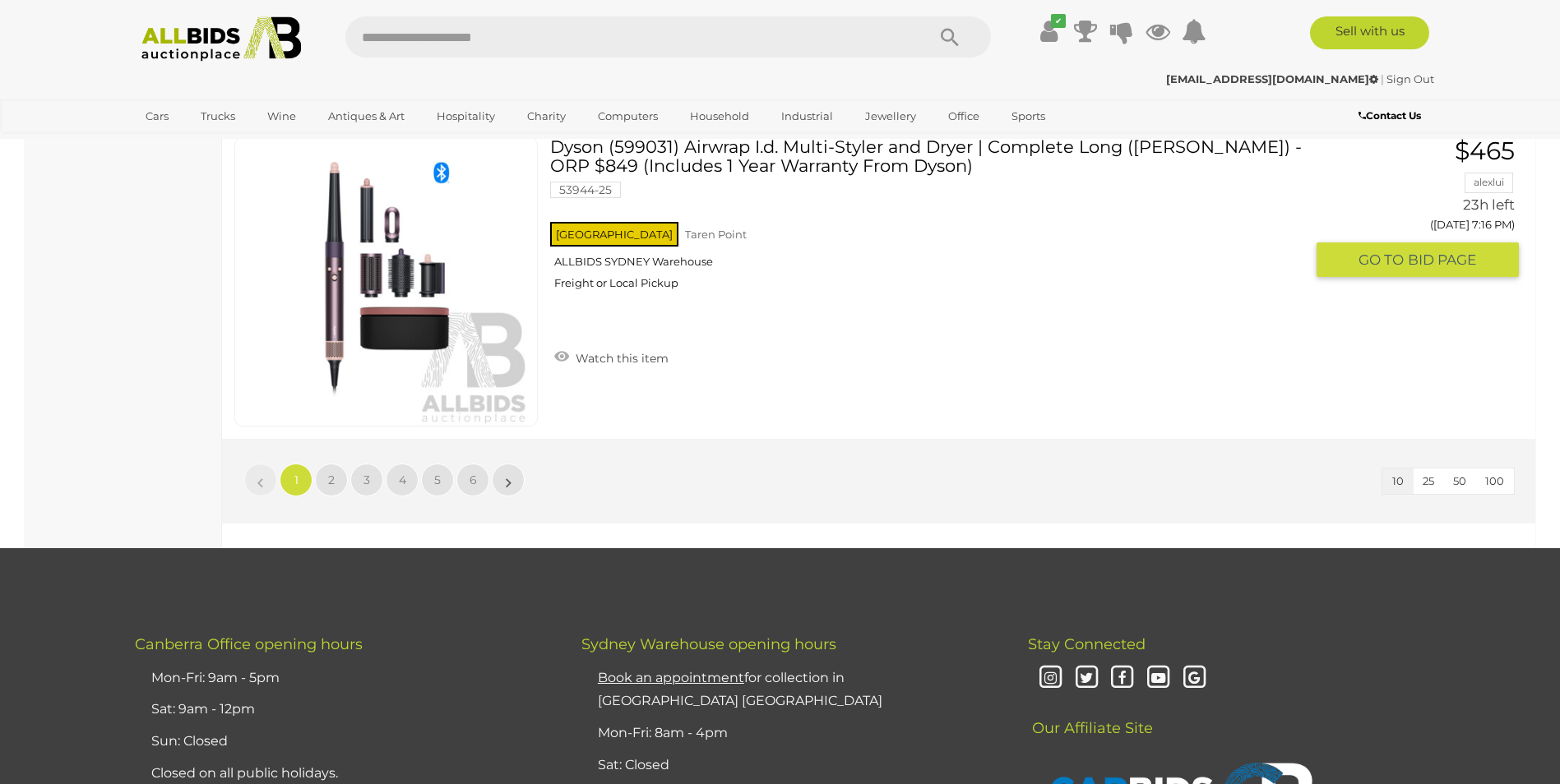
scroll to position [2960, 0]
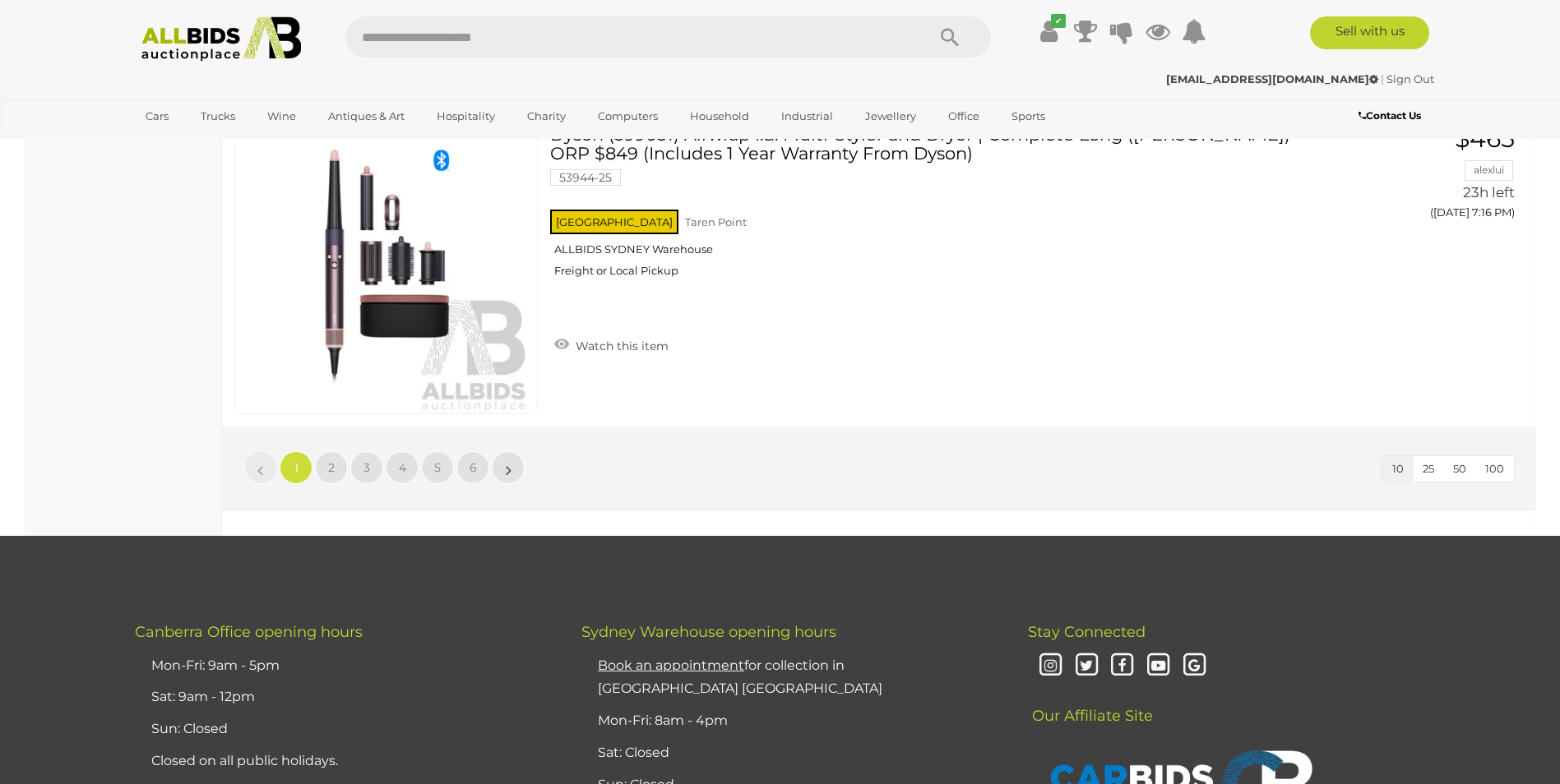
click at [1496, 466] on span "100" at bounding box center [1495, 469] width 19 height 13
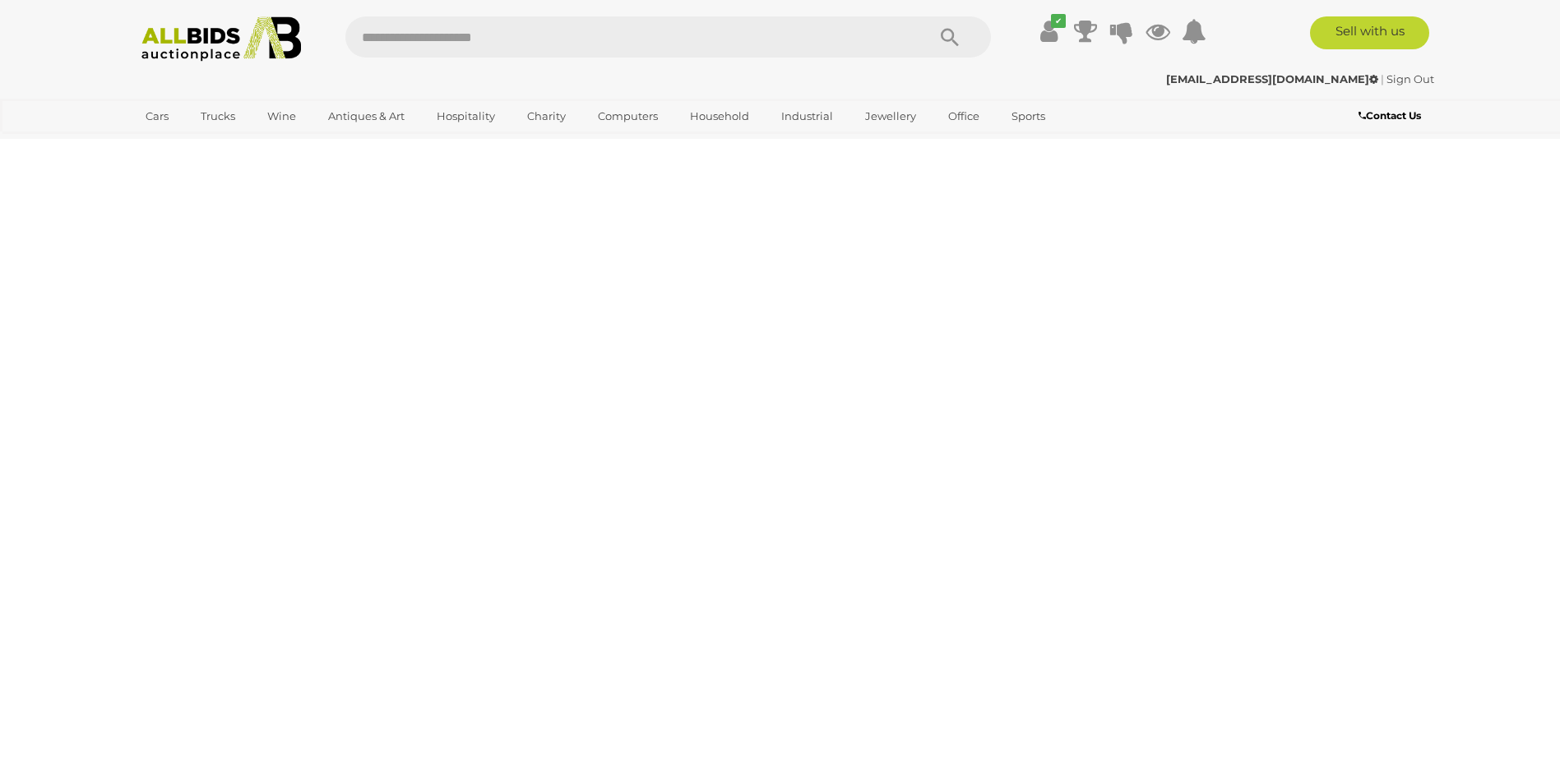
scroll to position [57, 0]
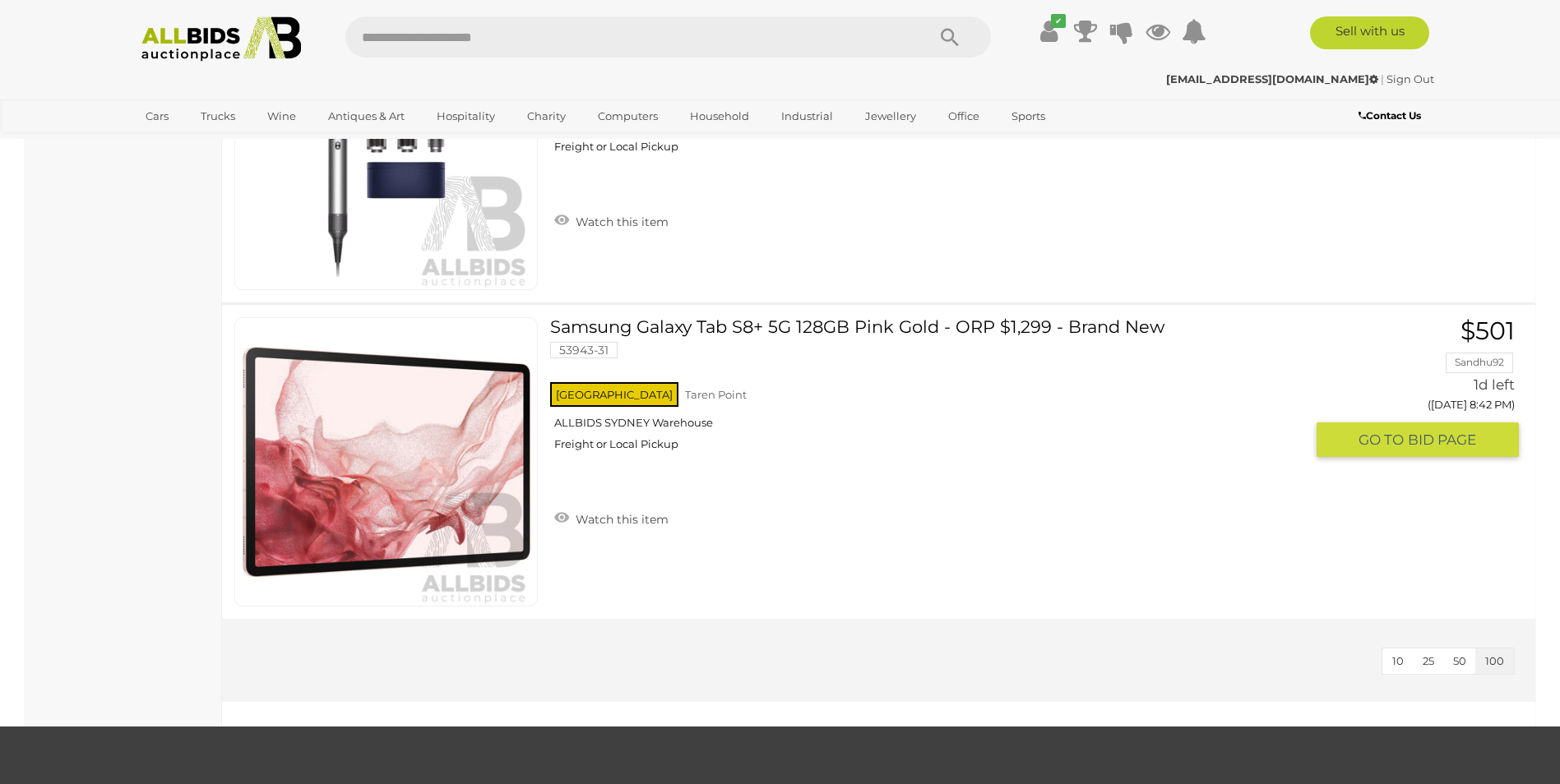
scroll to position [16338, 0]
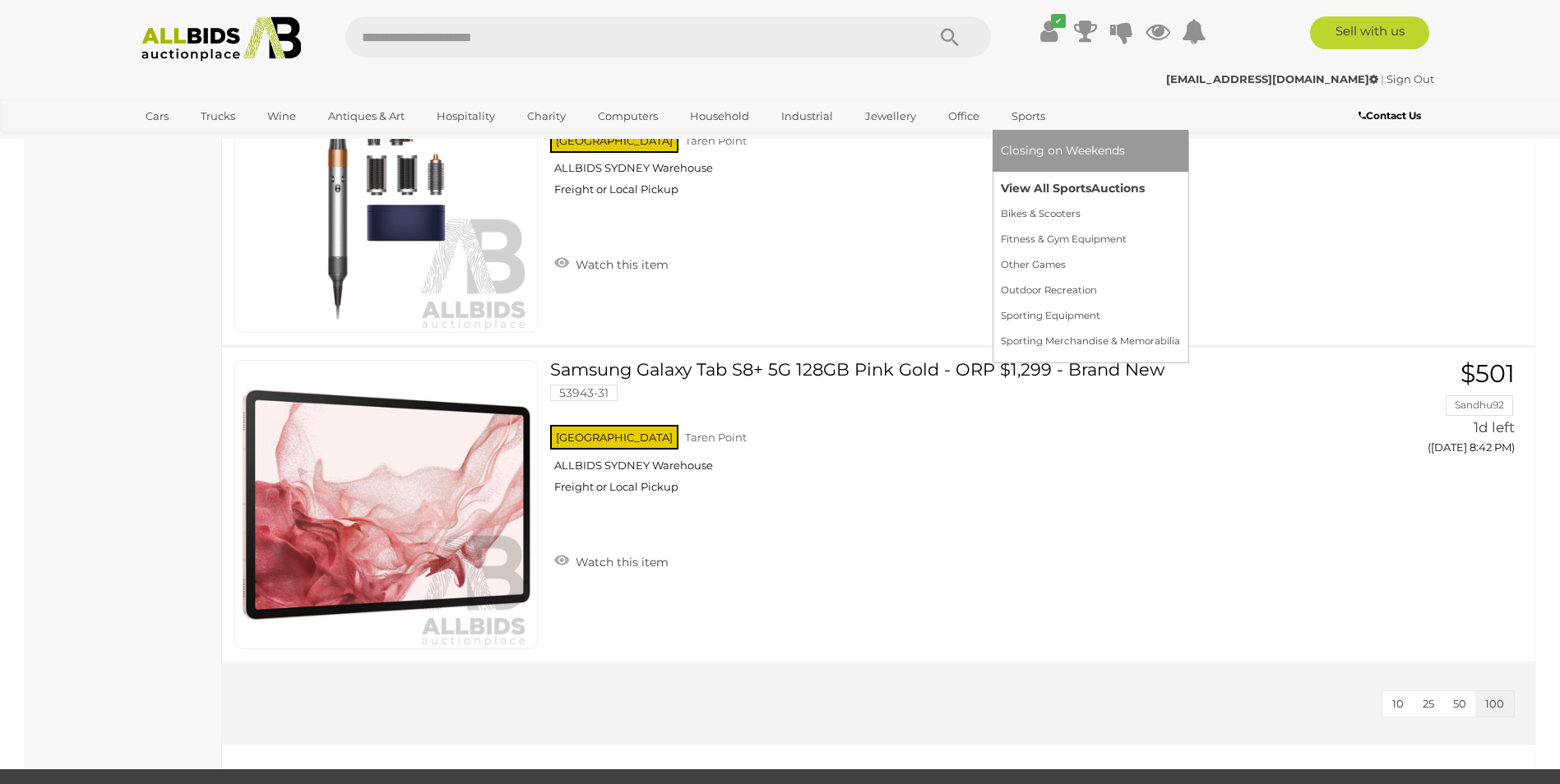
click at [1027, 182] on link "View All Sports Auctions" at bounding box center [1090, 189] width 179 height 26
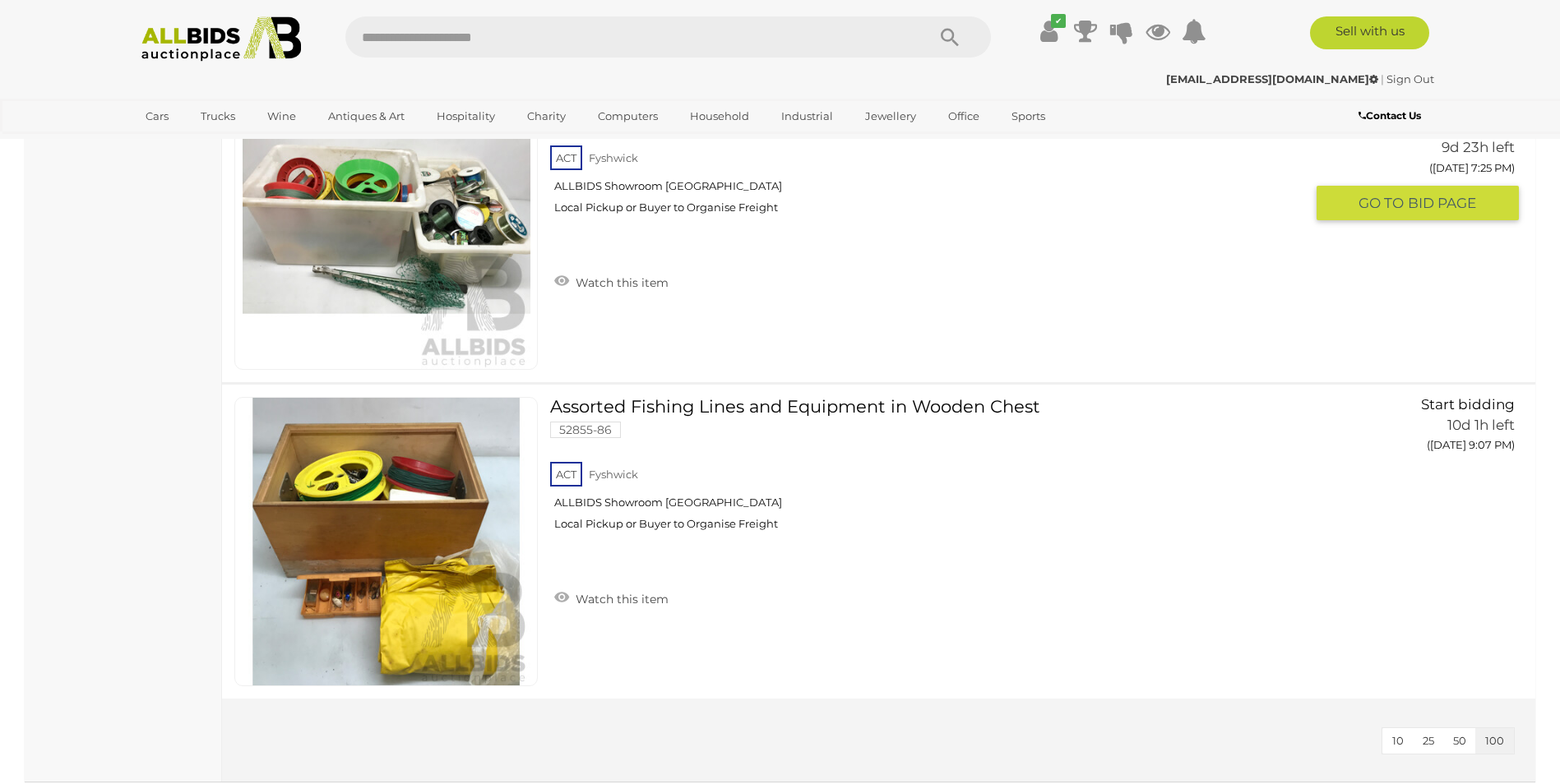
scroll to position [8223, 0]
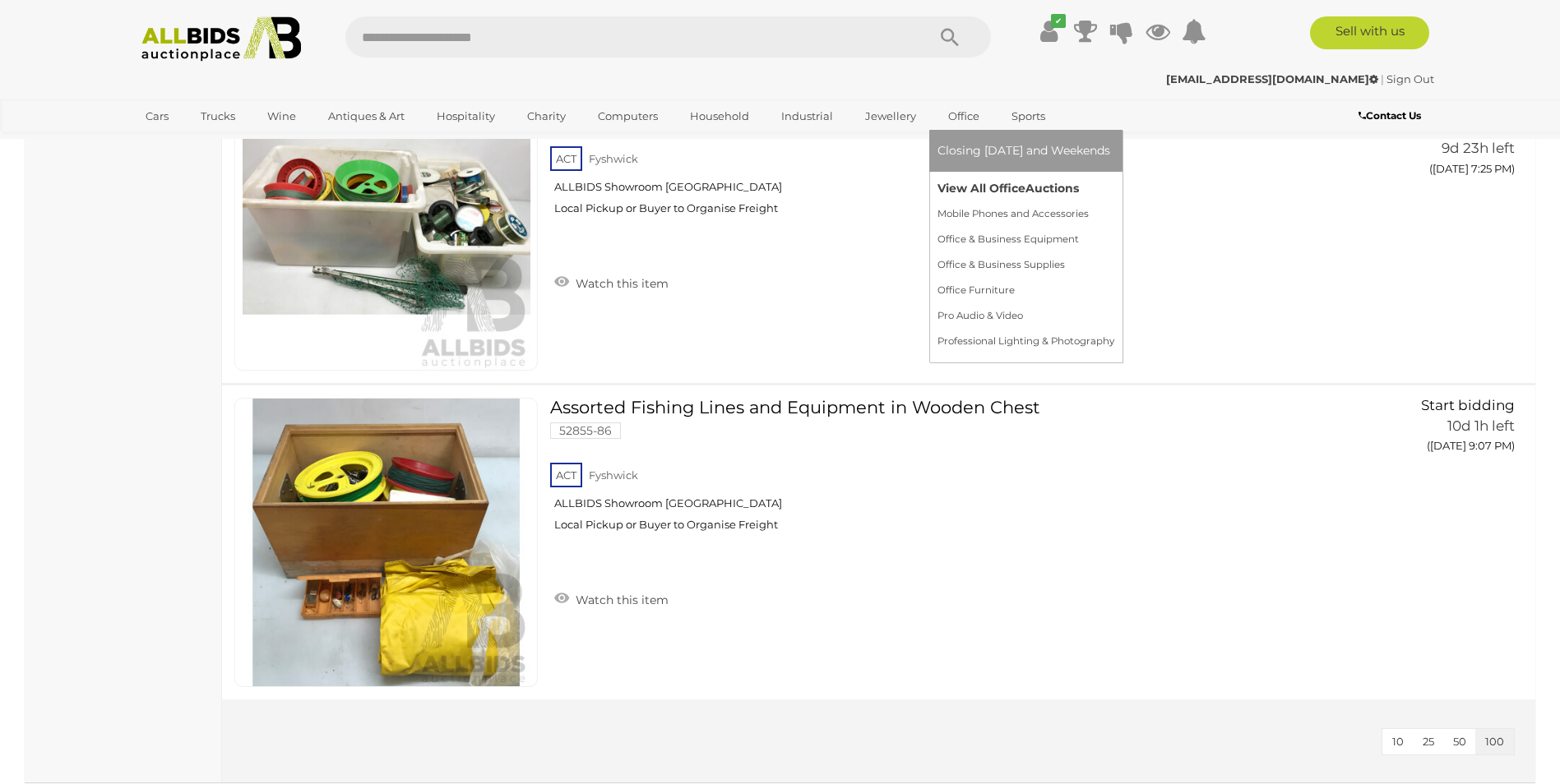
click at [957, 184] on link "View All Office Auctions" at bounding box center [1026, 189] width 177 height 26
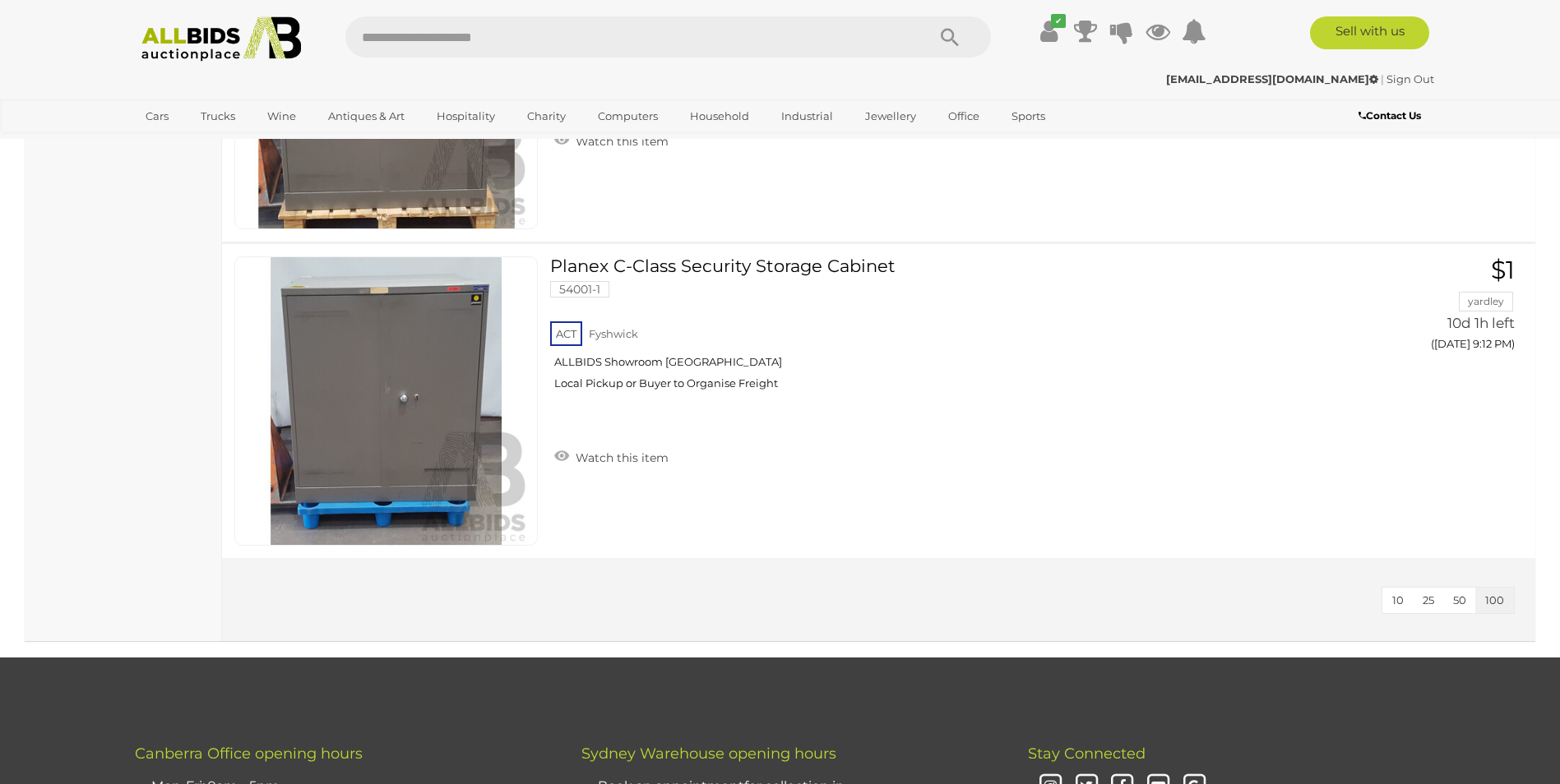
scroll to position [21461, 0]
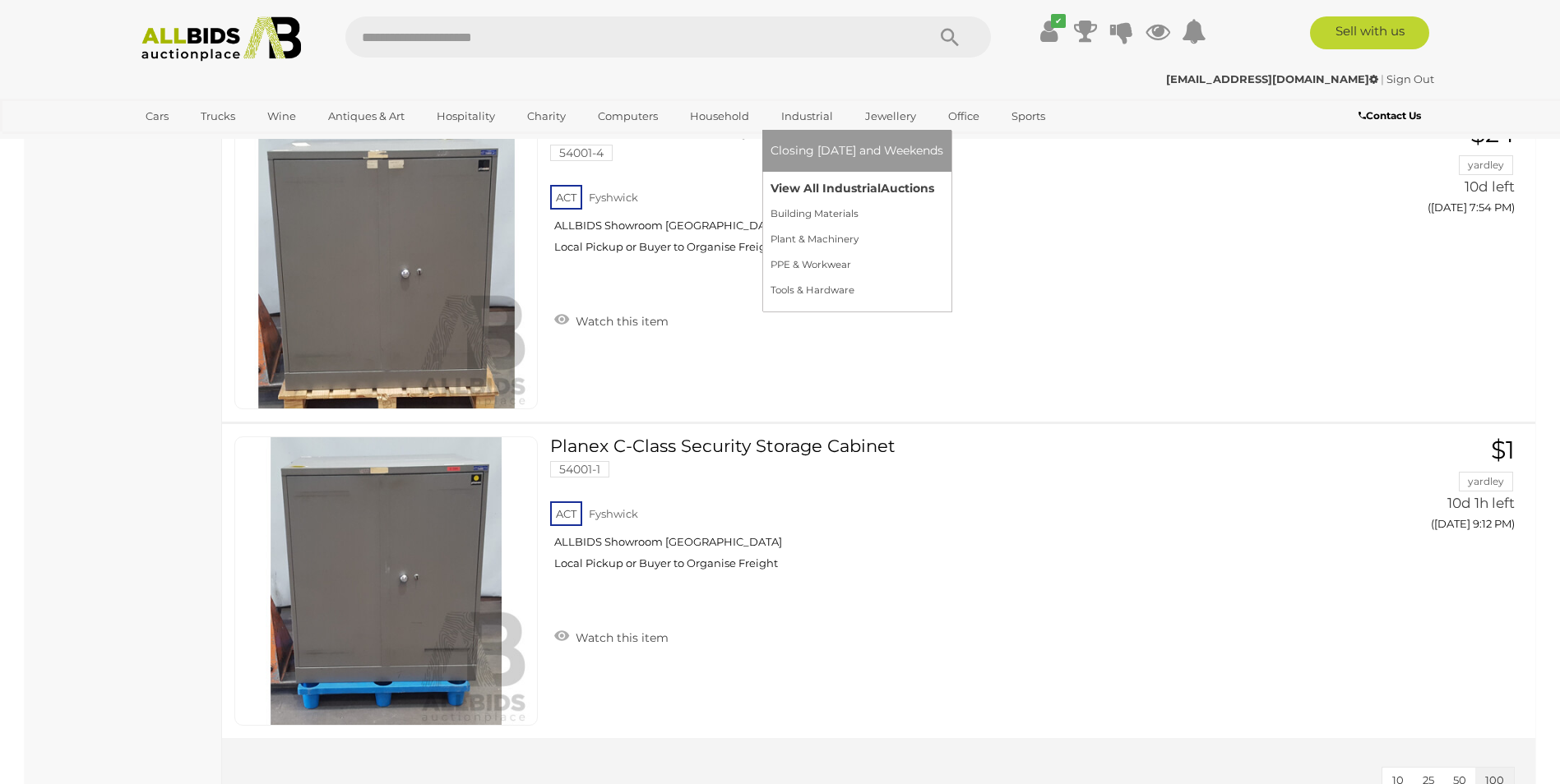
click at [802, 178] on link "View All Industrial Auctions" at bounding box center [856, 189] width 173 height 26
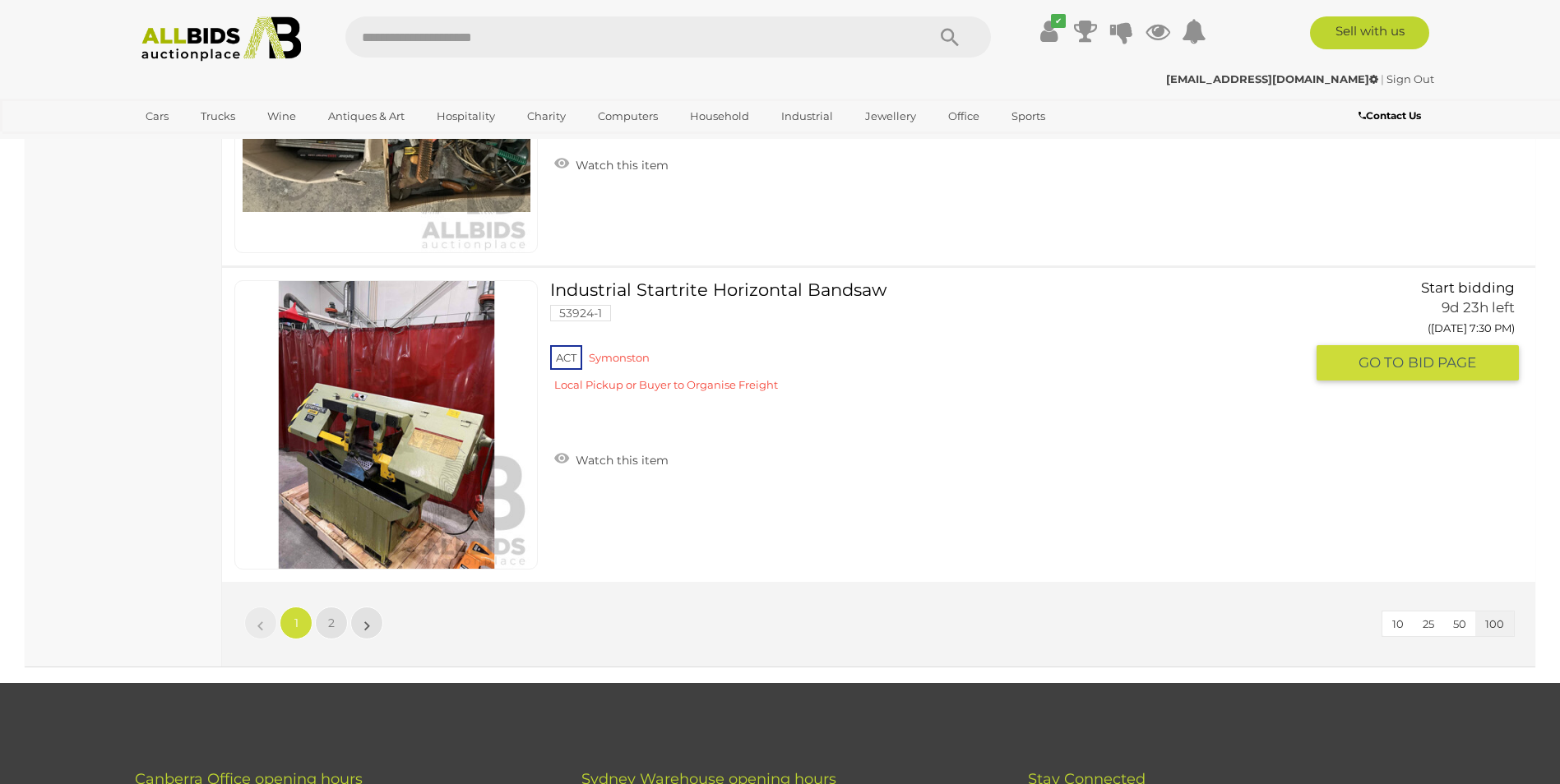
scroll to position [31658, 0]
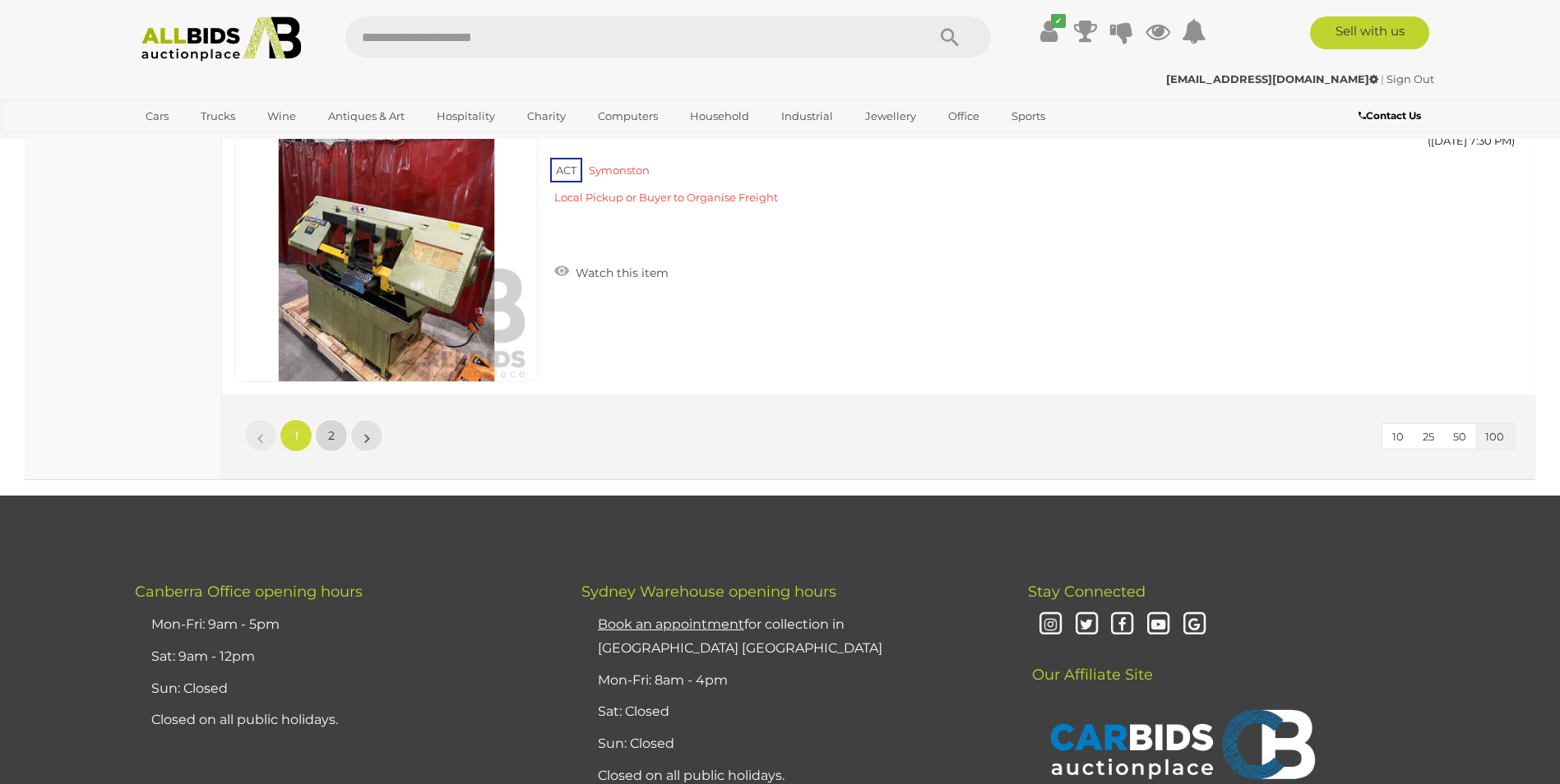
click at [340, 428] on link "2" at bounding box center [331, 436] width 33 height 33
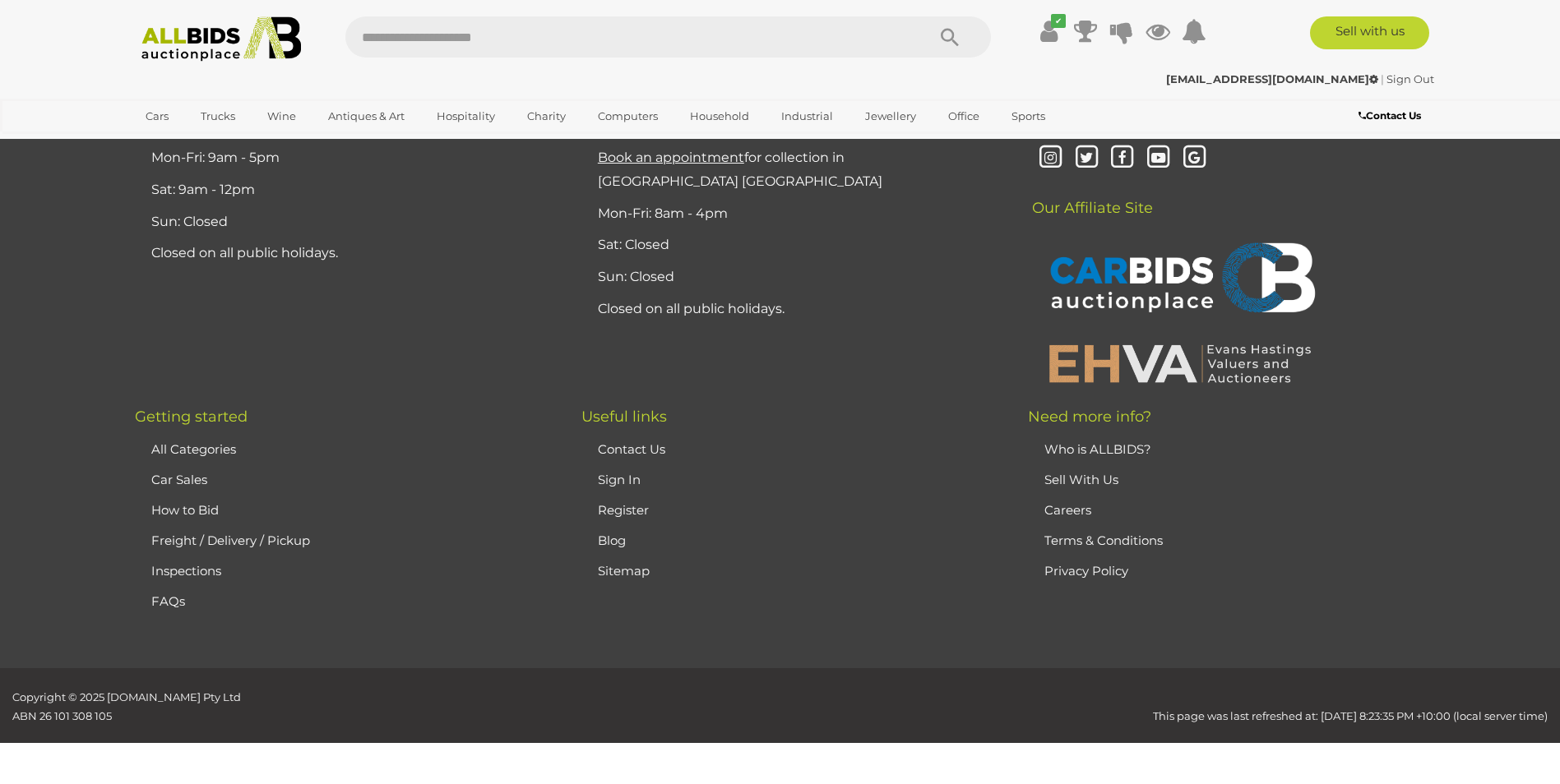
scroll to position [231, 0]
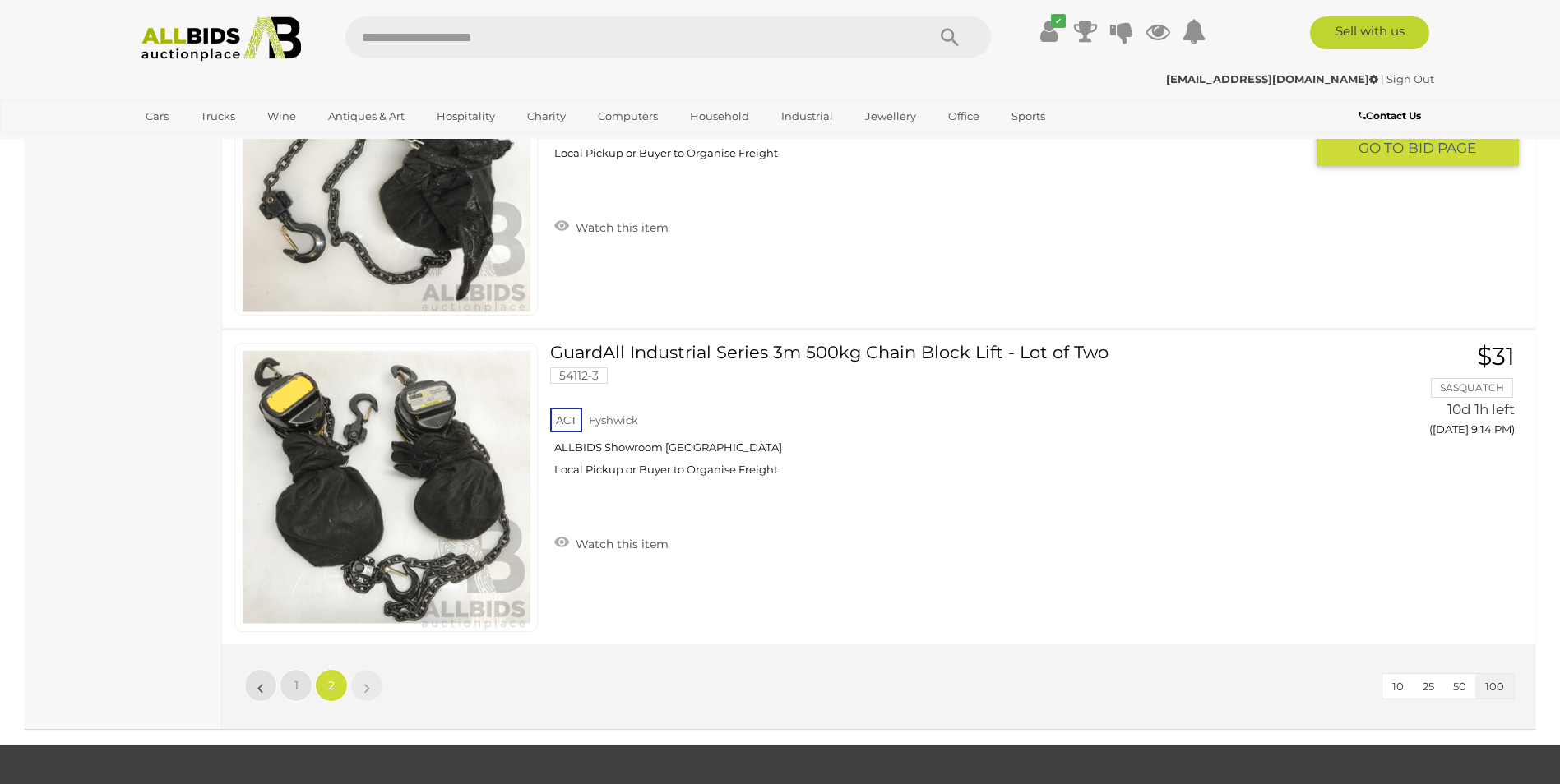
scroll to position [10180, 0]
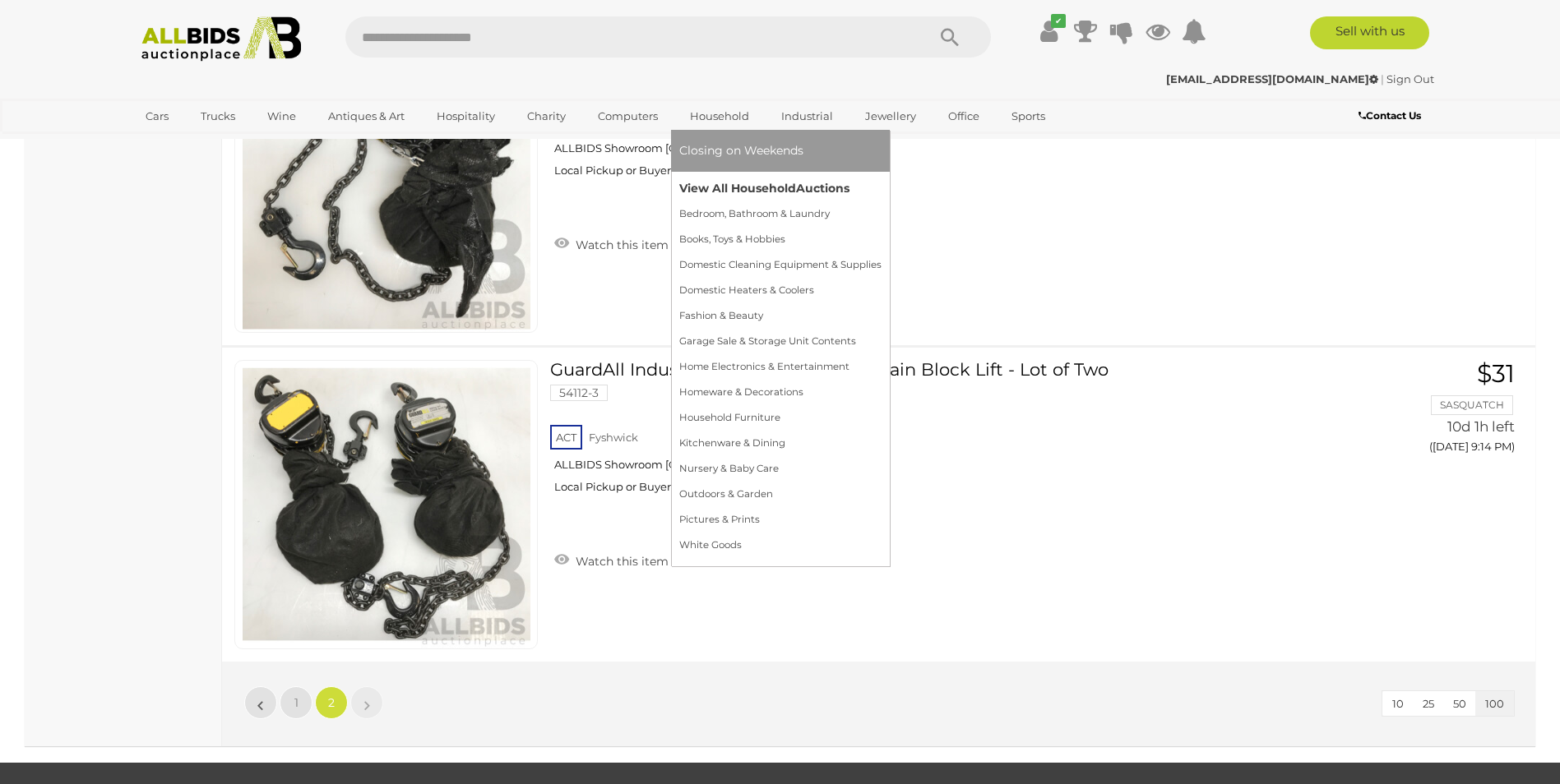
click at [715, 184] on link "View All Household Auctions" at bounding box center [780, 189] width 202 height 26
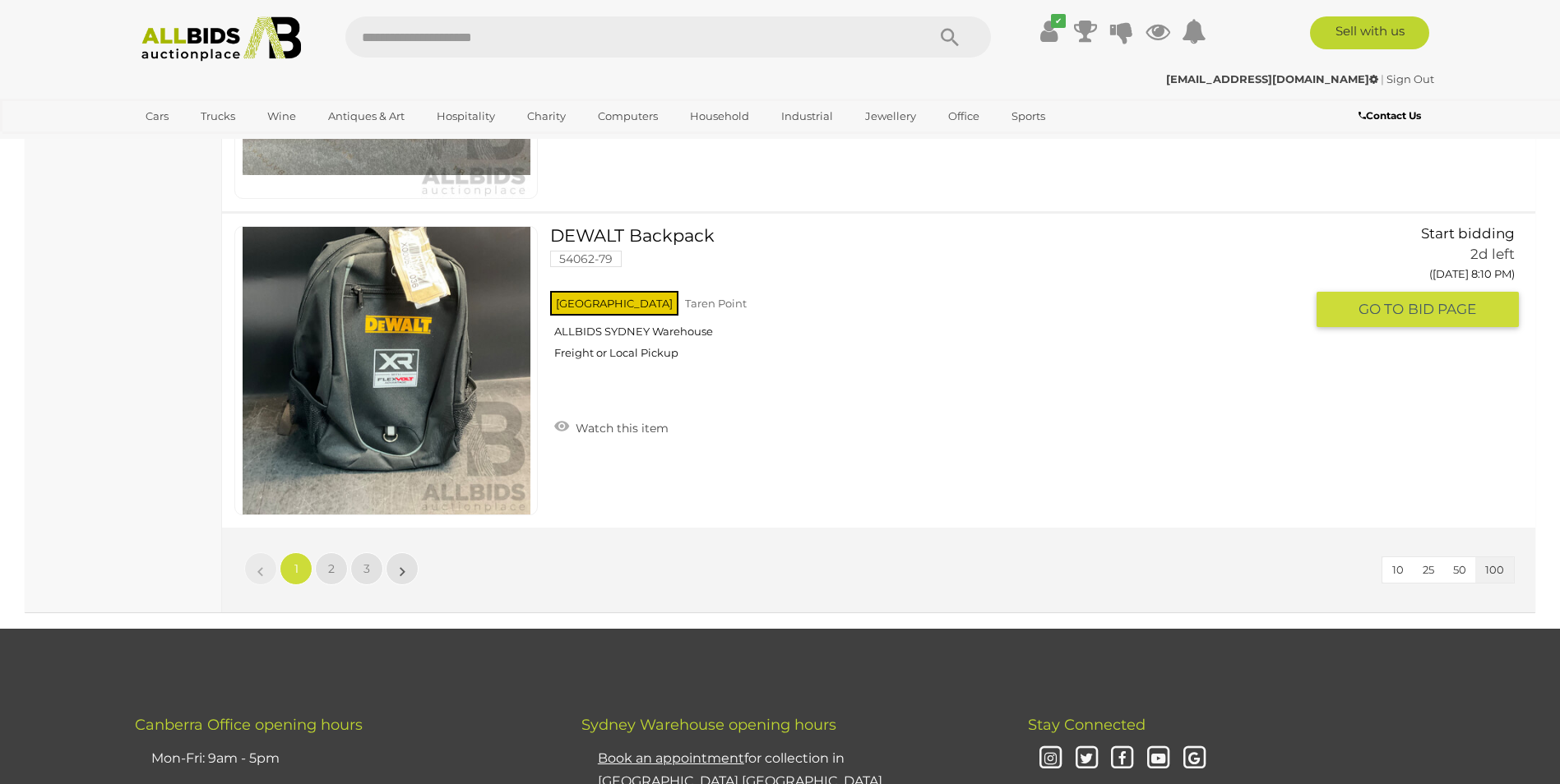
scroll to position [31576, 0]
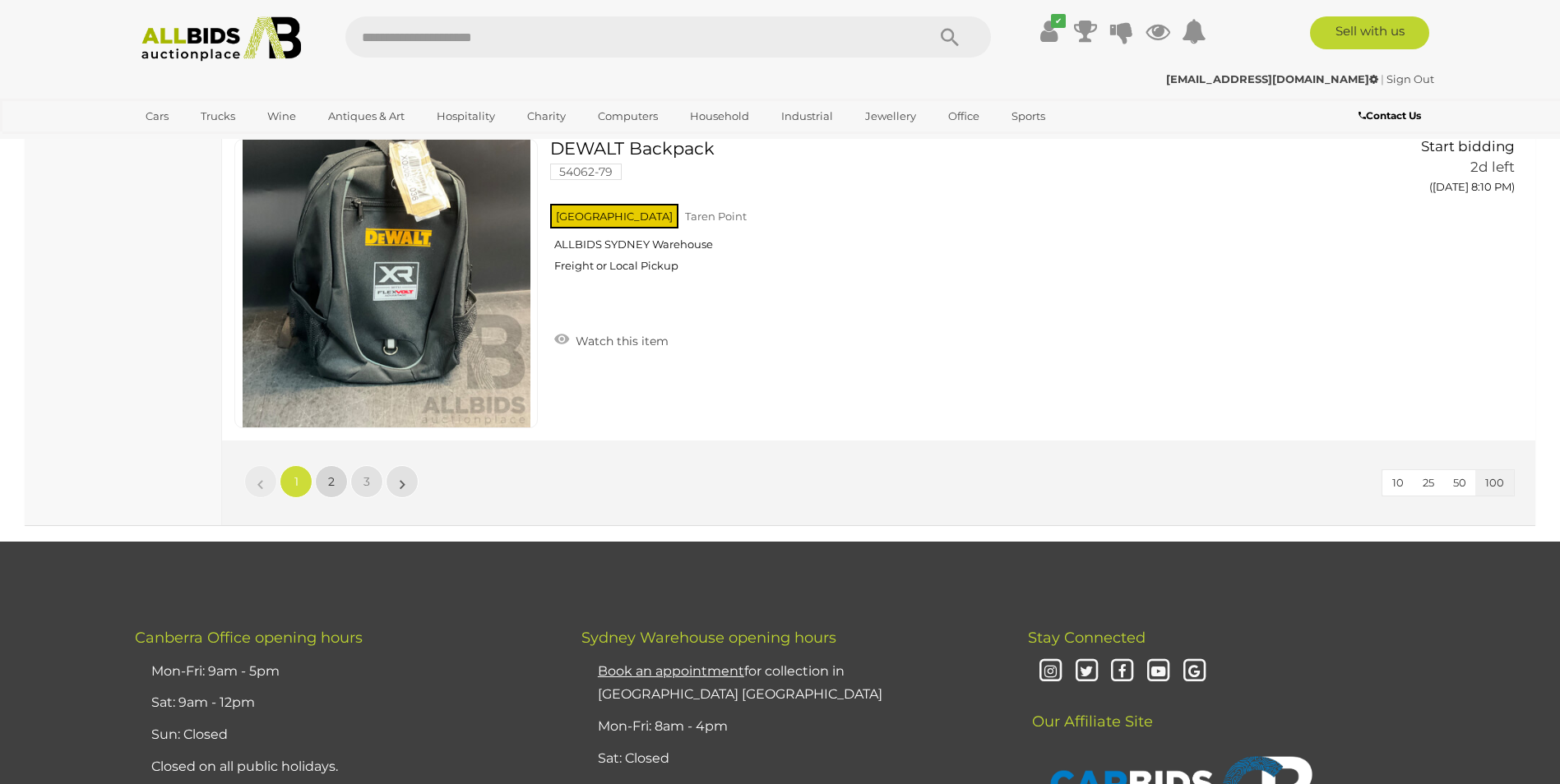
click at [337, 480] on link "2" at bounding box center [331, 482] width 33 height 33
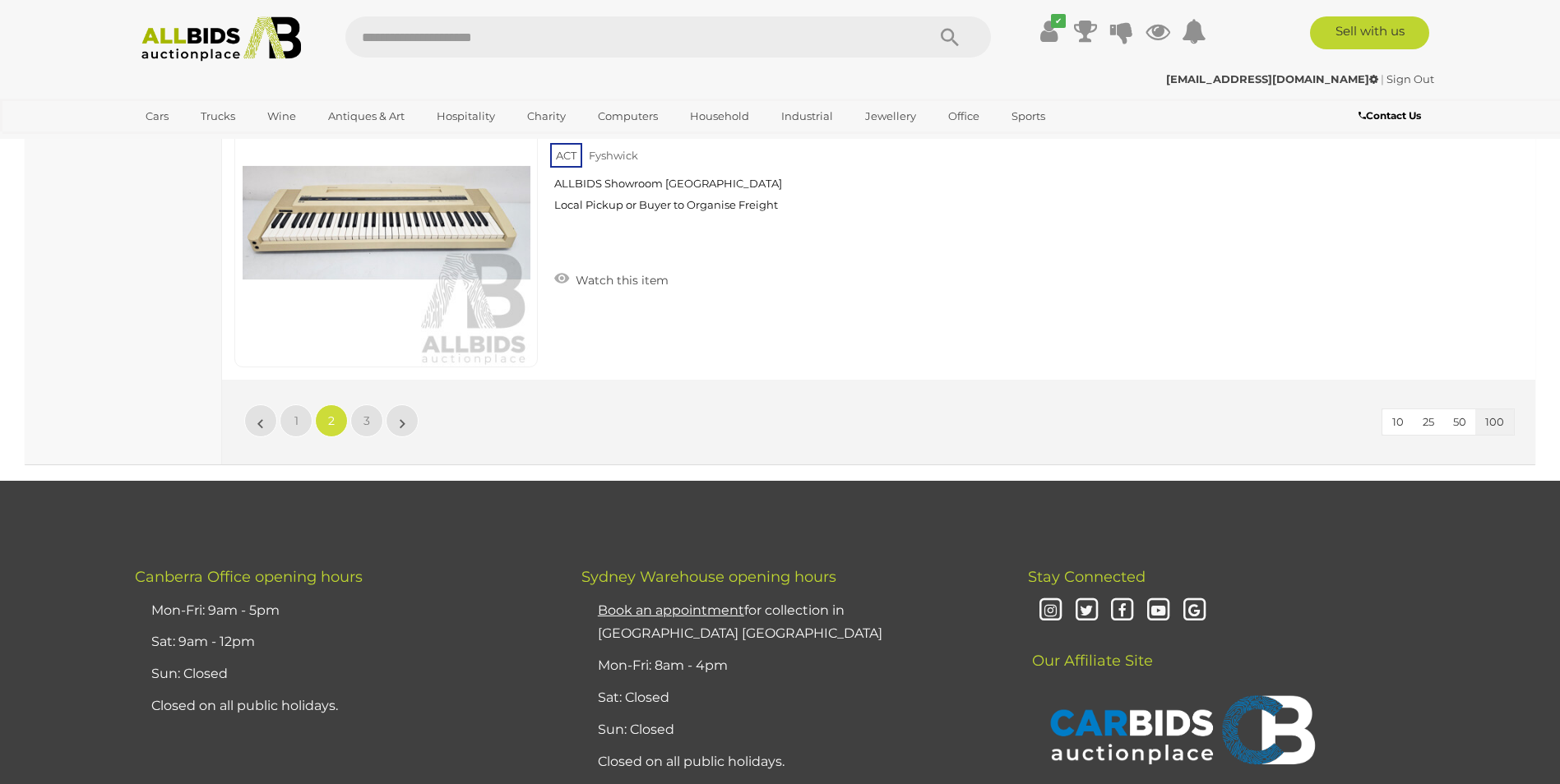
scroll to position [31687, 0]
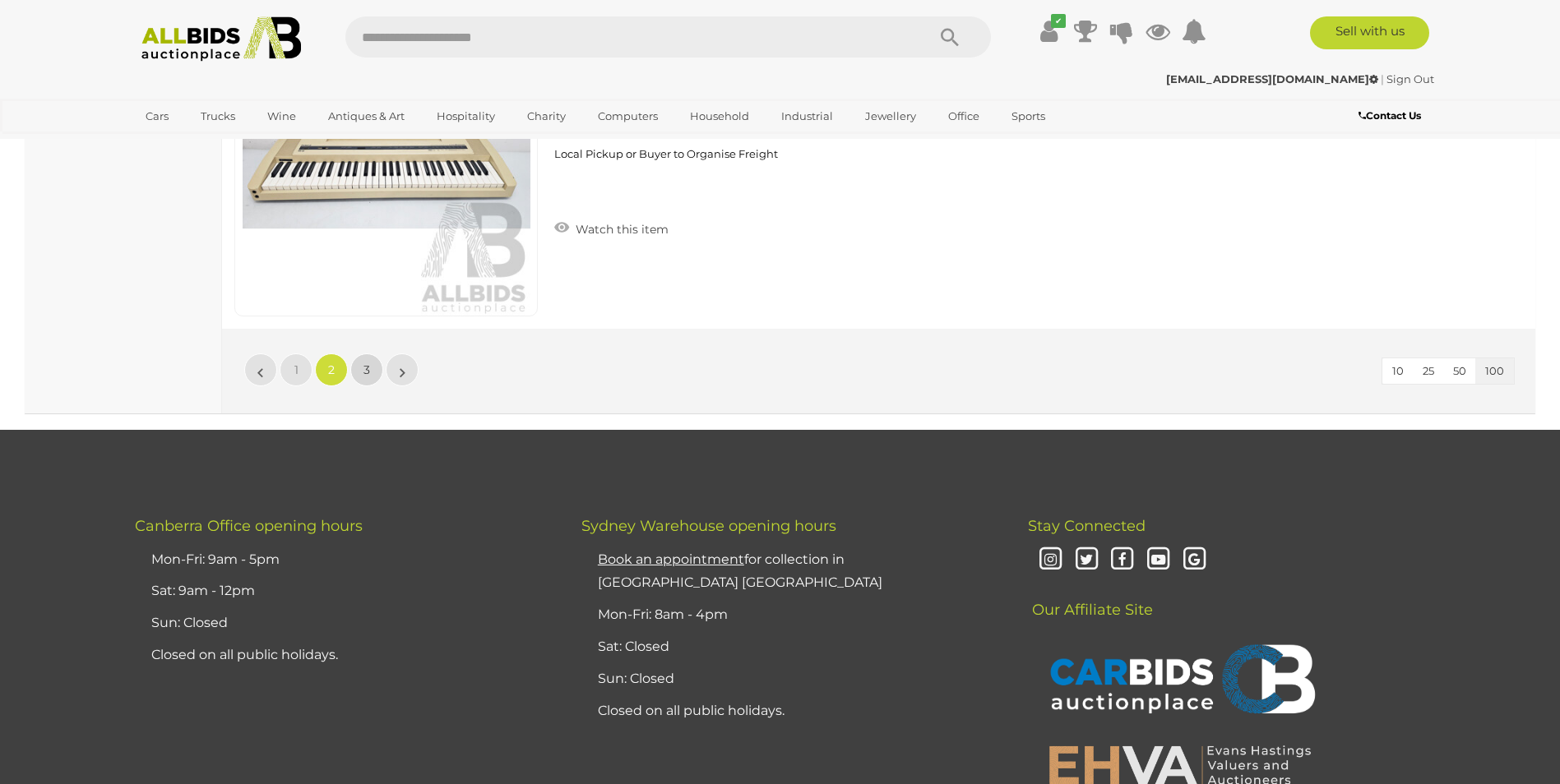
click at [368, 366] on span "3" at bounding box center [366, 370] width 6 height 15
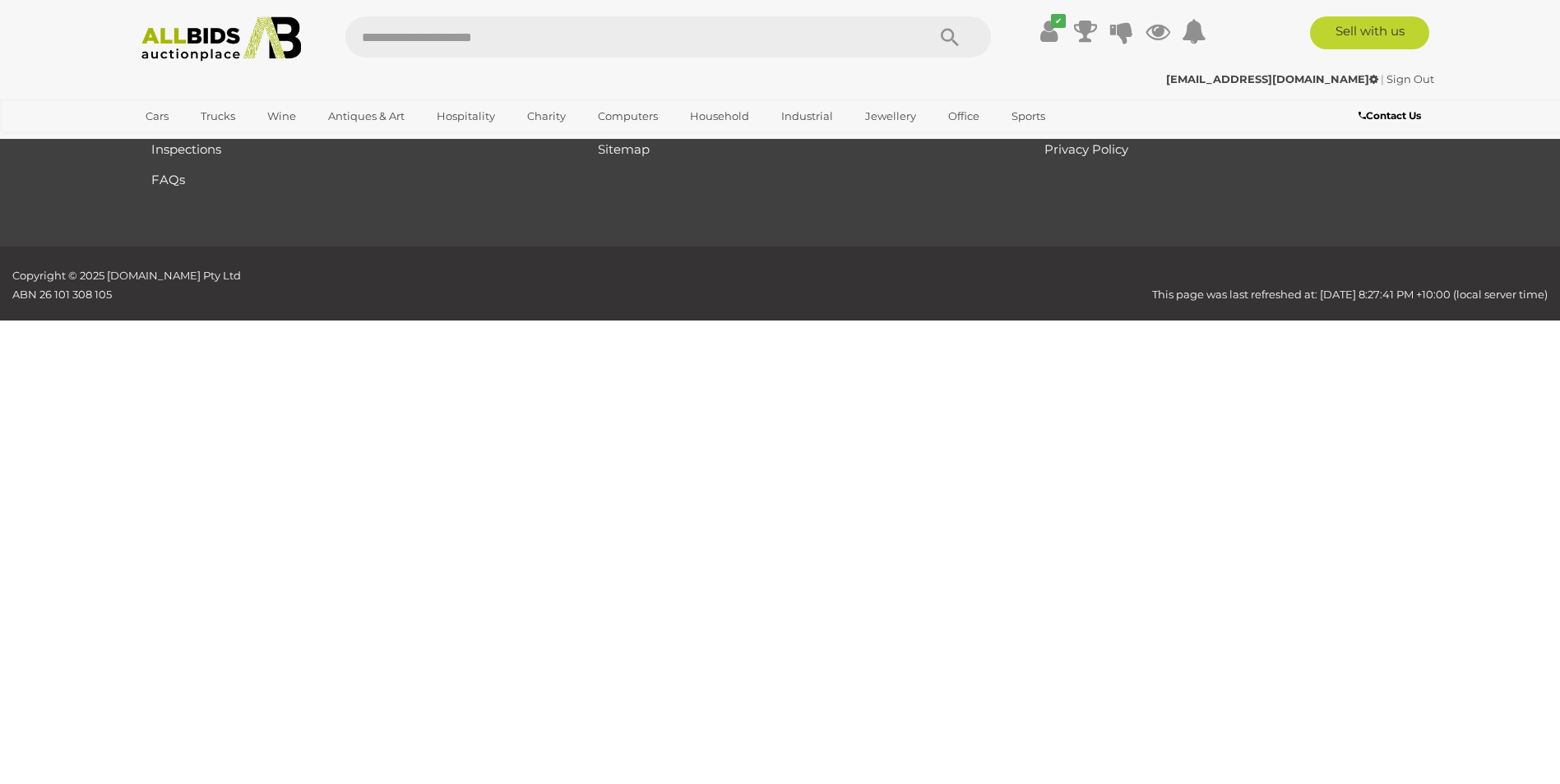
scroll to position [194, 0]
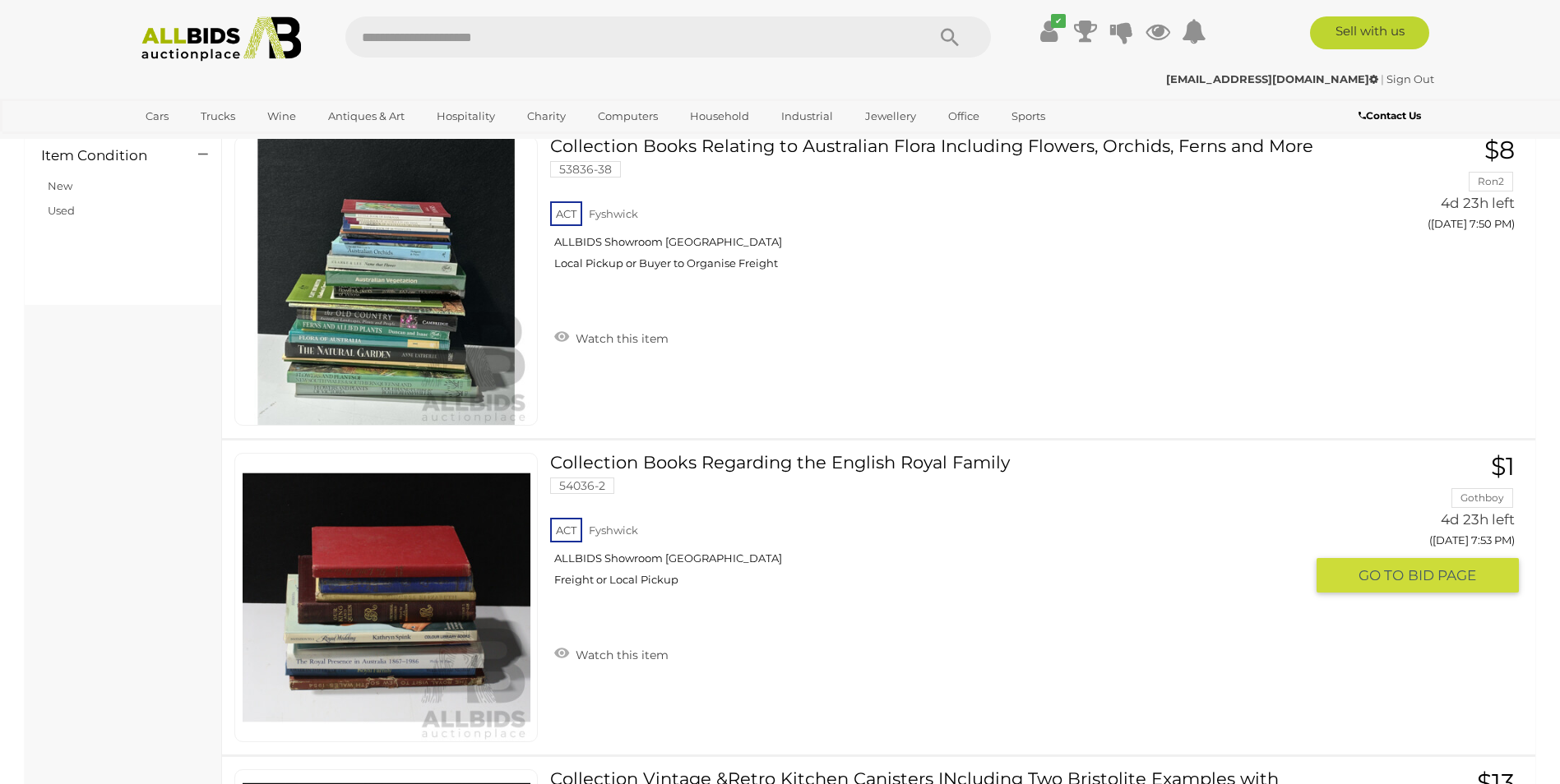
scroll to position [1346, 0]
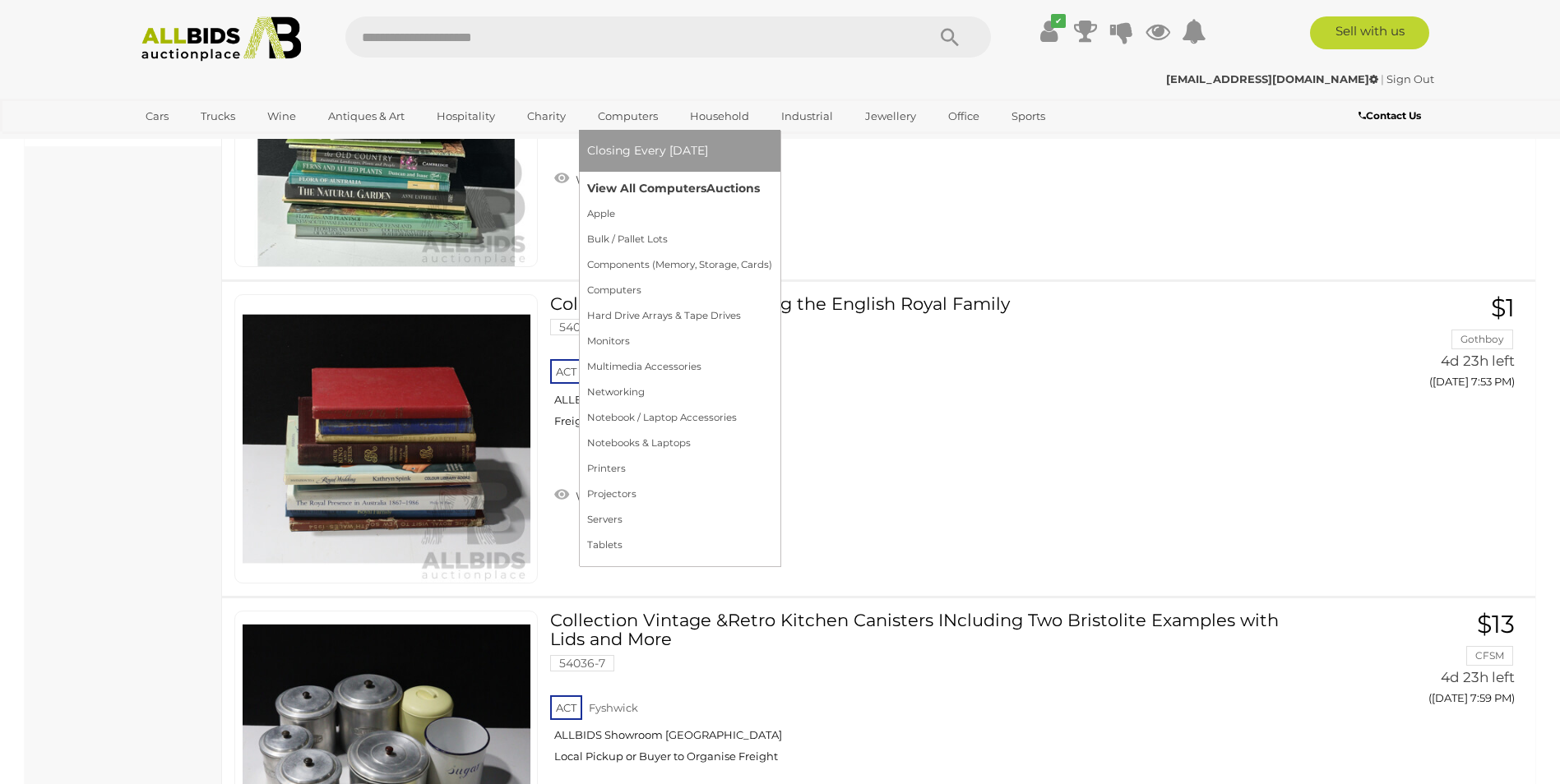
click at [633, 182] on link "View All Computers Auctions" at bounding box center [680, 189] width 185 height 26
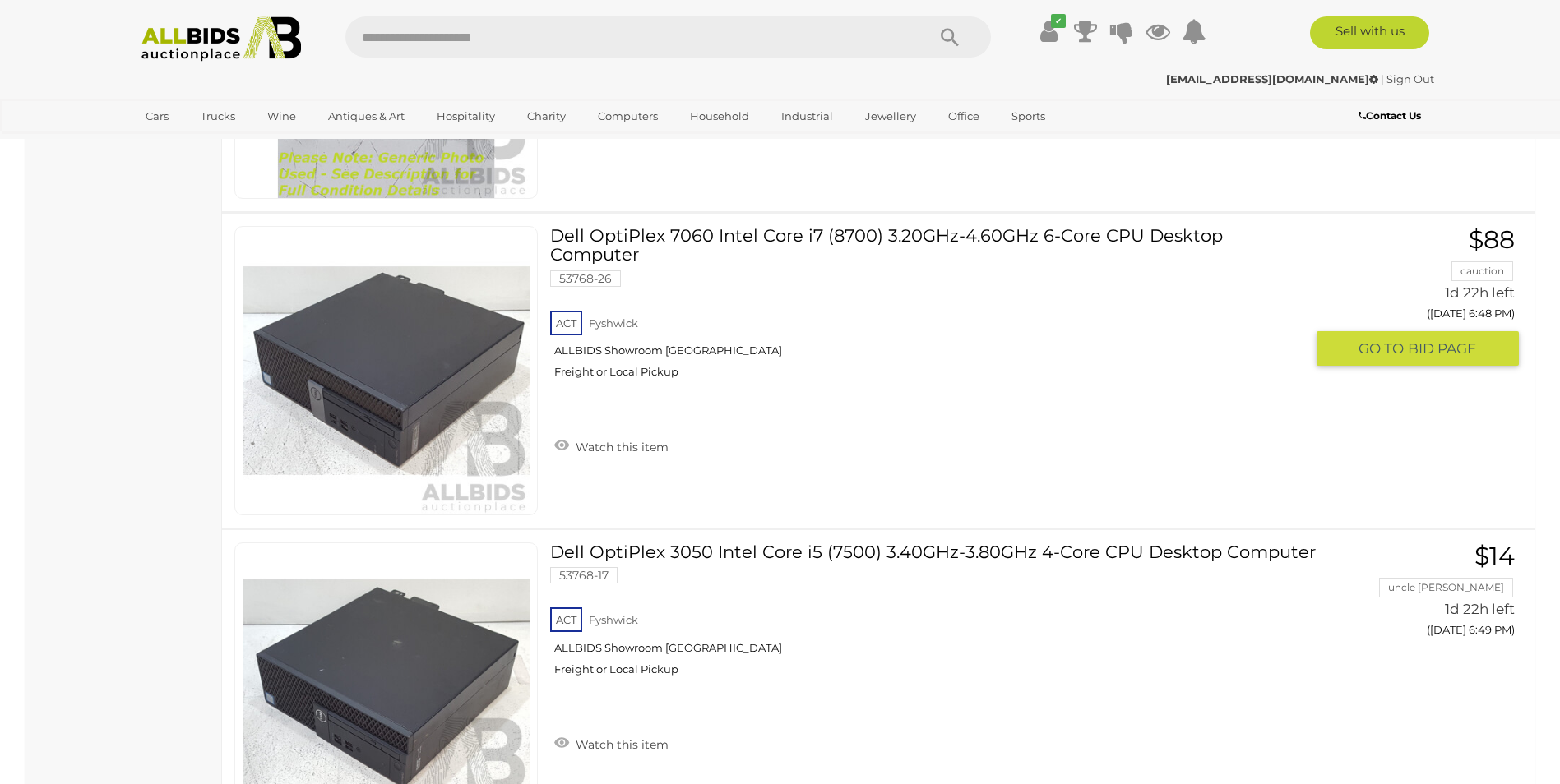
scroll to position [3618, 0]
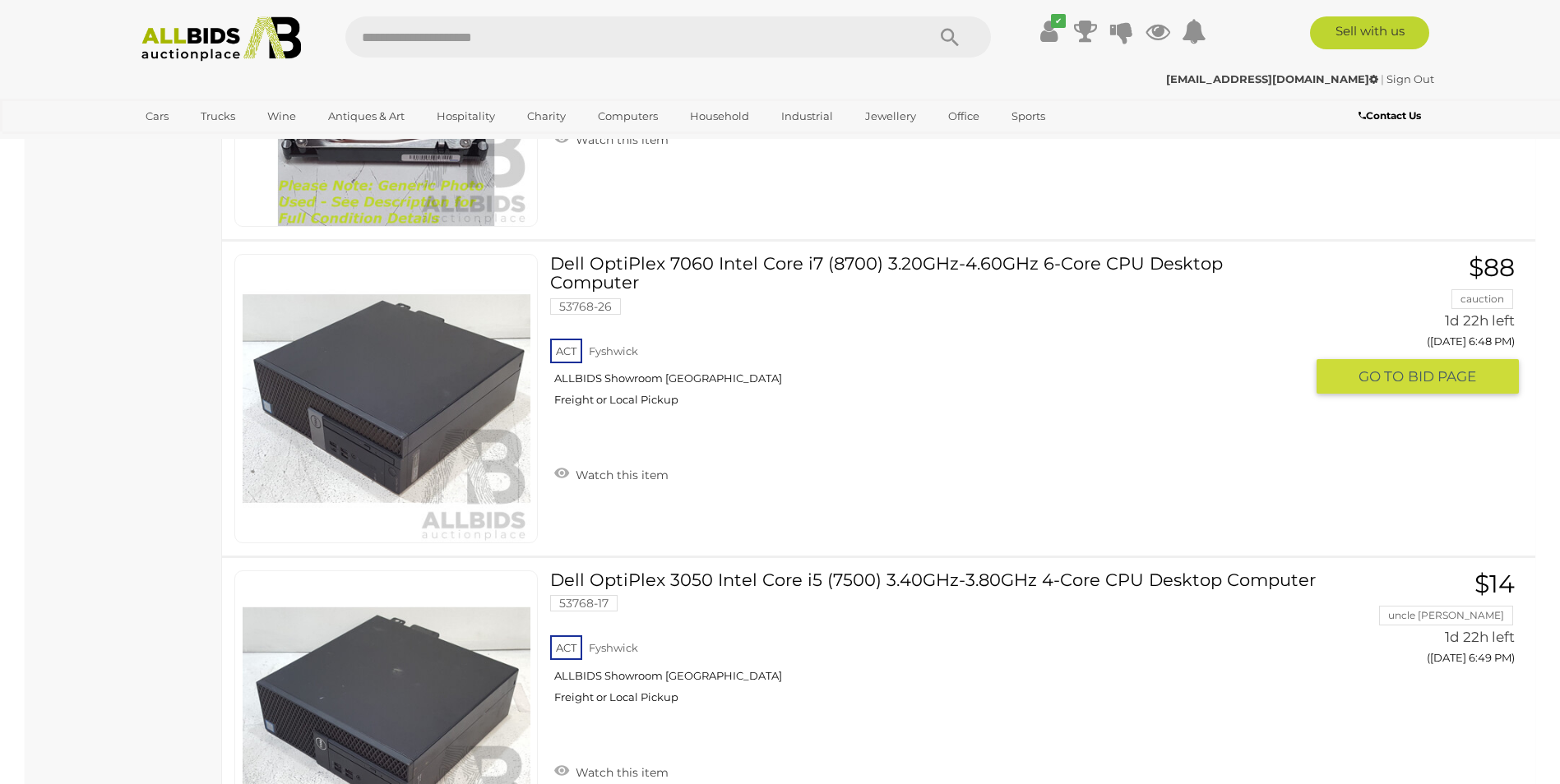
click at [830, 278] on link "Dell OptiPlex 7060 Intel Core i7 (8700) 3.20GHz-4.60GHz 6-Core CPU Desktop Comp…" at bounding box center [934, 336] width 742 height 165
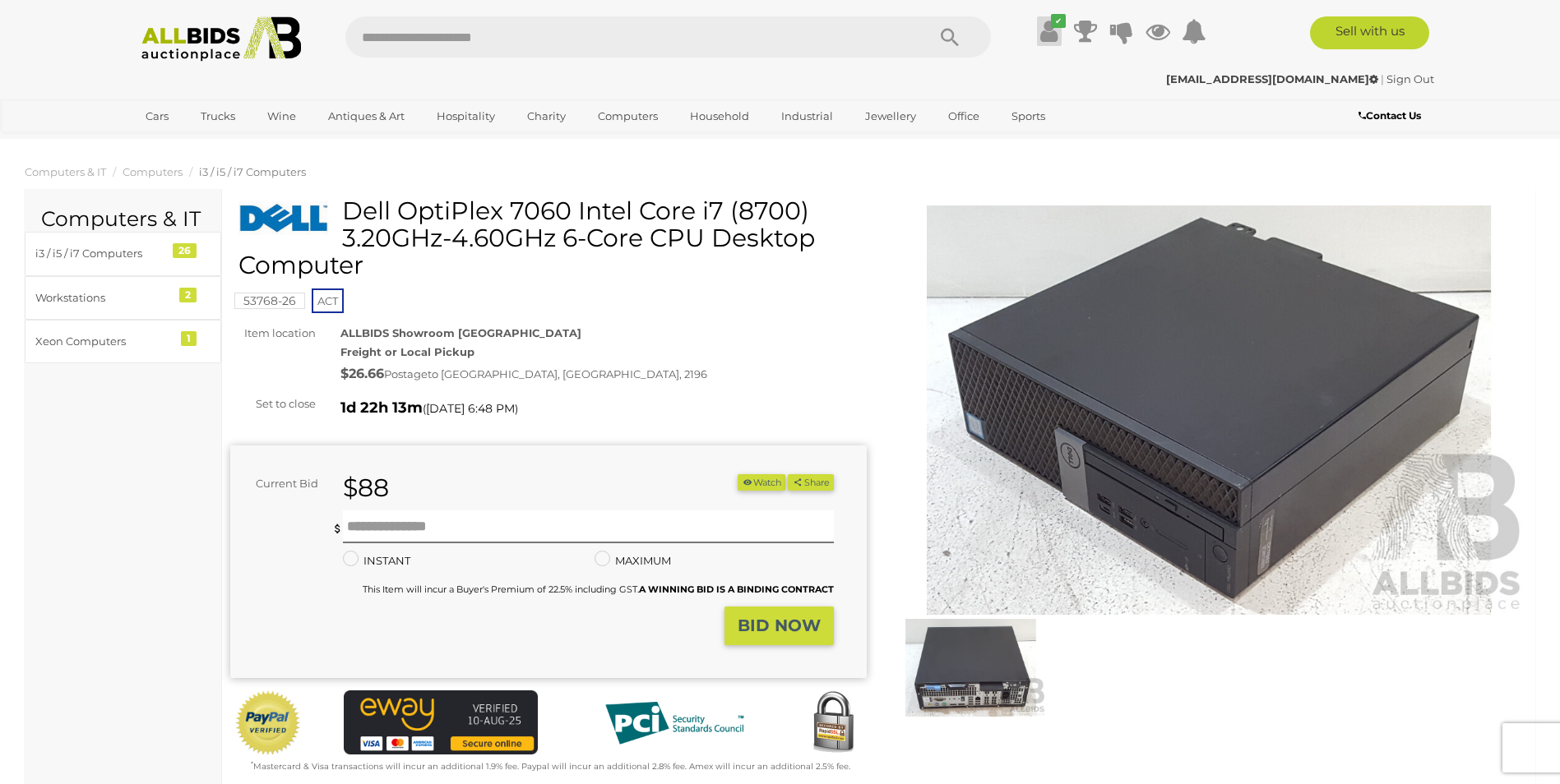
click at [1048, 28] on icon at bounding box center [1049, 31] width 18 height 30
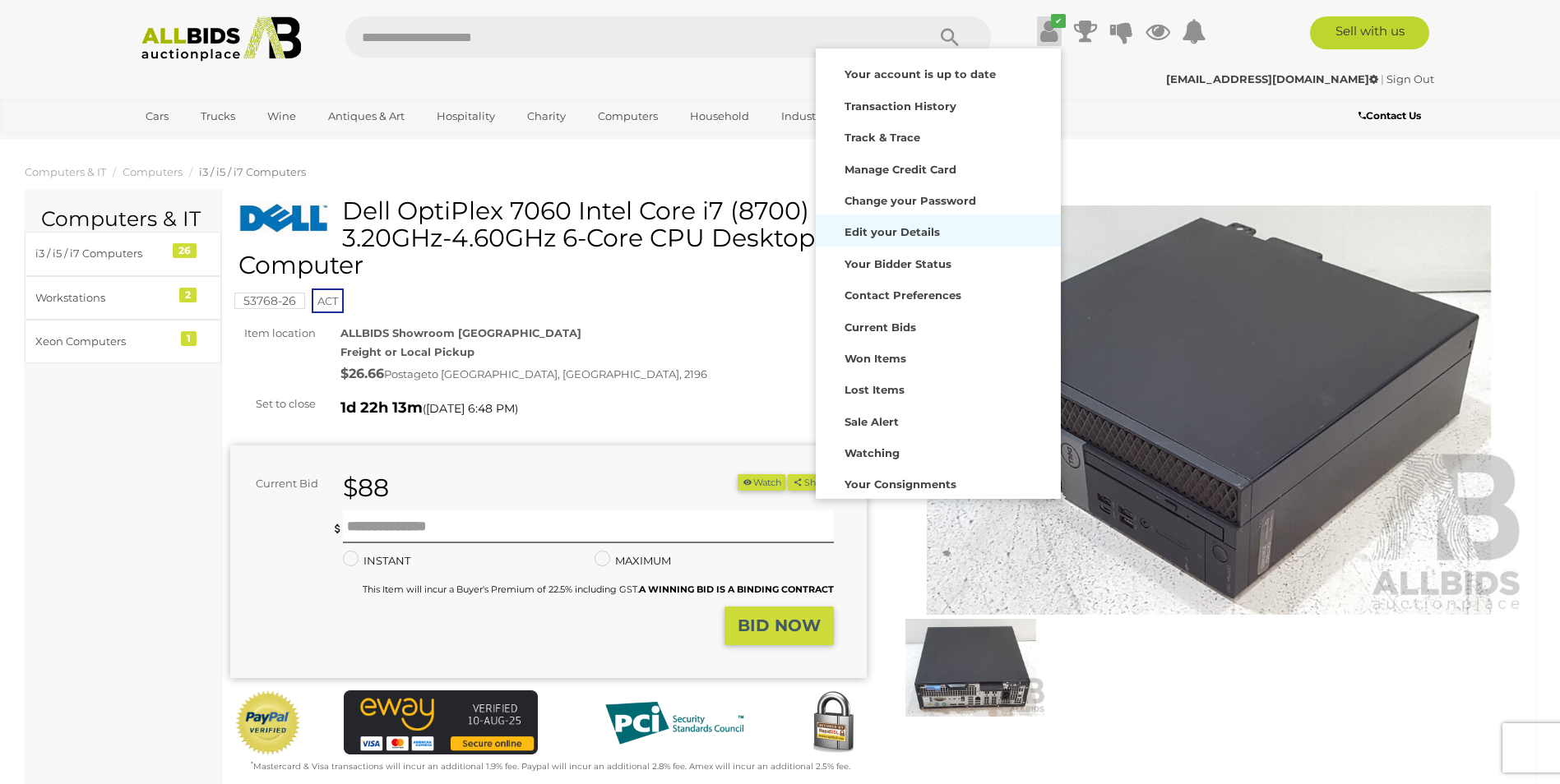
click at [918, 235] on strong "Edit your Details" at bounding box center [892, 232] width 95 height 13
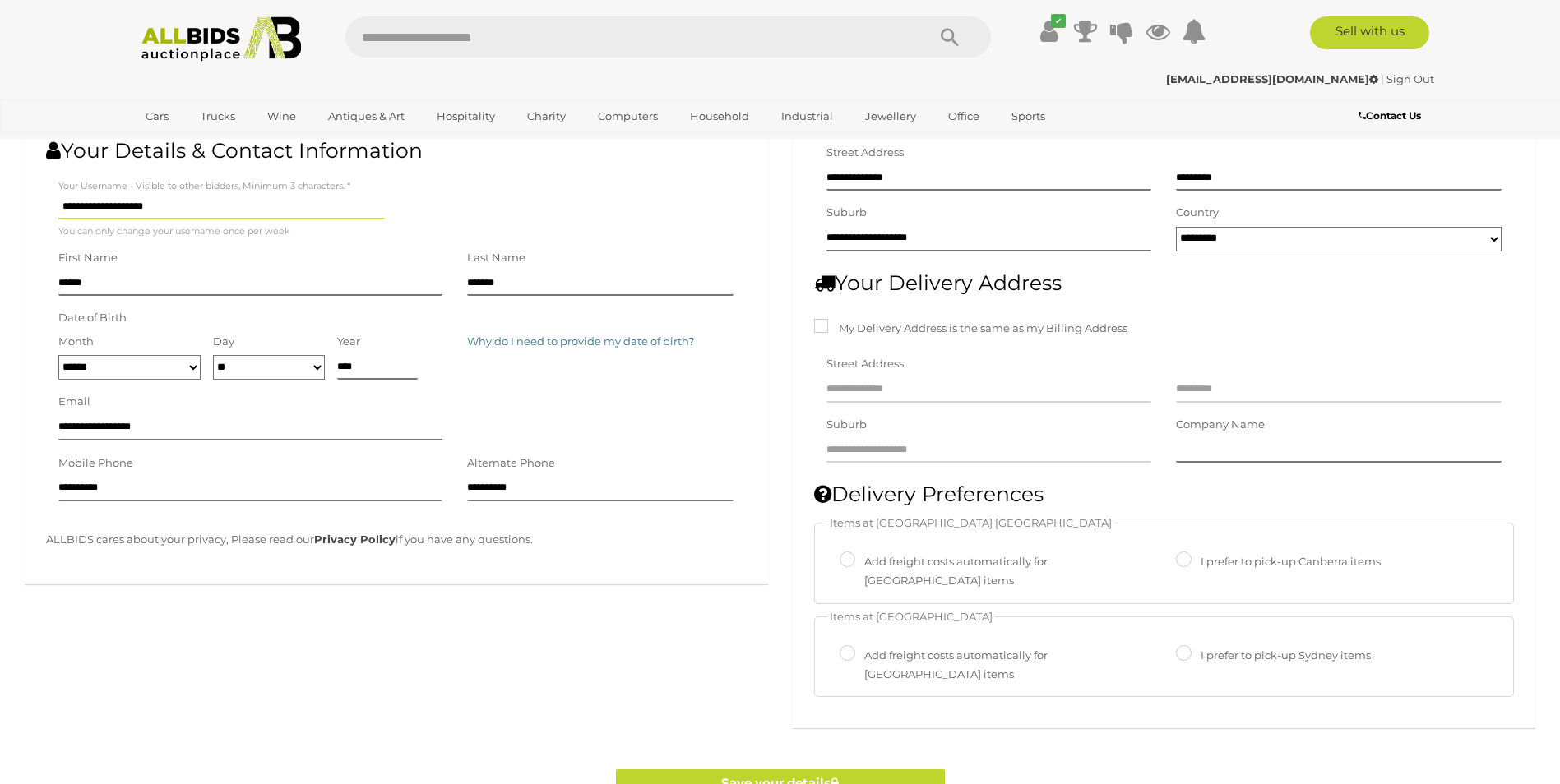
scroll to position [164, 0]
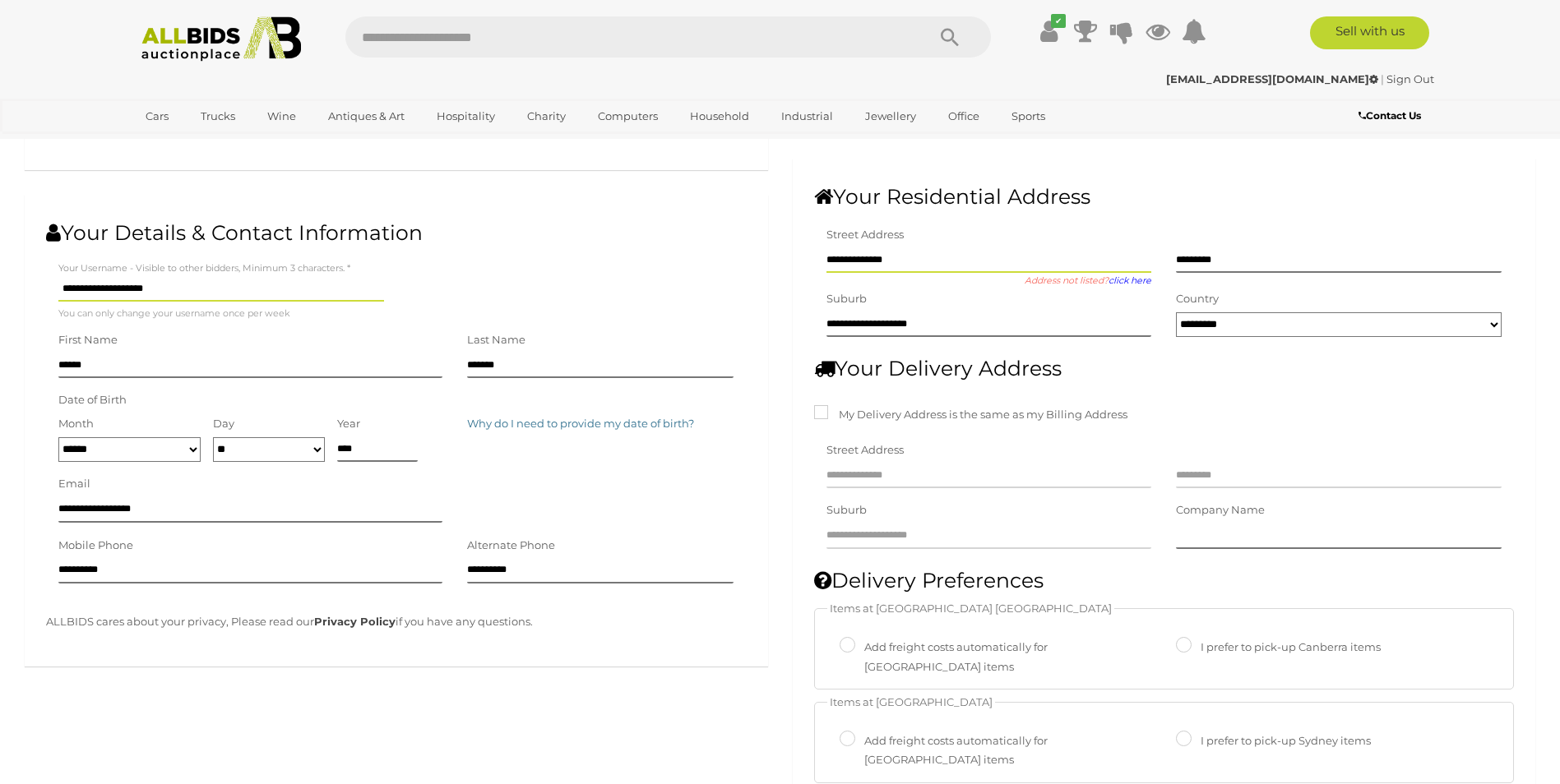
click at [946, 255] on input "**********" at bounding box center [989, 260] width 326 height 25
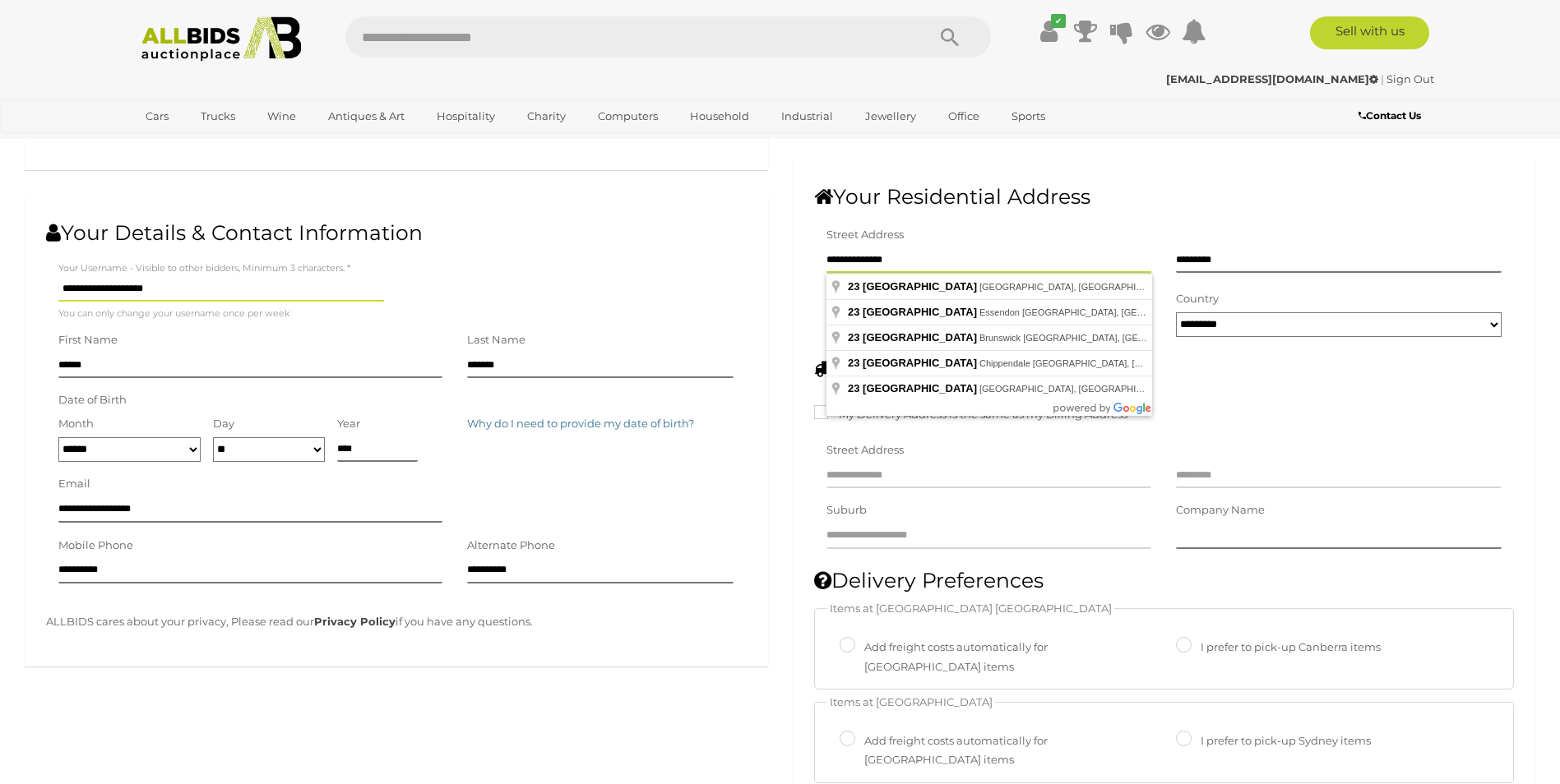
type input "**********"
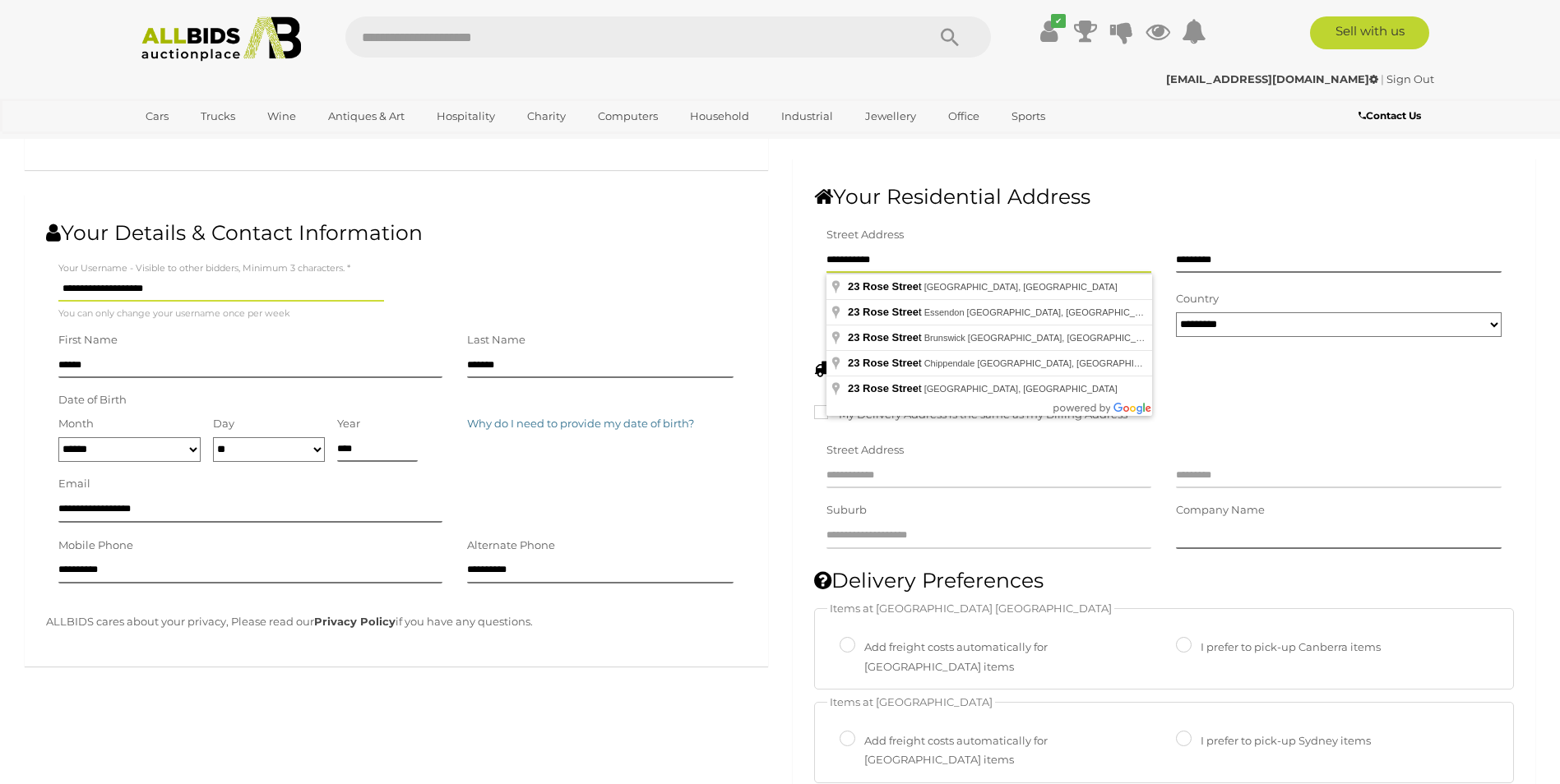
type input "**********"
type input "**"
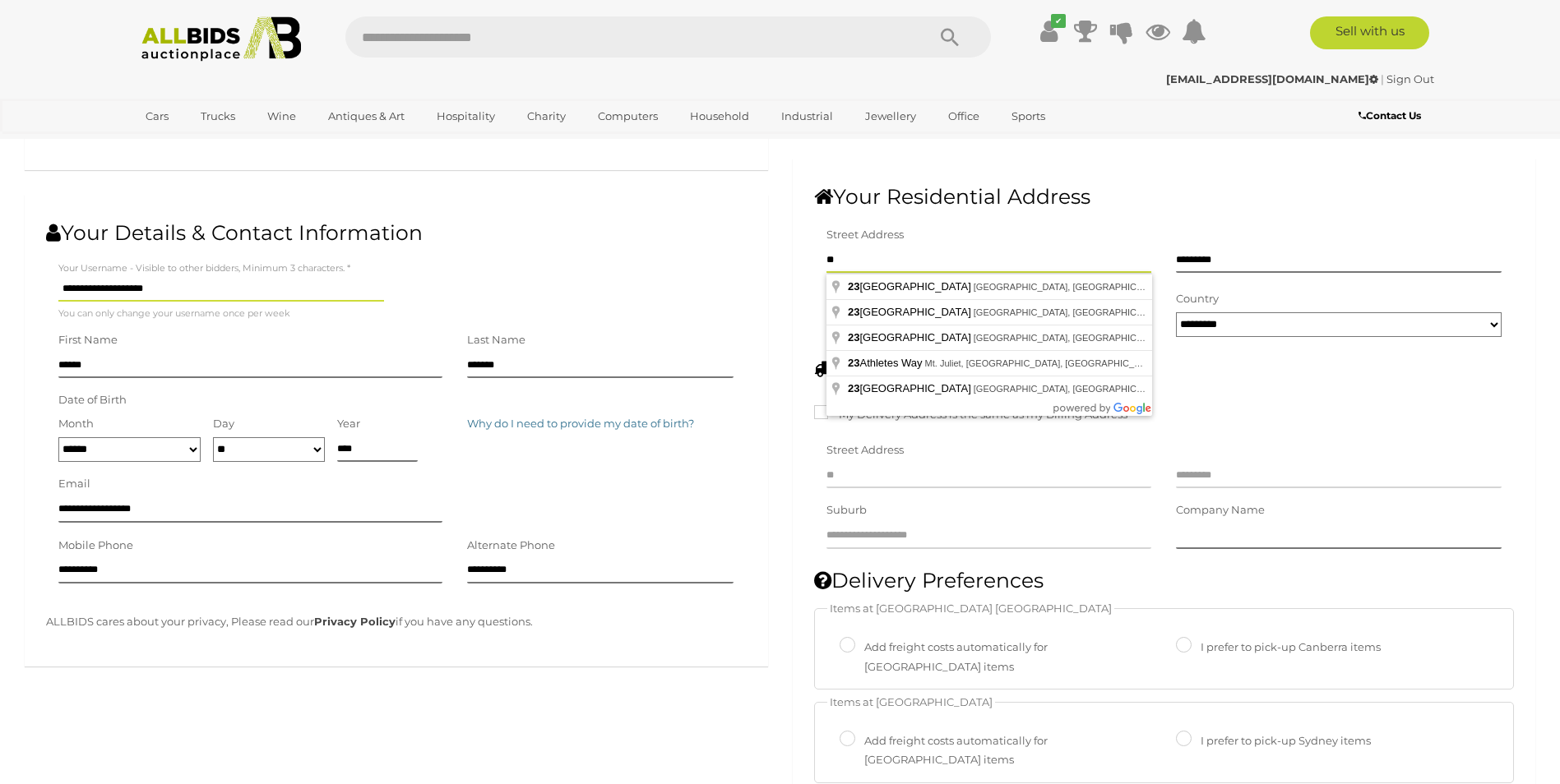
type input "*"
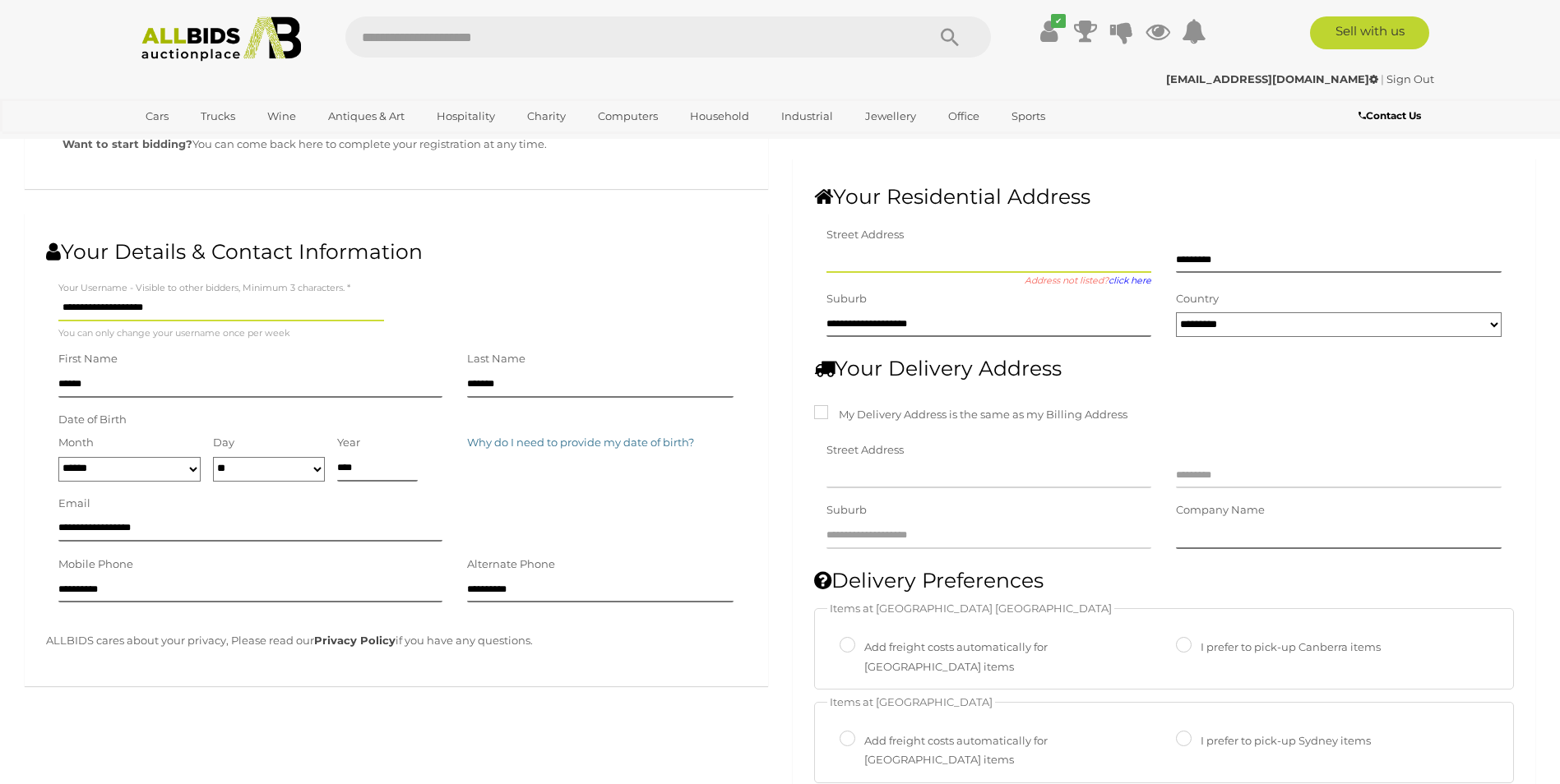
type input "*"
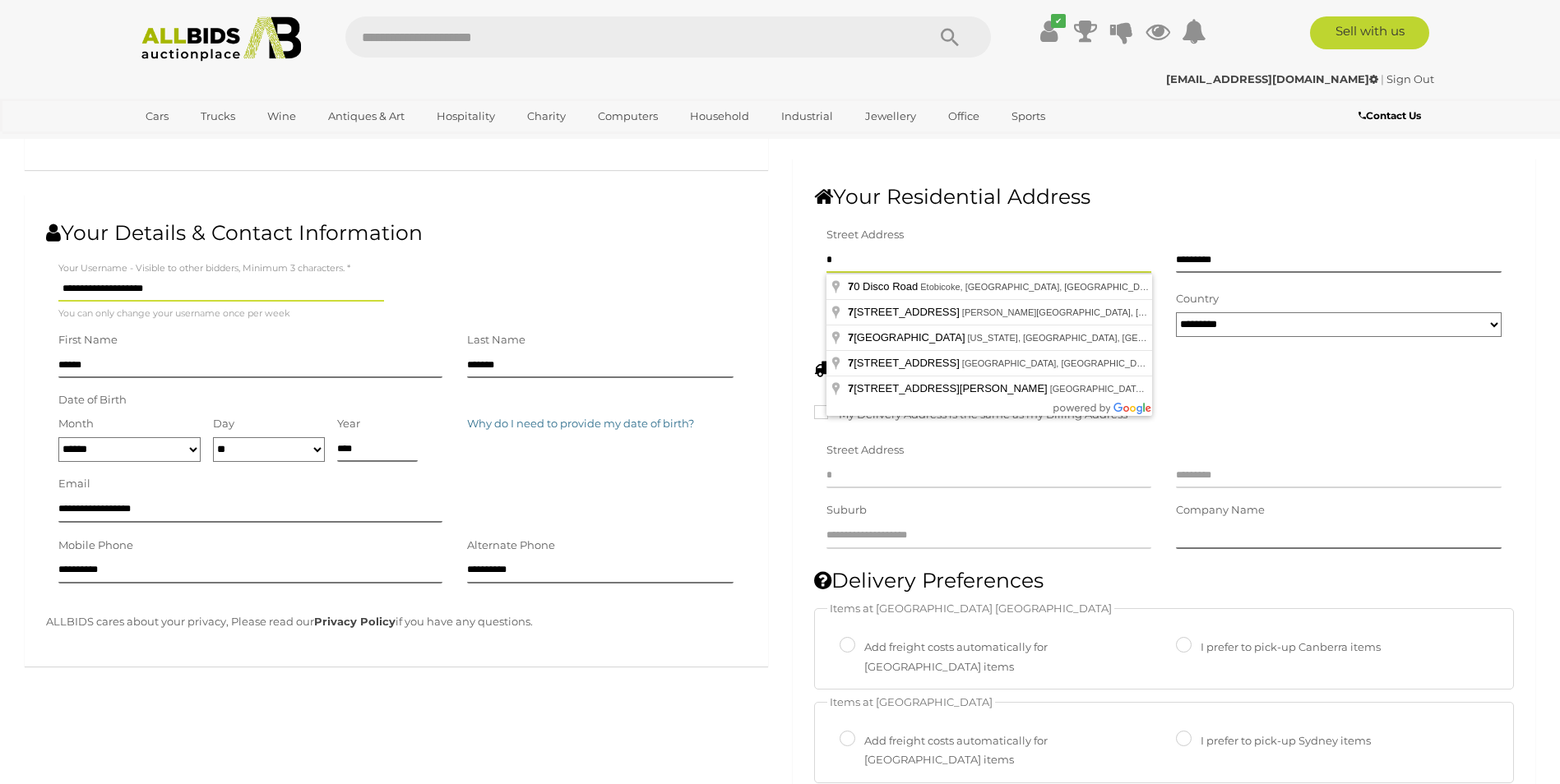
type input "**********"
click at [959, 255] on input "**********" at bounding box center [989, 260] width 326 height 25
type input "**********"
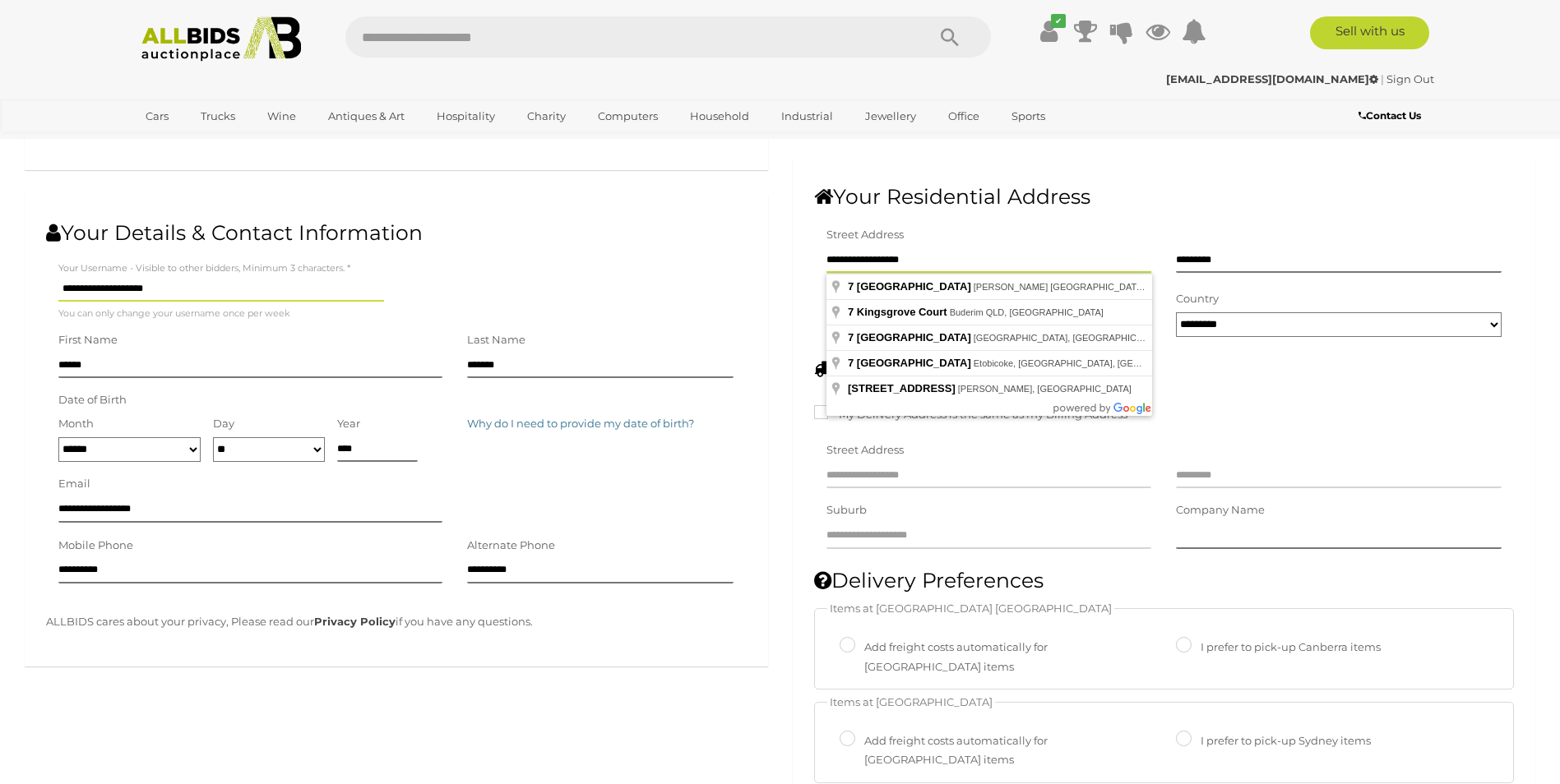
type input "**********"
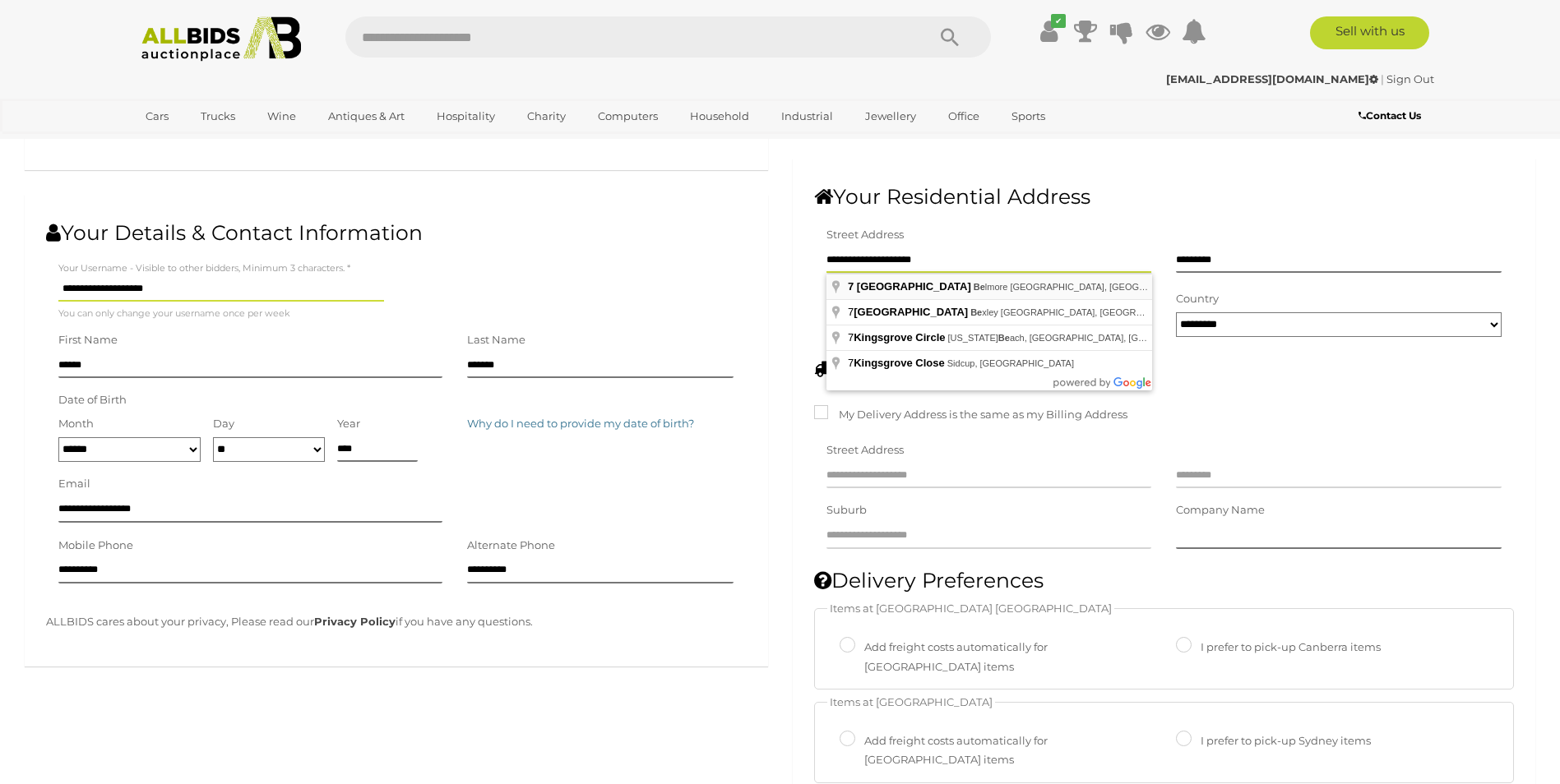
type input "**********"
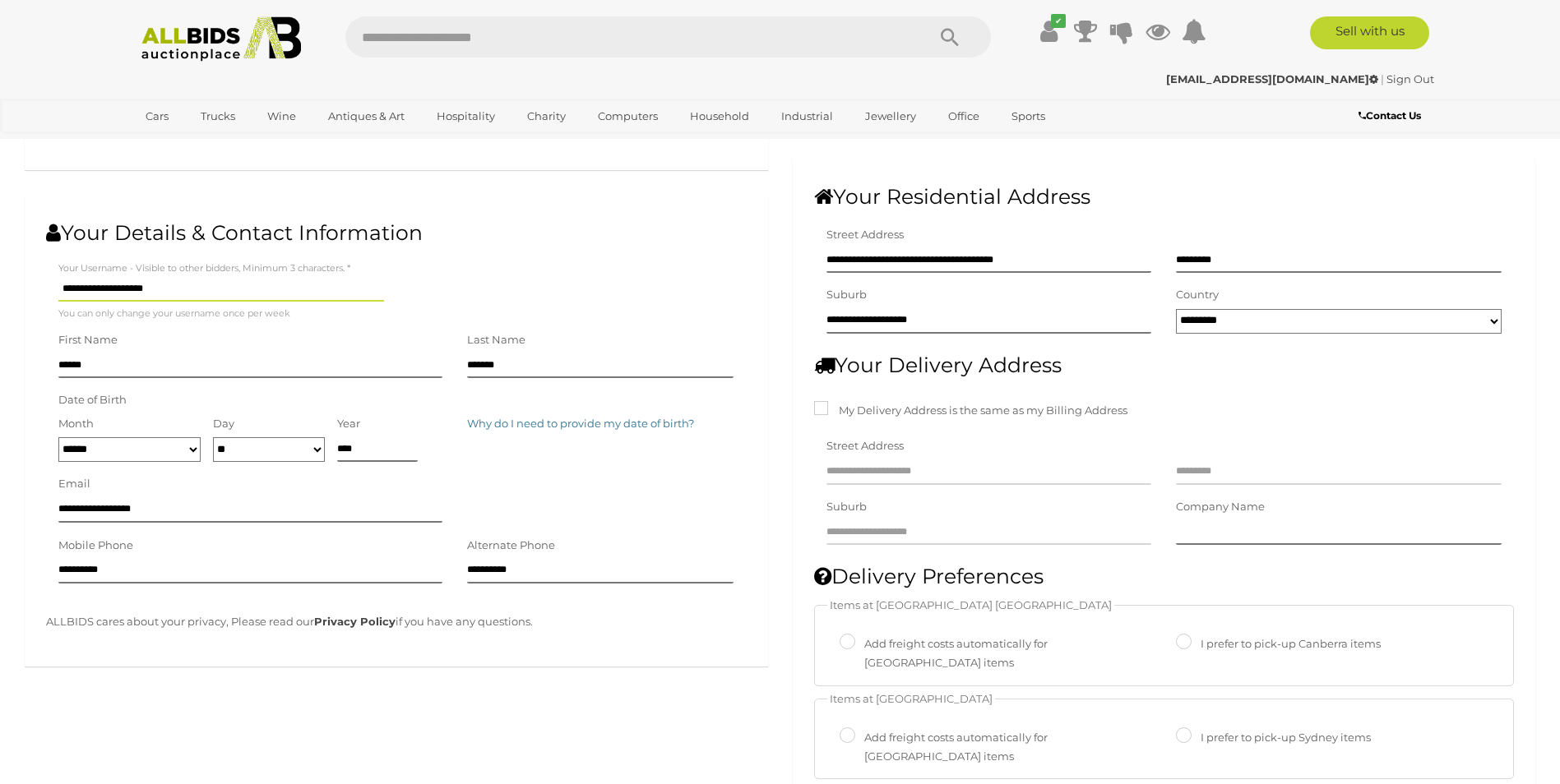
type input "**********"
click at [959, 317] on input "**********" at bounding box center [989, 321] width 326 height 25
drag, startPoint x: 959, startPoint y: 317, endPoint x: 813, endPoint y: 331, distance: 146.7
click at [813, 331] on div "**********" at bounding box center [1164, 315] width 725 height 60
type input "**********"
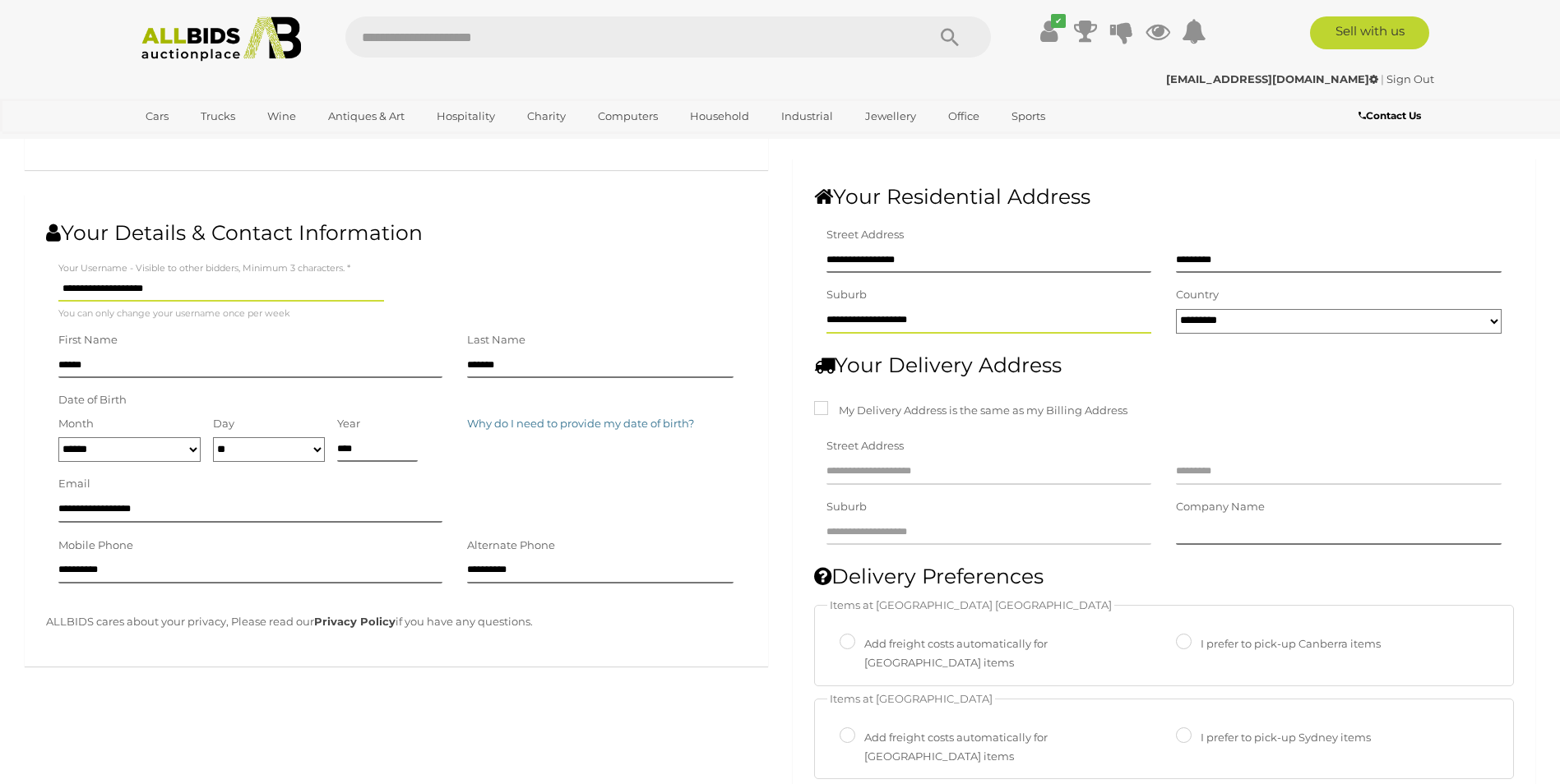
type input "**********"
type input "*"
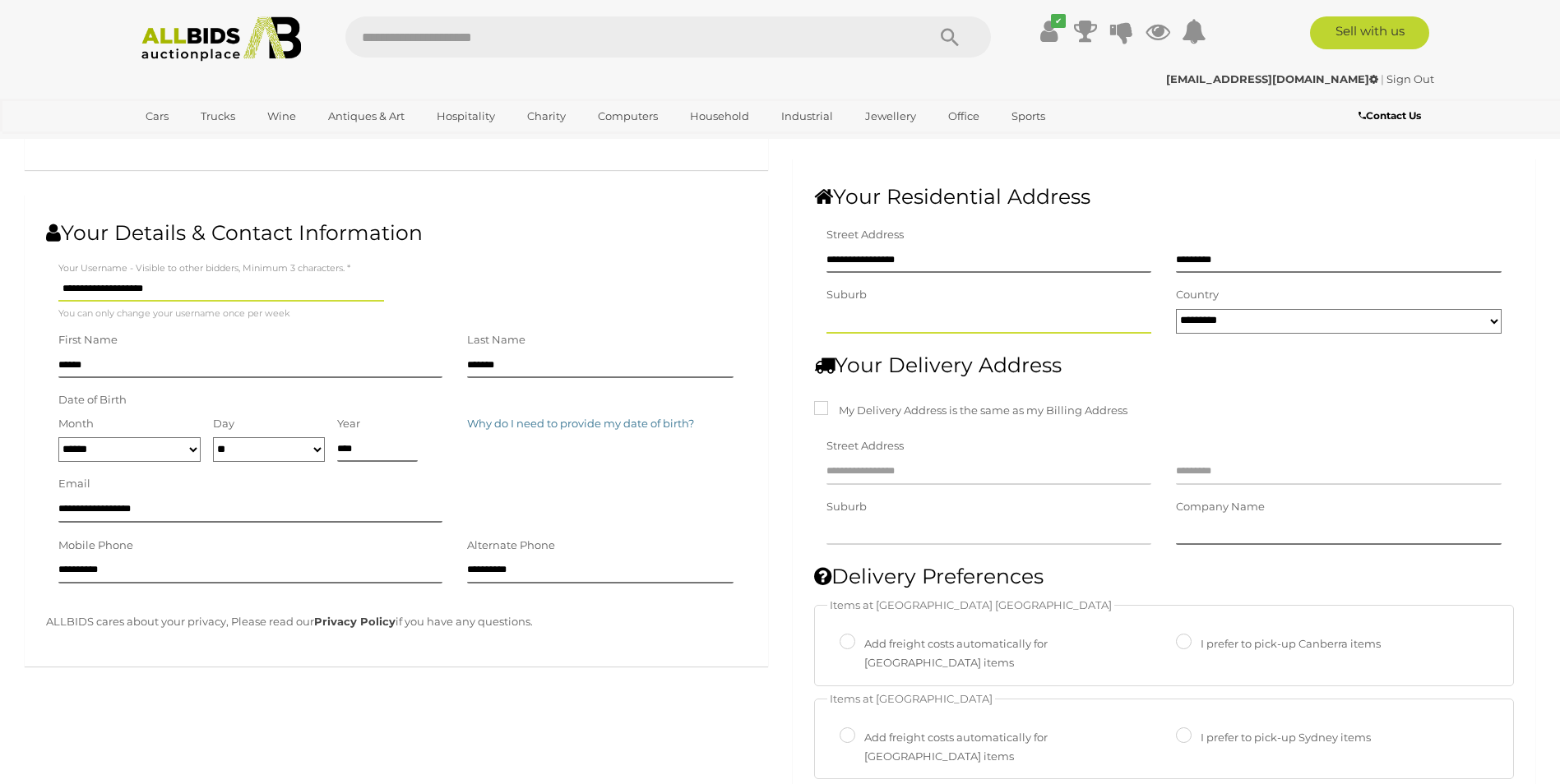
type input "*"
type input "**"
type input "***"
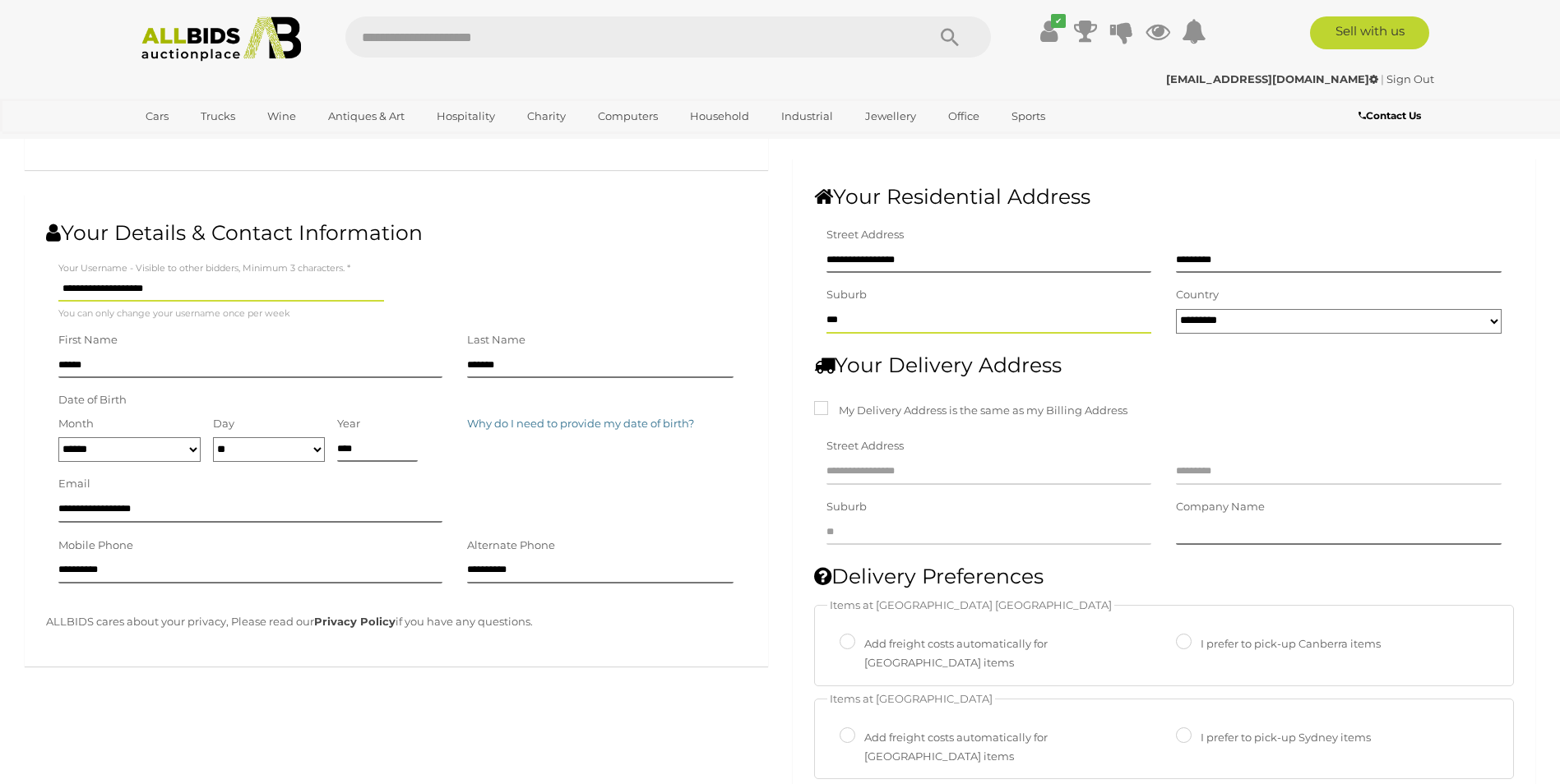
type input "***"
type input "****"
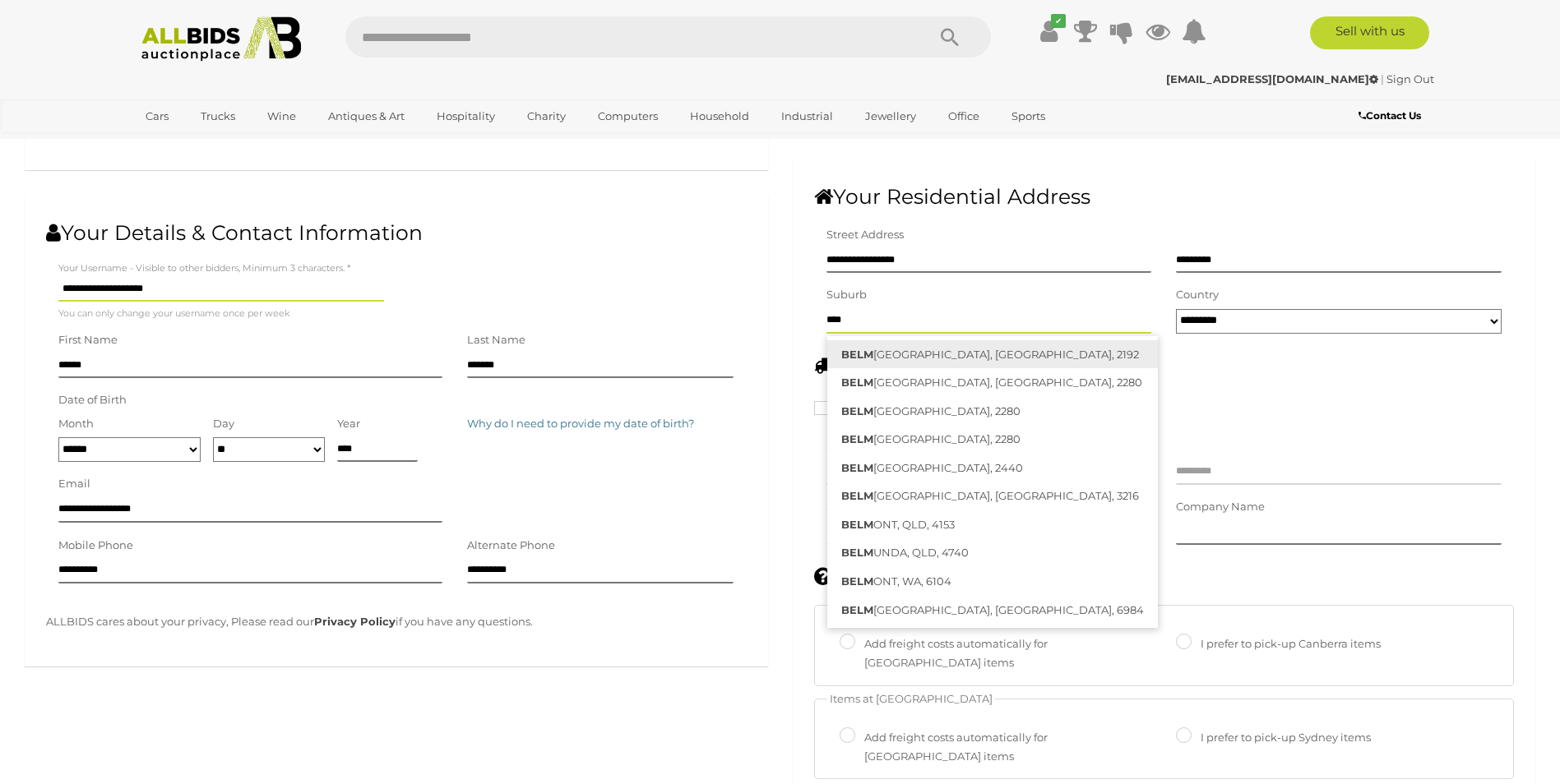
type input "*****"
type input "******"
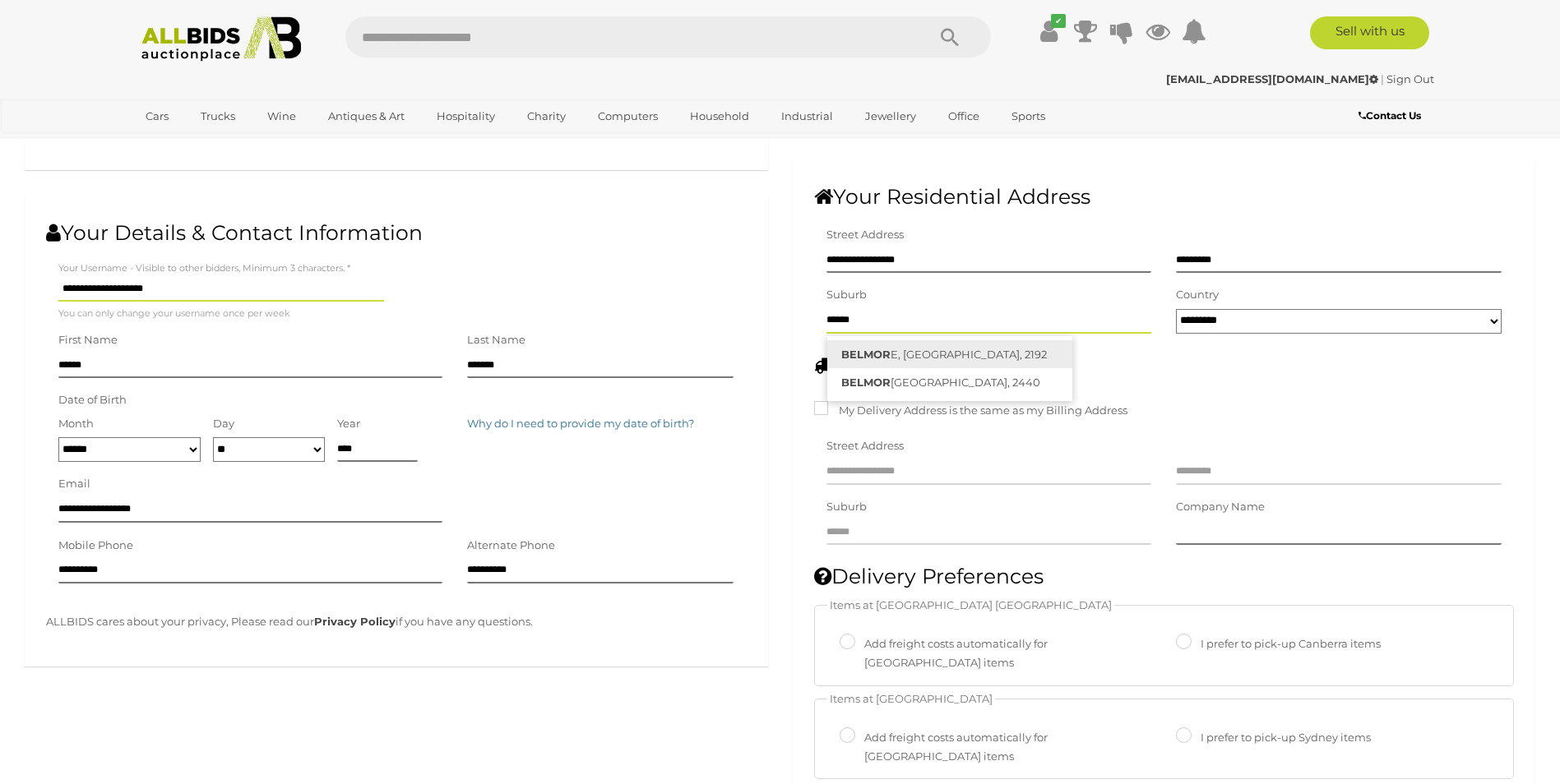
type input "*******"
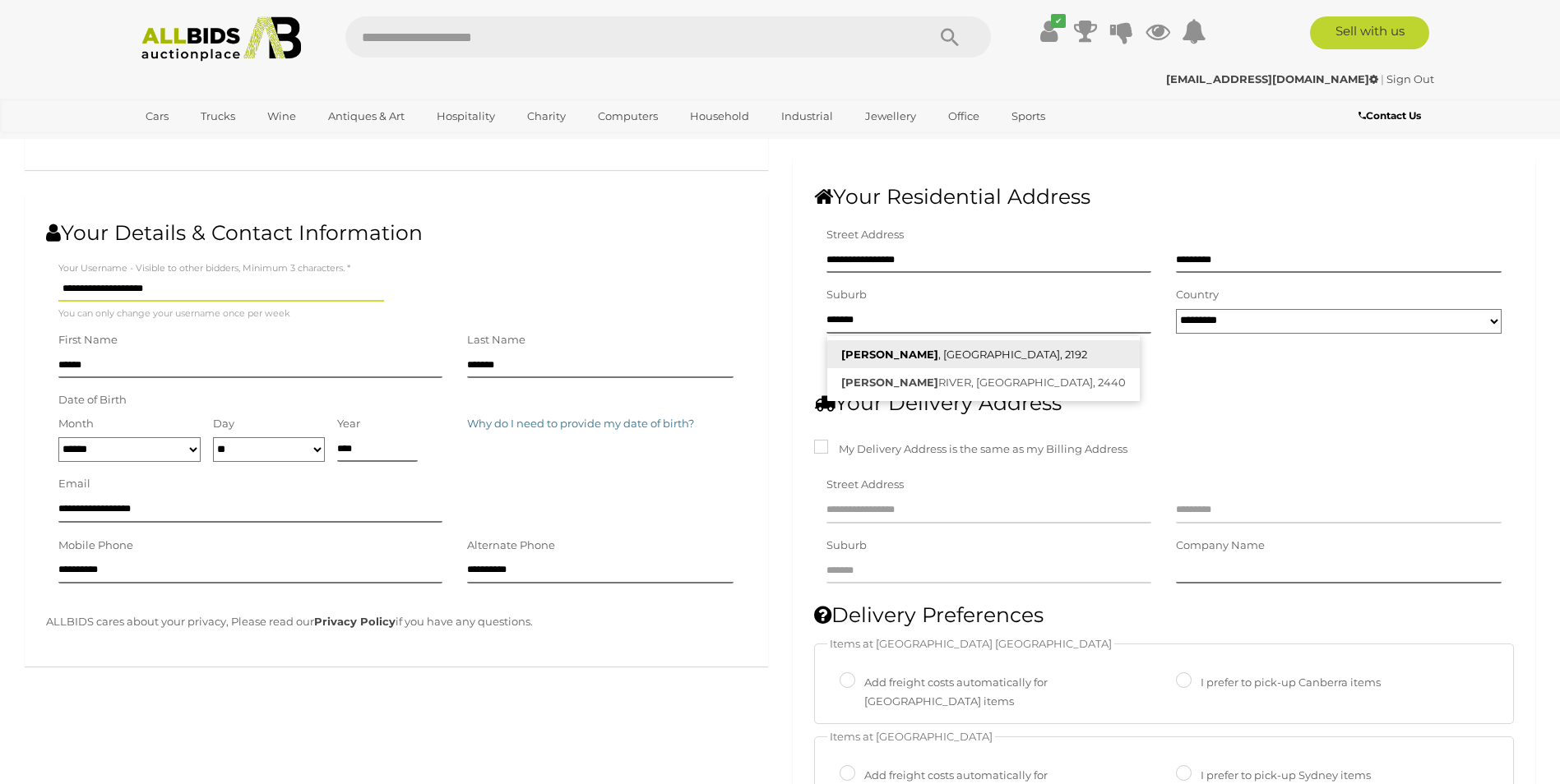
click at [899, 355] on link "BELMORE , NSW, 2192" at bounding box center [983, 354] width 313 height 29
type input "**********"
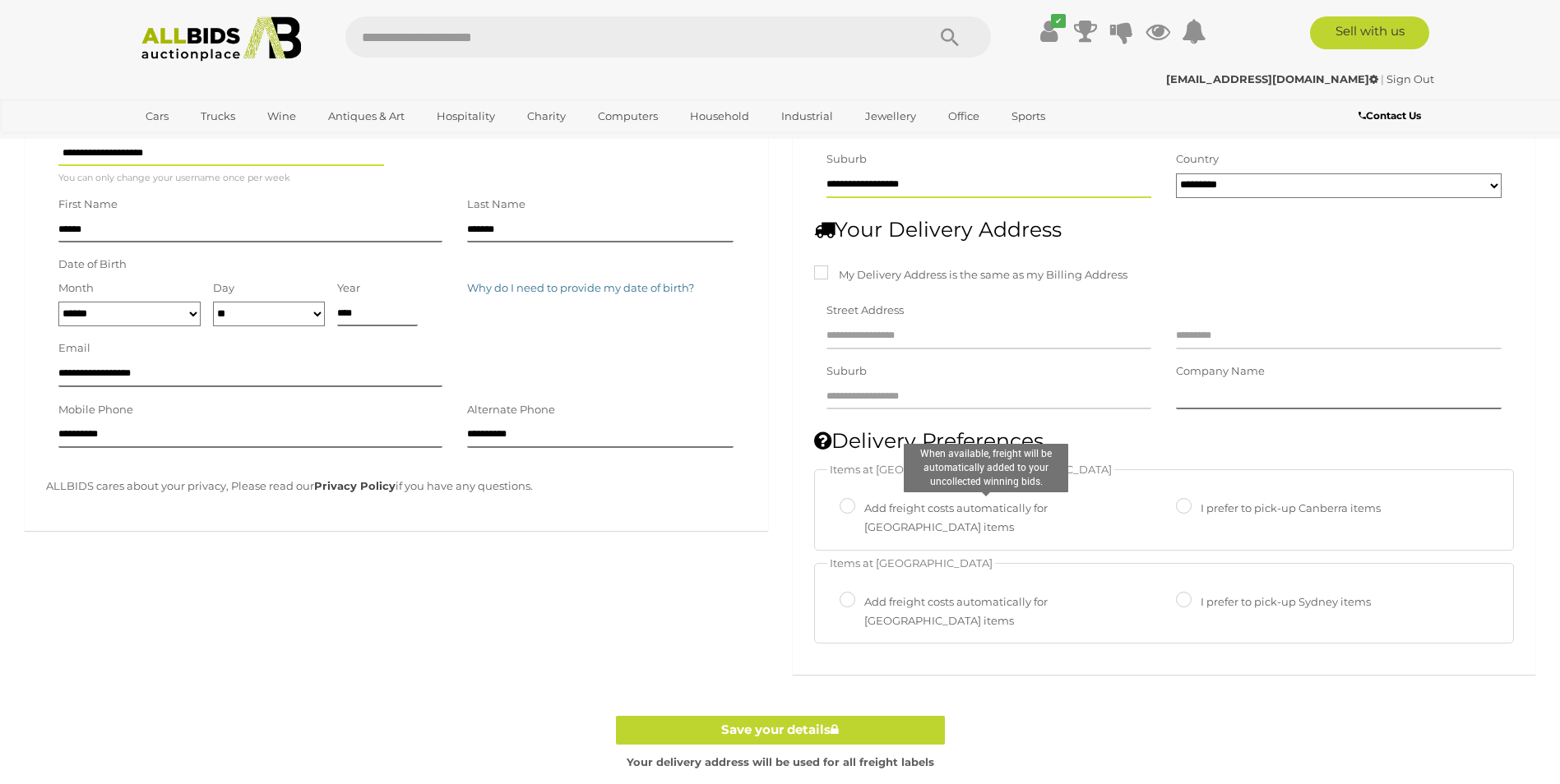
scroll to position [329, 0]
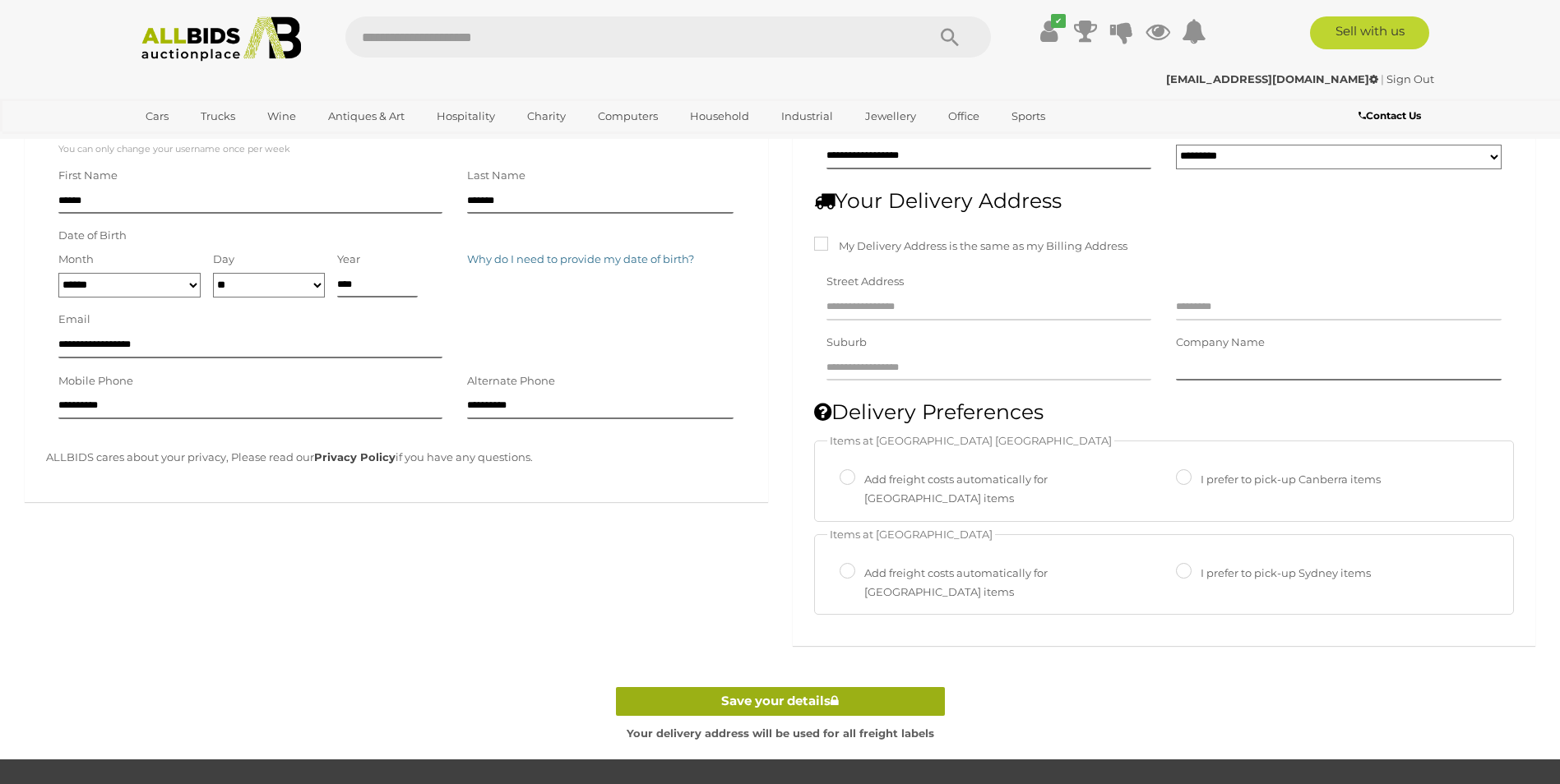
click at [838, 695] on icon at bounding box center [834, 700] width 8 height 12
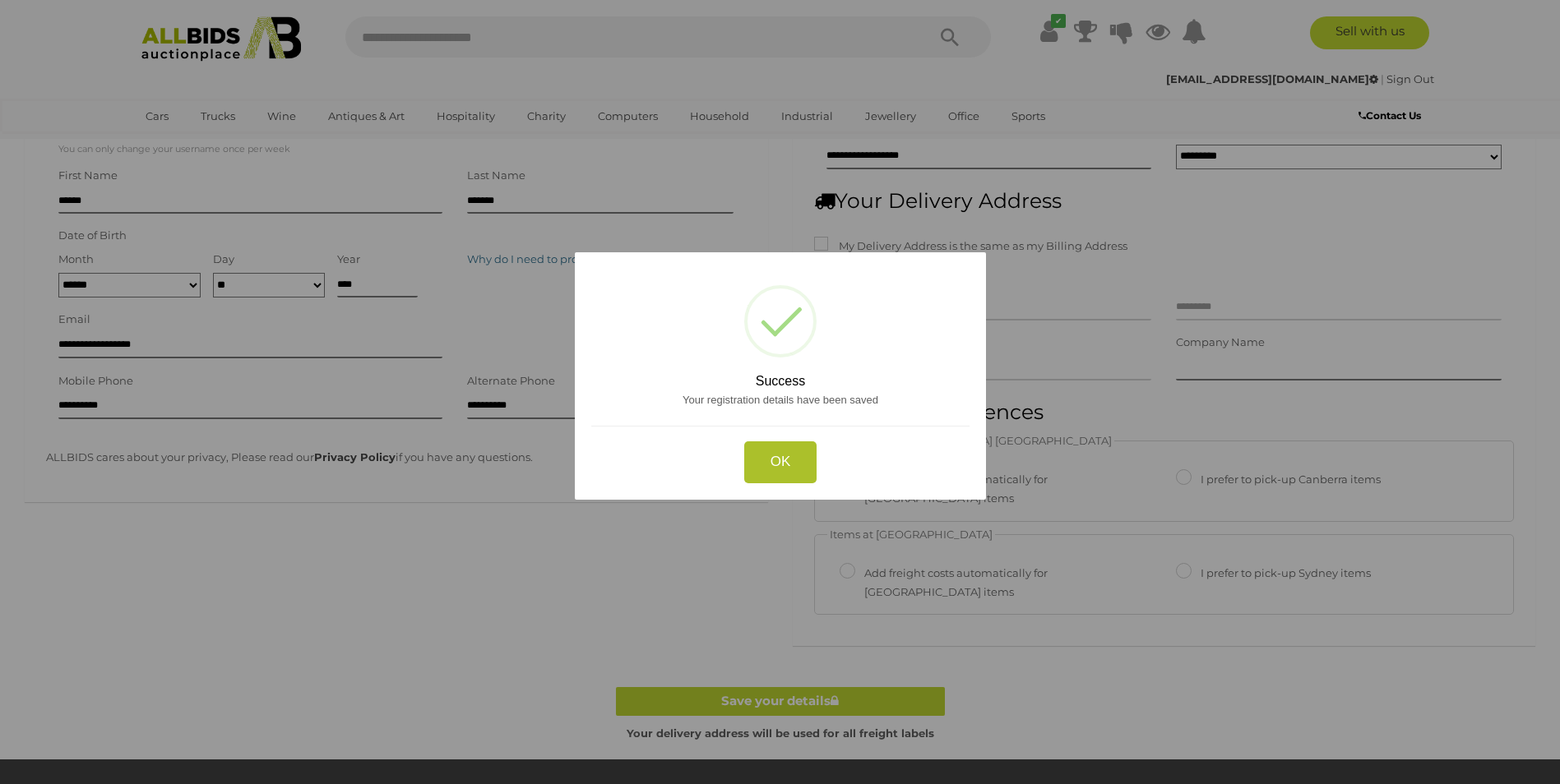
click at [780, 469] on button "OK" at bounding box center [780, 462] width 73 height 42
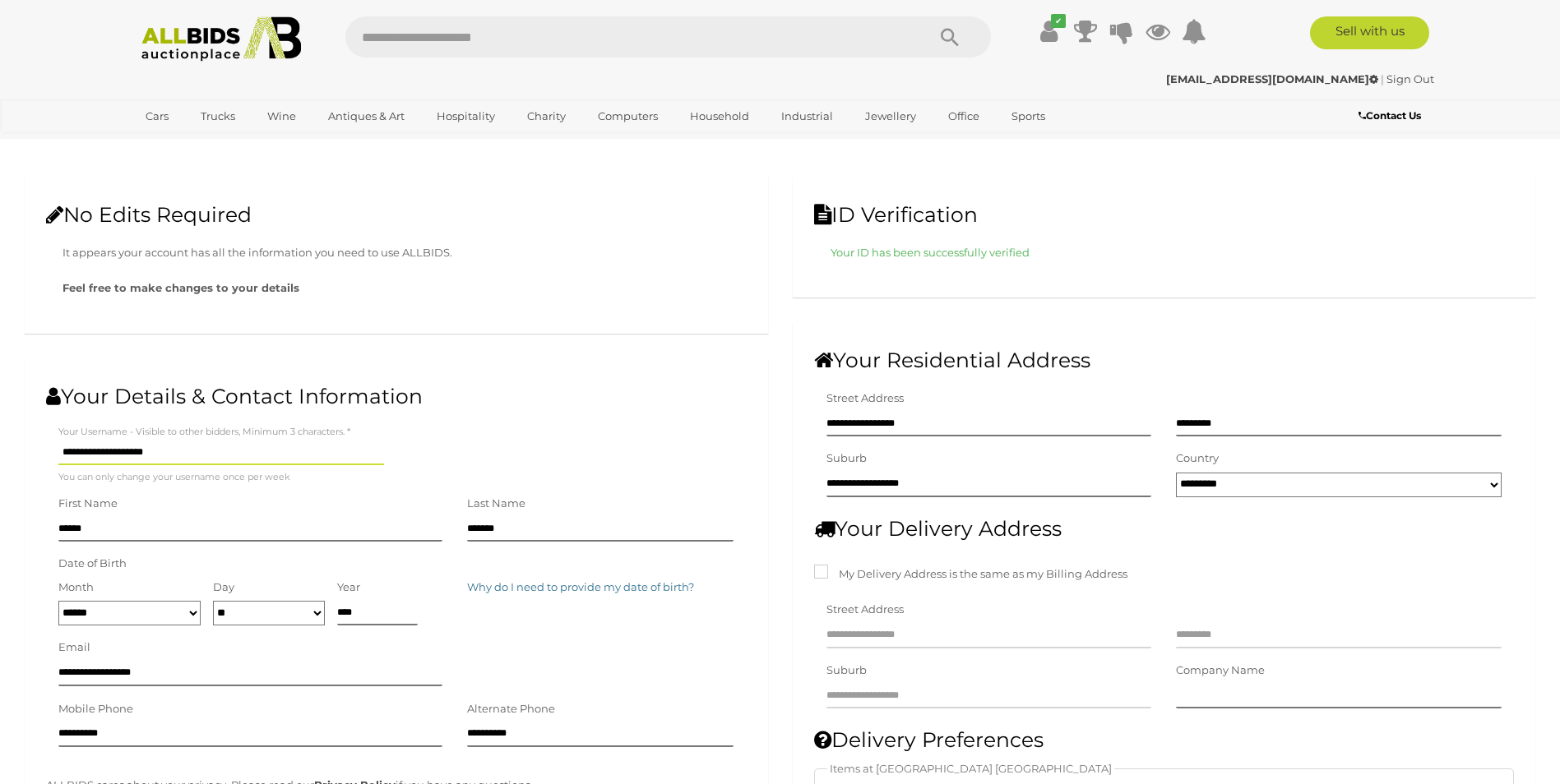
scroll to position [0, 0]
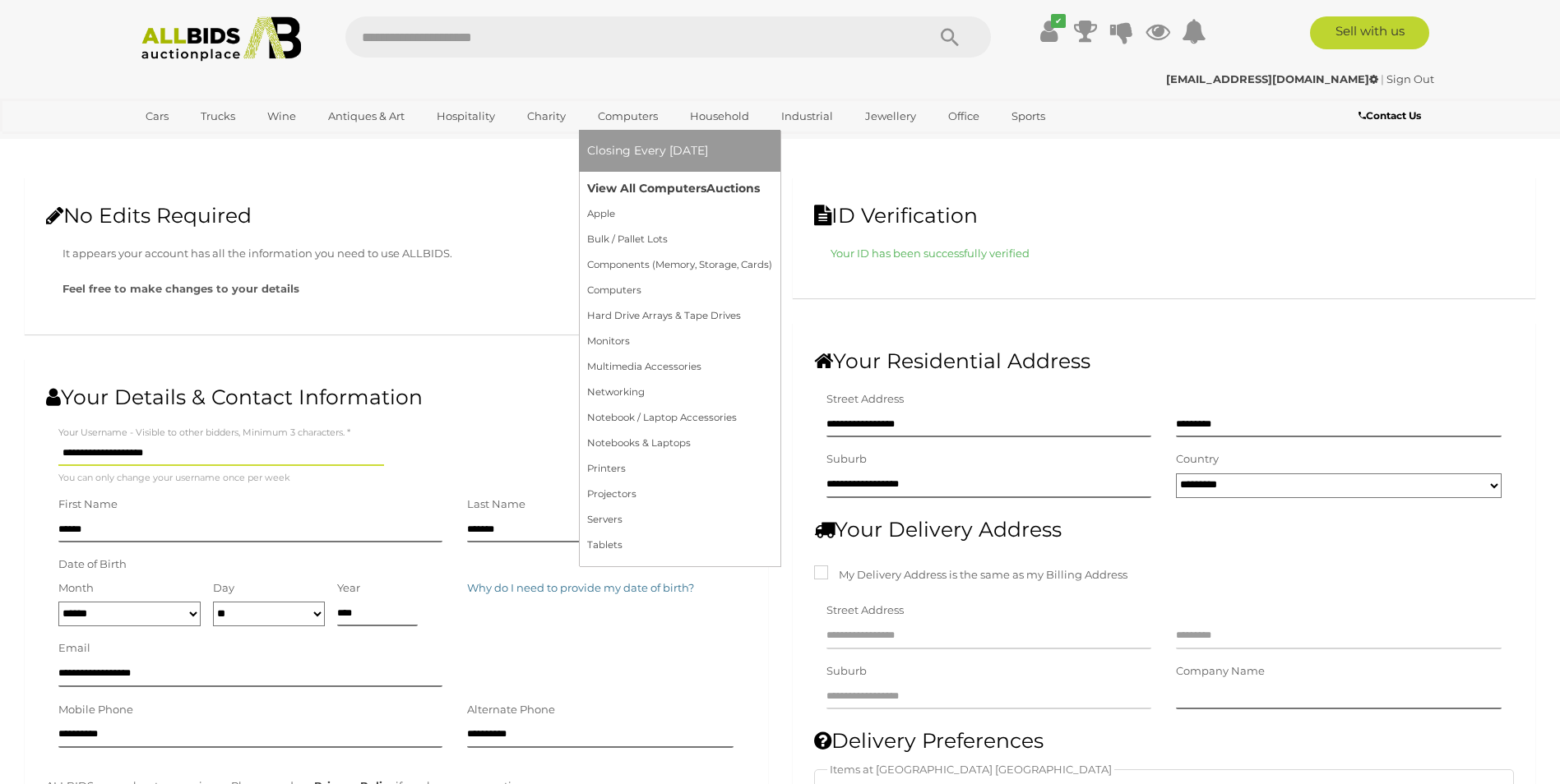
click at [633, 191] on link "View All Computers Auctions" at bounding box center [680, 189] width 185 height 26
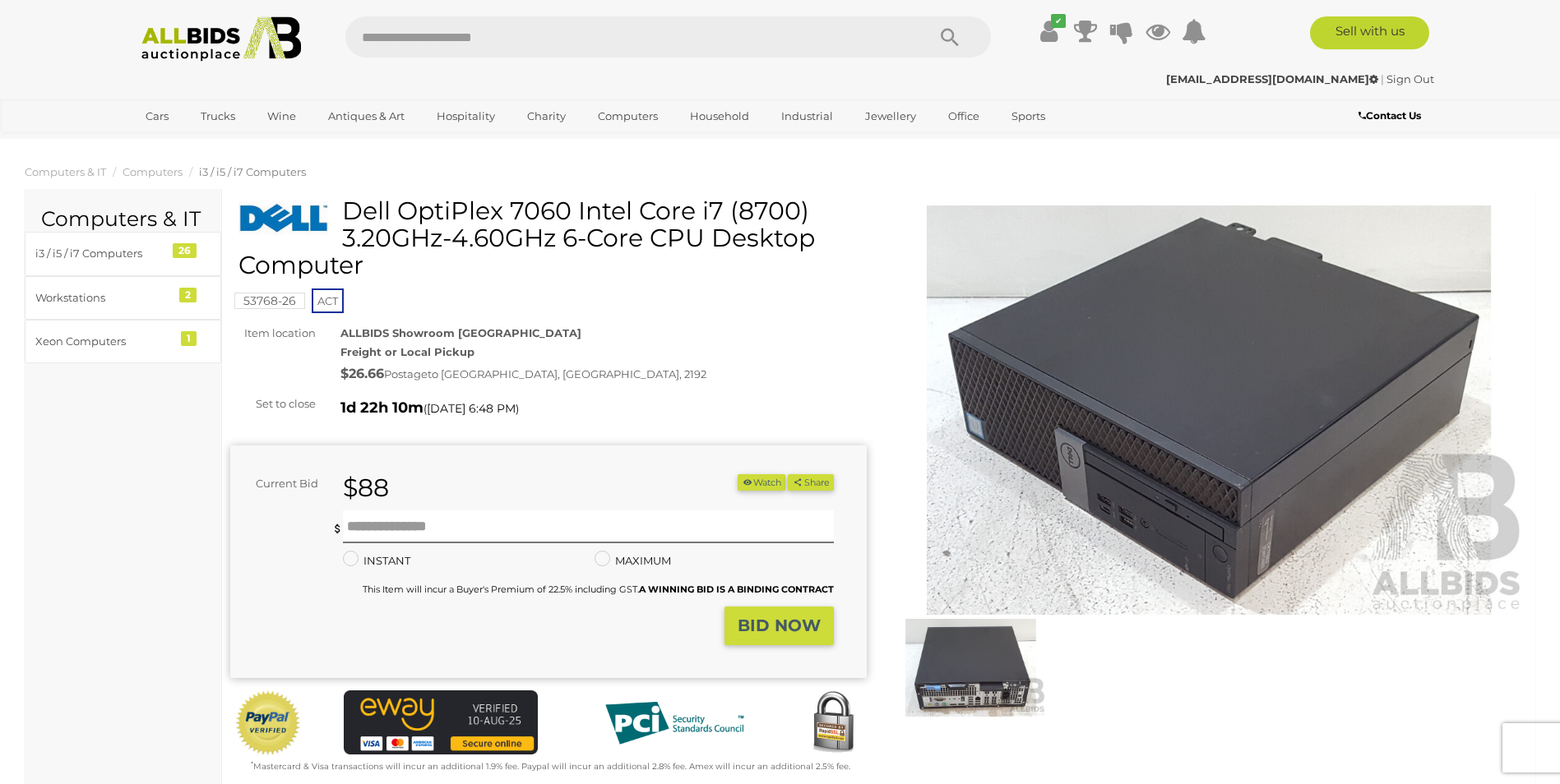
click at [1140, 364] on img at bounding box center [1209, 410] width 637 height 410
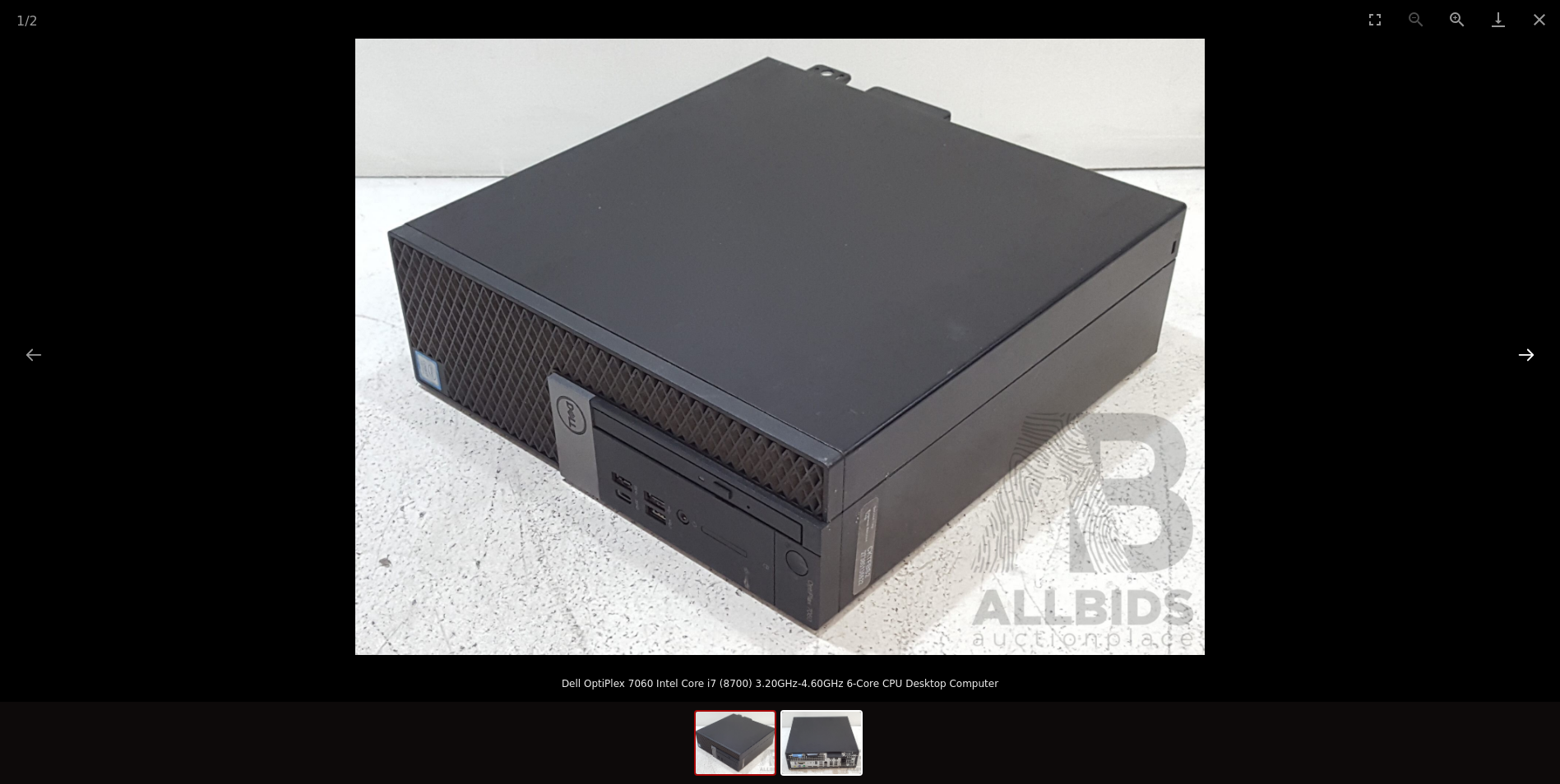
click at [1528, 356] on button "Next slide" at bounding box center [1526, 354] width 34 height 32
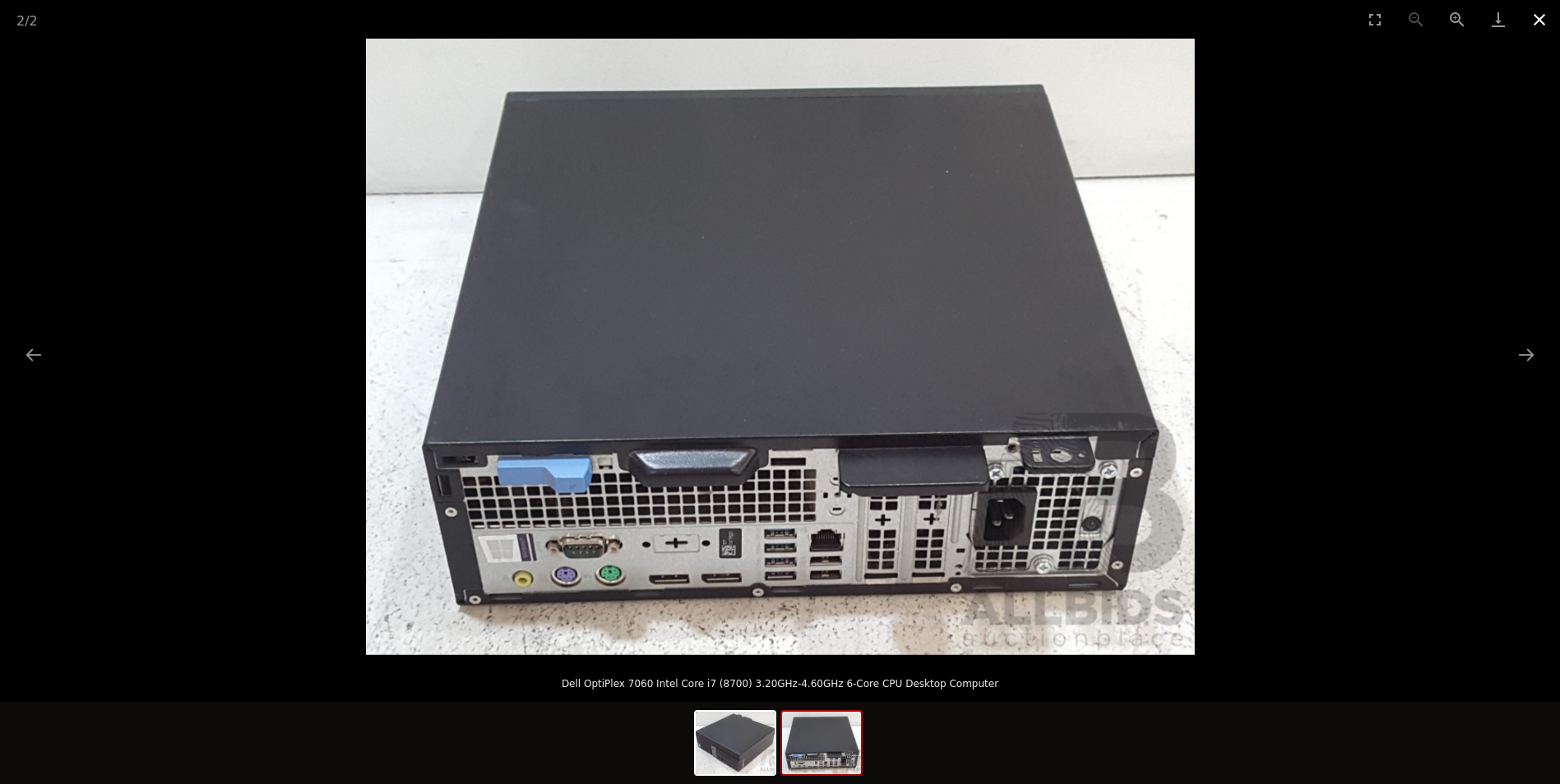
click at [1542, 11] on button "Close gallery" at bounding box center [1540, 19] width 42 height 39
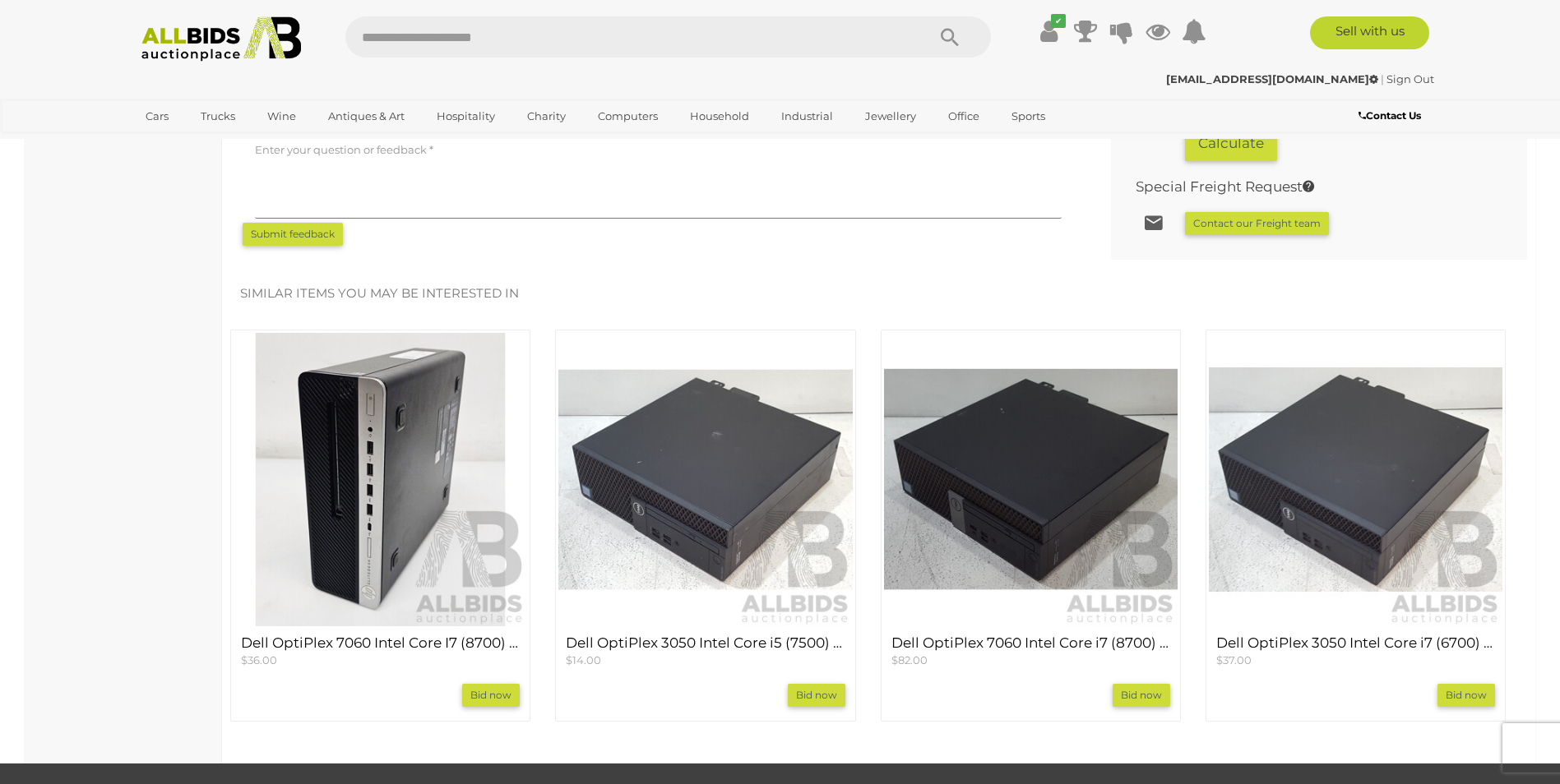
scroll to position [1315, 0]
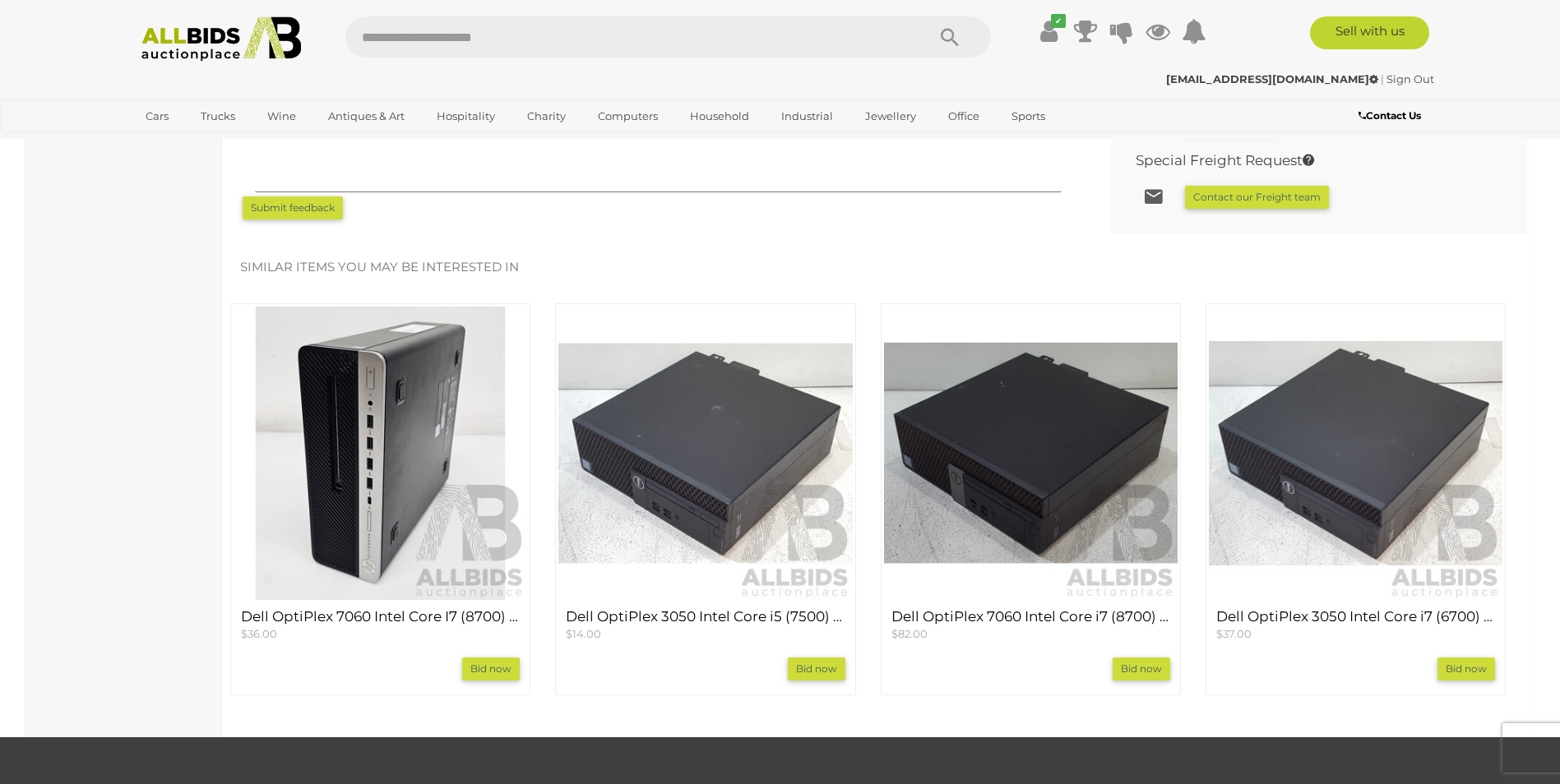
click at [1319, 471] on img at bounding box center [1356, 454] width 293 height 293
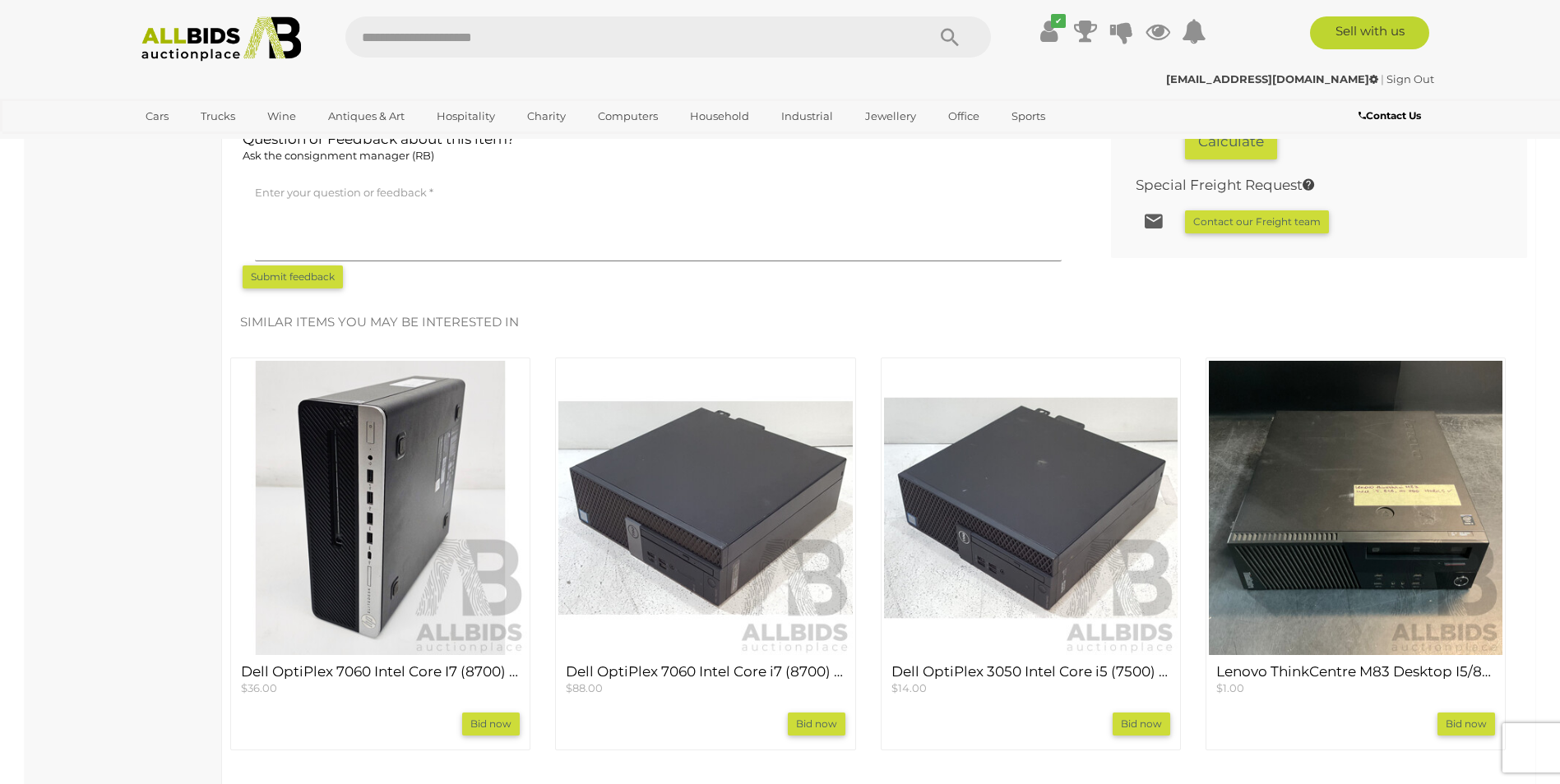
scroll to position [1315, 0]
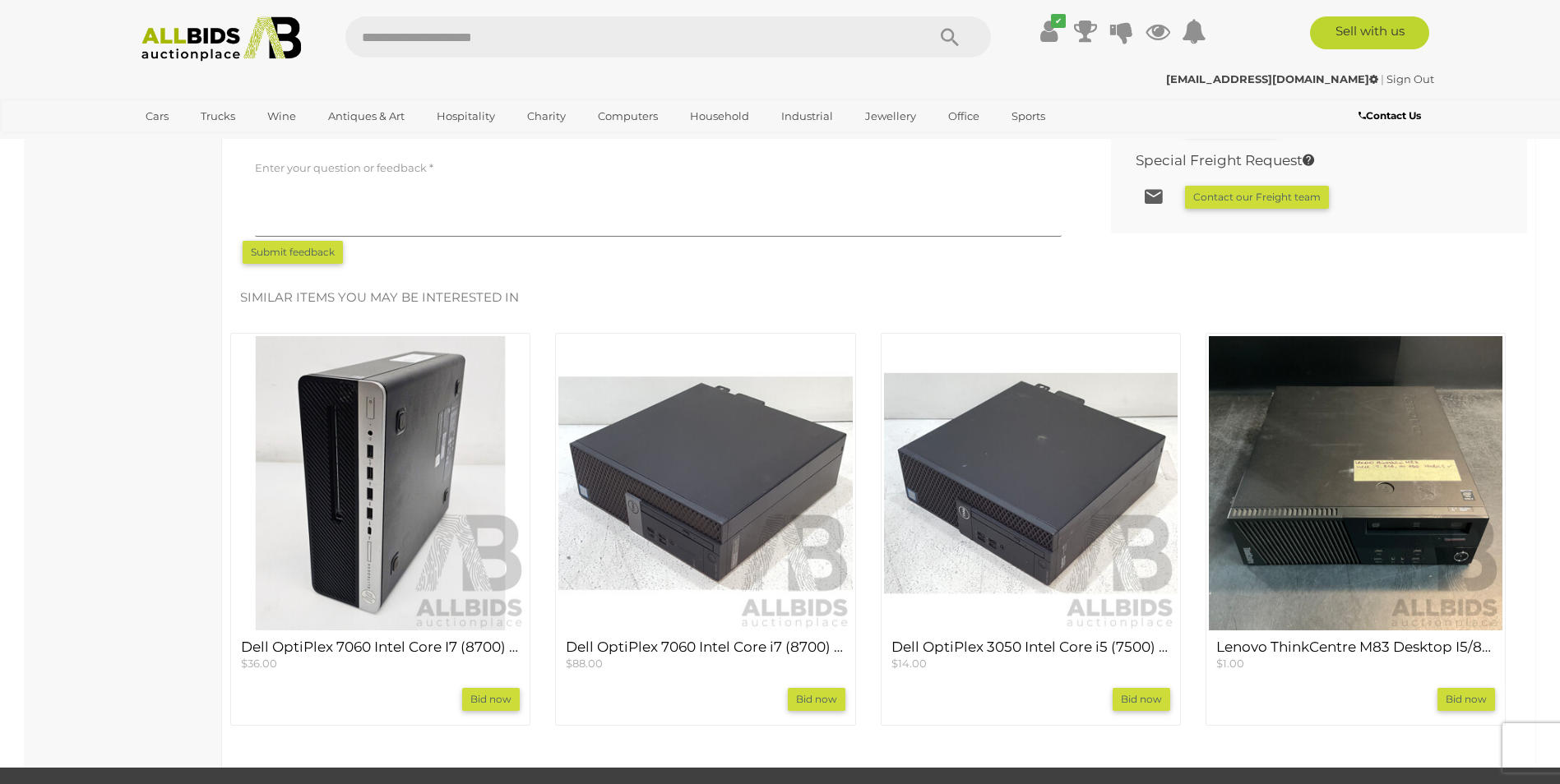
click at [447, 529] on img at bounding box center [380, 483] width 293 height 293
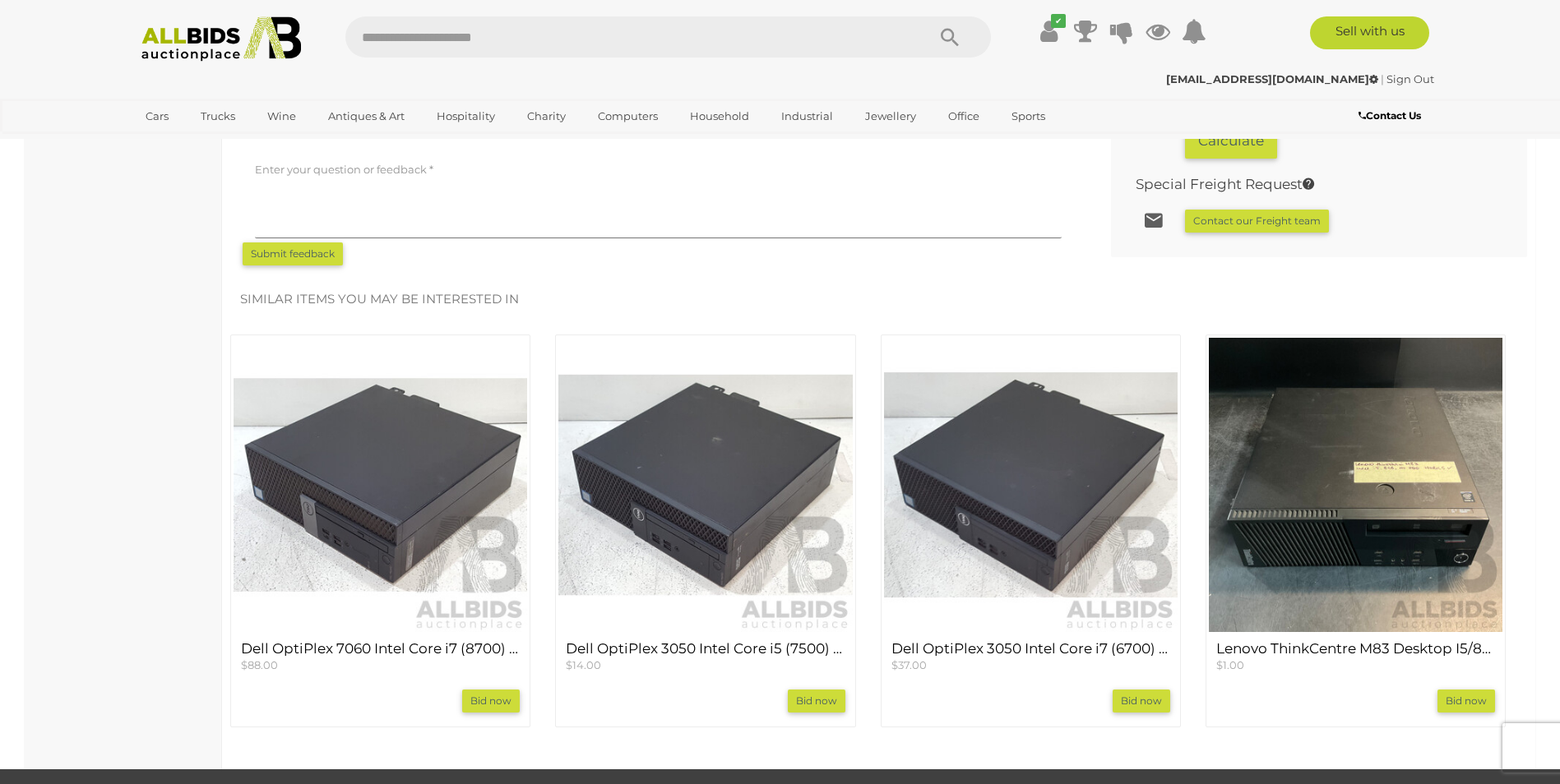
scroll to position [1315, 0]
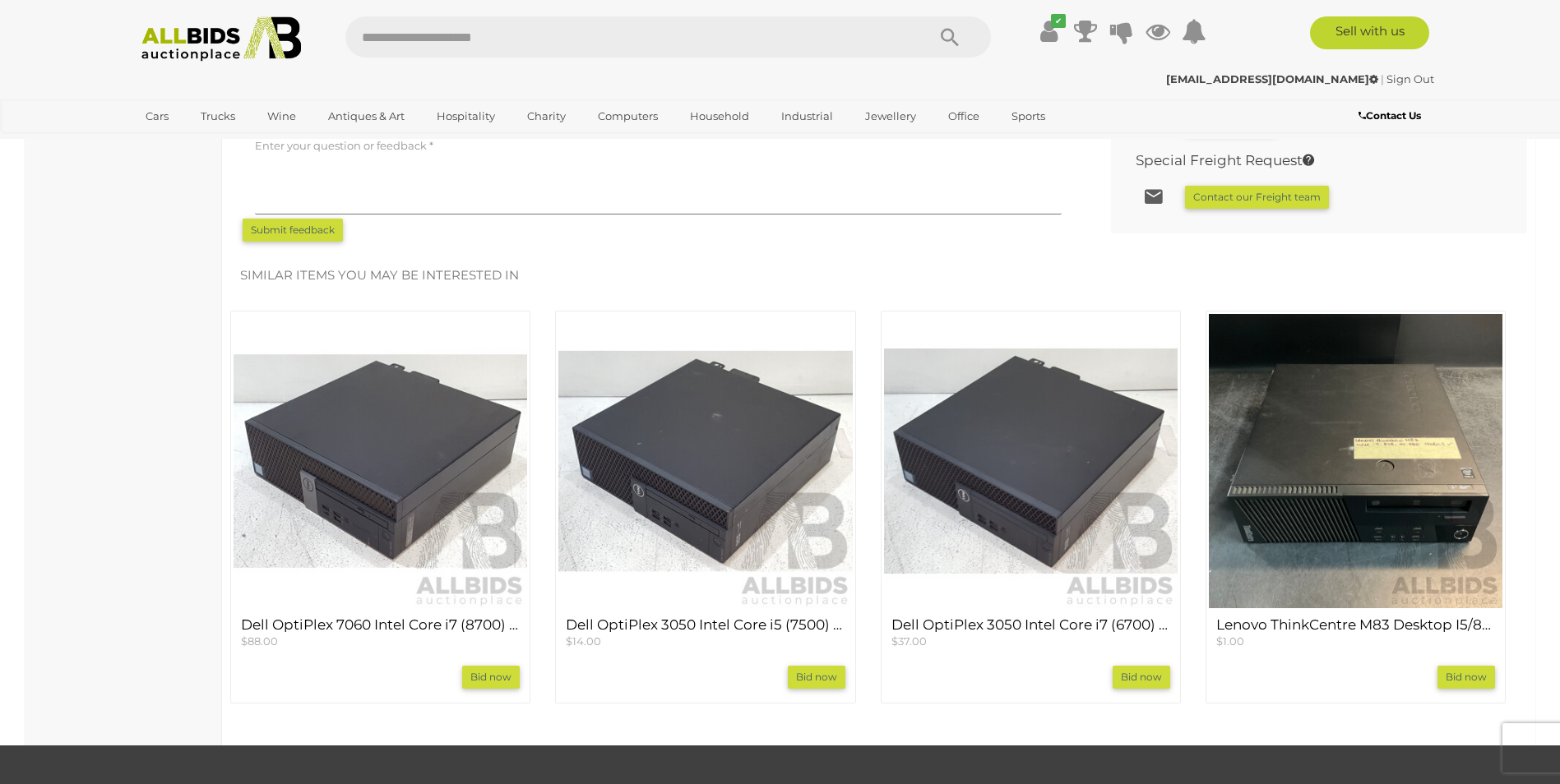
click at [719, 515] on img at bounding box center [705, 461] width 293 height 293
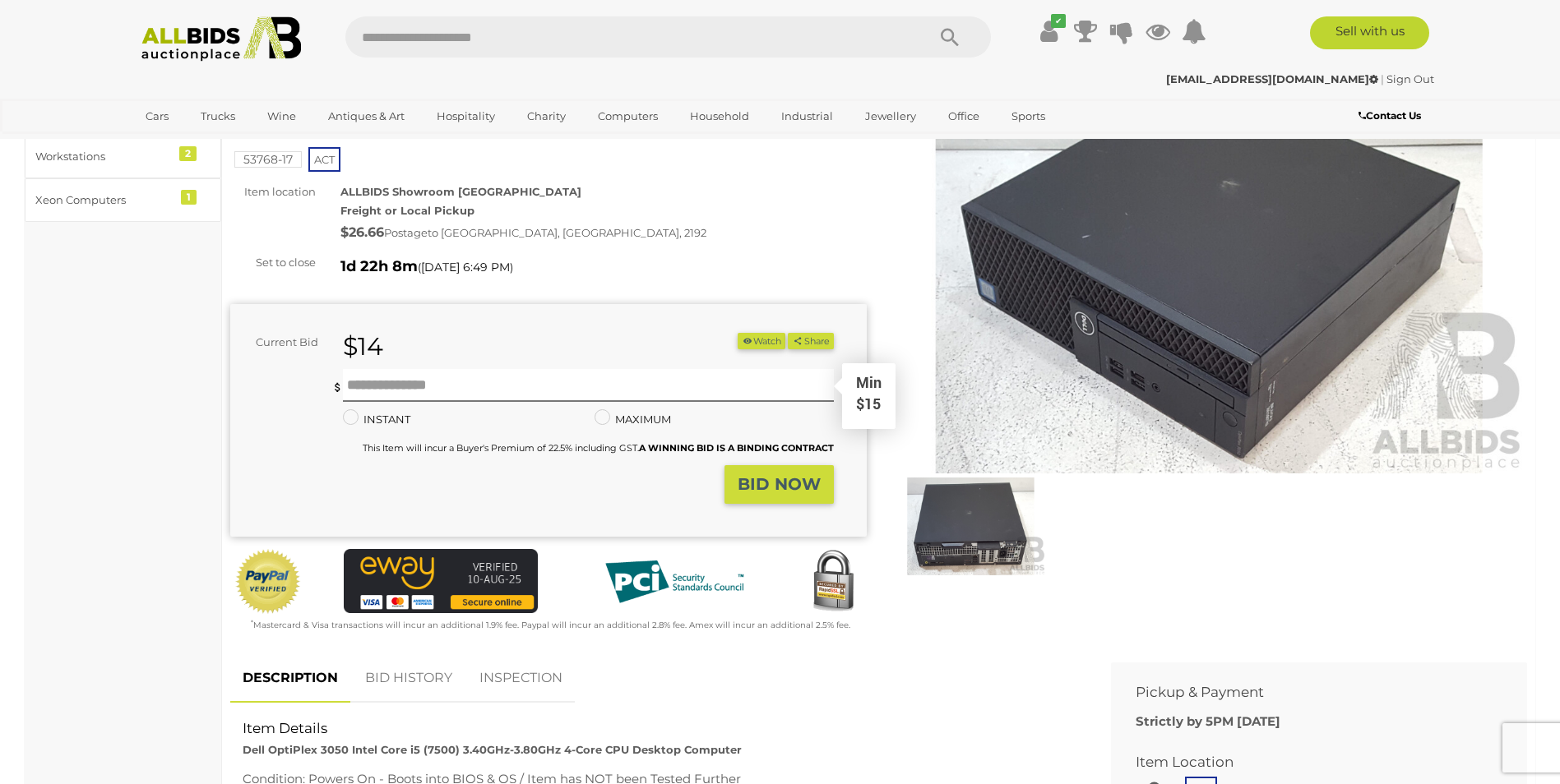
scroll to position [246, 0]
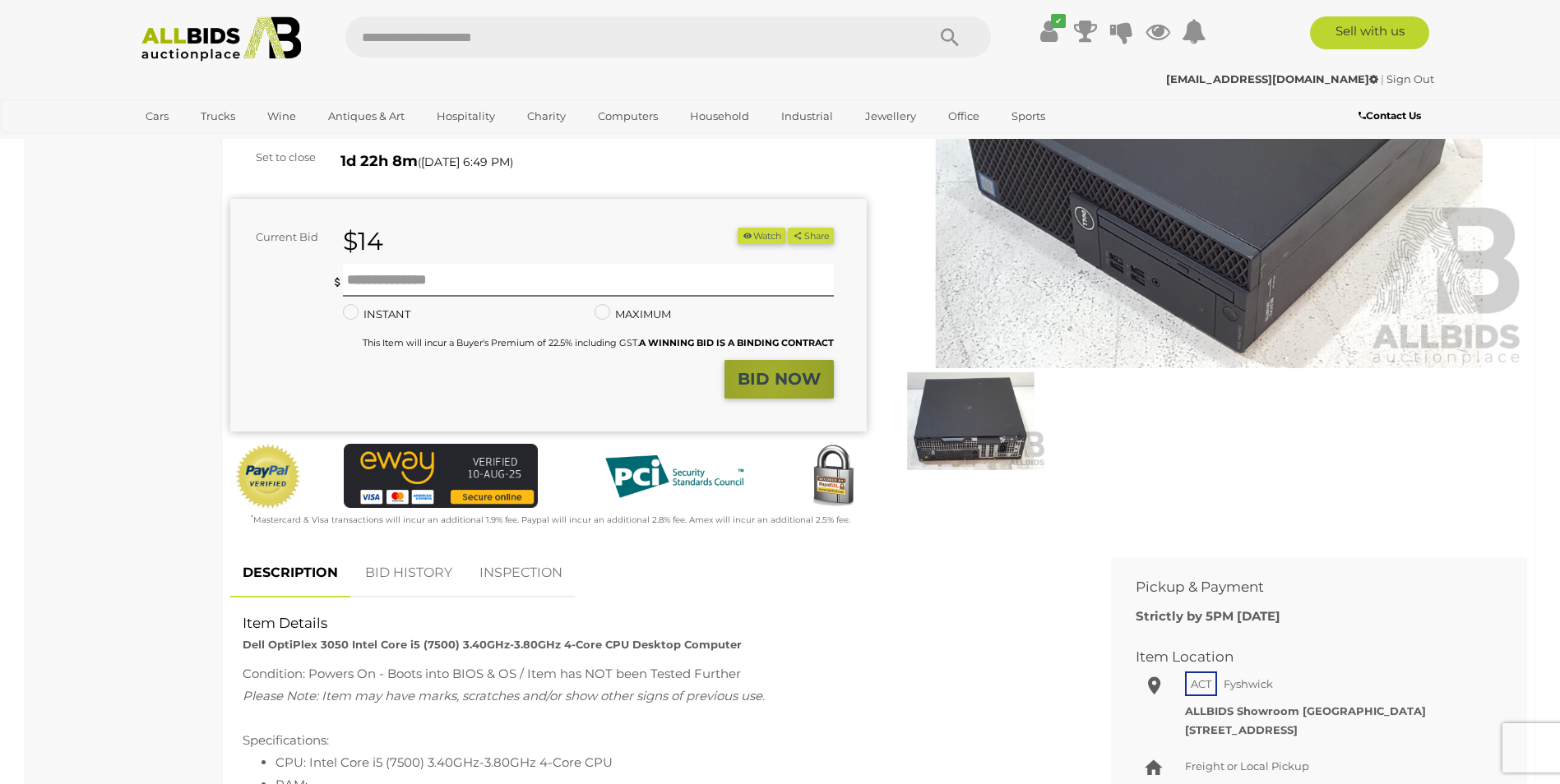
click at [771, 378] on strong "BID NOW" at bounding box center [780, 378] width 83 height 19
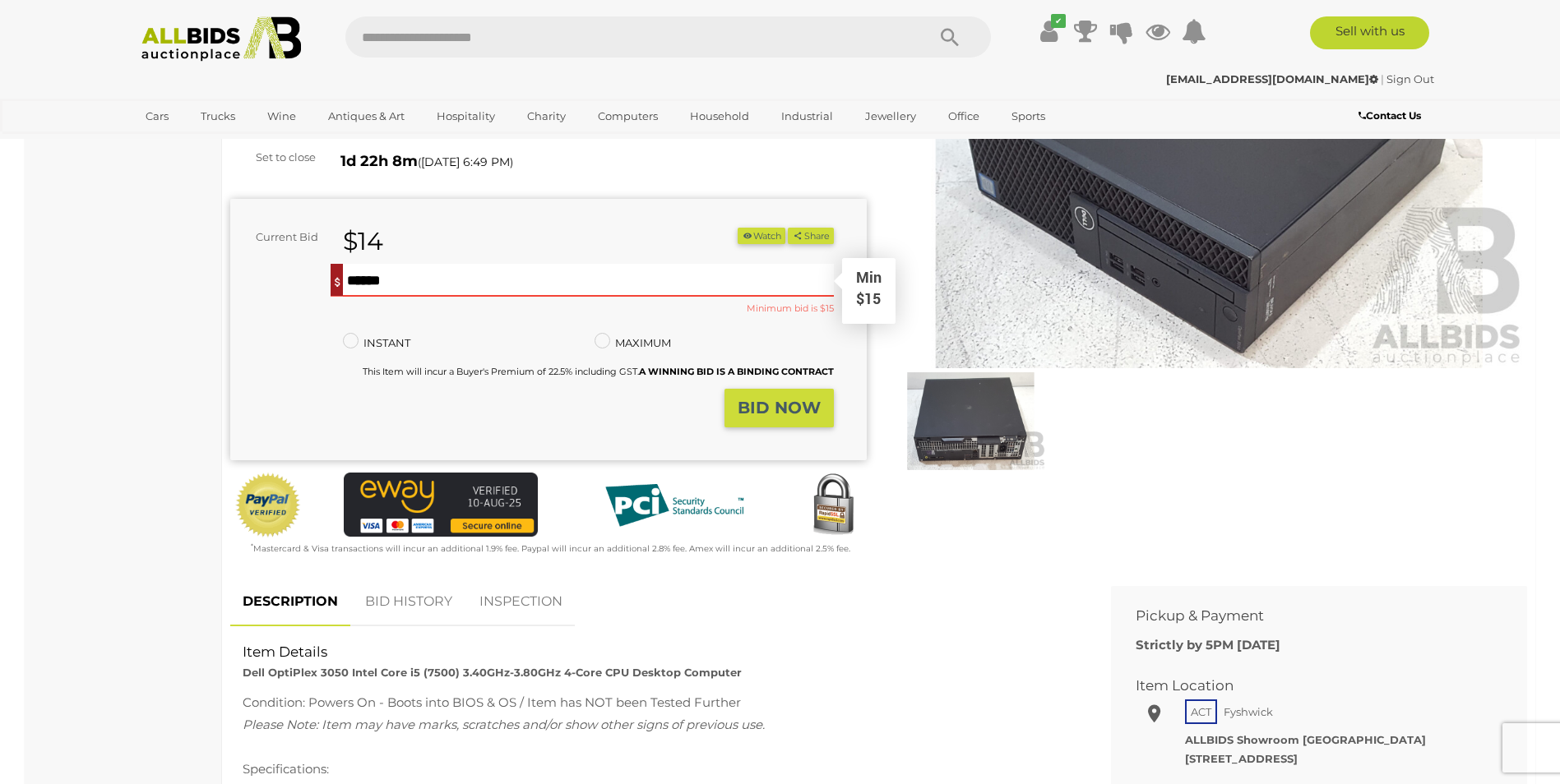
click at [504, 287] on input "text" at bounding box center [588, 280] width 490 height 33
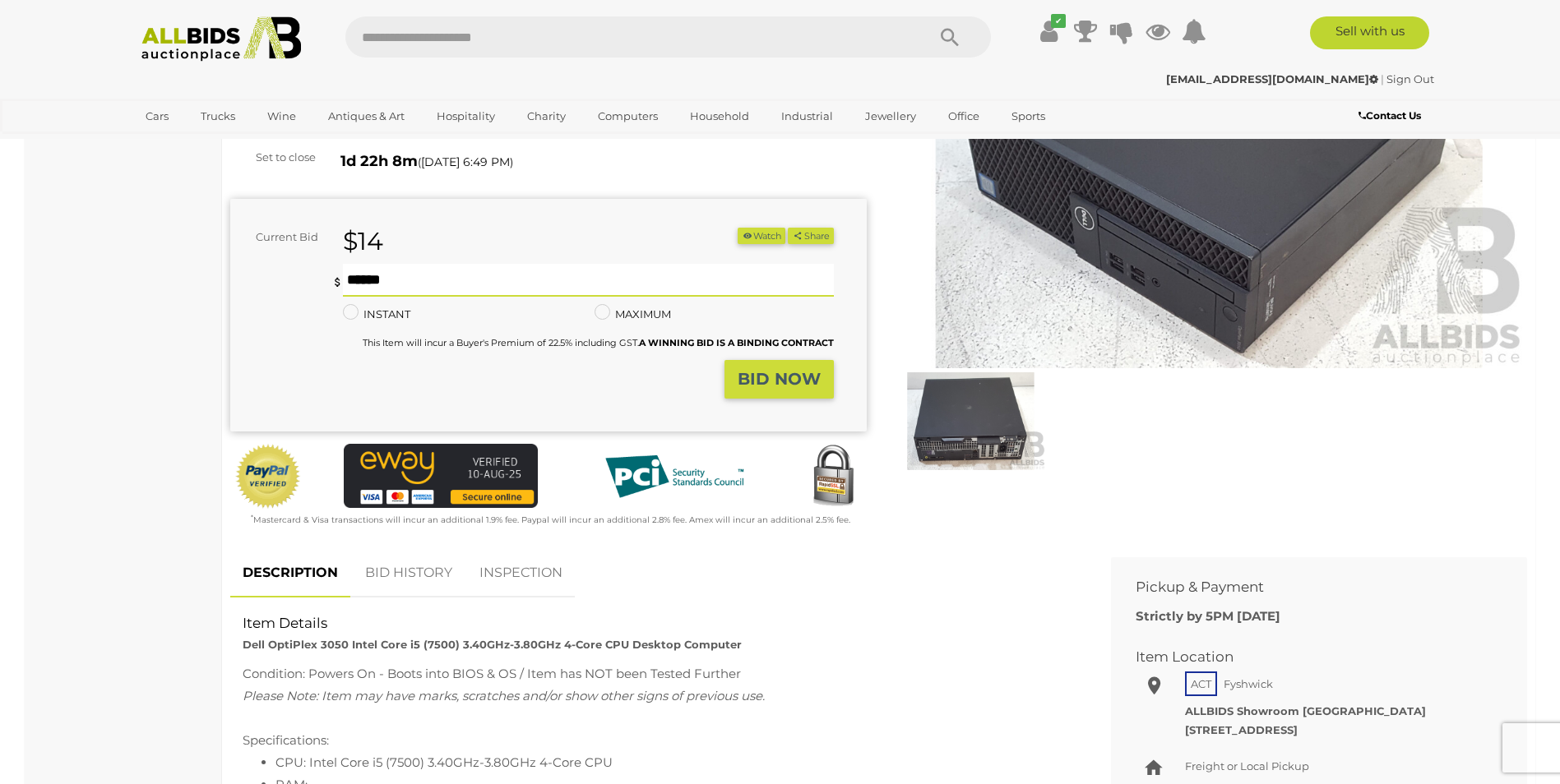
type input "**"
click at [744, 375] on strong "BID NOW" at bounding box center [780, 378] width 83 height 19
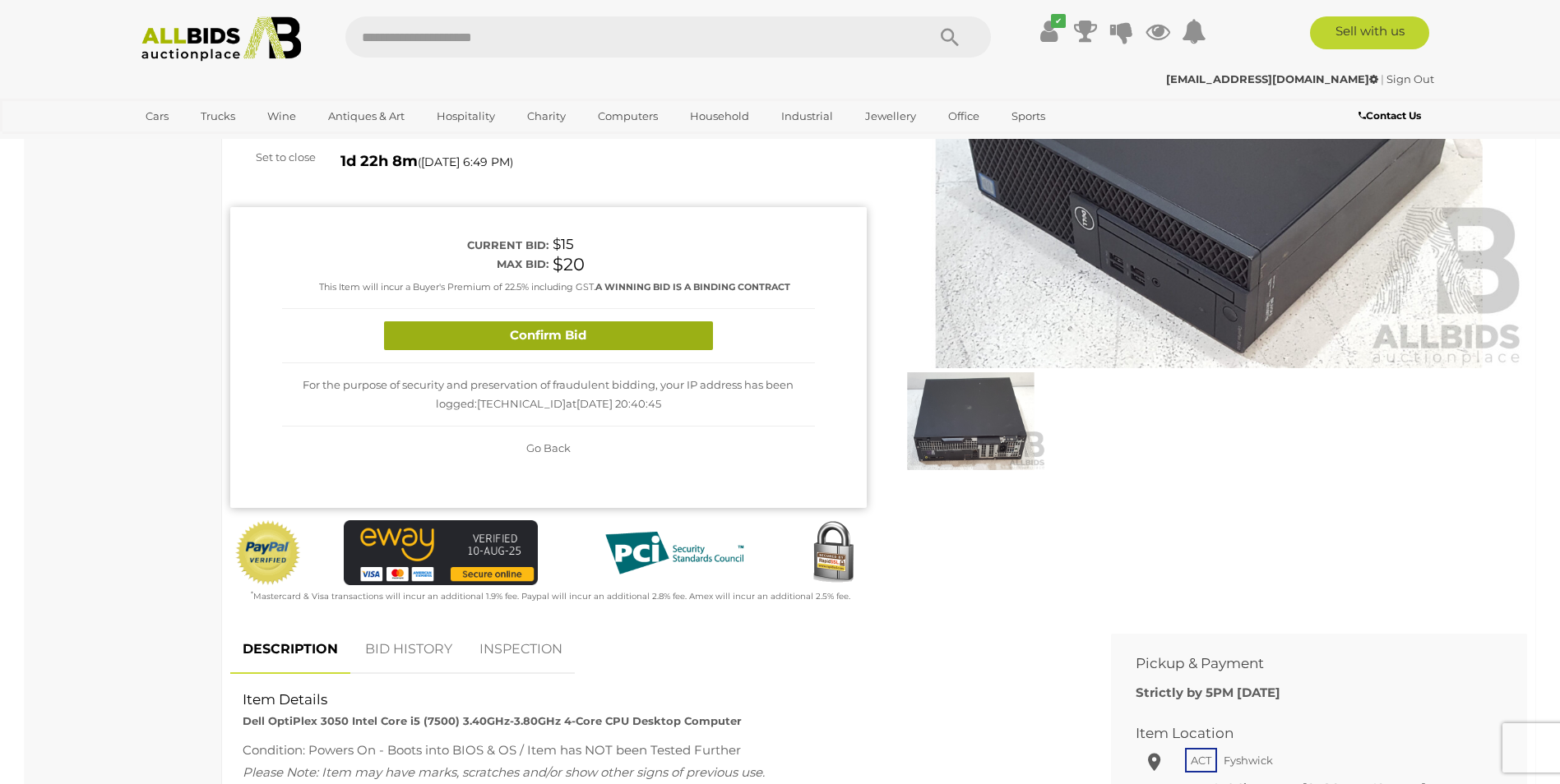
click at [565, 333] on button "Confirm Bid" at bounding box center [548, 336] width 329 height 29
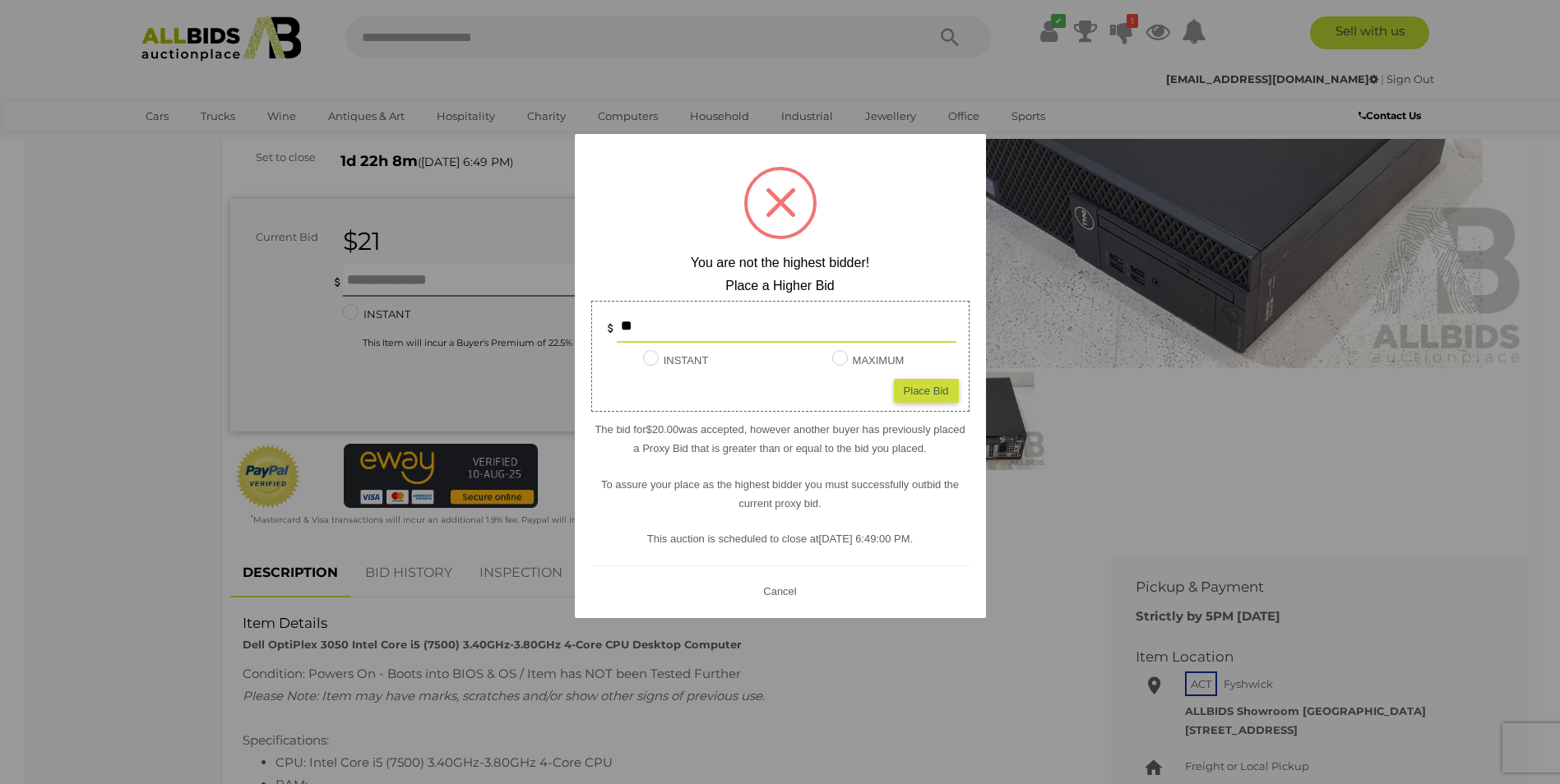
click at [928, 390] on div "Place Bid" at bounding box center [926, 391] width 65 height 24
type input "**"
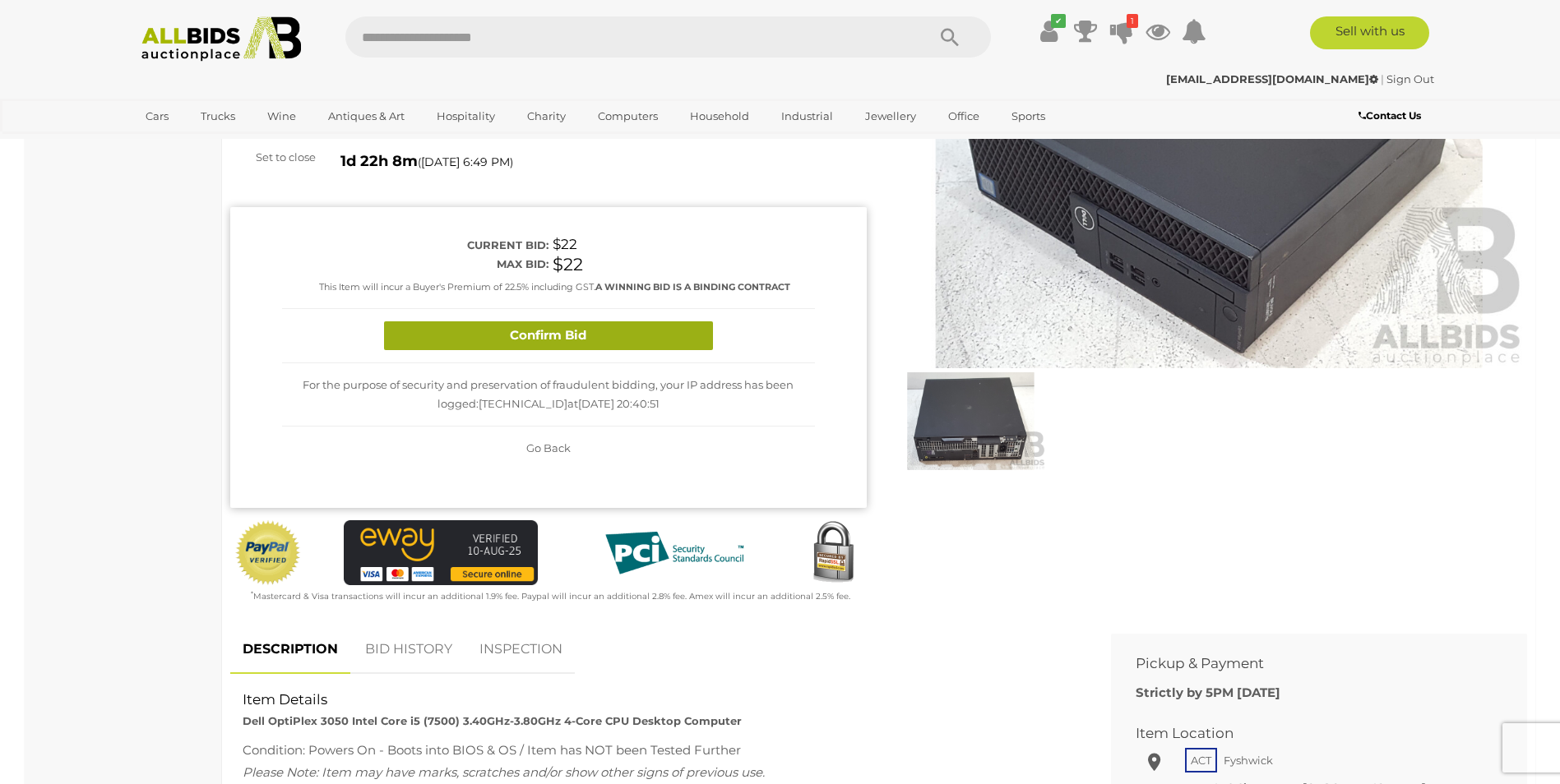
click at [566, 338] on button "Confirm Bid" at bounding box center [548, 336] width 329 height 29
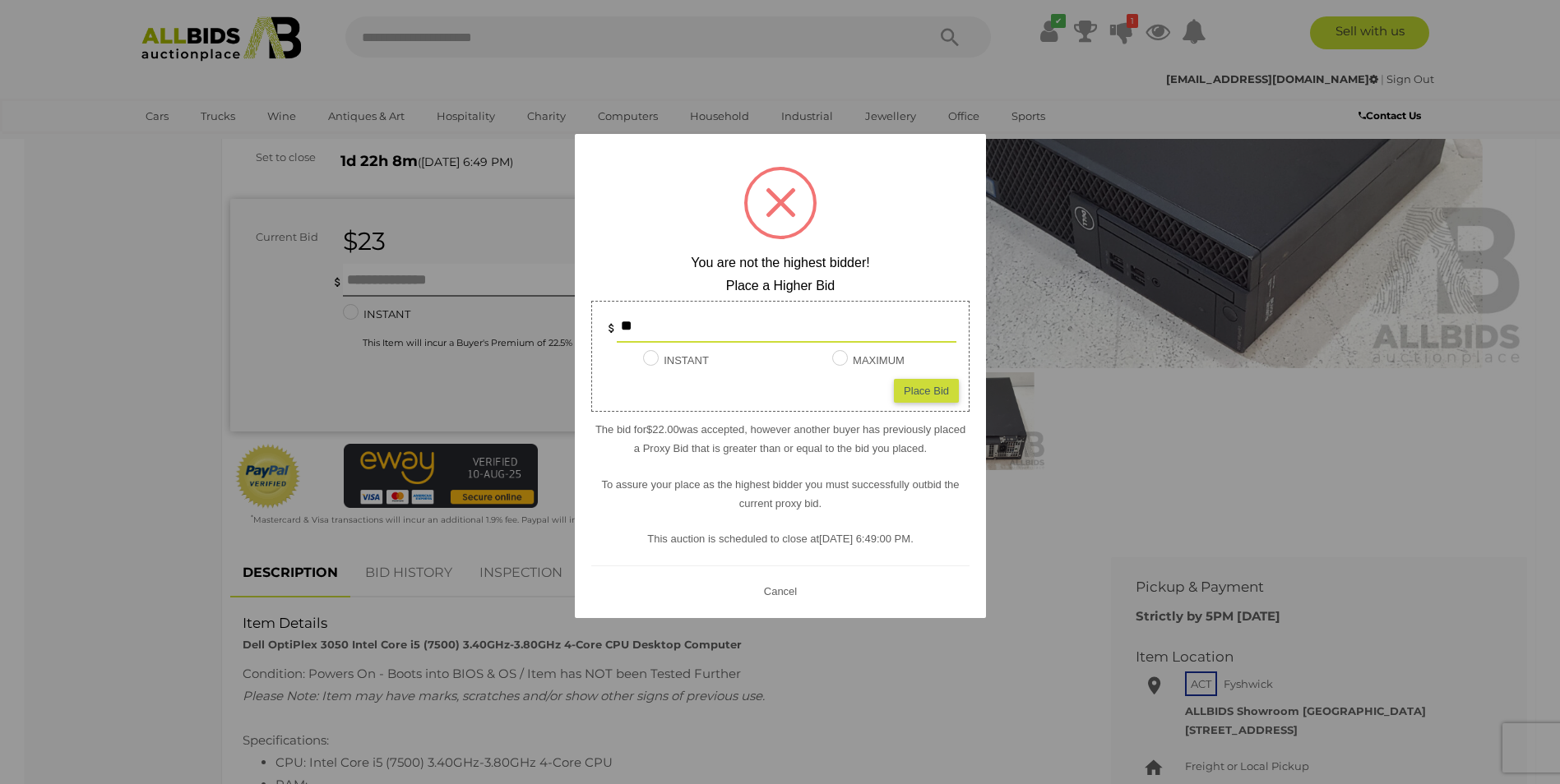
click at [924, 386] on div "Place Bid" at bounding box center [926, 391] width 65 height 24
type input "**"
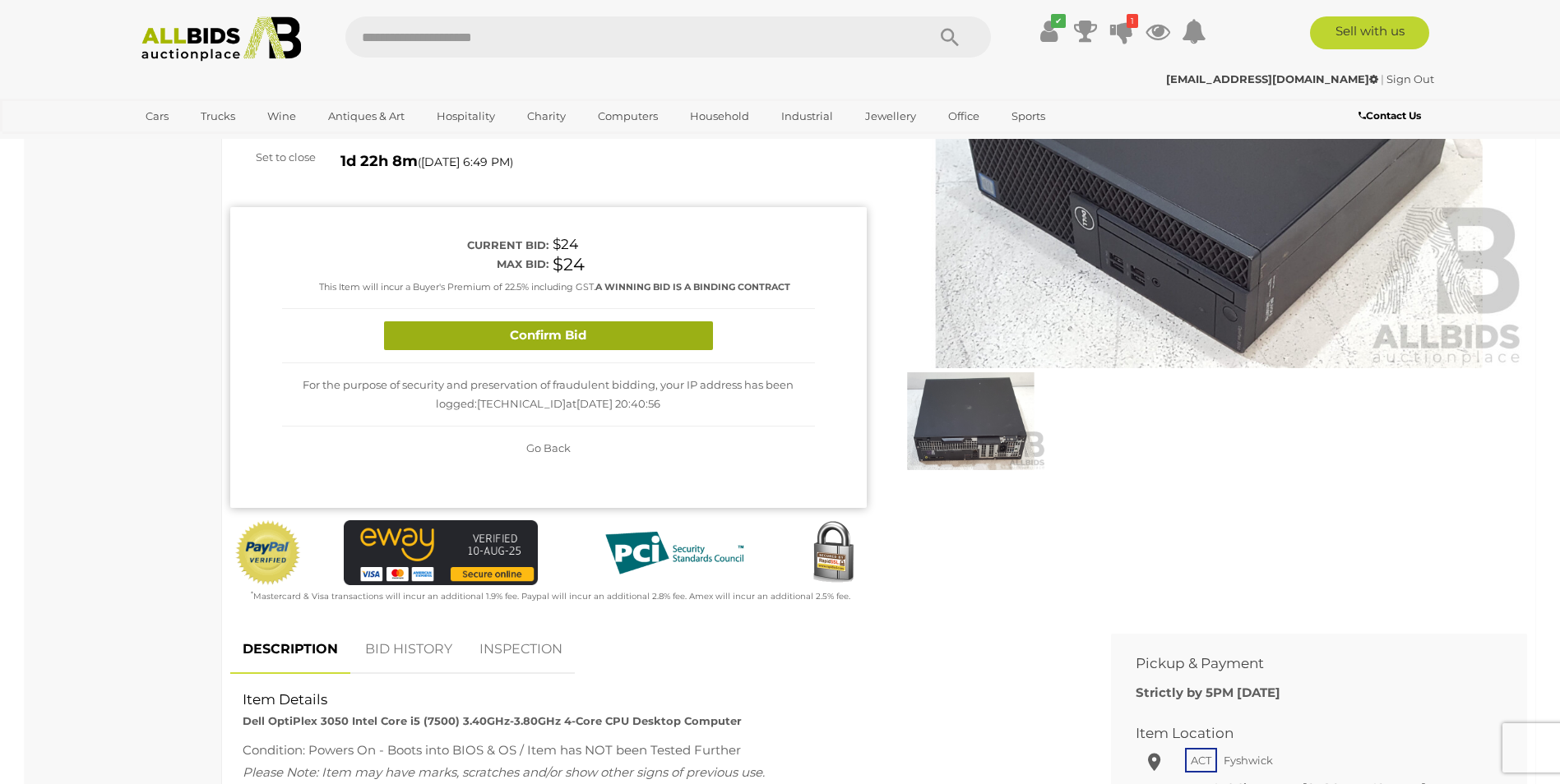
click at [597, 341] on button "Confirm Bid" at bounding box center [548, 336] width 329 height 29
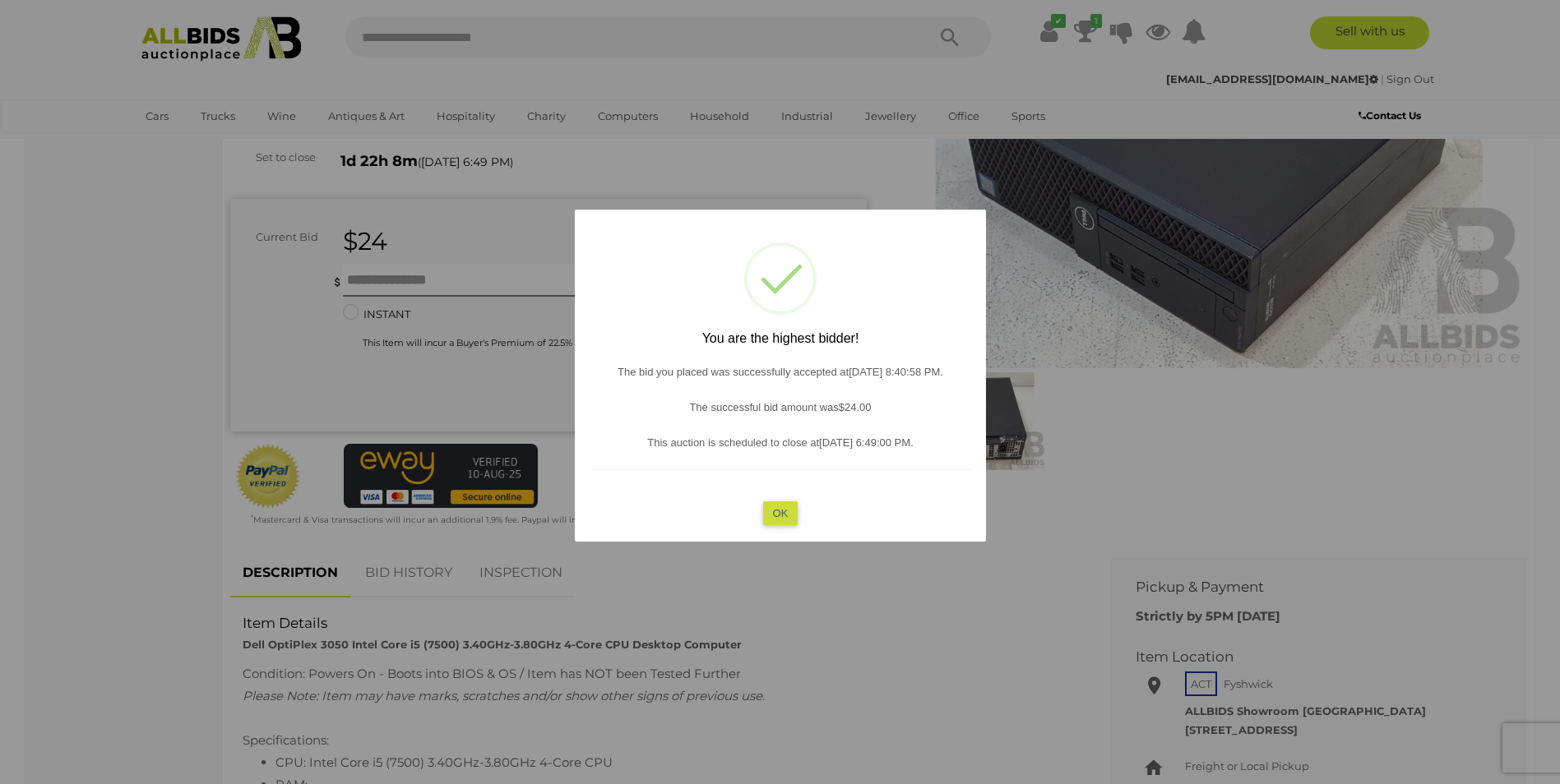
click at [780, 510] on button "OK" at bounding box center [780, 514] width 35 height 24
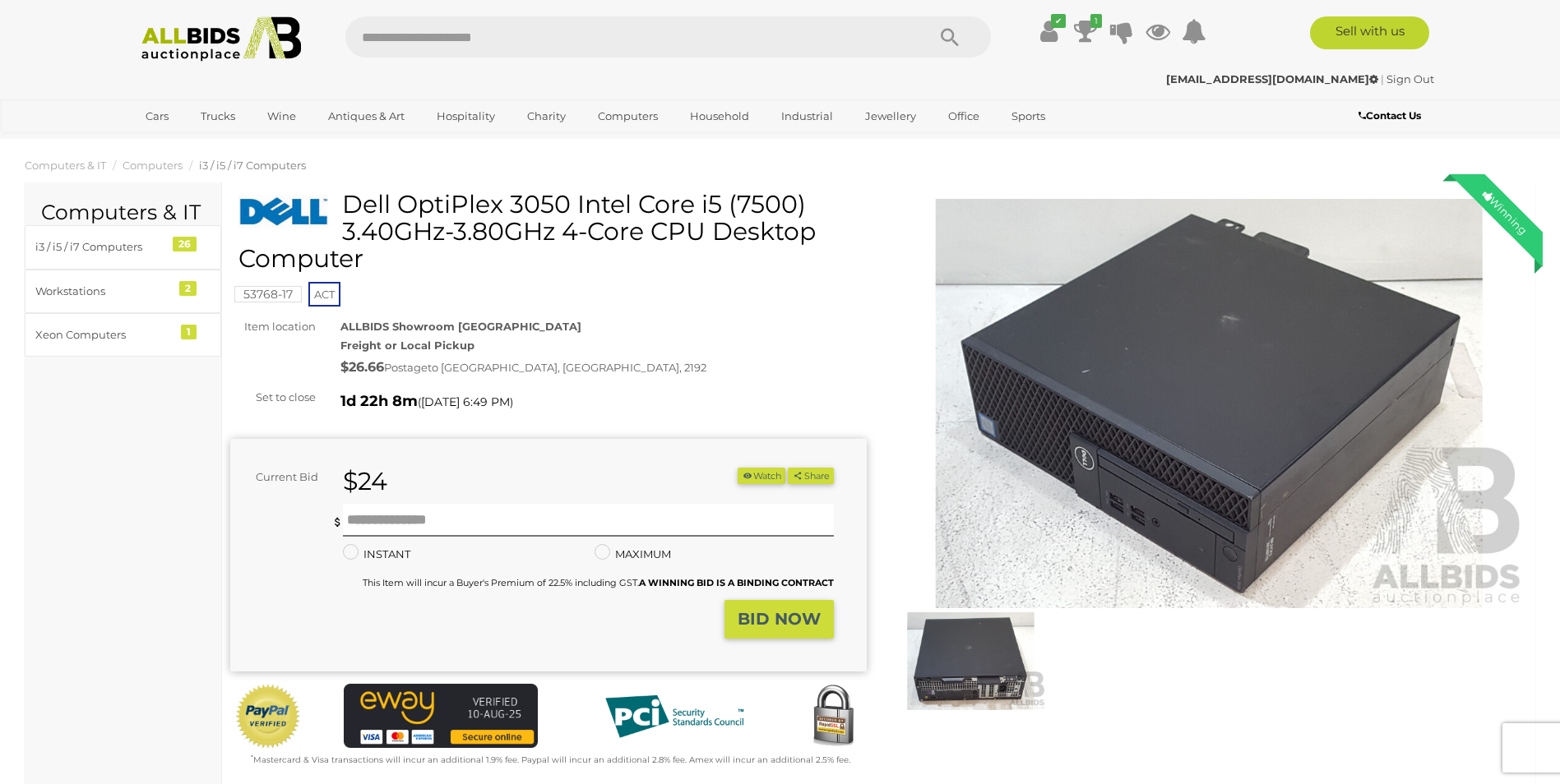
scroll to position [0, 0]
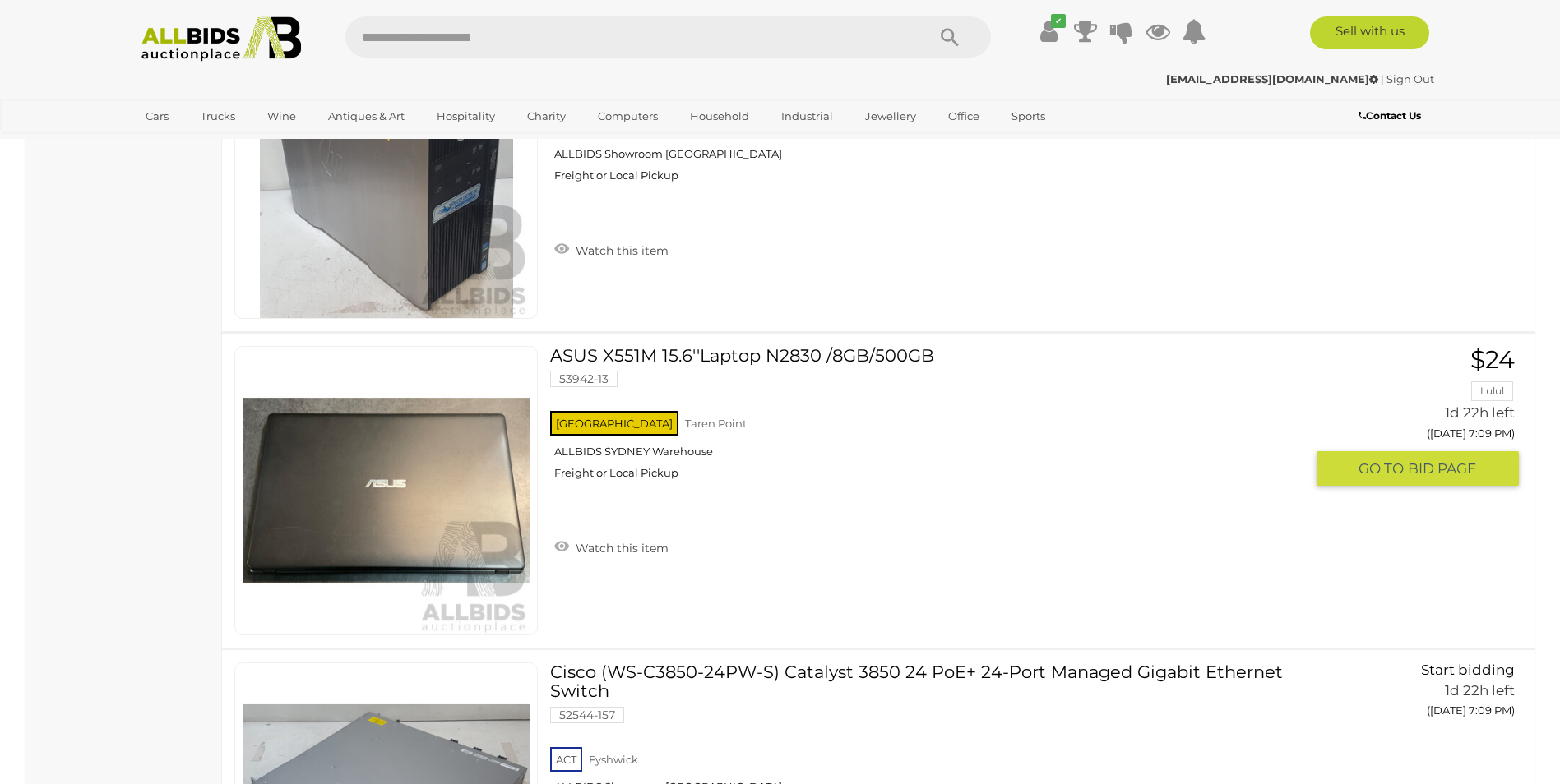
scroll to position [10833, 0]
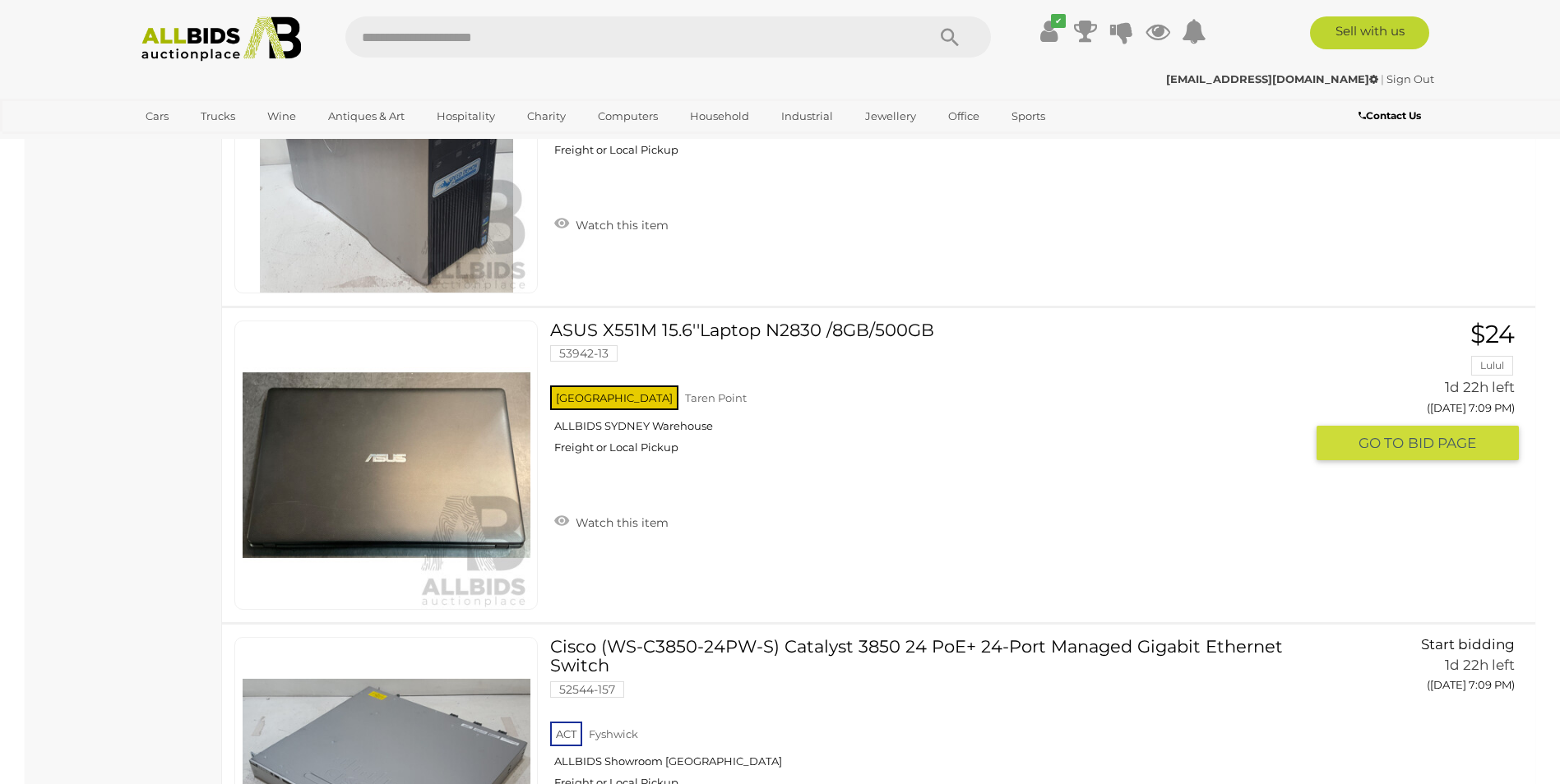
click at [459, 493] on img at bounding box center [387, 466] width 288 height 288
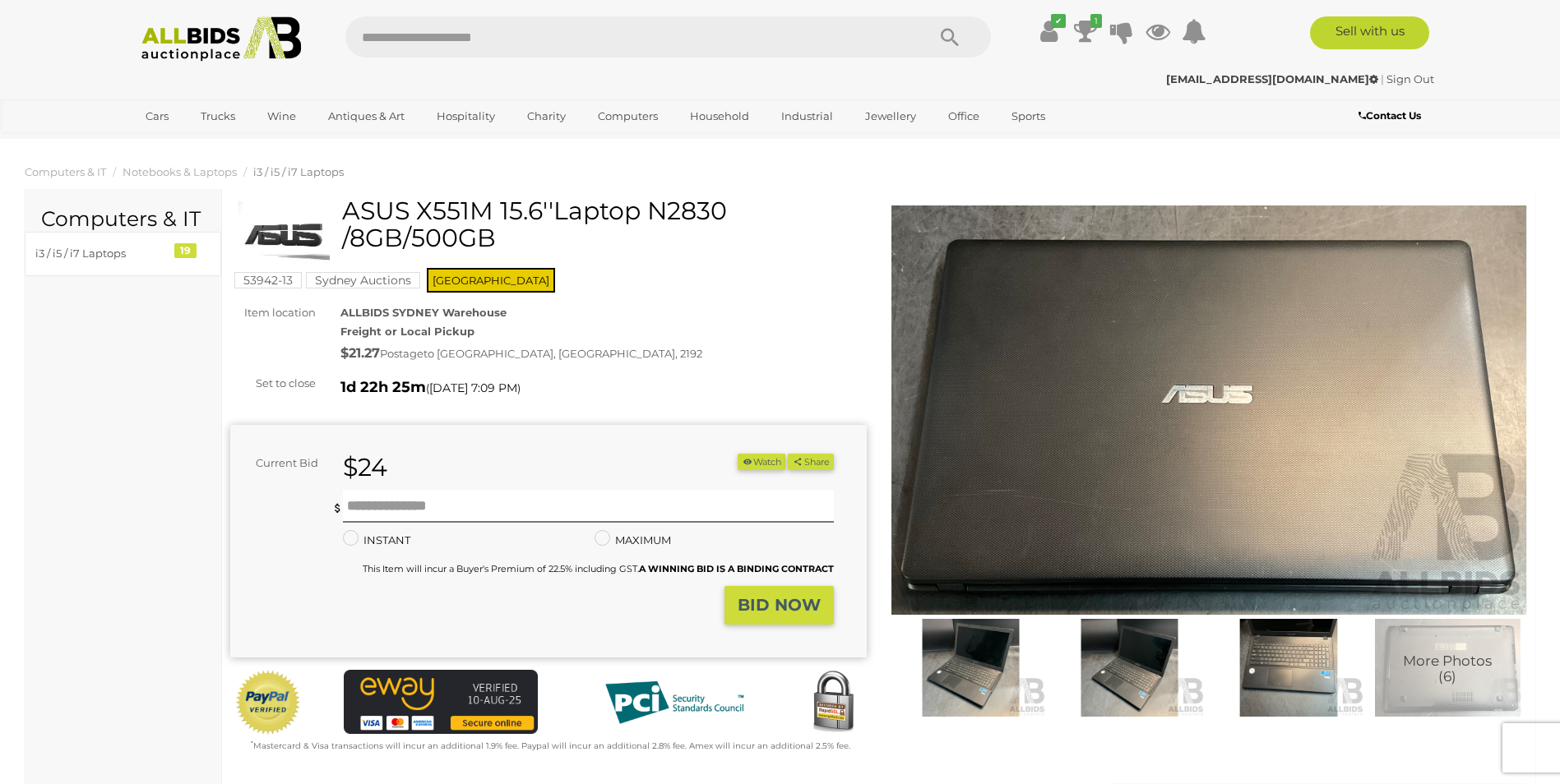
click at [1333, 424] on img at bounding box center [1209, 410] width 637 height 410
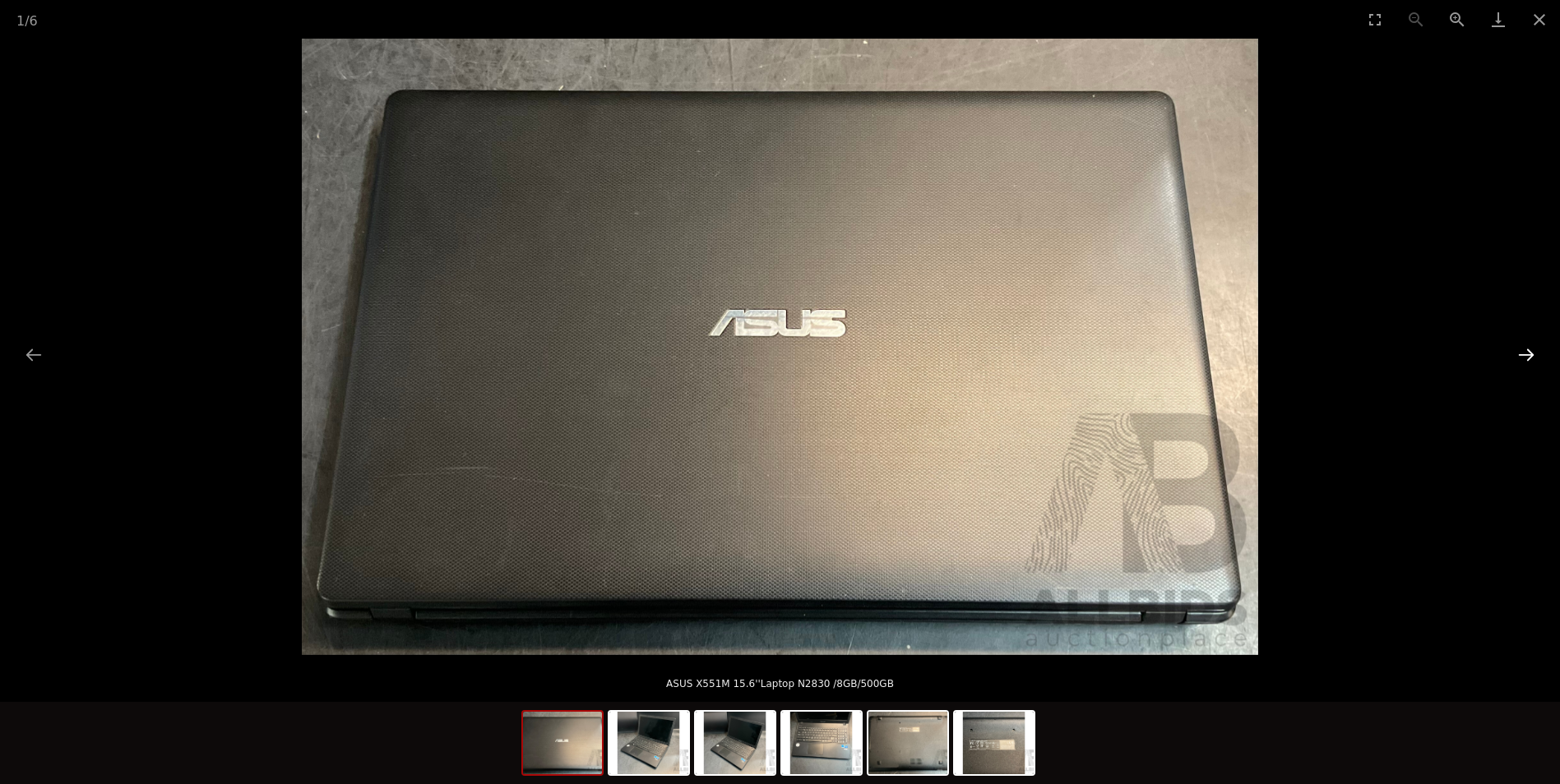
click at [1526, 356] on button "Next slide" at bounding box center [1526, 354] width 34 height 32
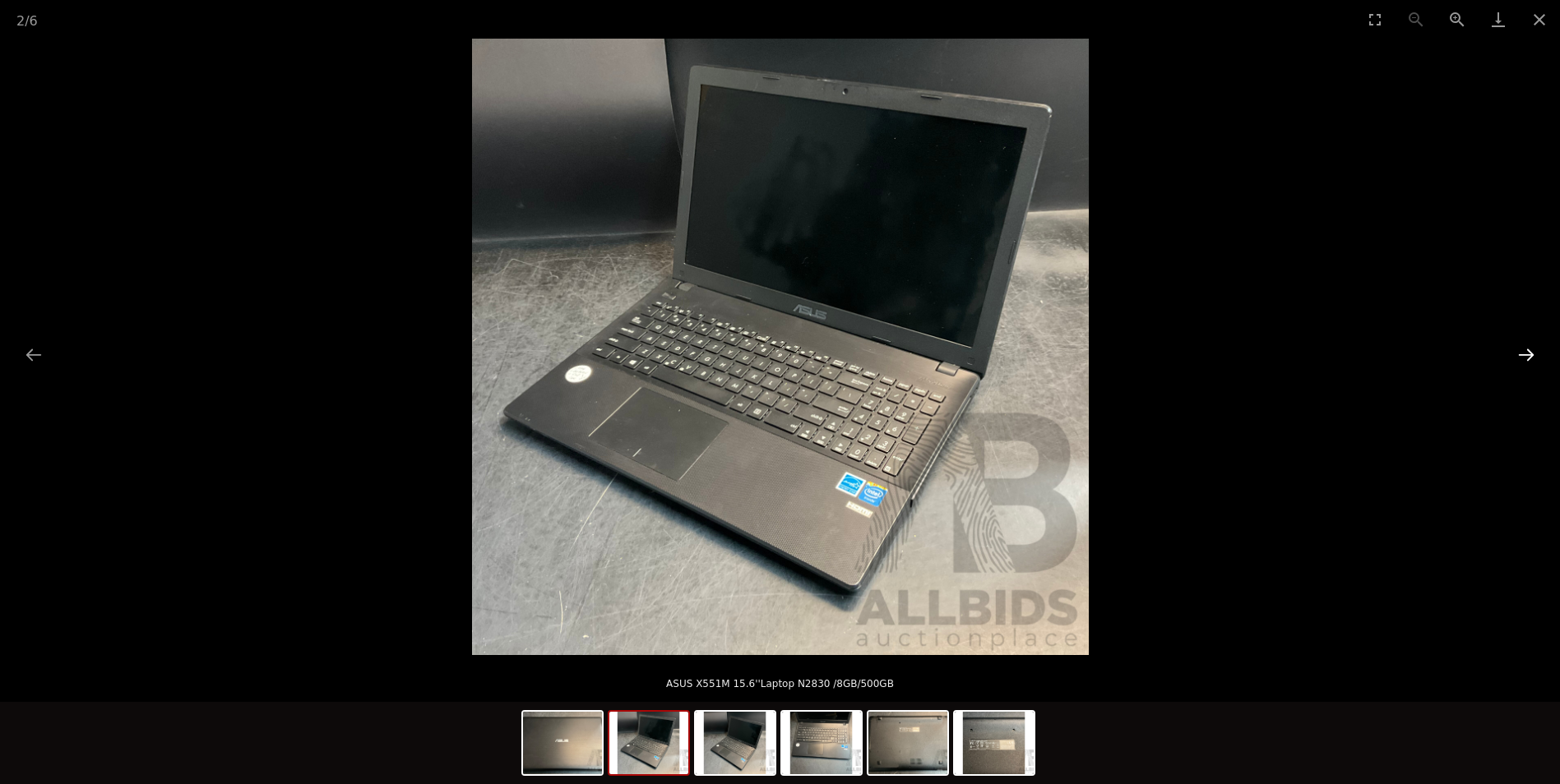
click at [1526, 358] on button "Next slide" at bounding box center [1526, 354] width 34 height 32
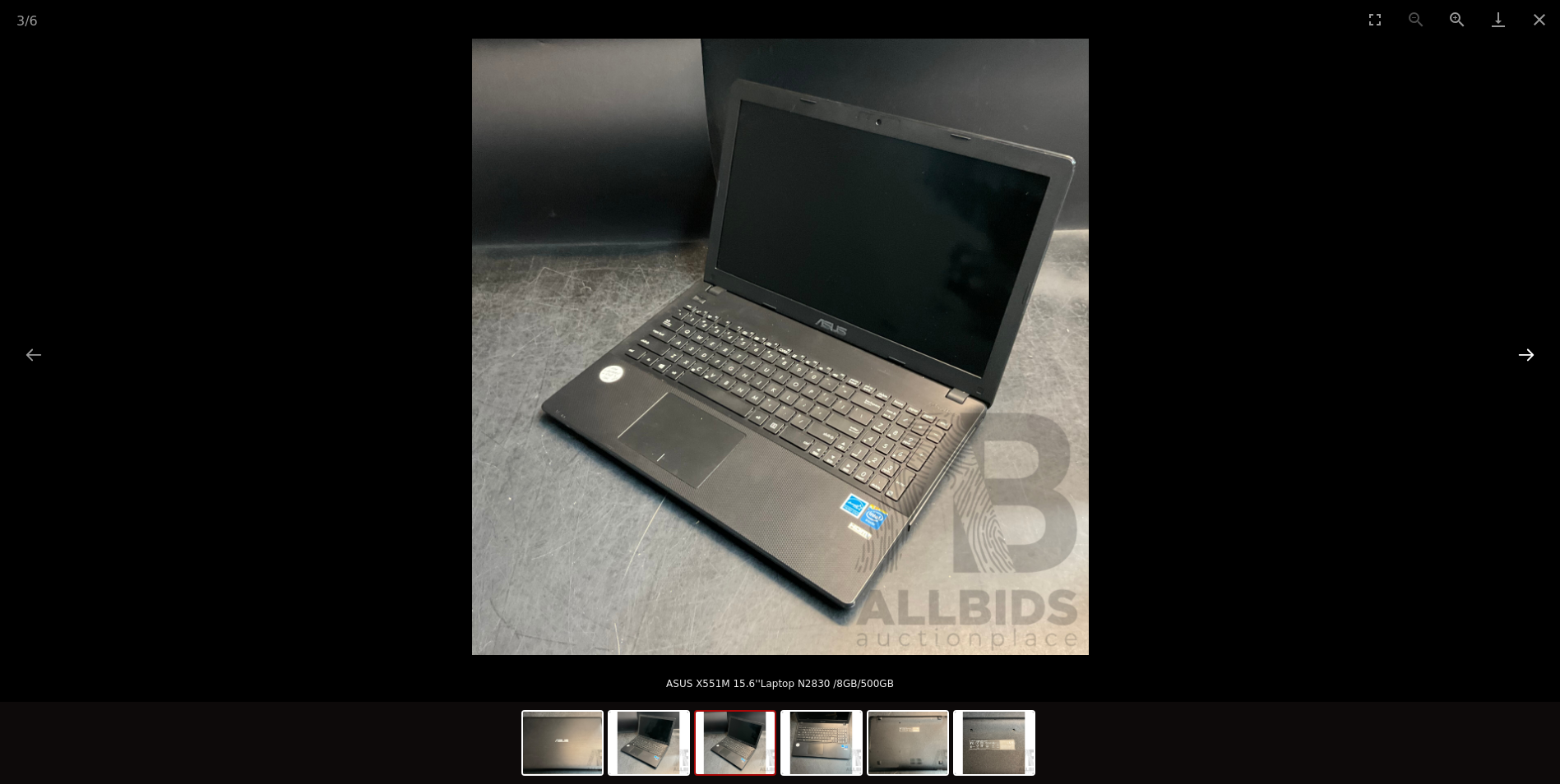
click at [1526, 358] on button "Next slide" at bounding box center [1526, 354] width 34 height 32
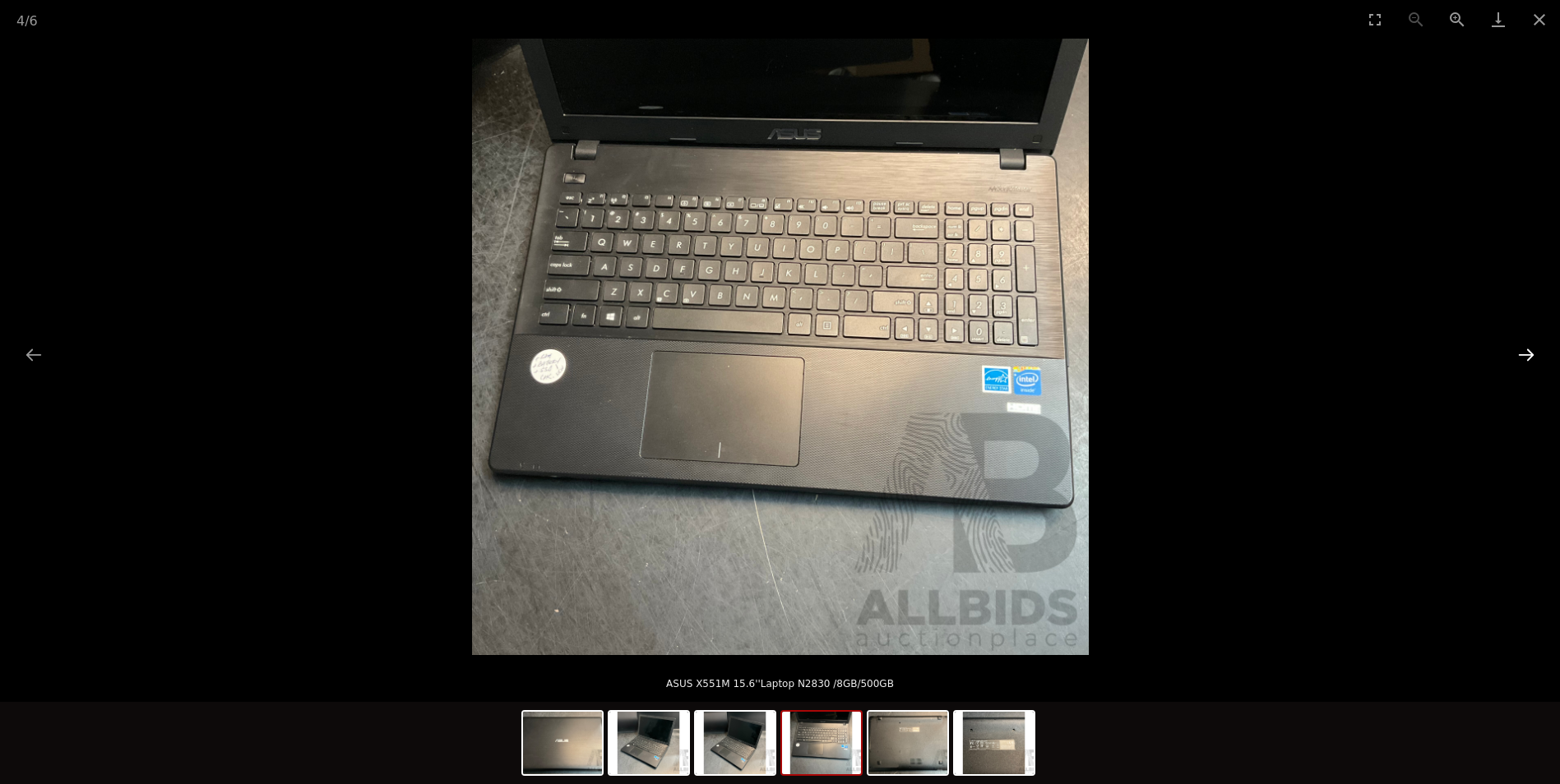
click at [1526, 358] on button "Next slide" at bounding box center [1526, 354] width 34 height 32
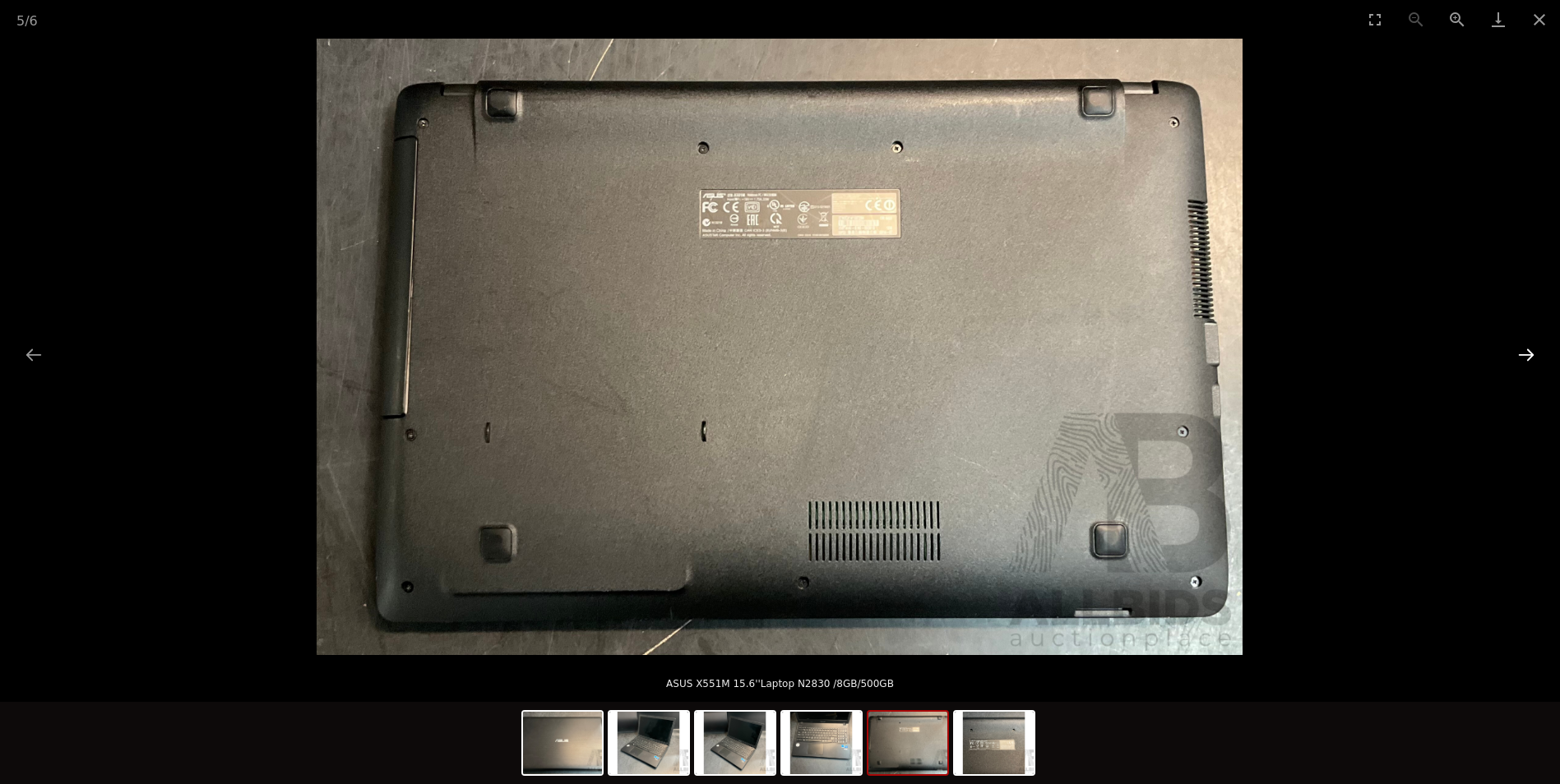
click at [1526, 358] on button "Next slide" at bounding box center [1526, 354] width 34 height 32
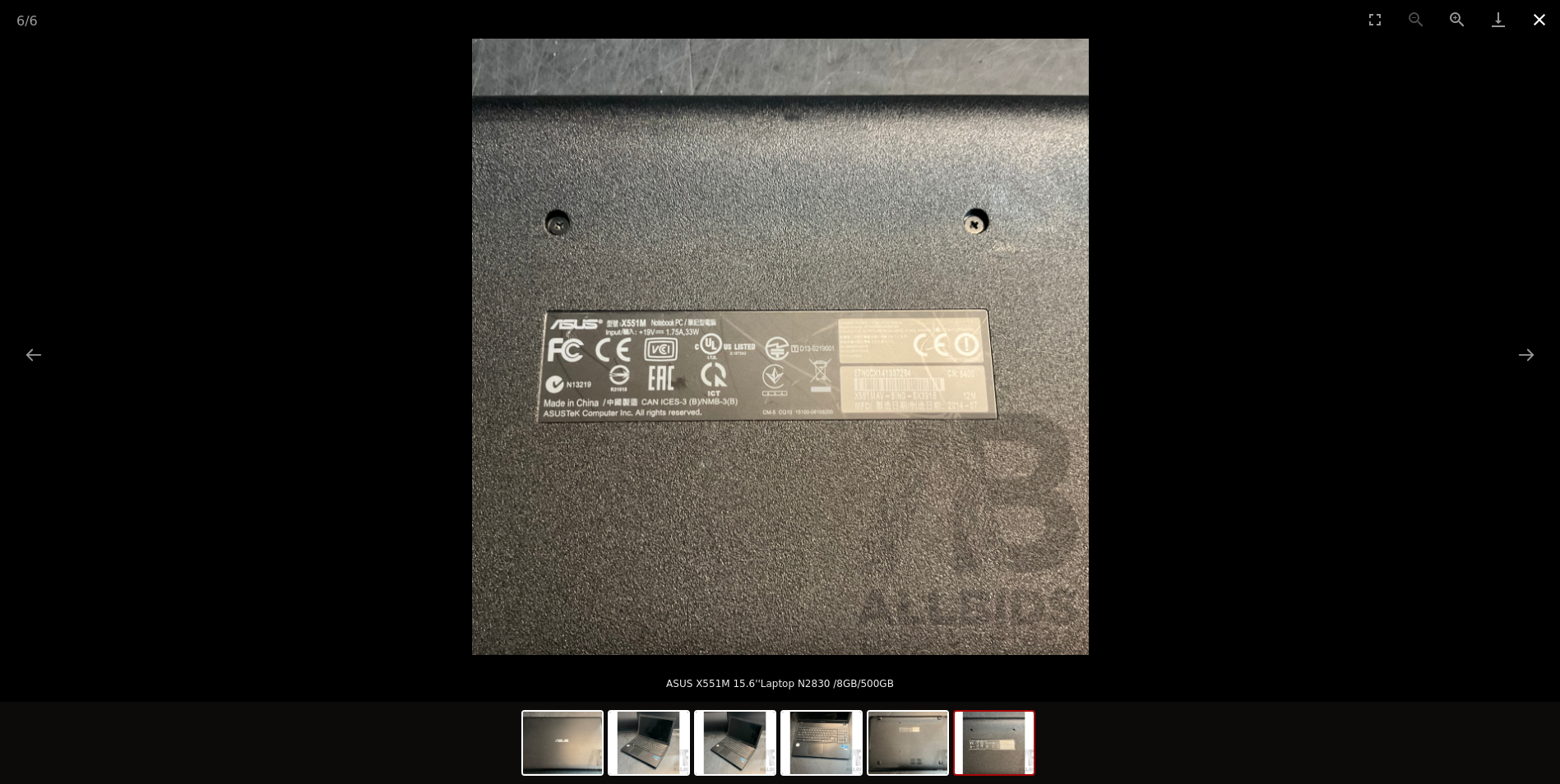
click at [1542, 19] on button "Close gallery" at bounding box center [1540, 19] width 42 height 39
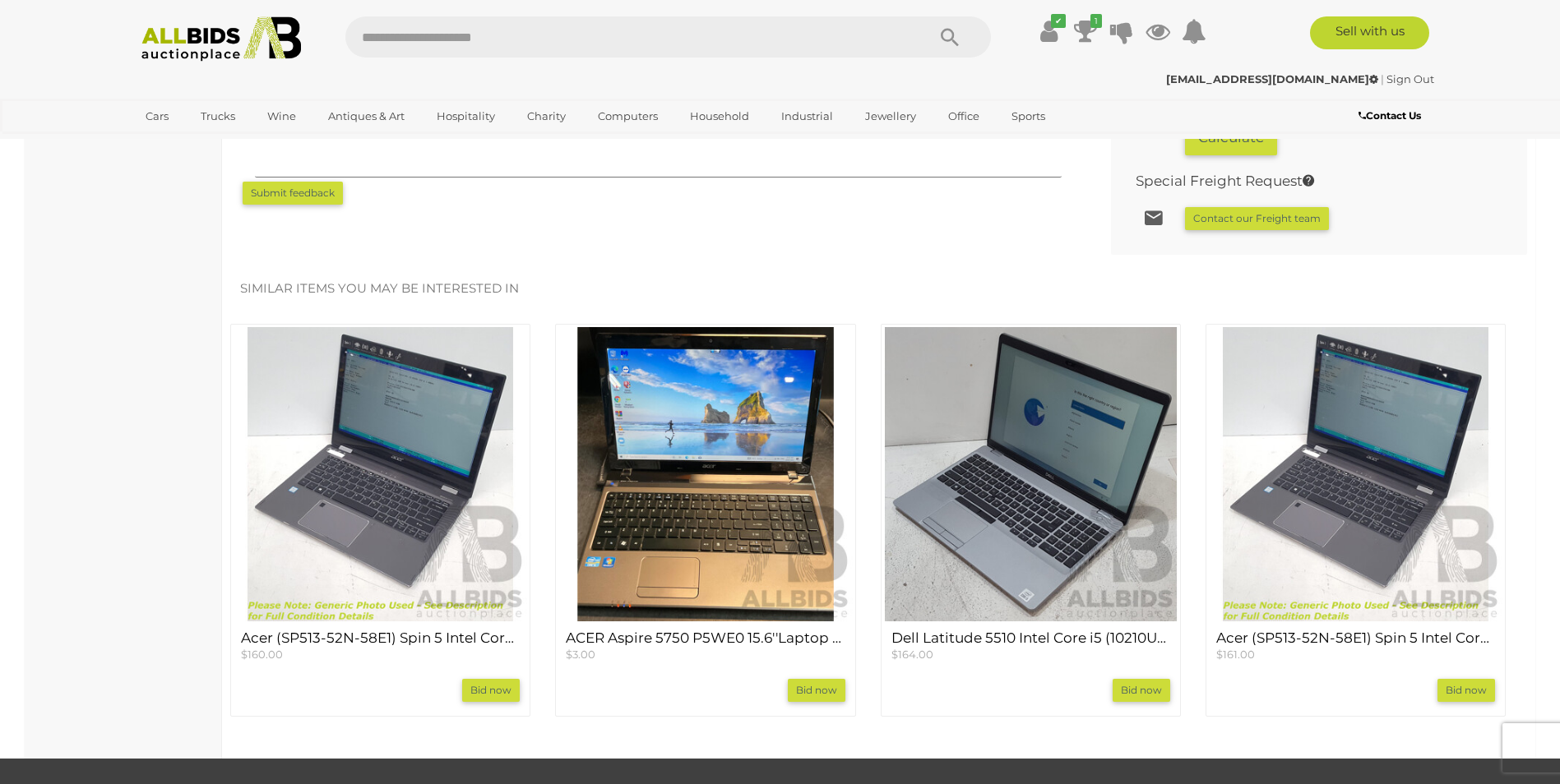
scroll to position [1315, 0]
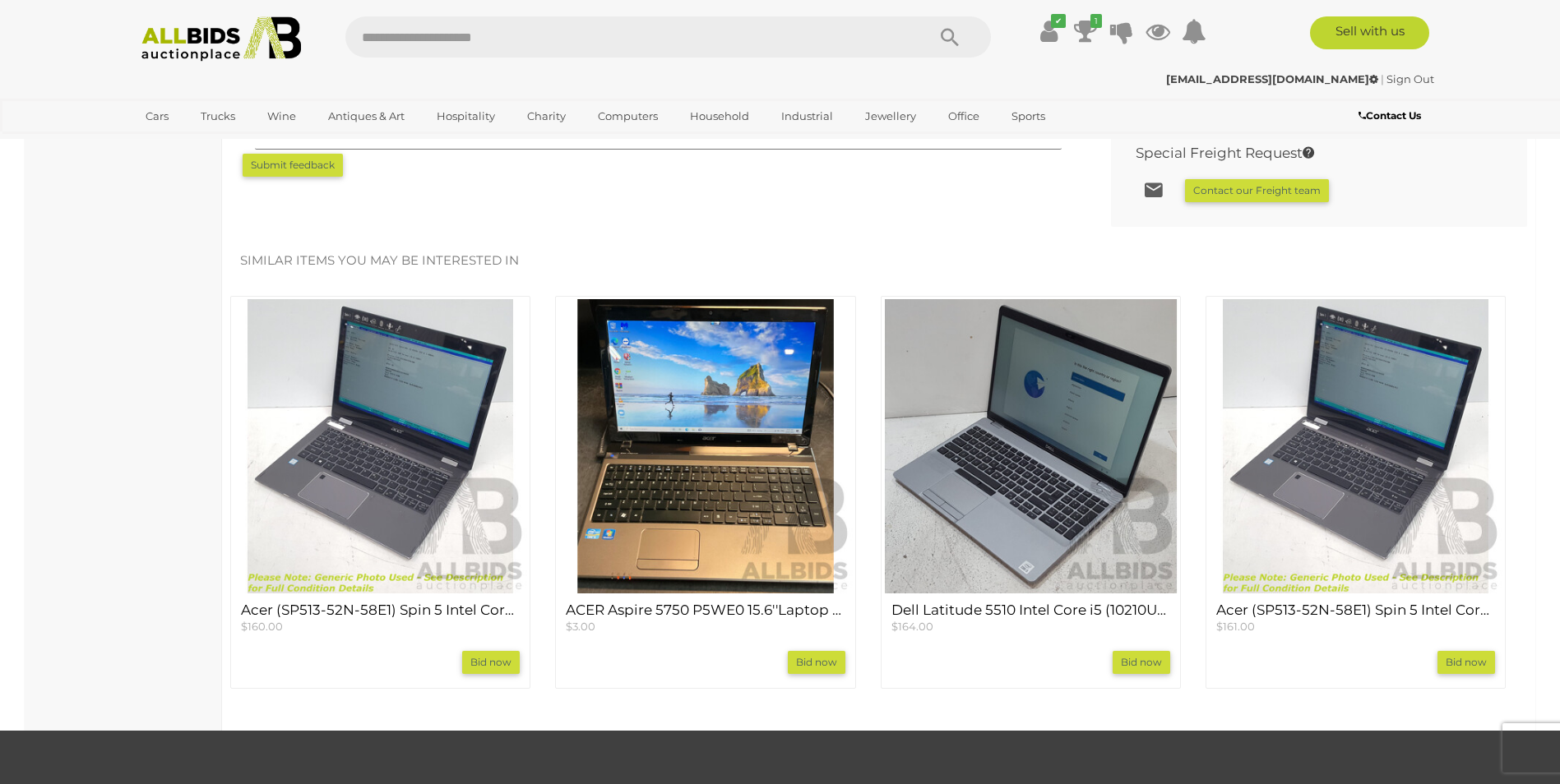
click at [712, 490] on img at bounding box center [705, 446] width 293 height 293
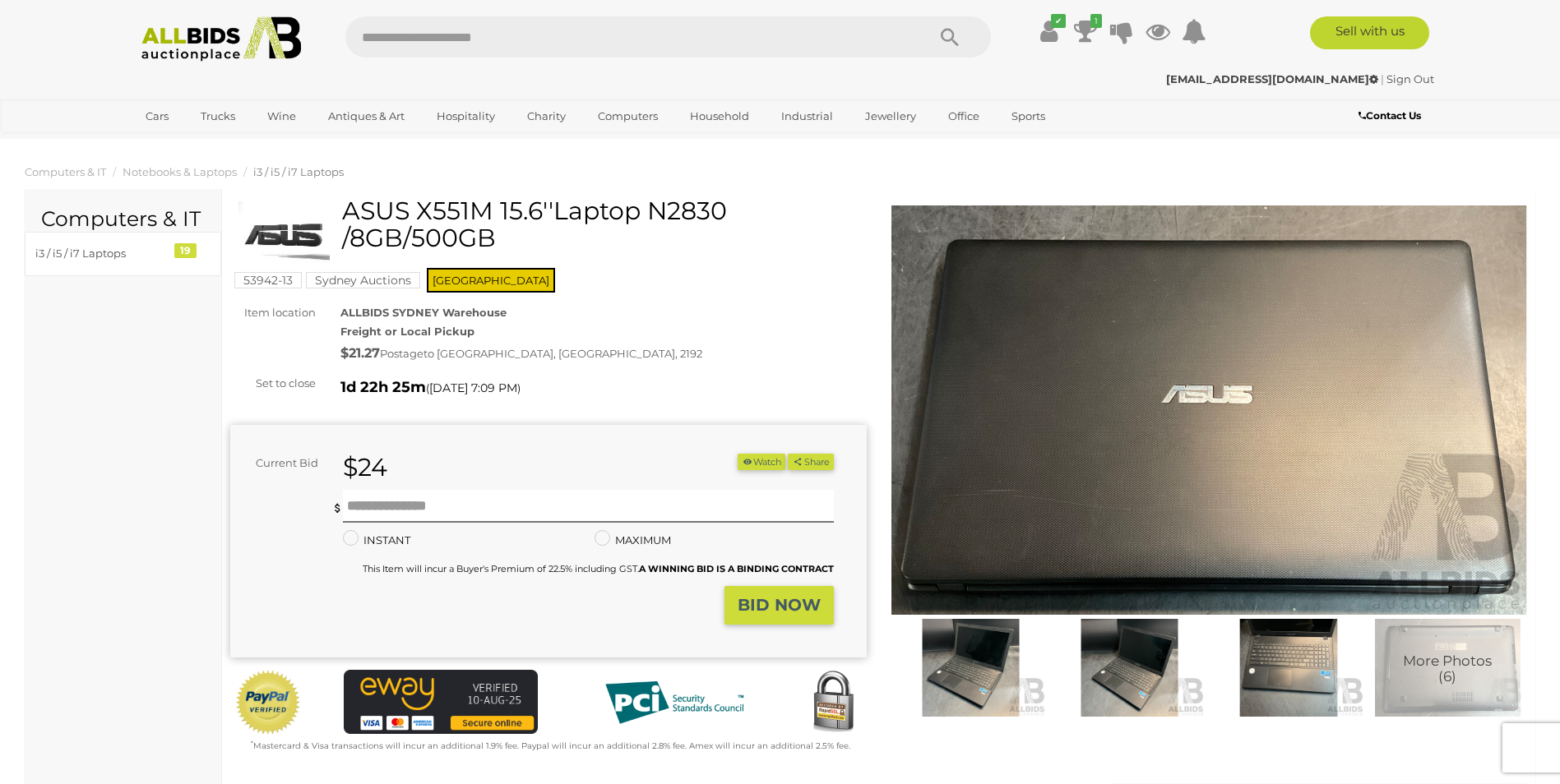
scroll to position [1315, 0]
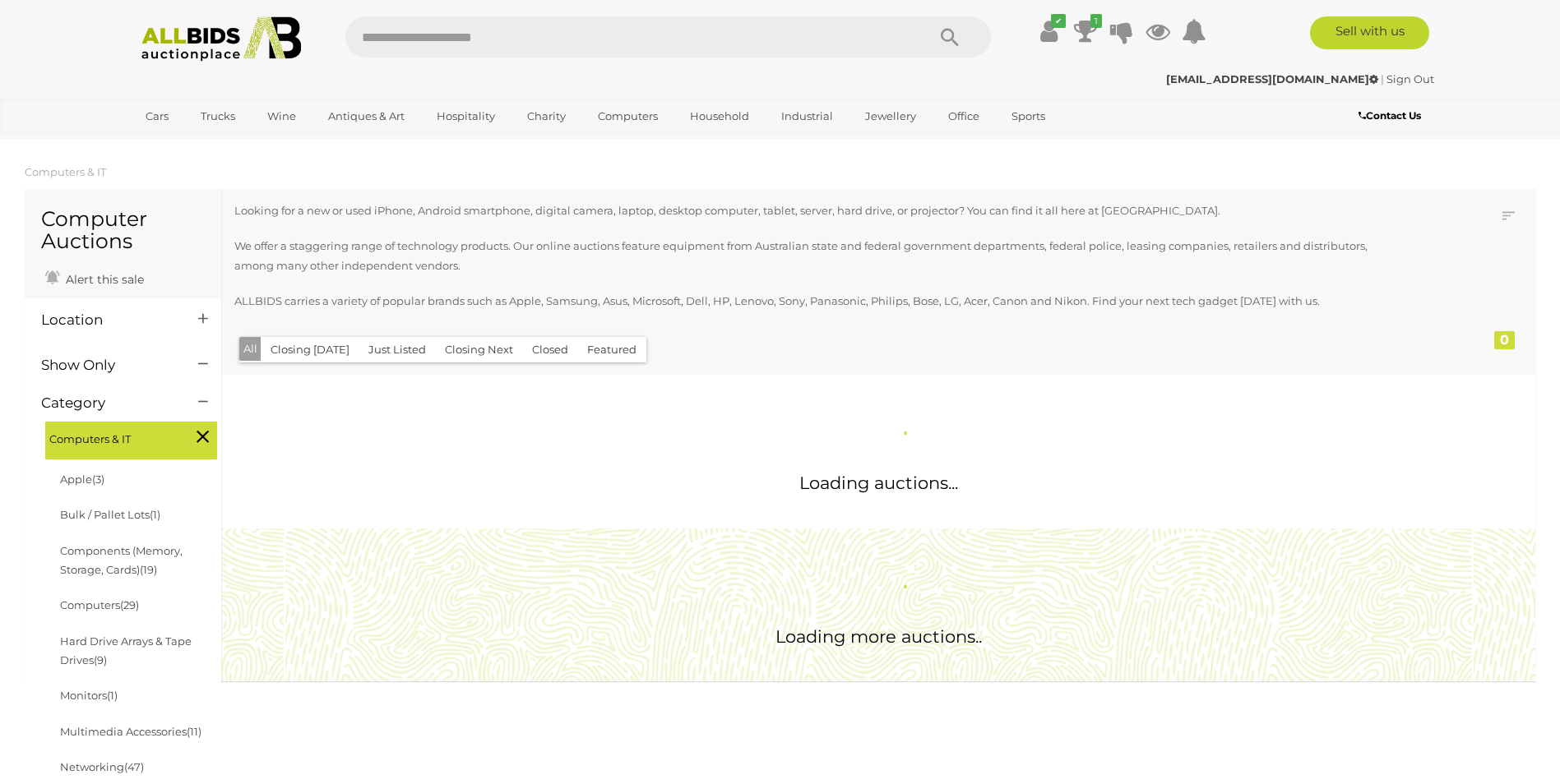
scroll to position [1393, 0]
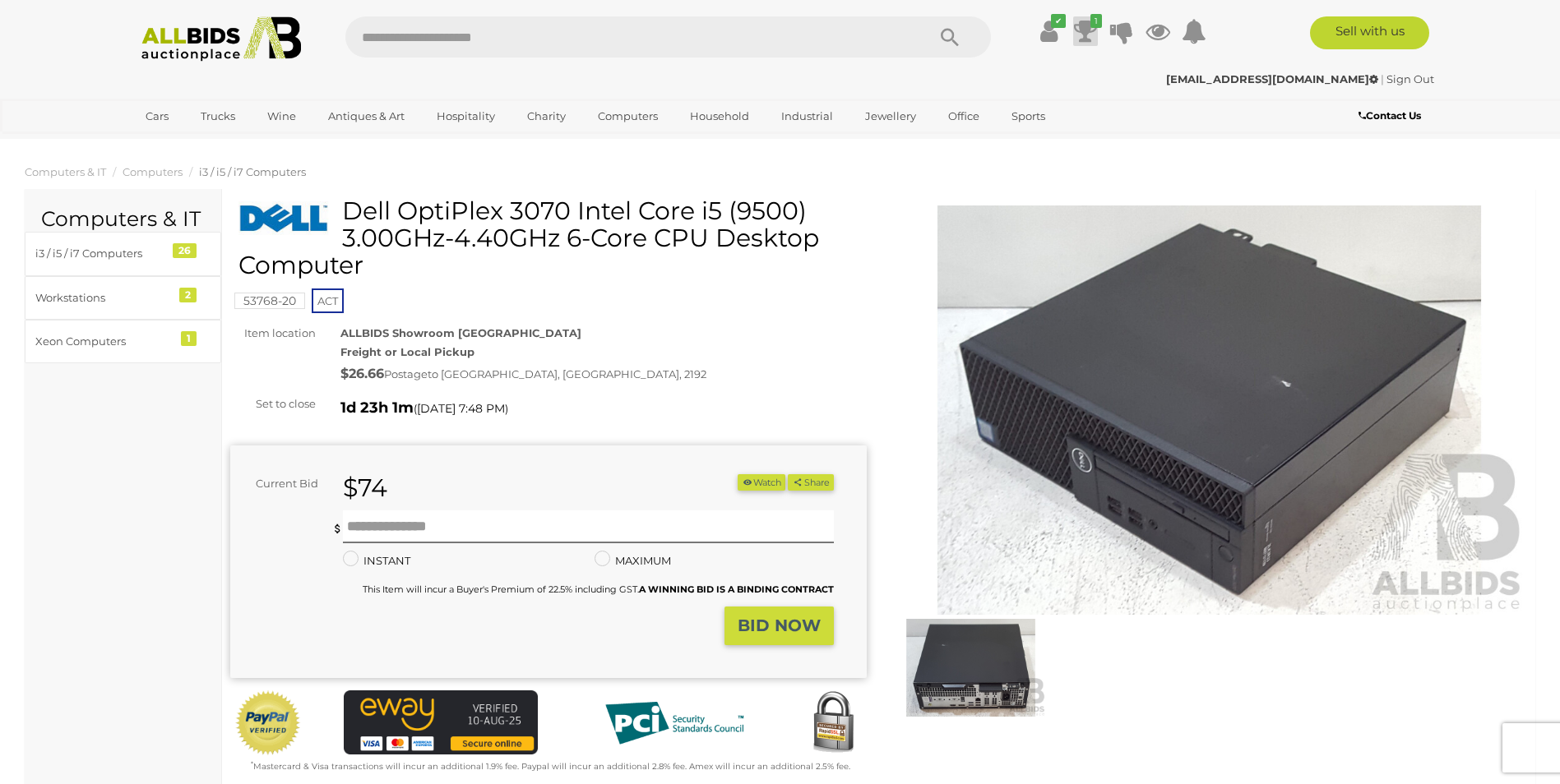
click at [1088, 24] on link "1" at bounding box center [1085, 31] width 25 height 30
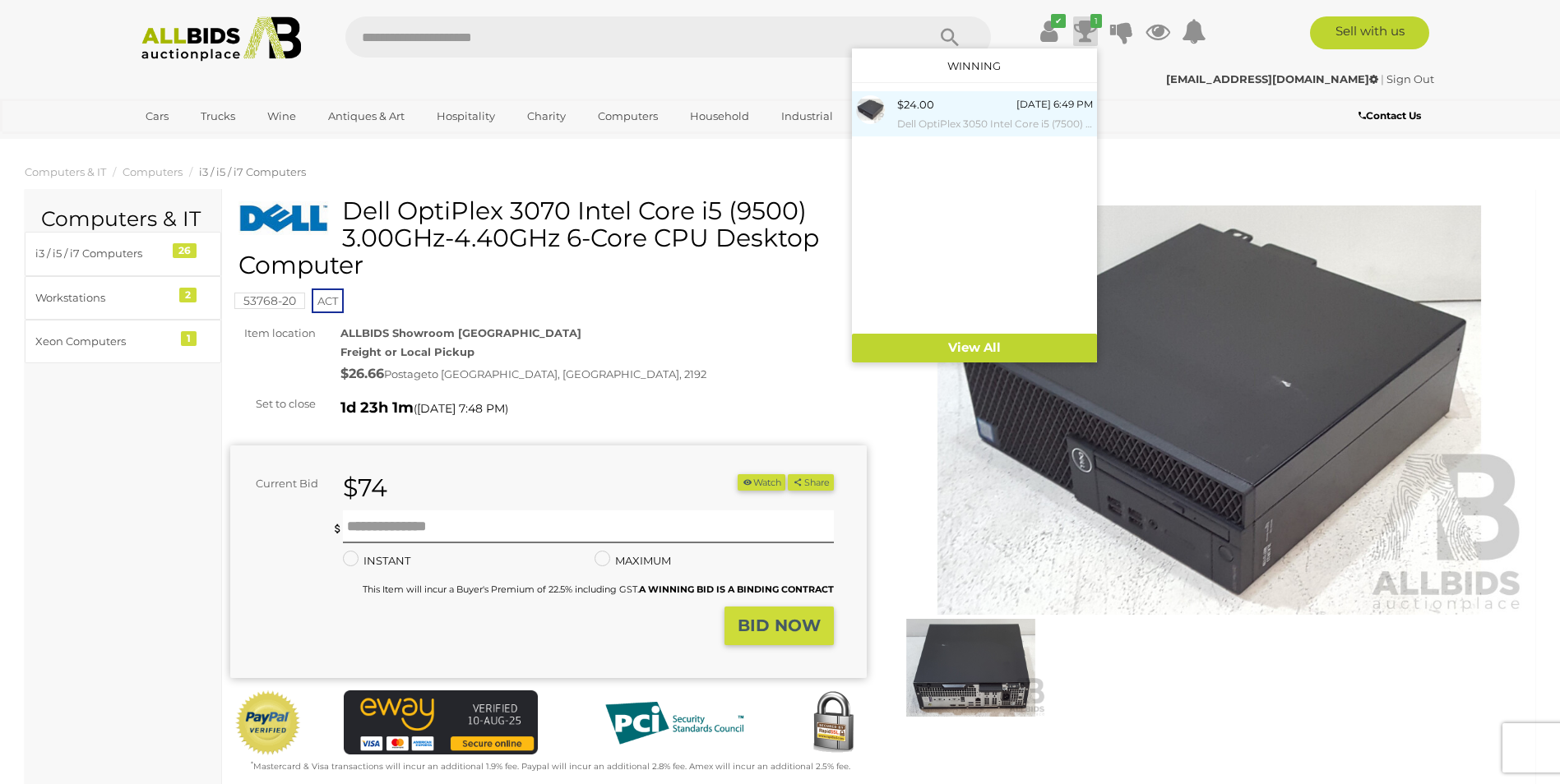
click at [996, 115] on small "Dell OptiPlex 3050 Intel Core i5 (7500) 3.40GHz-3.80GHz 4-Core CPU Desktop Comp…" at bounding box center [995, 125] width 196 height 18
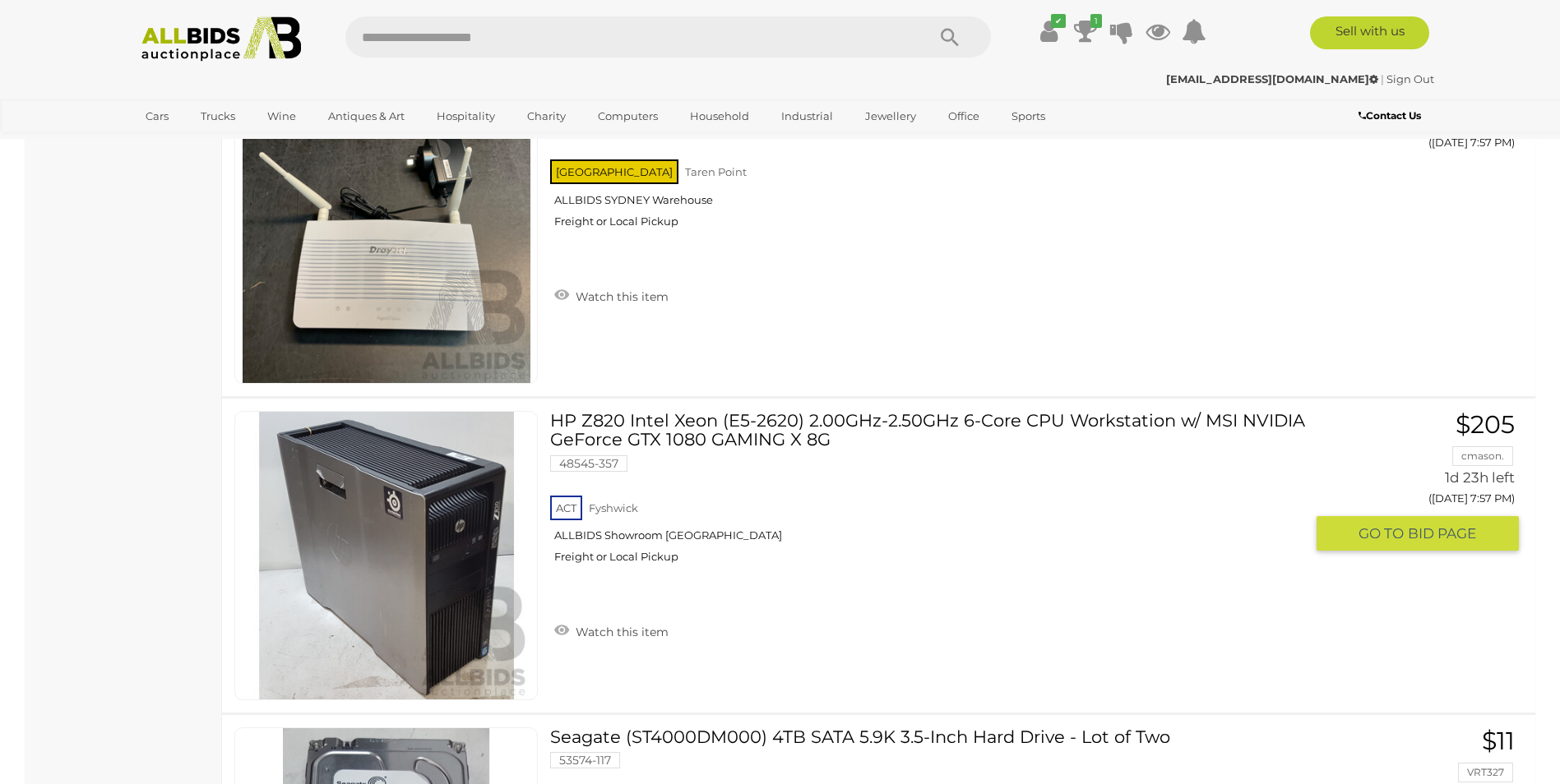
scroll to position [30407, 0]
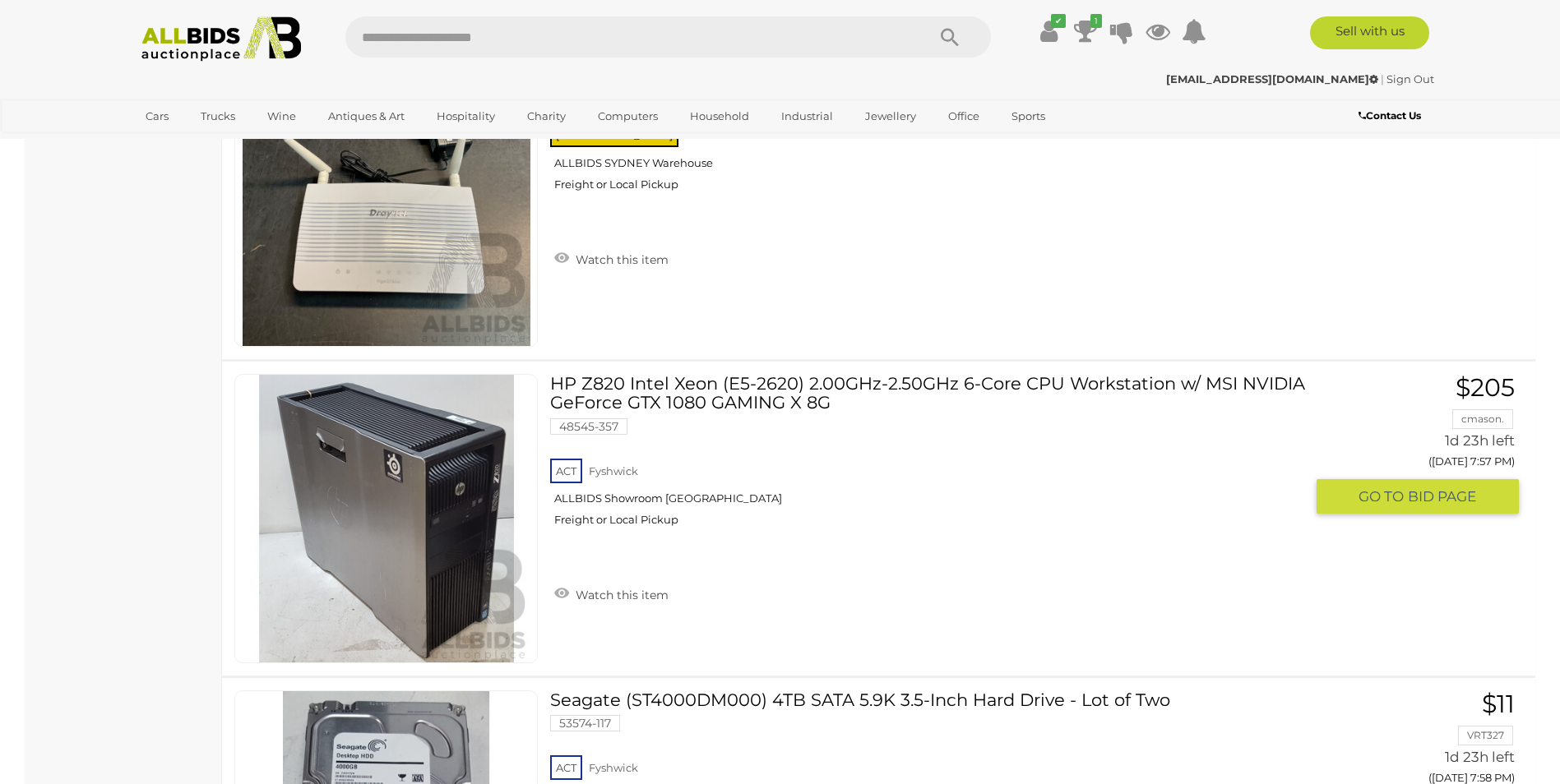
click at [426, 500] on link at bounding box center [386, 519] width 304 height 290
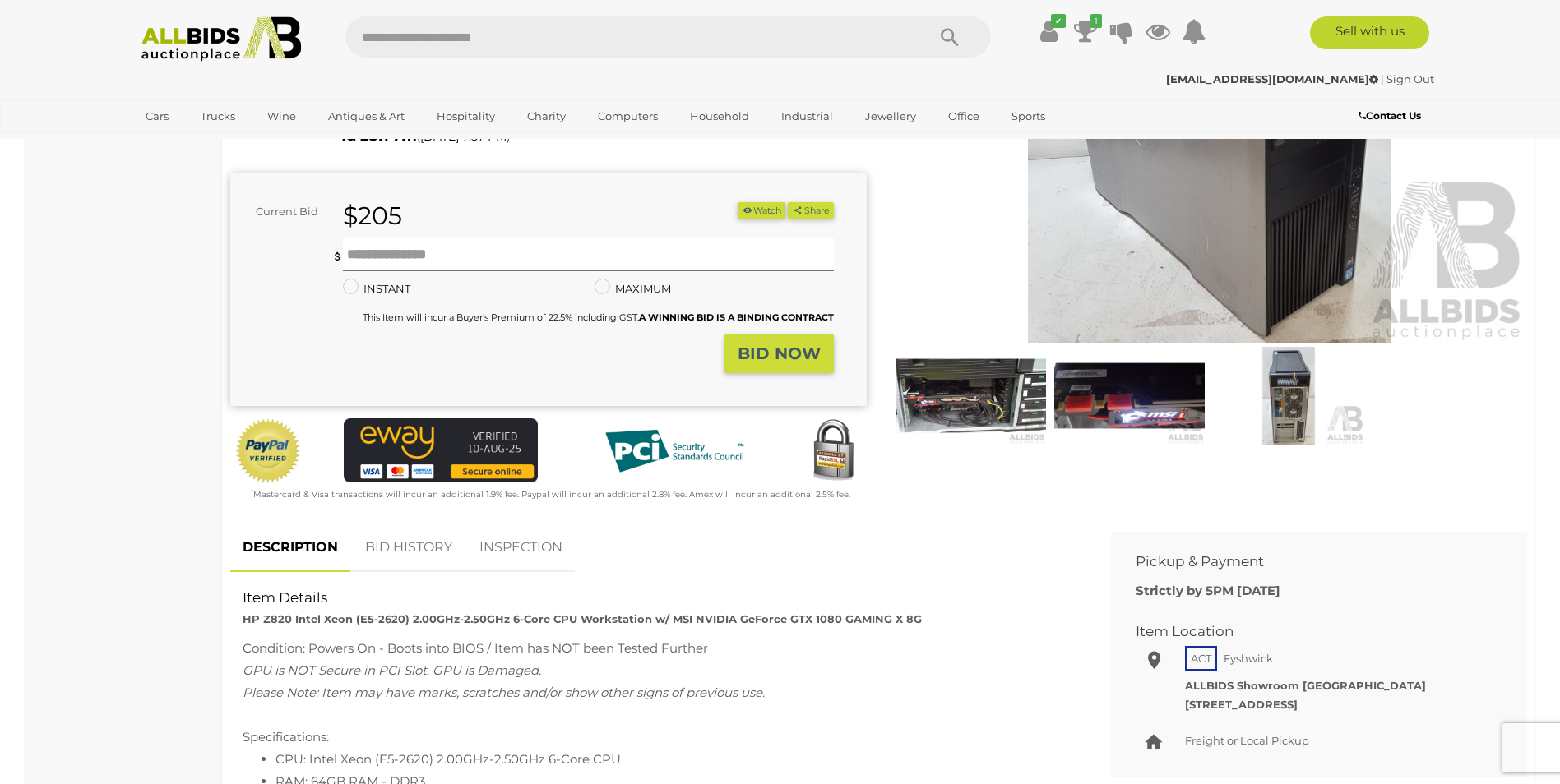
scroll to position [246, 0]
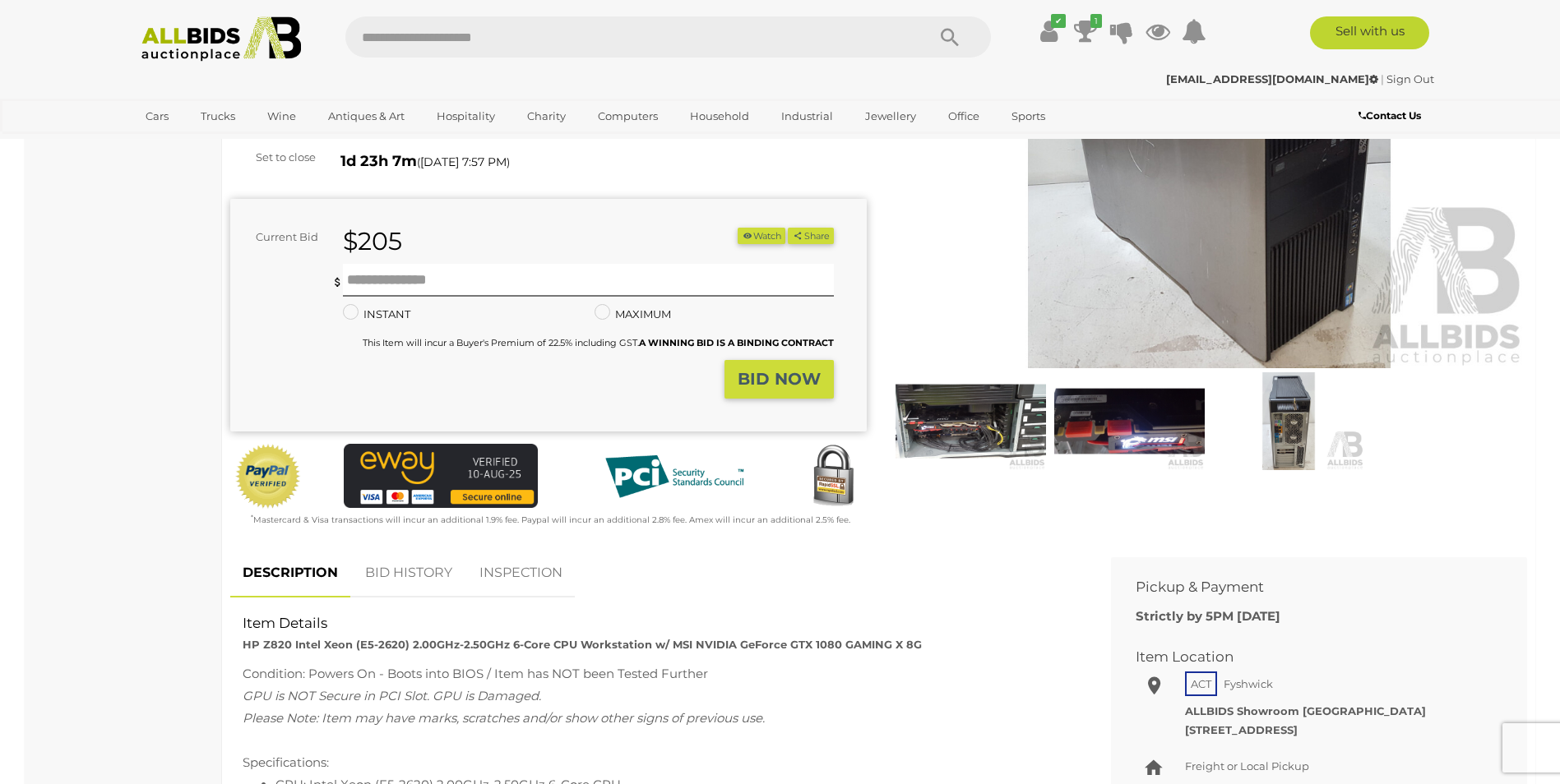
click at [1251, 214] on img at bounding box center [1209, 163] width 637 height 410
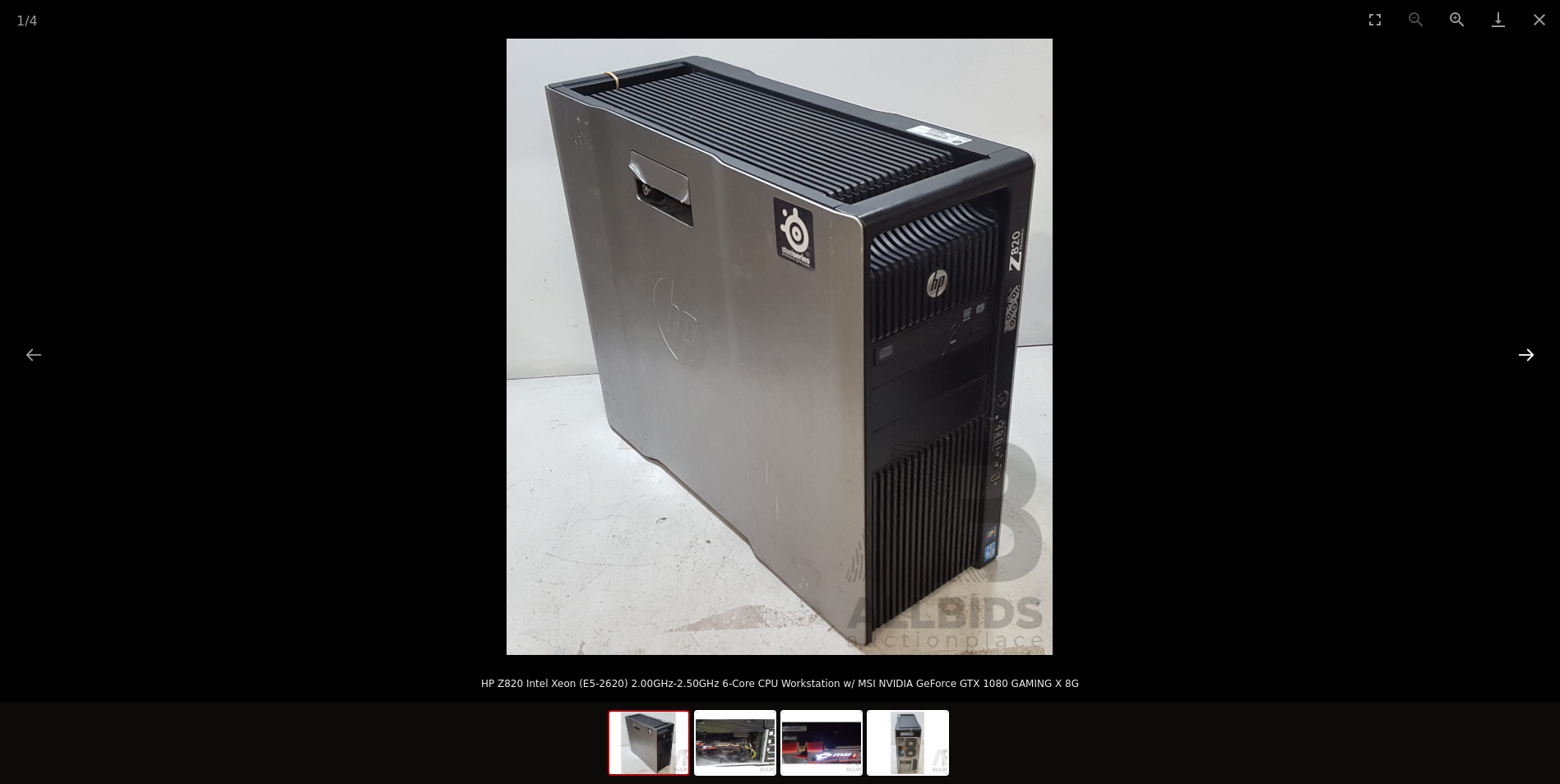
click at [1517, 352] on button "Next slide" at bounding box center [1526, 354] width 34 height 32
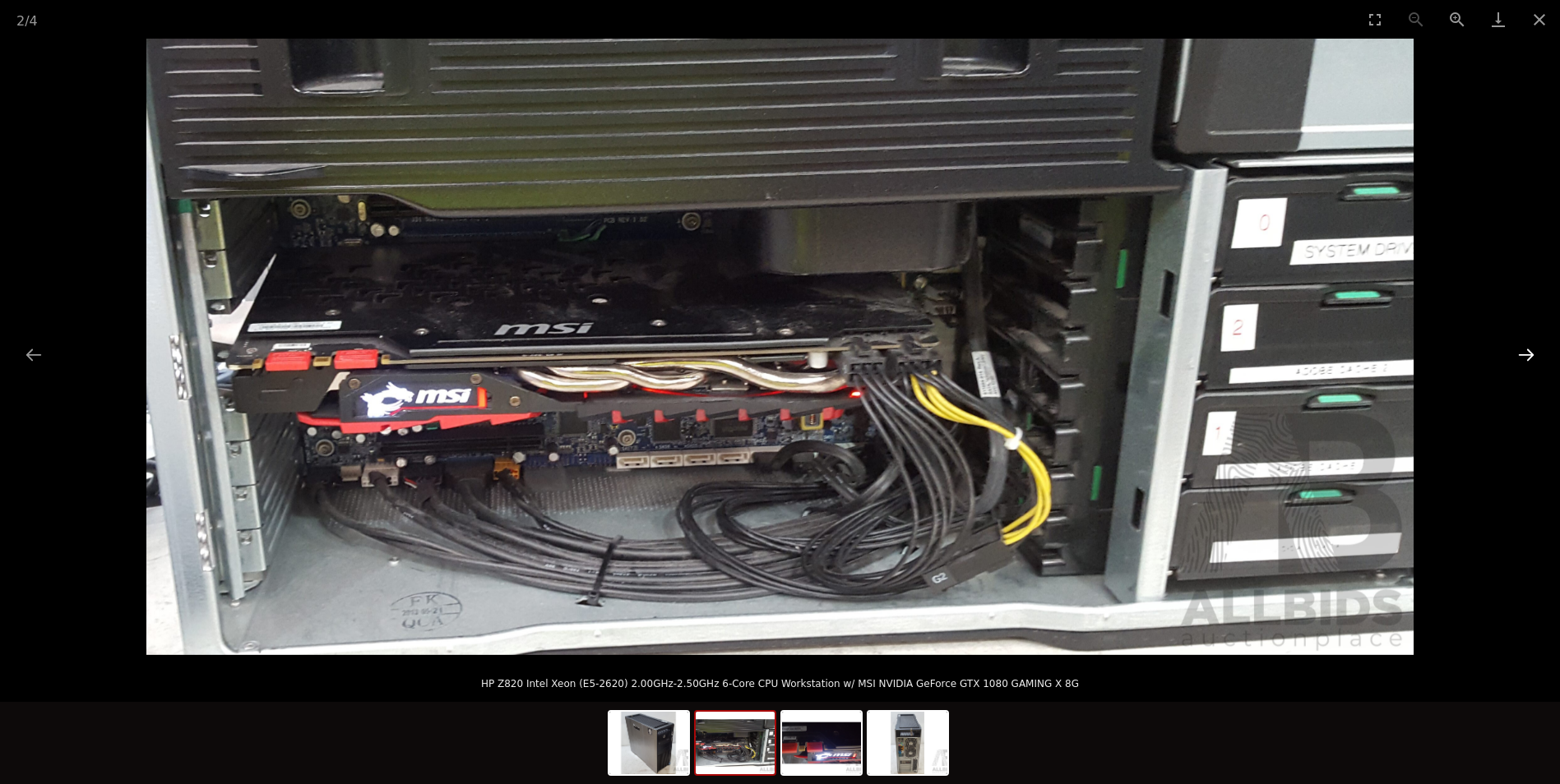
click at [1515, 350] on button "Next slide" at bounding box center [1526, 354] width 34 height 32
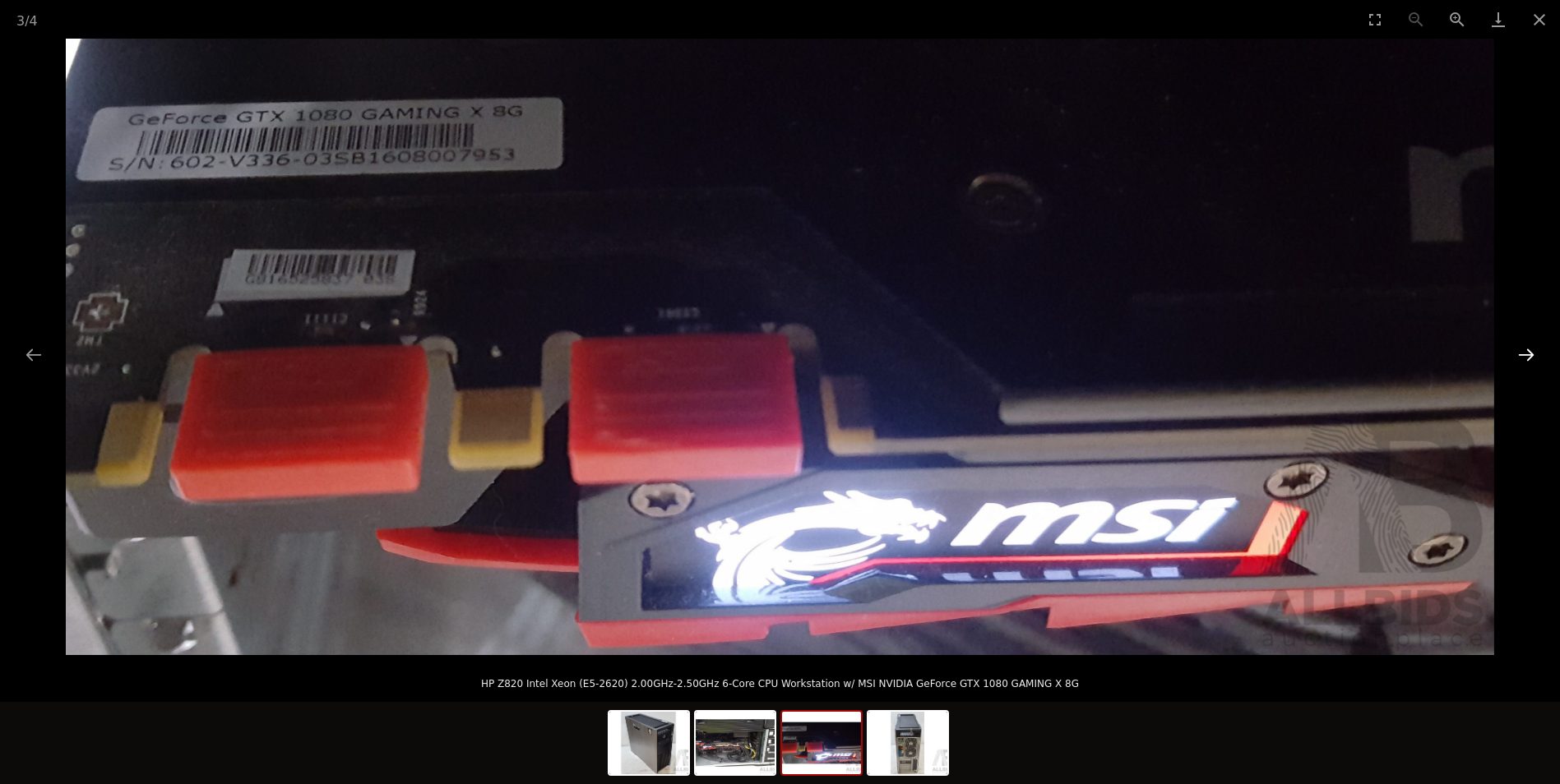
click at [1514, 348] on button "Next slide" at bounding box center [1526, 354] width 34 height 32
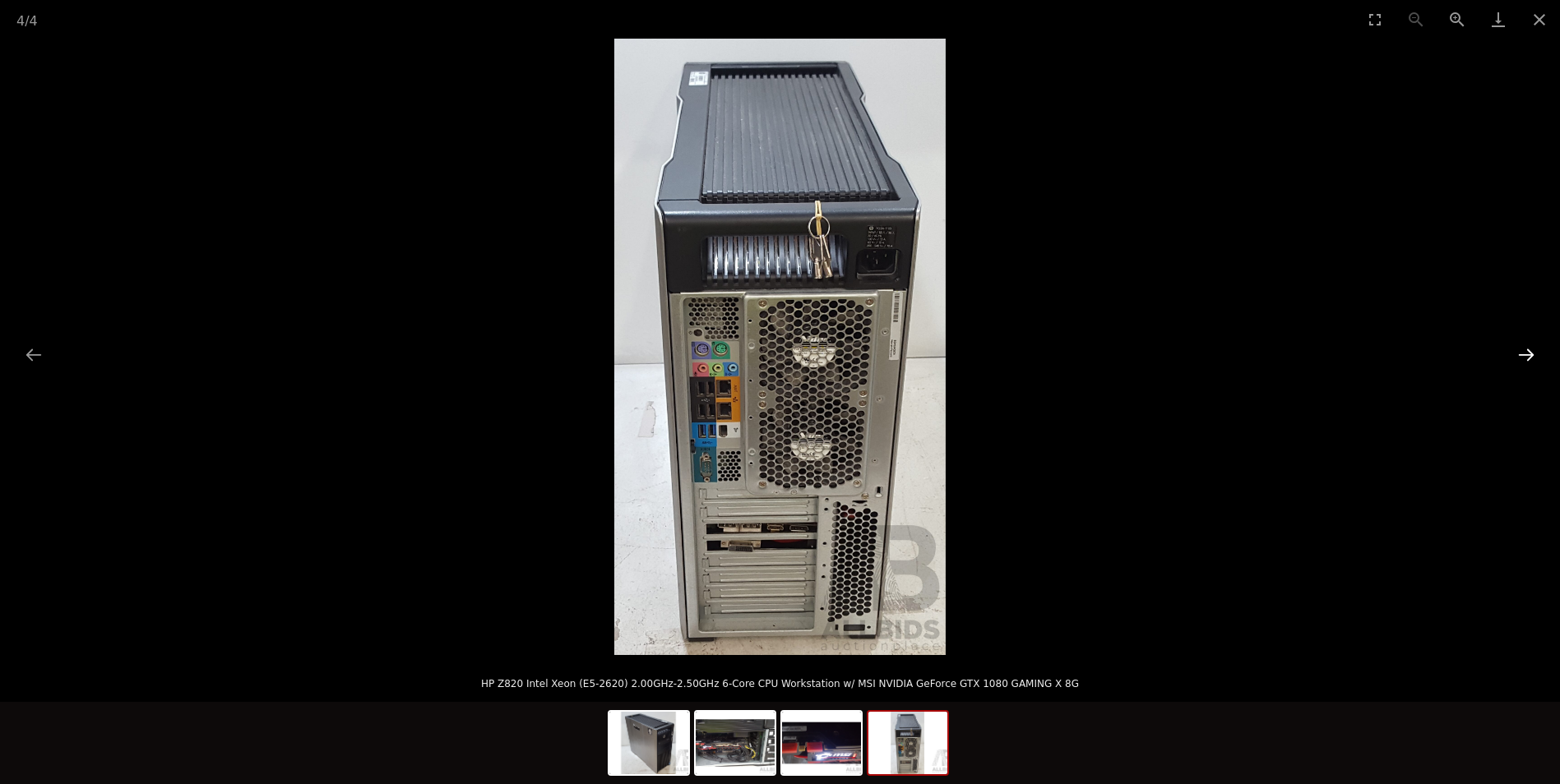
click at [1514, 347] on button "Next slide" at bounding box center [1526, 354] width 34 height 32
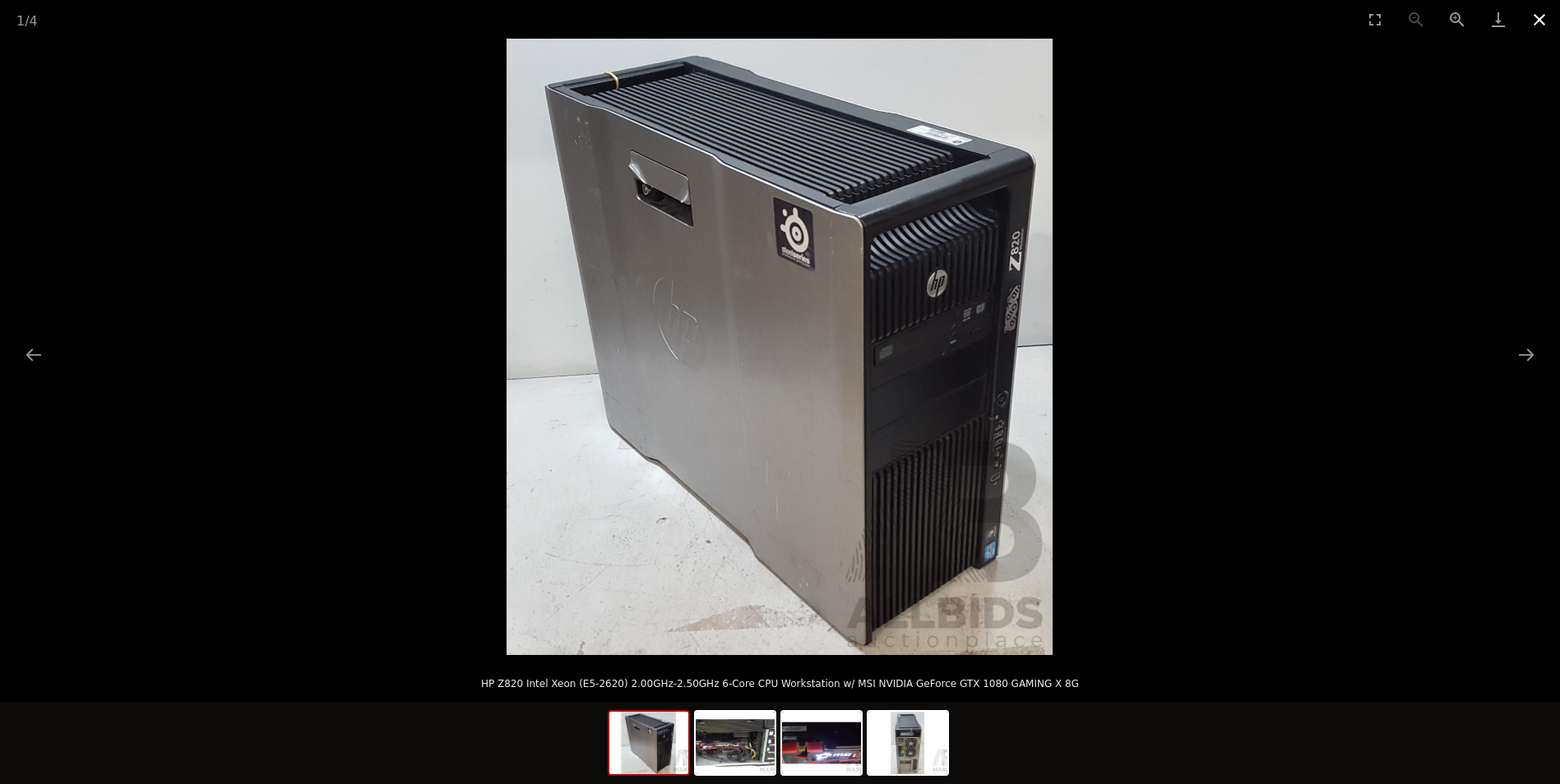
click at [1537, 28] on button "Close gallery" at bounding box center [1540, 19] width 42 height 39
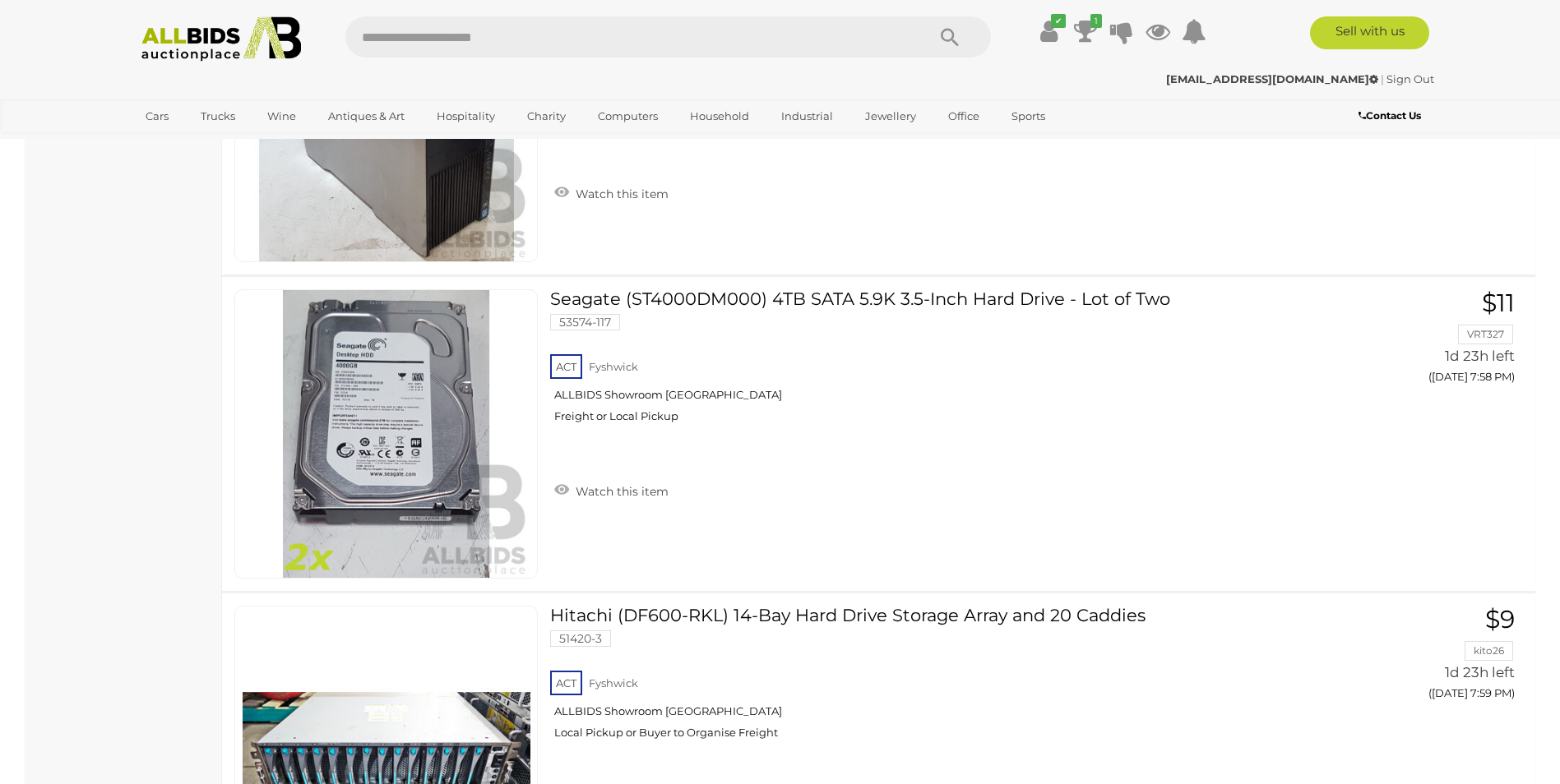
scroll to position [30847, 0]
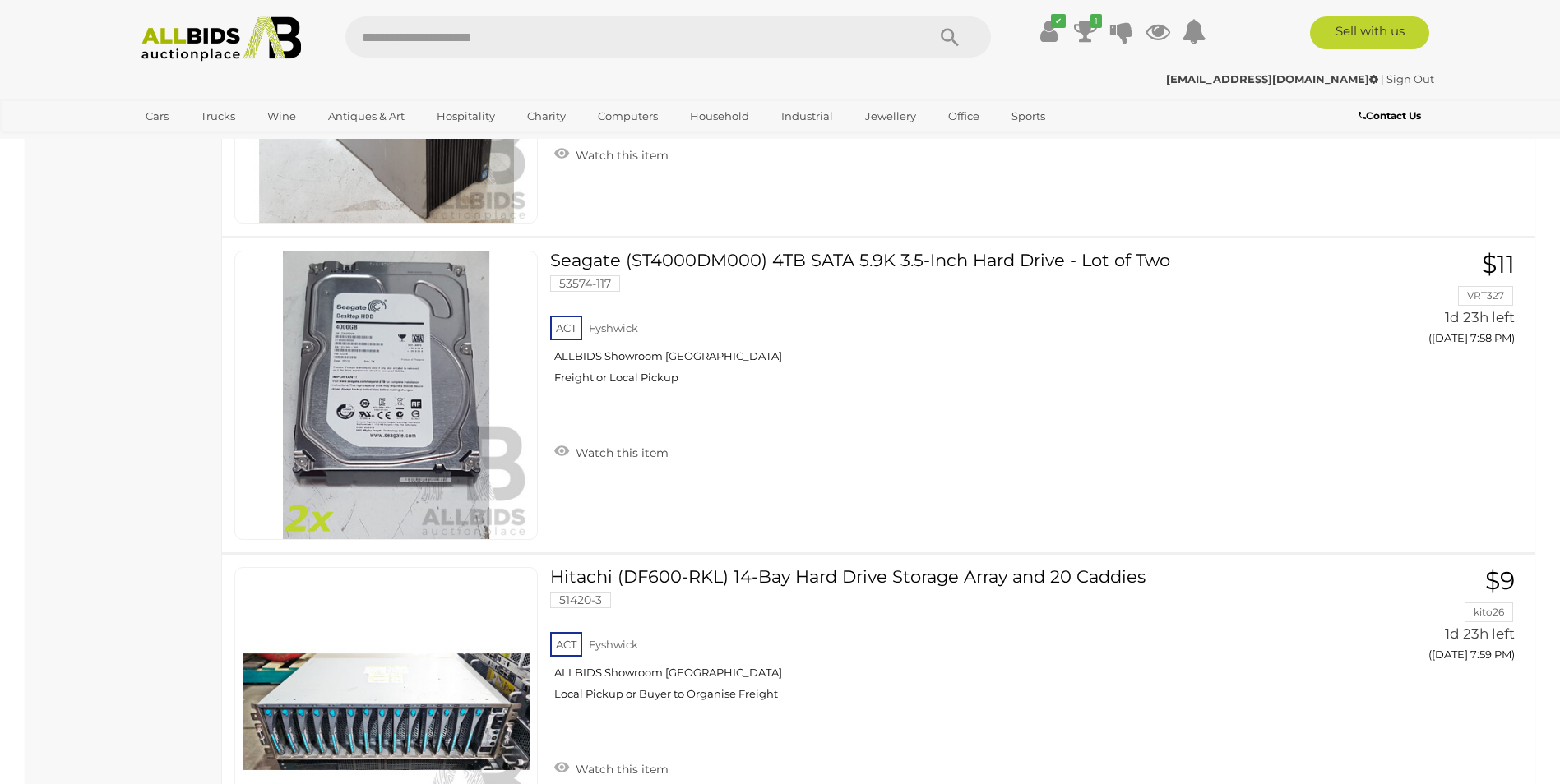
click at [823, 28] on input "text" at bounding box center [627, 37] width 565 height 42
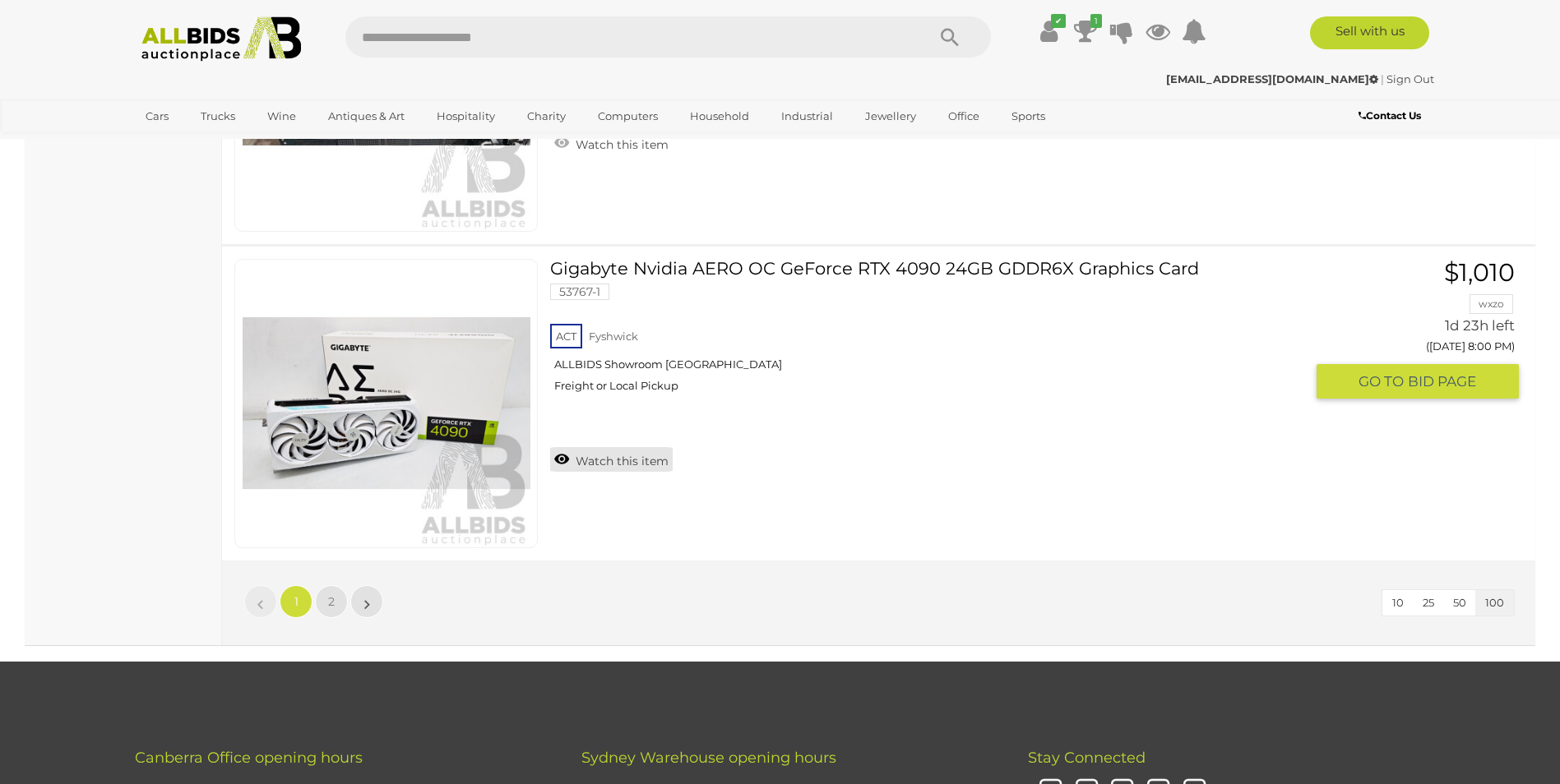
scroll to position [31505, 0]
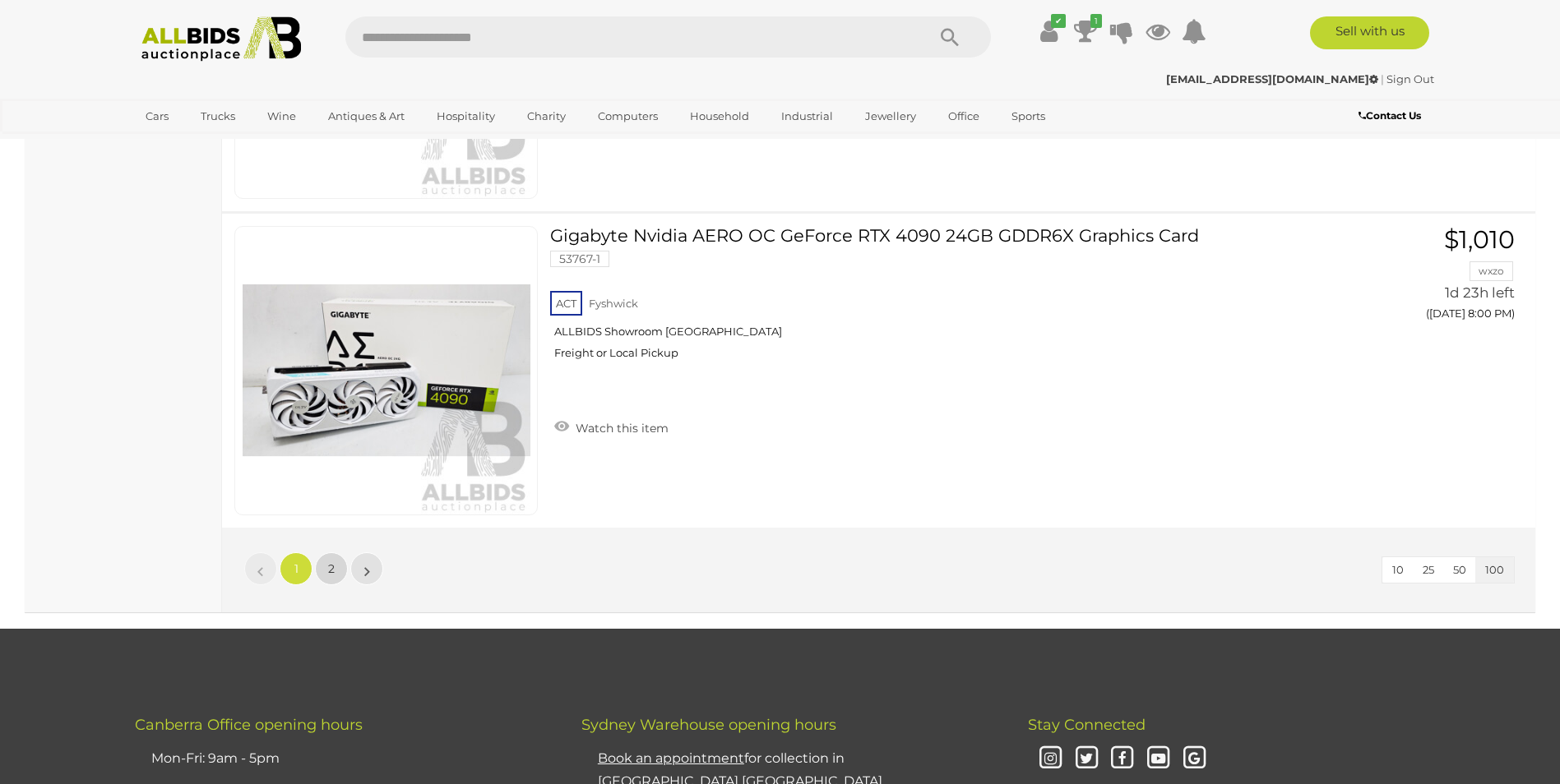
click at [324, 565] on link "2" at bounding box center [331, 569] width 33 height 33
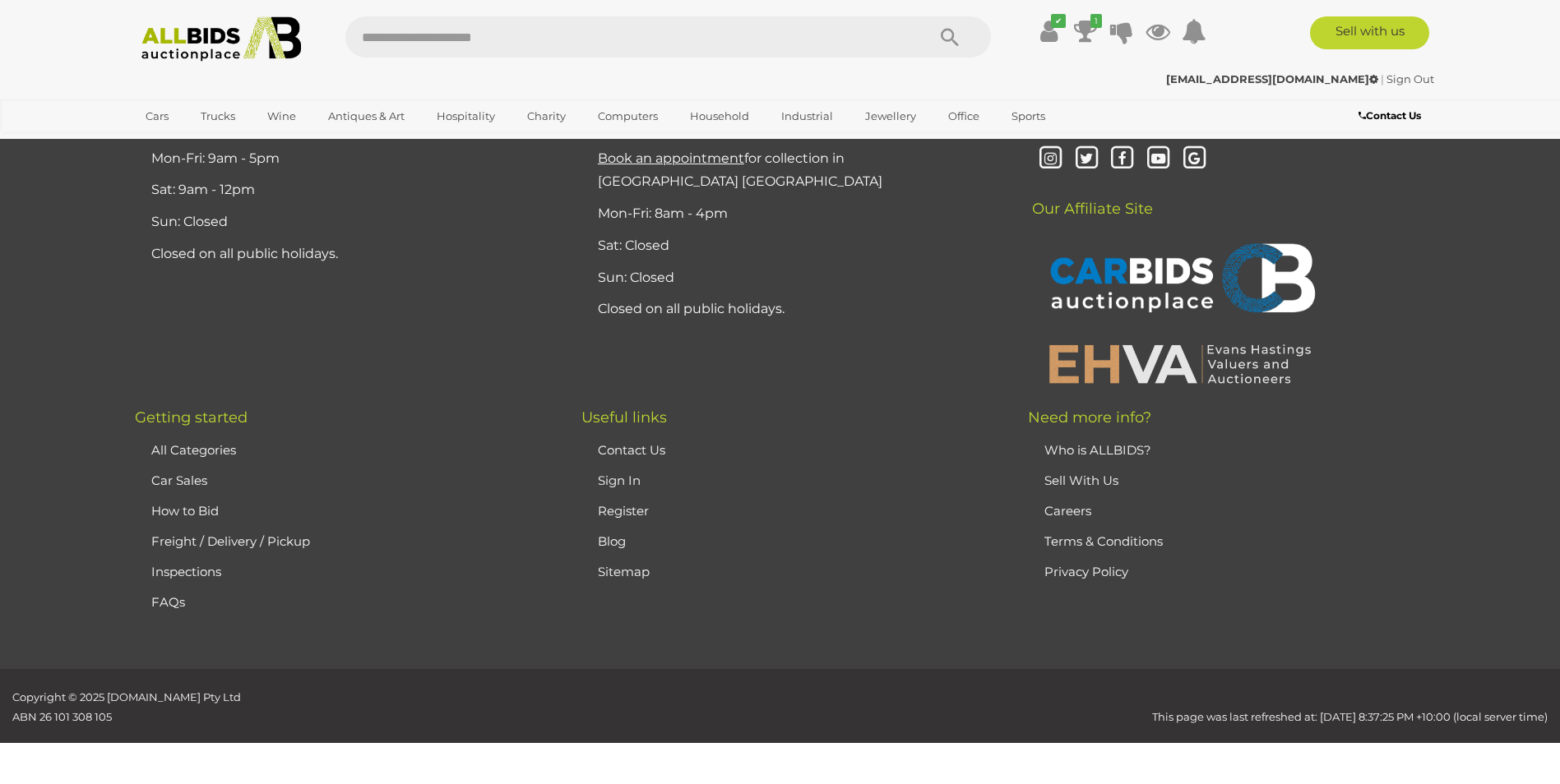
scroll to position [210, 0]
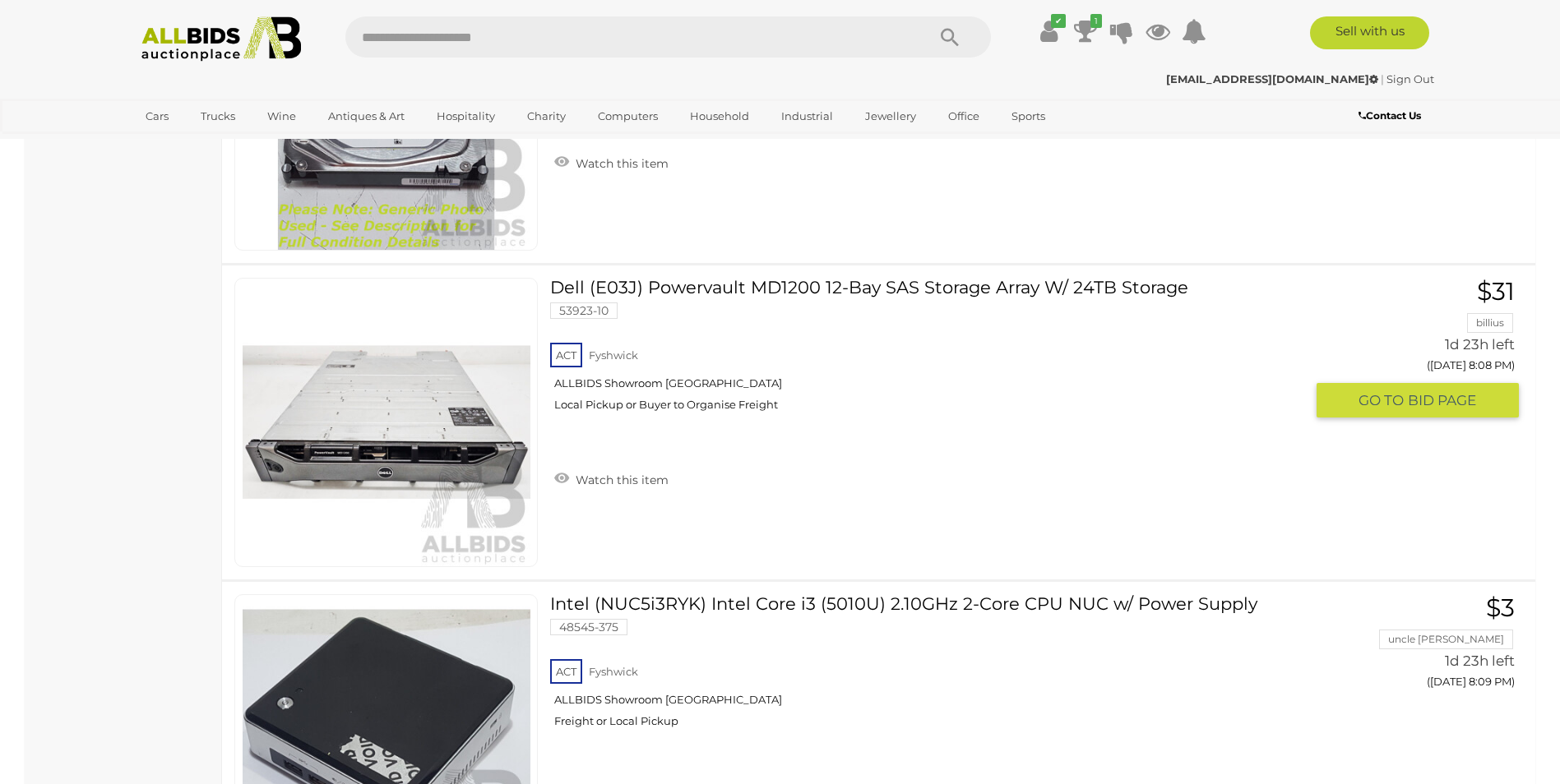
scroll to position [2512, 0]
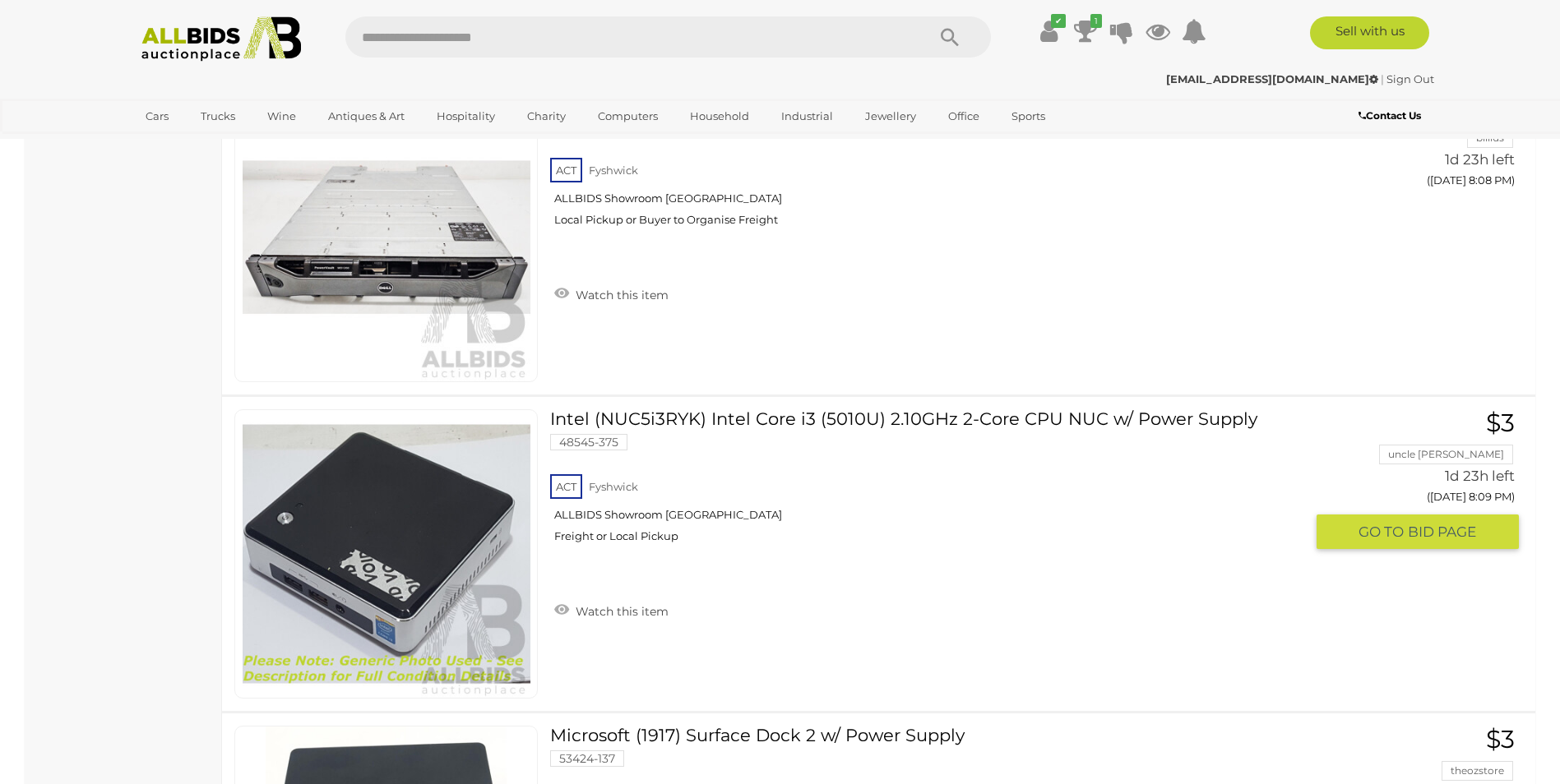
click at [651, 422] on link "Intel (NUC5i3RYK) Intel Core i3 (5010U) 2.10GHz 2-Core CPU NUC w/ Power Supply …" at bounding box center [934, 482] width 742 height 147
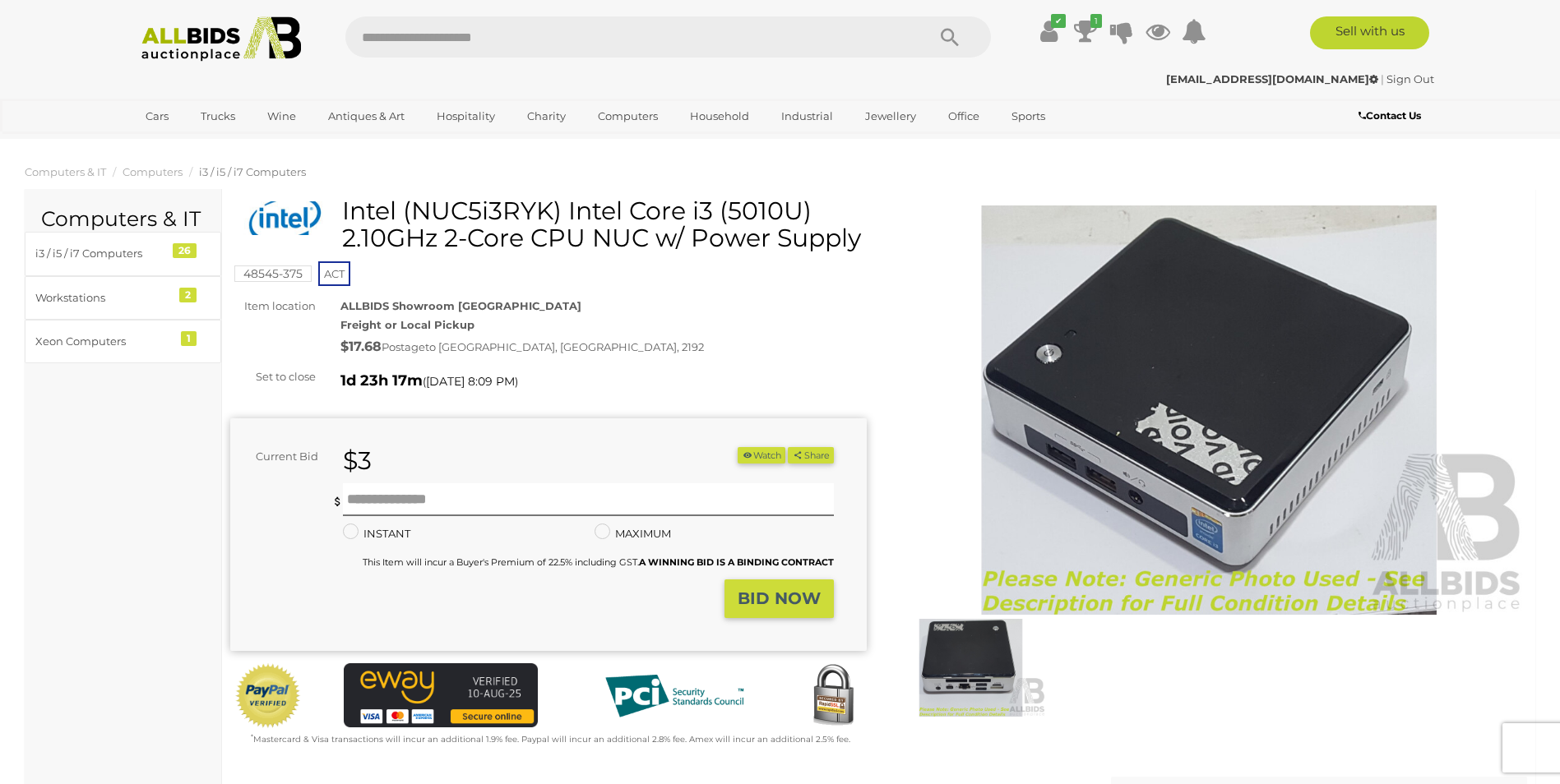
click at [1243, 354] on img at bounding box center [1209, 410] width 637 height 410
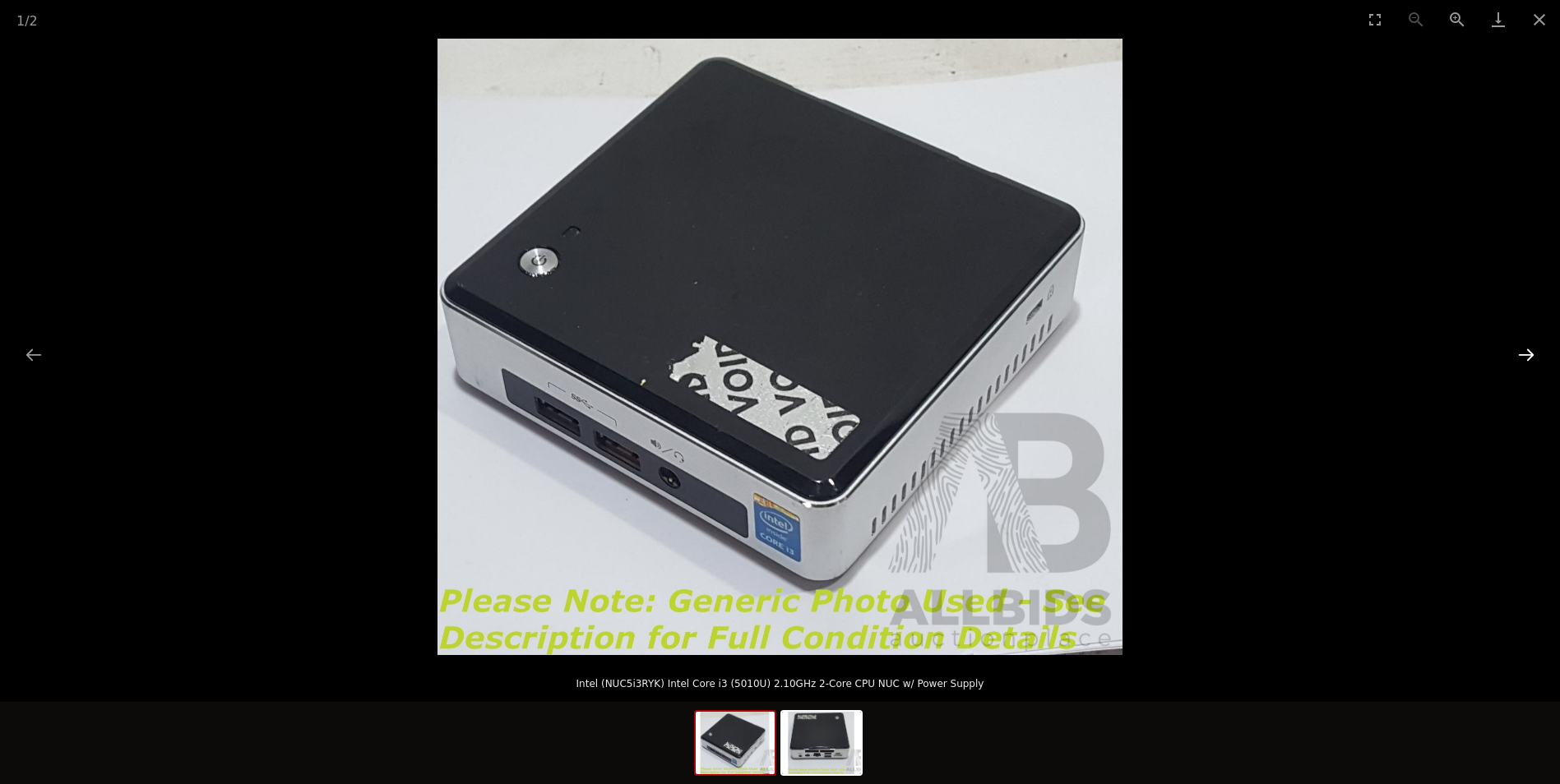
click at [1528, 358] on button "Next slide" at bounding box center [1526, 354] width 34 height 32
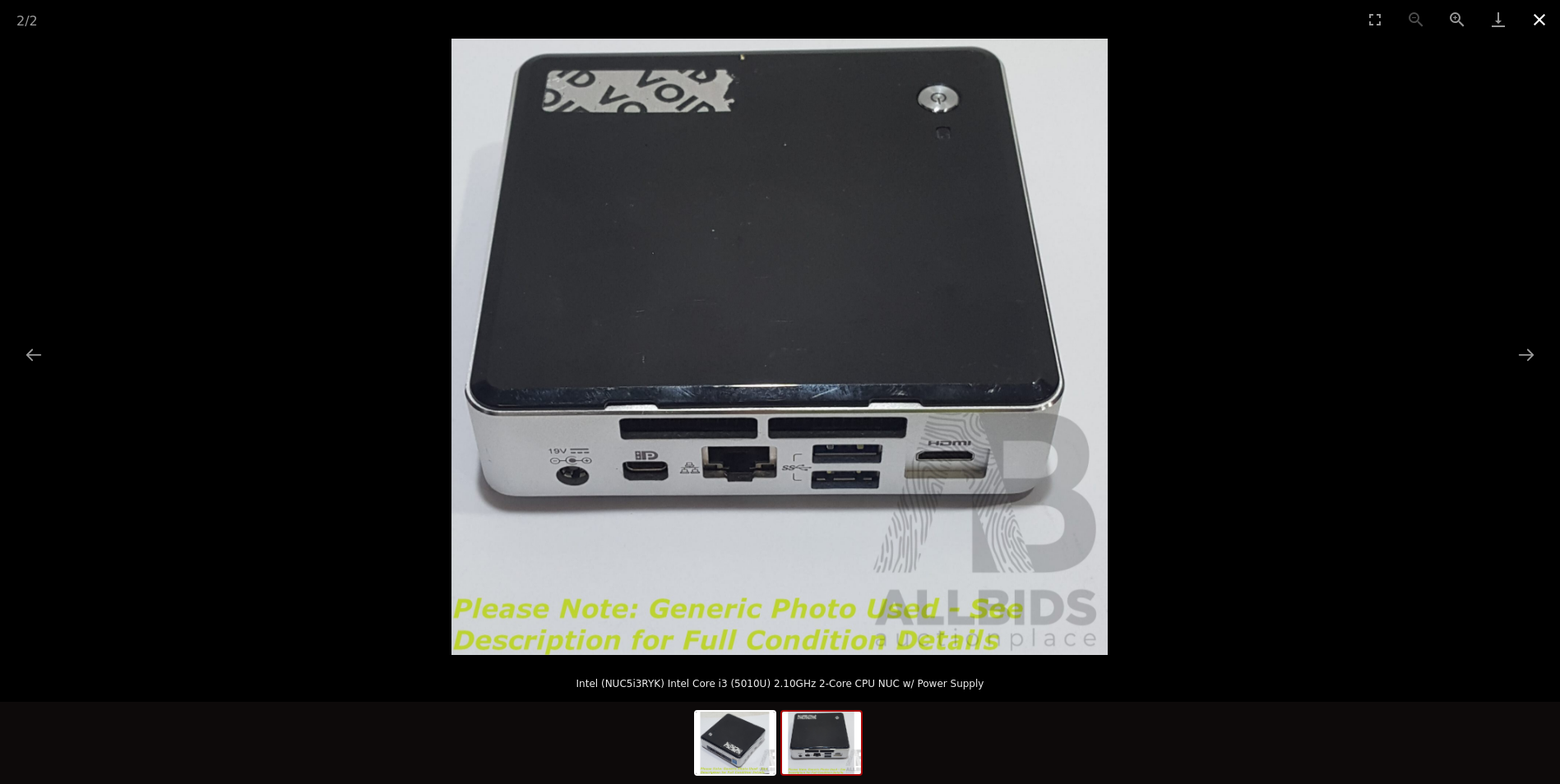
click at [1548, 18] on button "Close gallery" at bounding box center [1540, 19] width 42 height 39
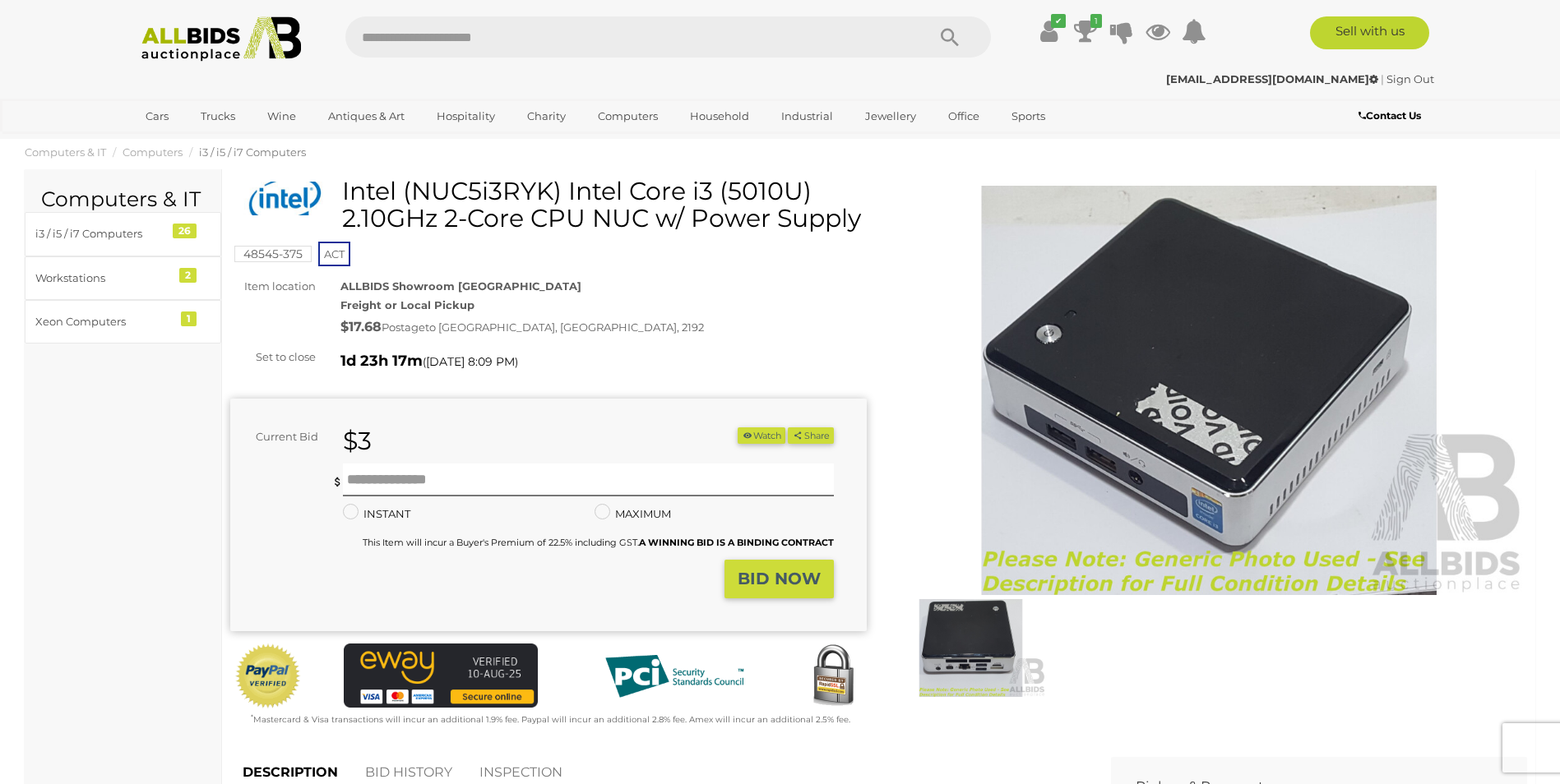
scroll to position [82, 0]
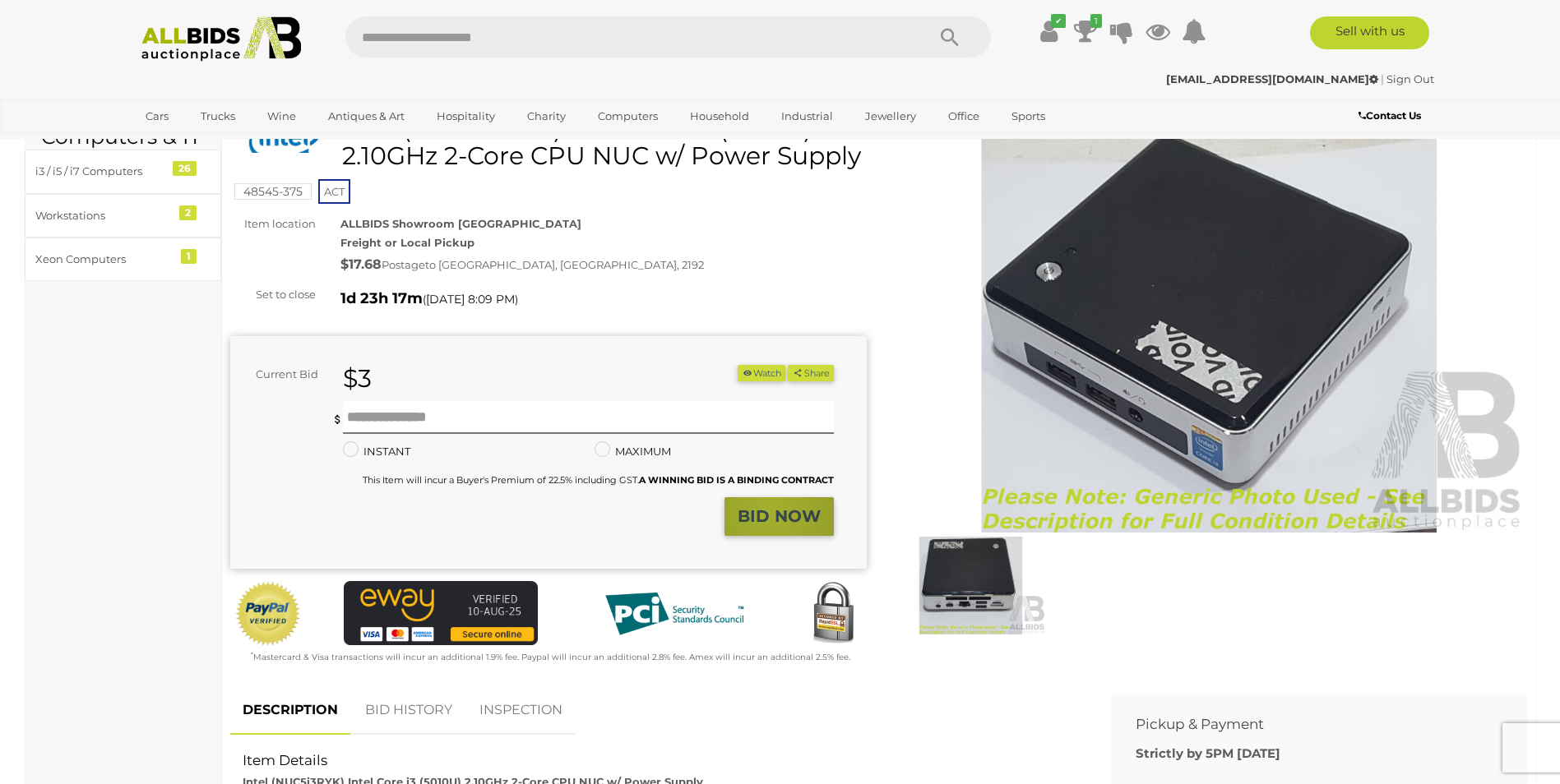
click at [771, 527] on strong "BID NOW" at bounding box center [780, 516] width 83 height 19
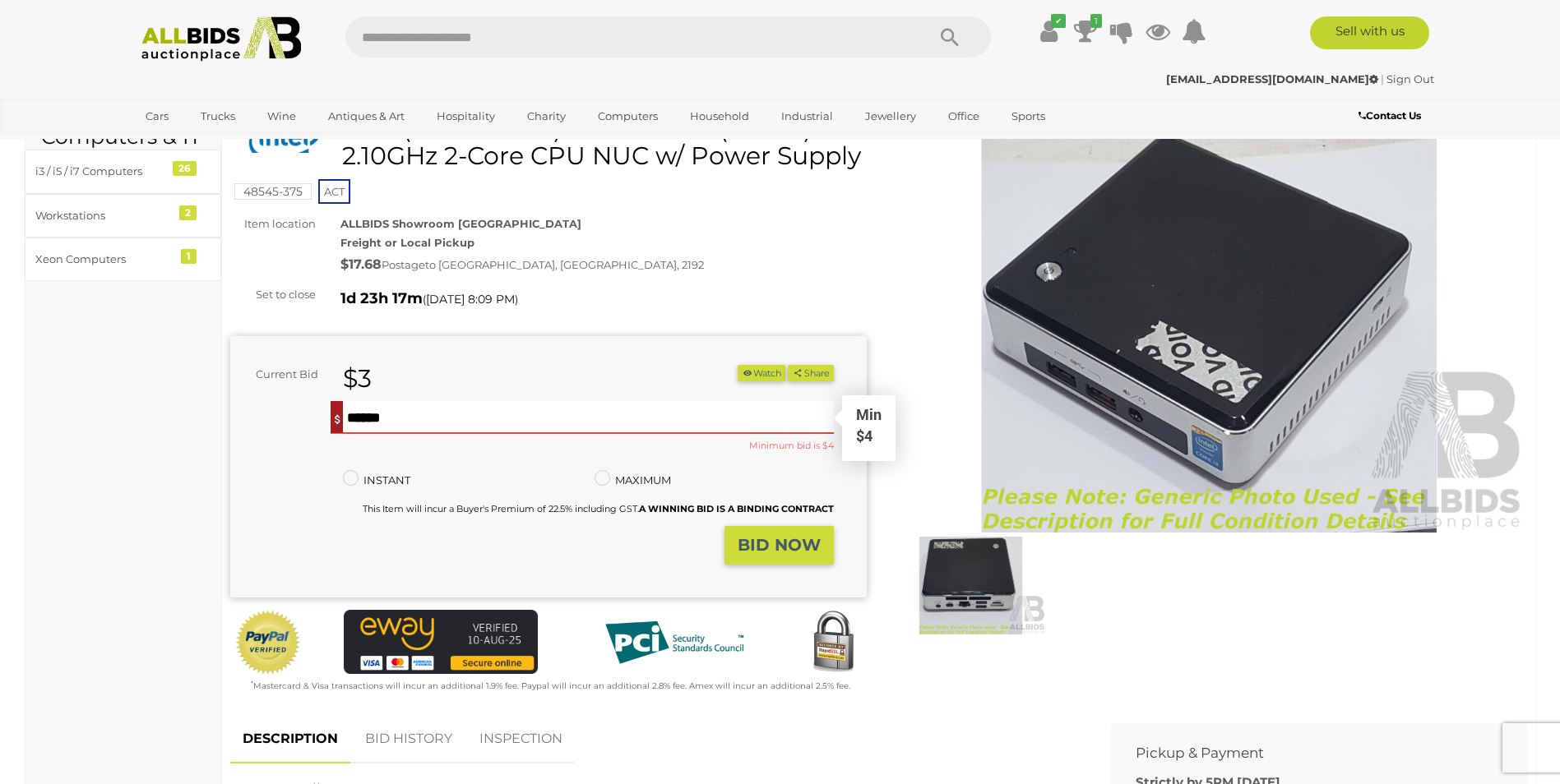
click at [542, 434] on input "text" at bounding box center [588, 418] width 490 height 33
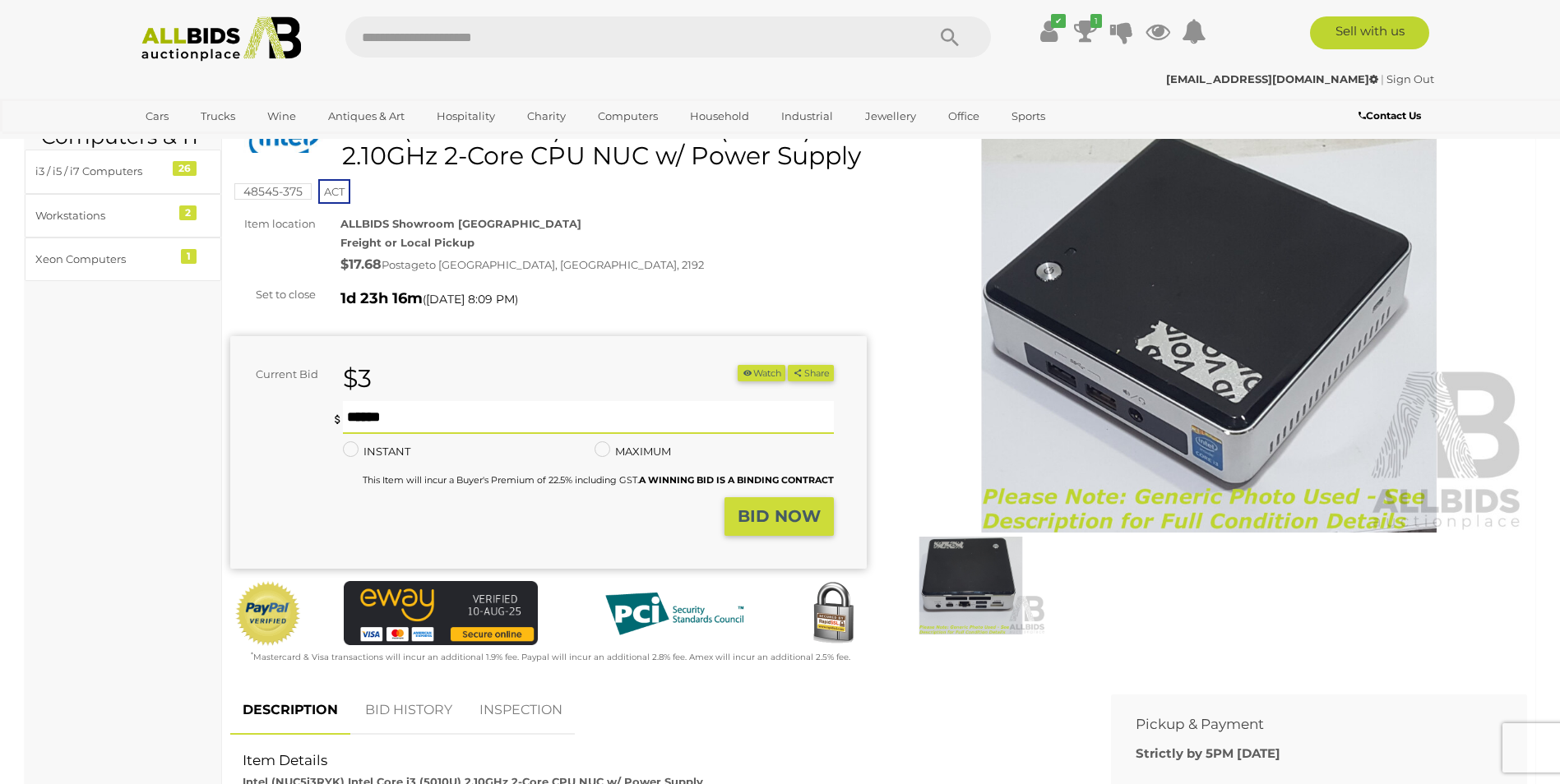
type input "**"
click at [750, 527] on strong "BID NOW" at bounding box center [780, 516] width 83 height 19
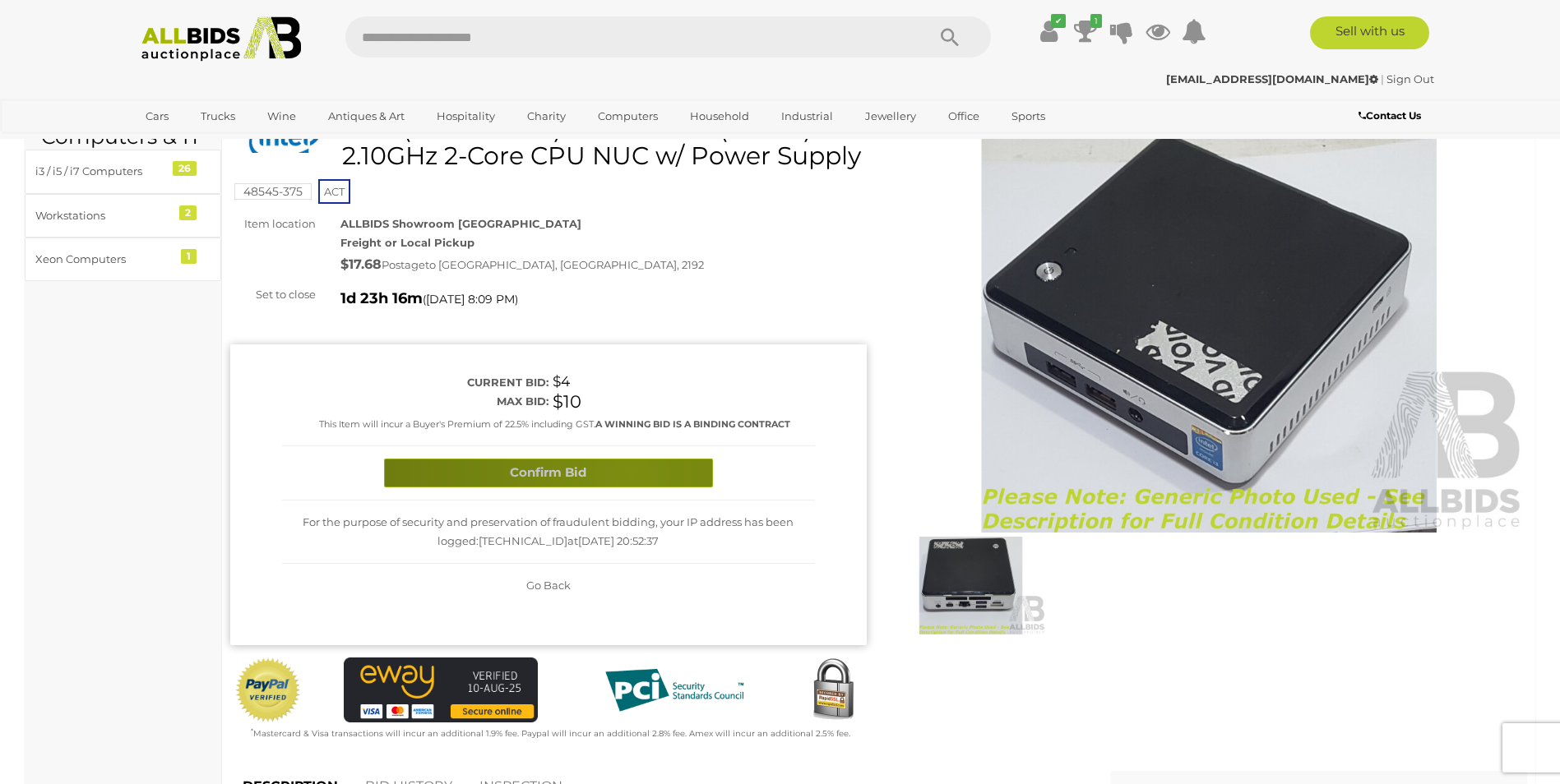
click at [631, 488] on button "Confirm Bid" at bounding box center [548, 472] width 329 height 29
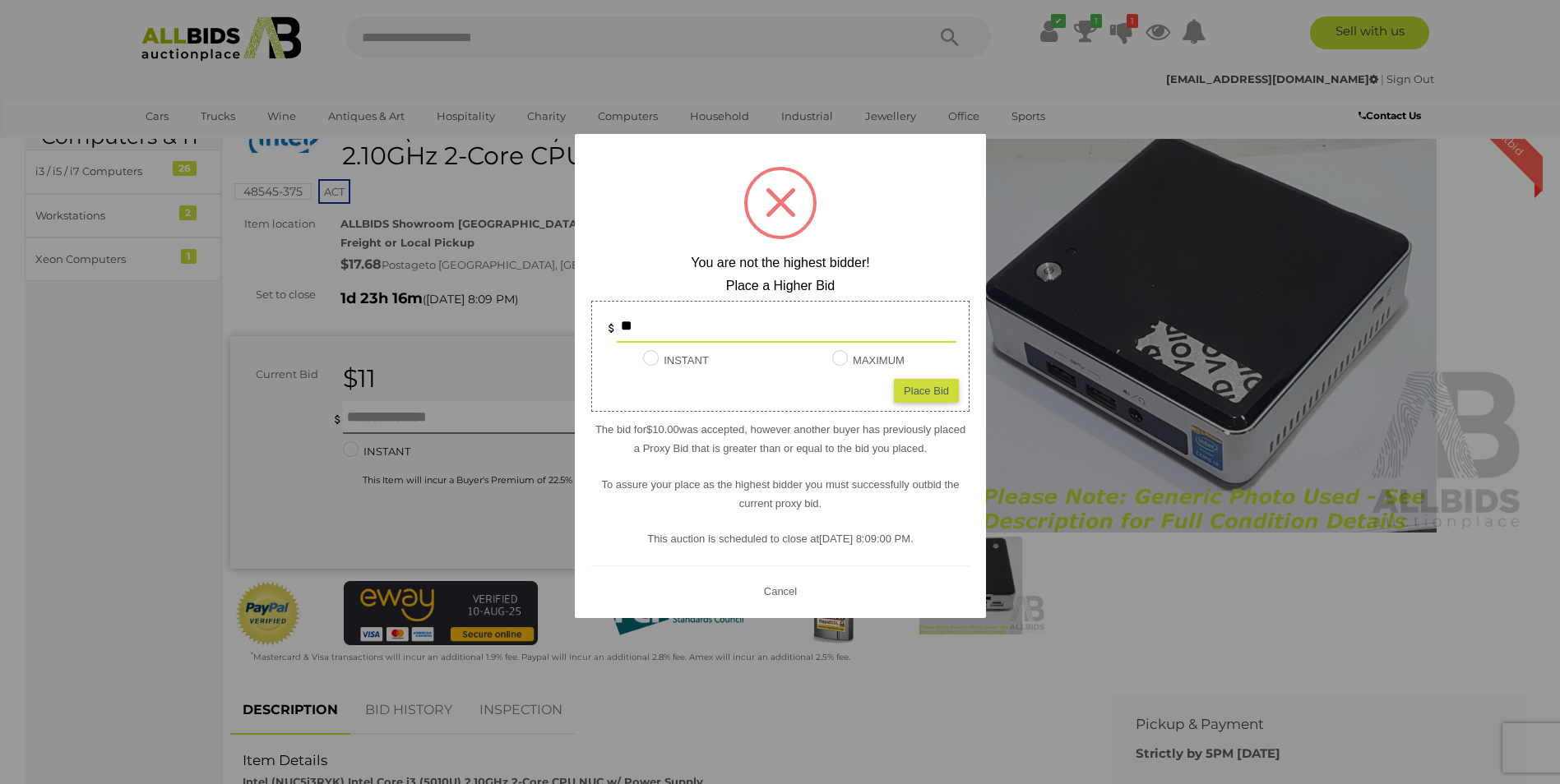
click at [921, 390] on div "Place Bid" at bounding box center [926, 391] width 65 height 24
type input "**"
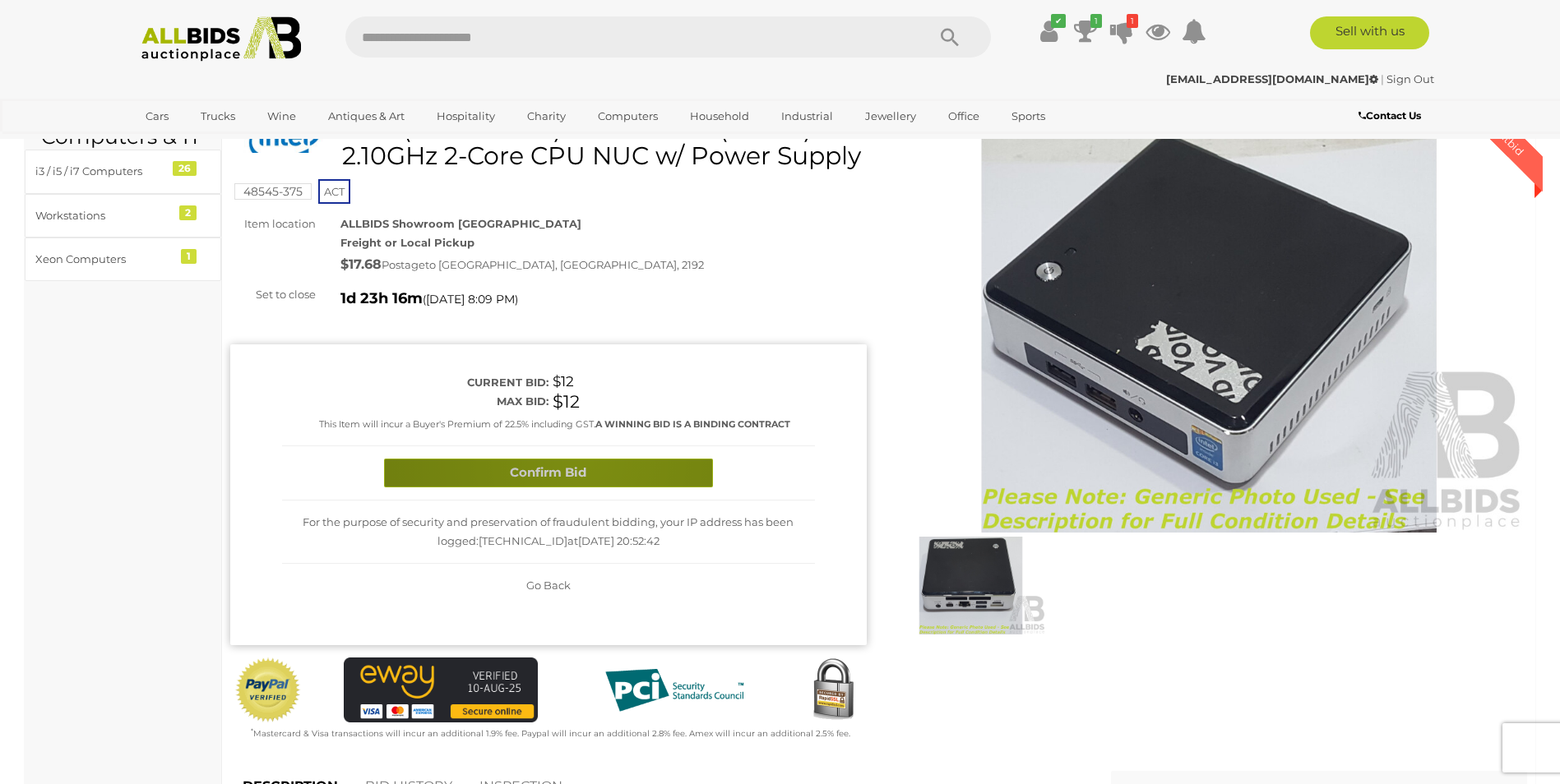
click at [588, 488] on button "Confirm Bid" at bounding box center [548, 472] width 329 height 29
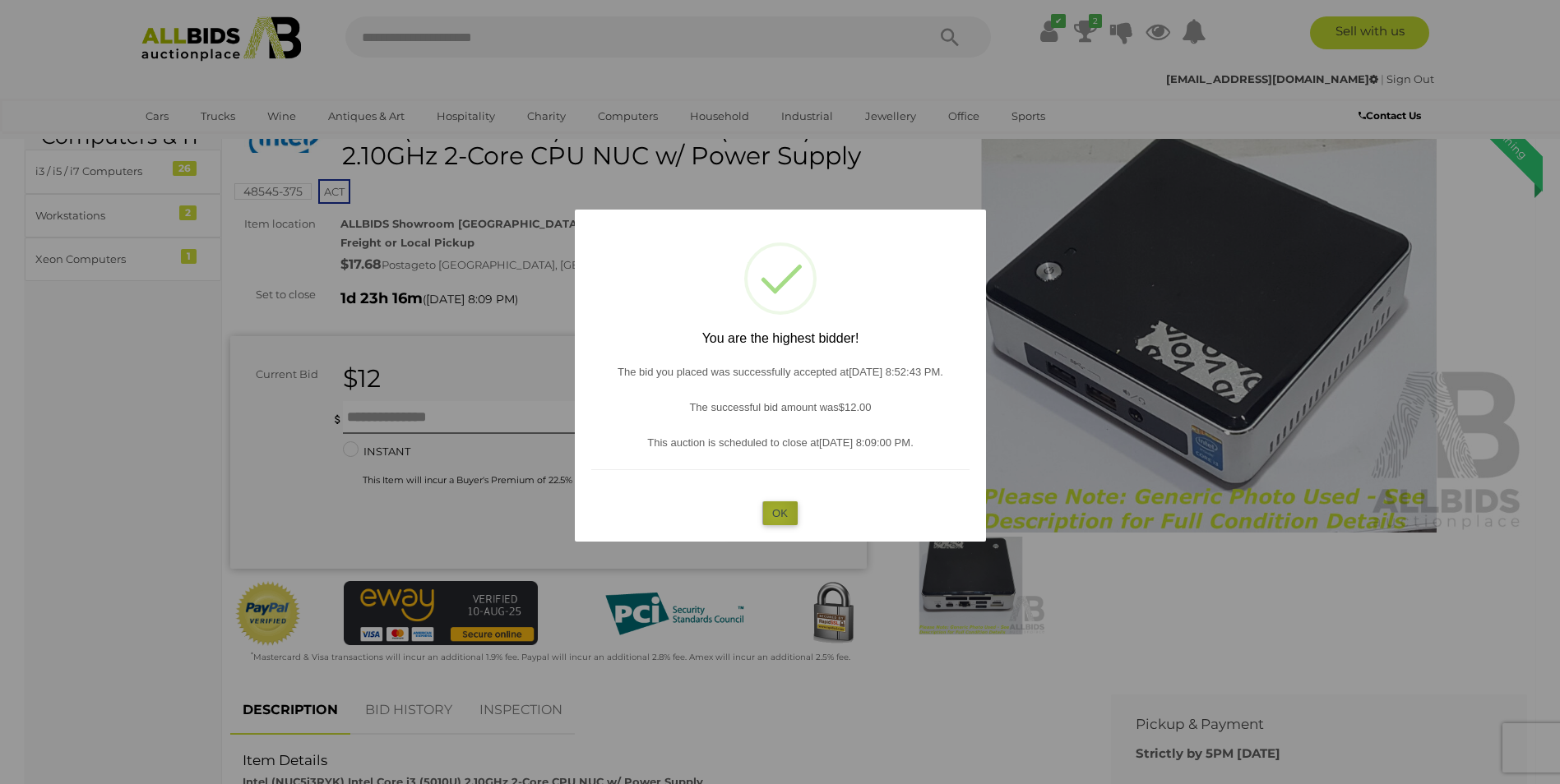
click at [776, 515] on button "OK" at bounding box center [780, 514] width 35 height 24
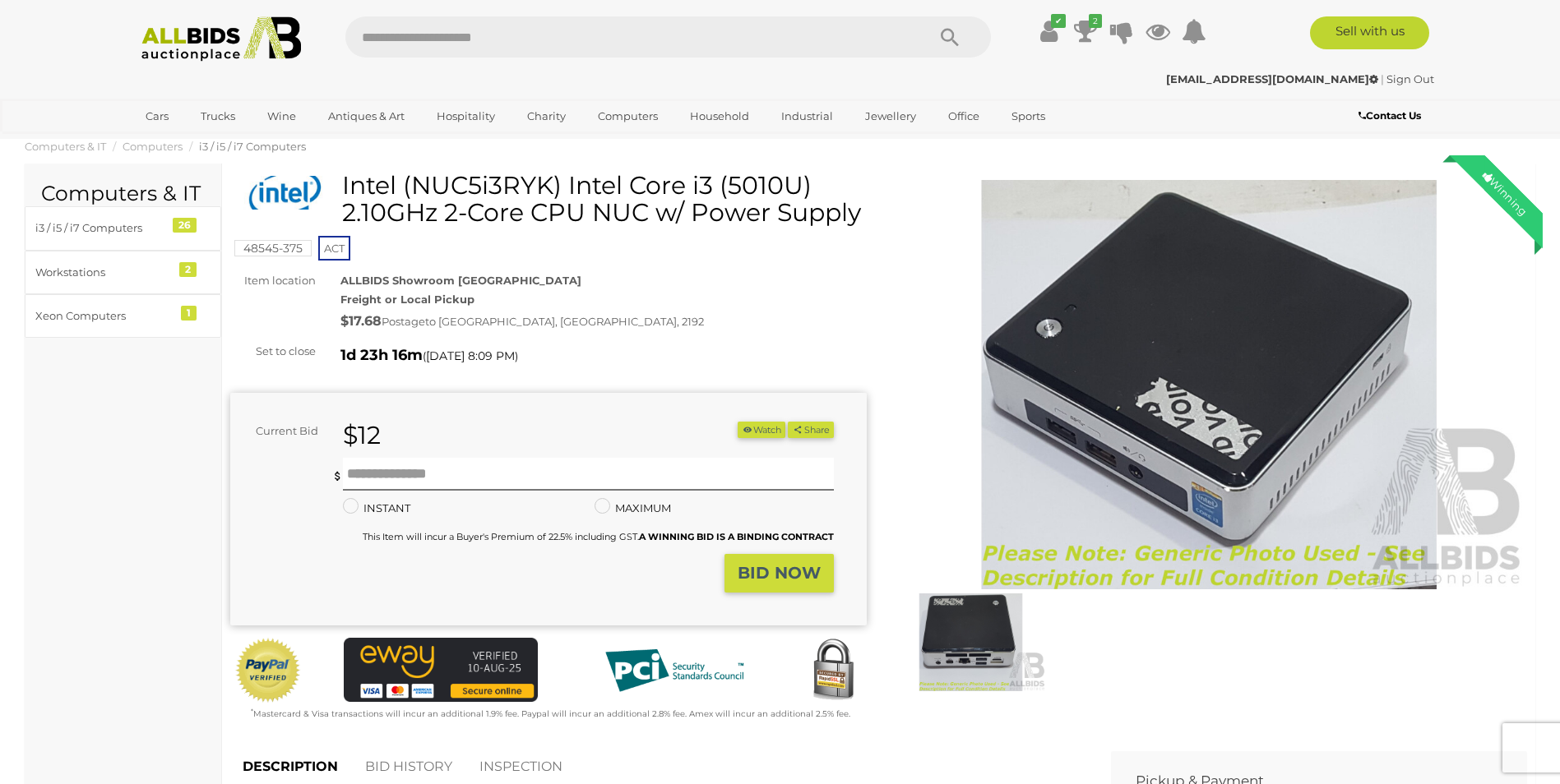
scroll to position [0, 0]
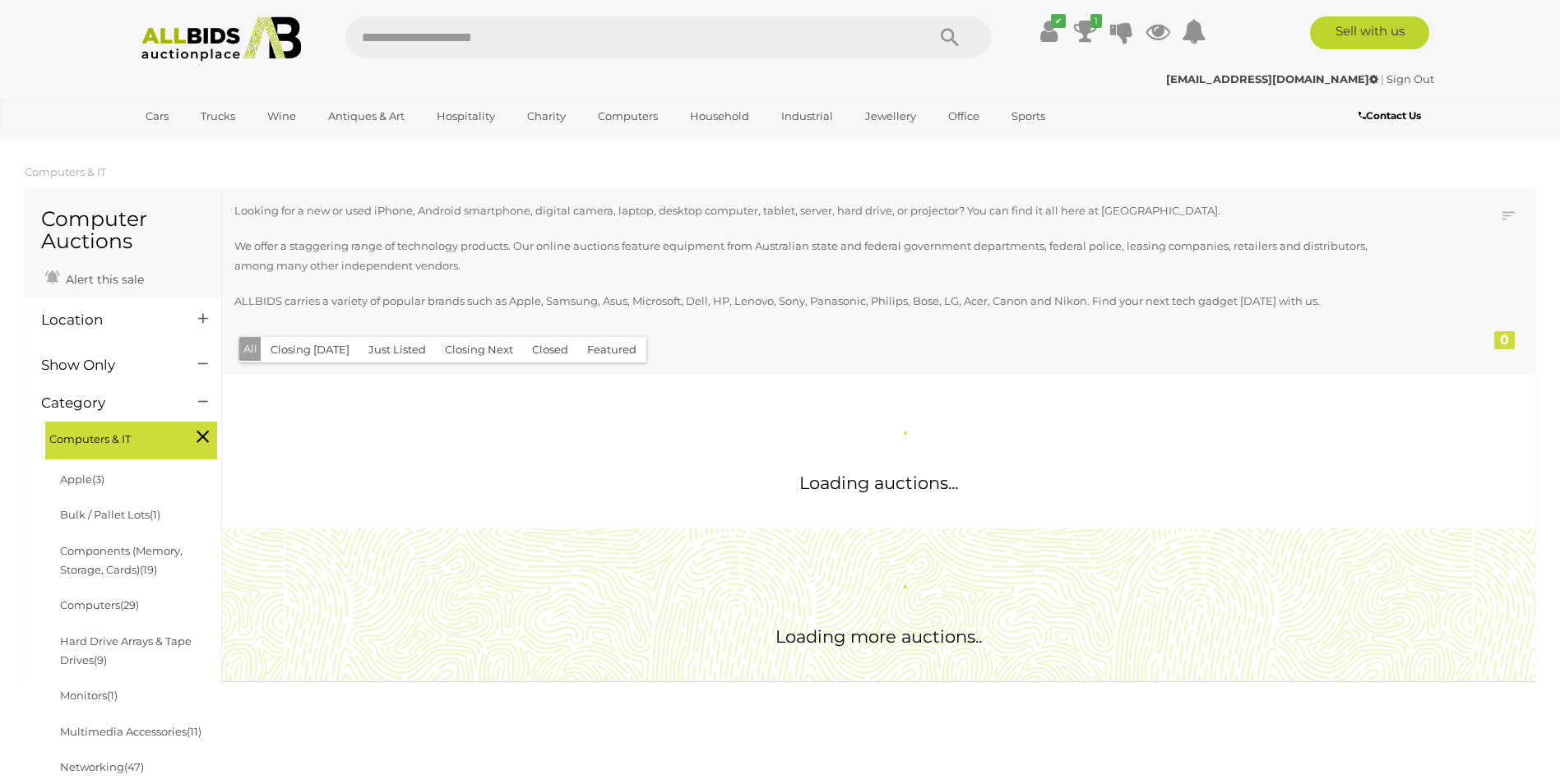
scroll to position [1393, 0]
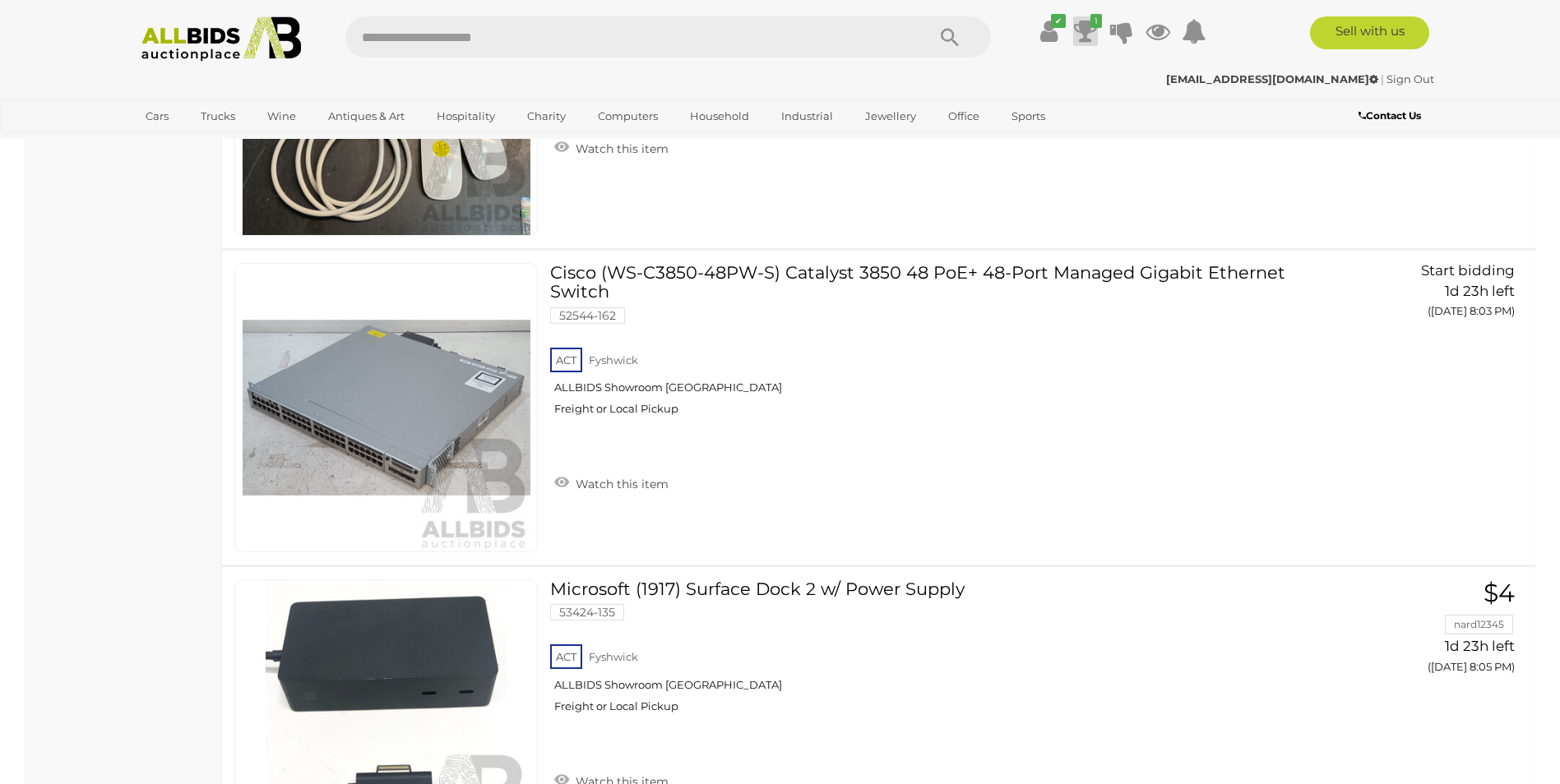
click at [1090, 20] on icon "1" at bounding box center [1096, 20] width 11 height 14
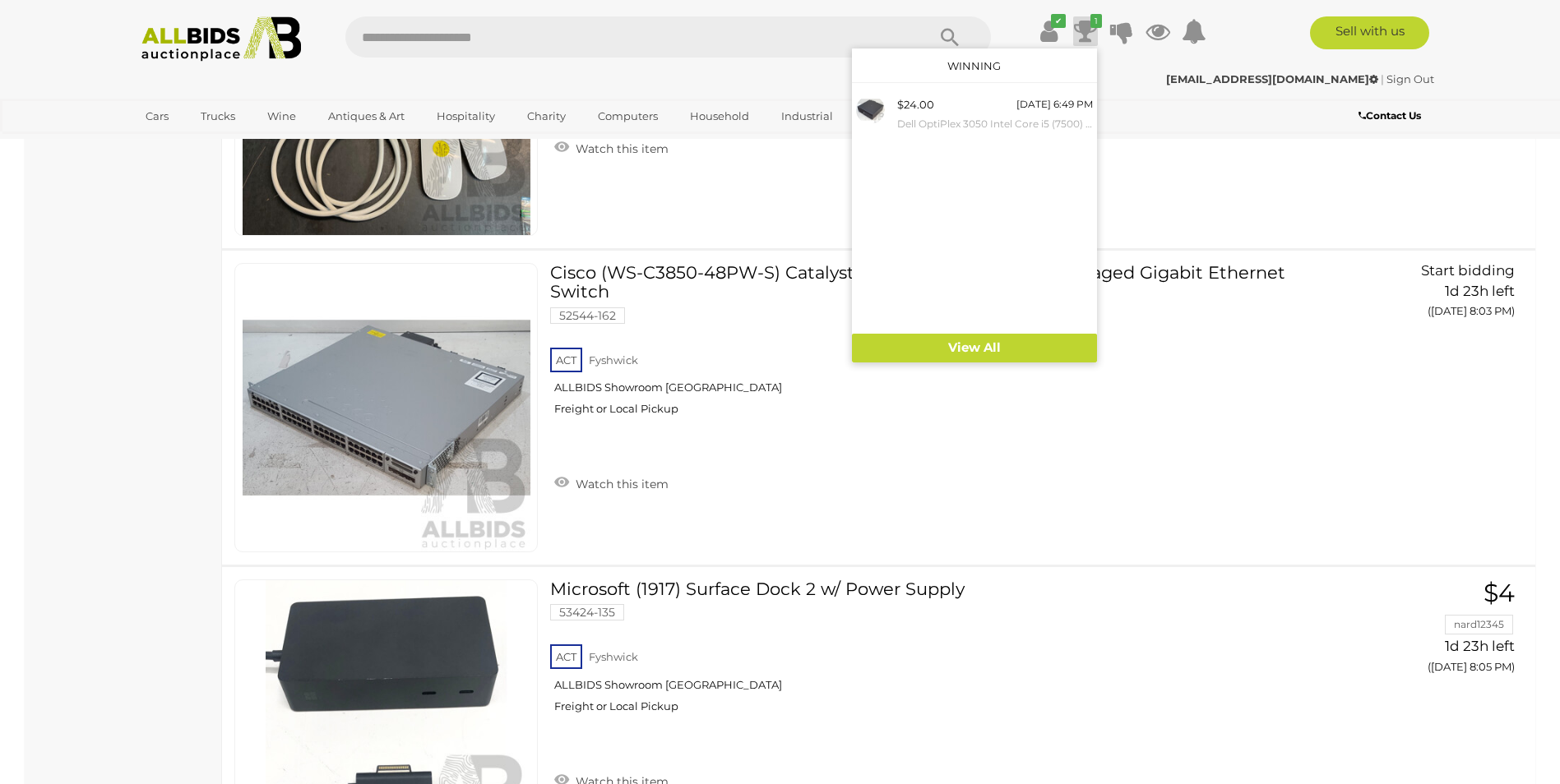
scroll to position [2823, 0]
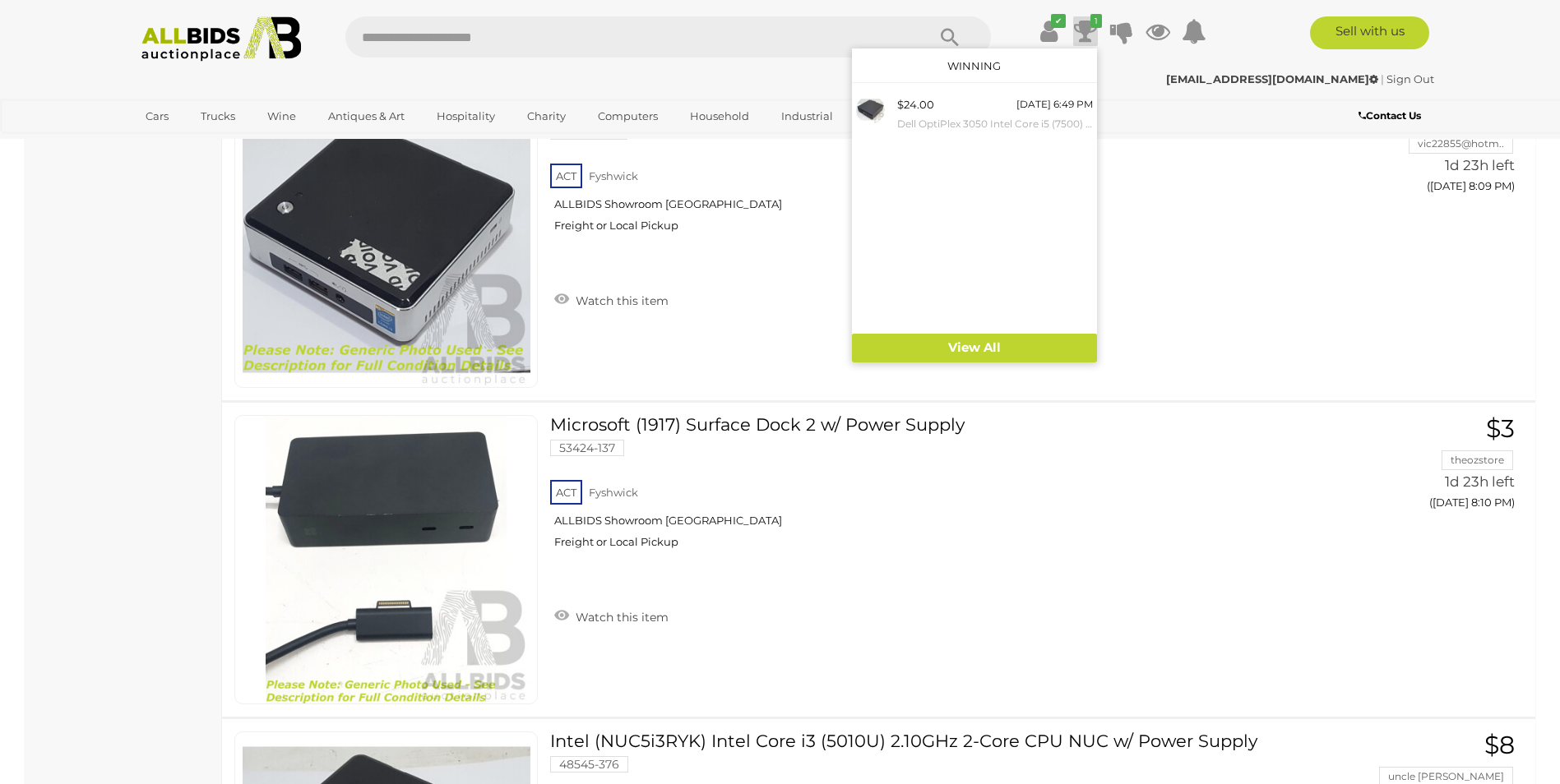
click at [1090, 20] on icon "1" at bounding box center [1096, 20] width 11 height 14
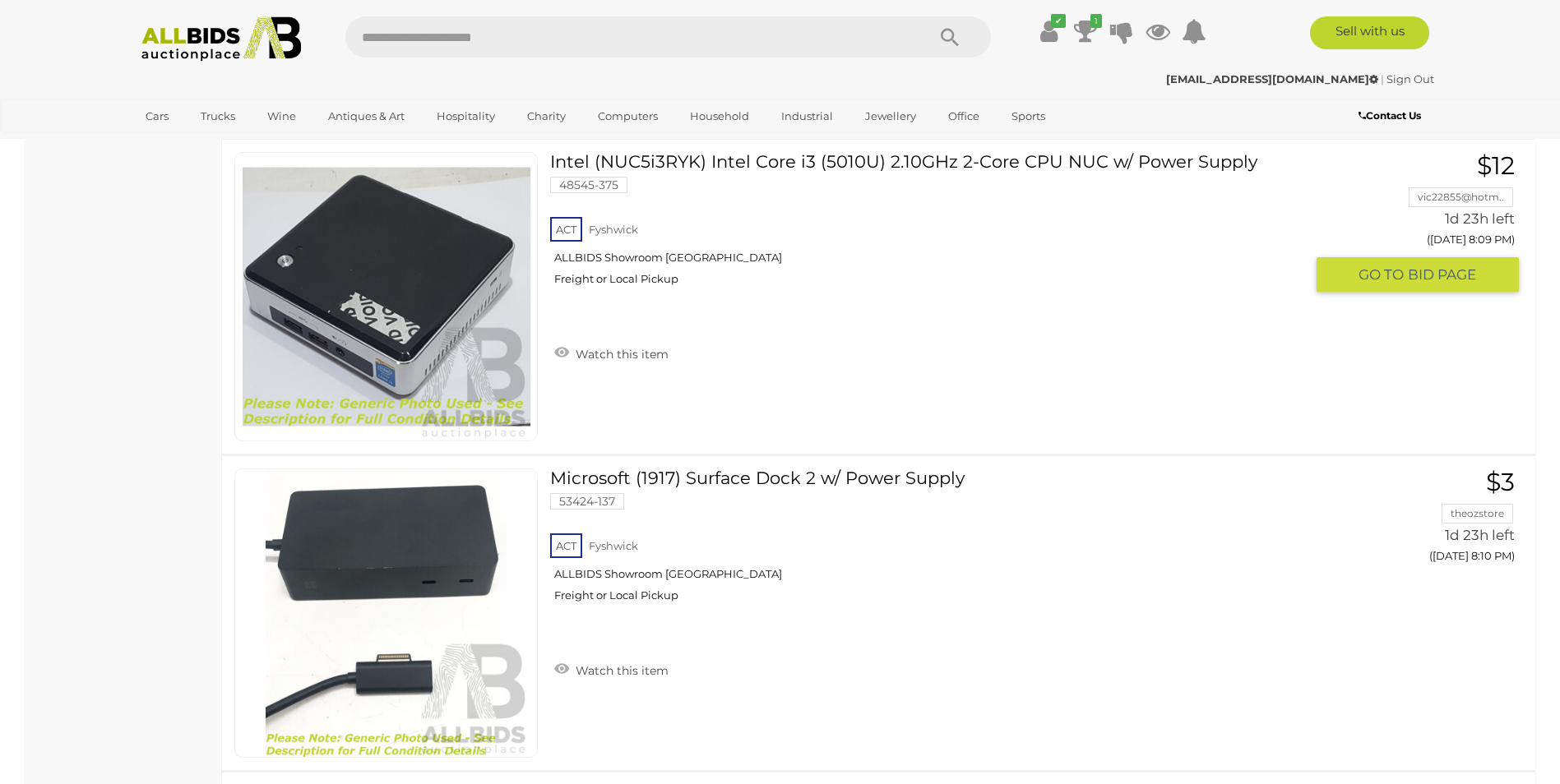
scroll to position [2741, 0]
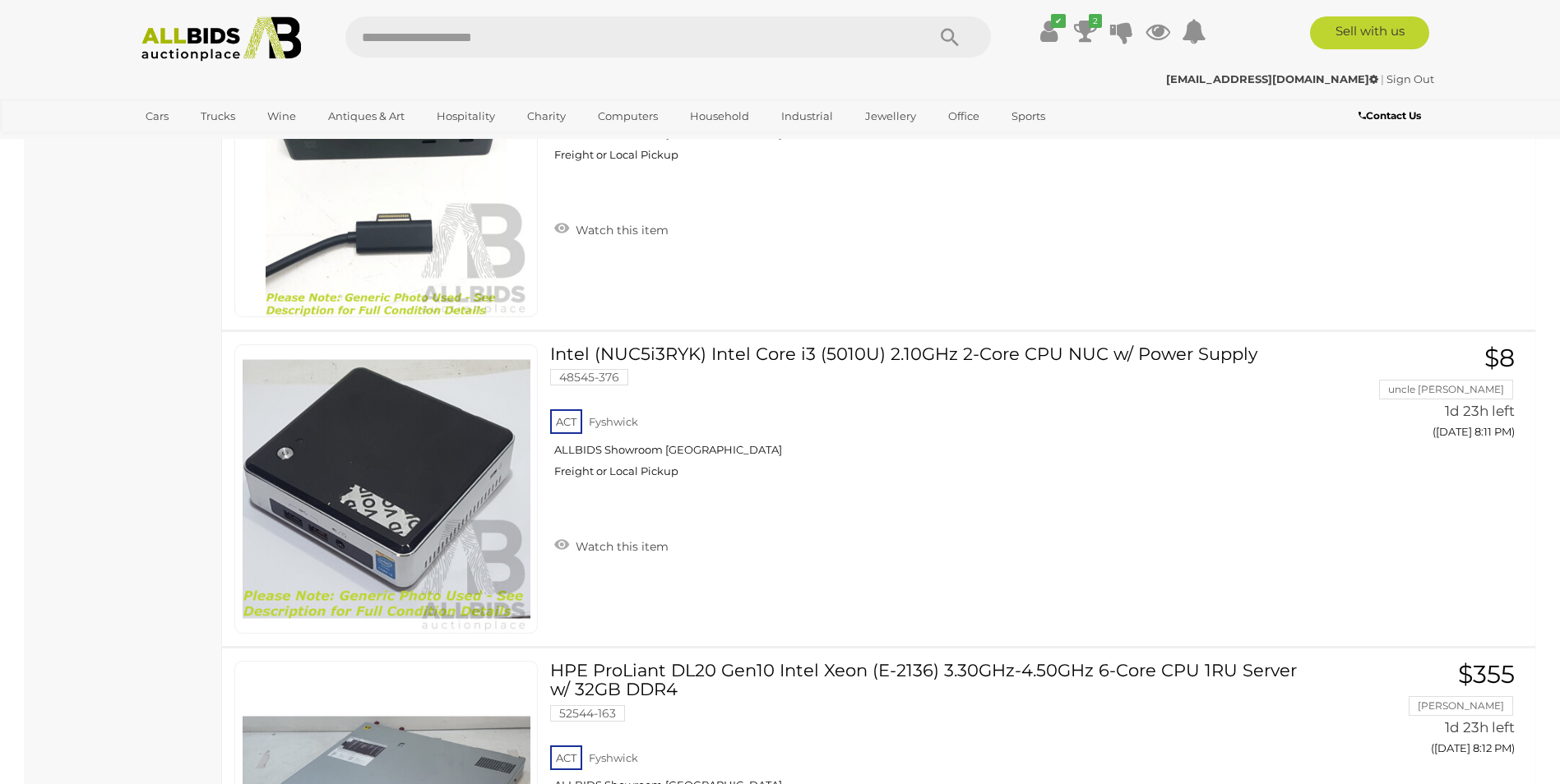
scroll to position [3235, 0]
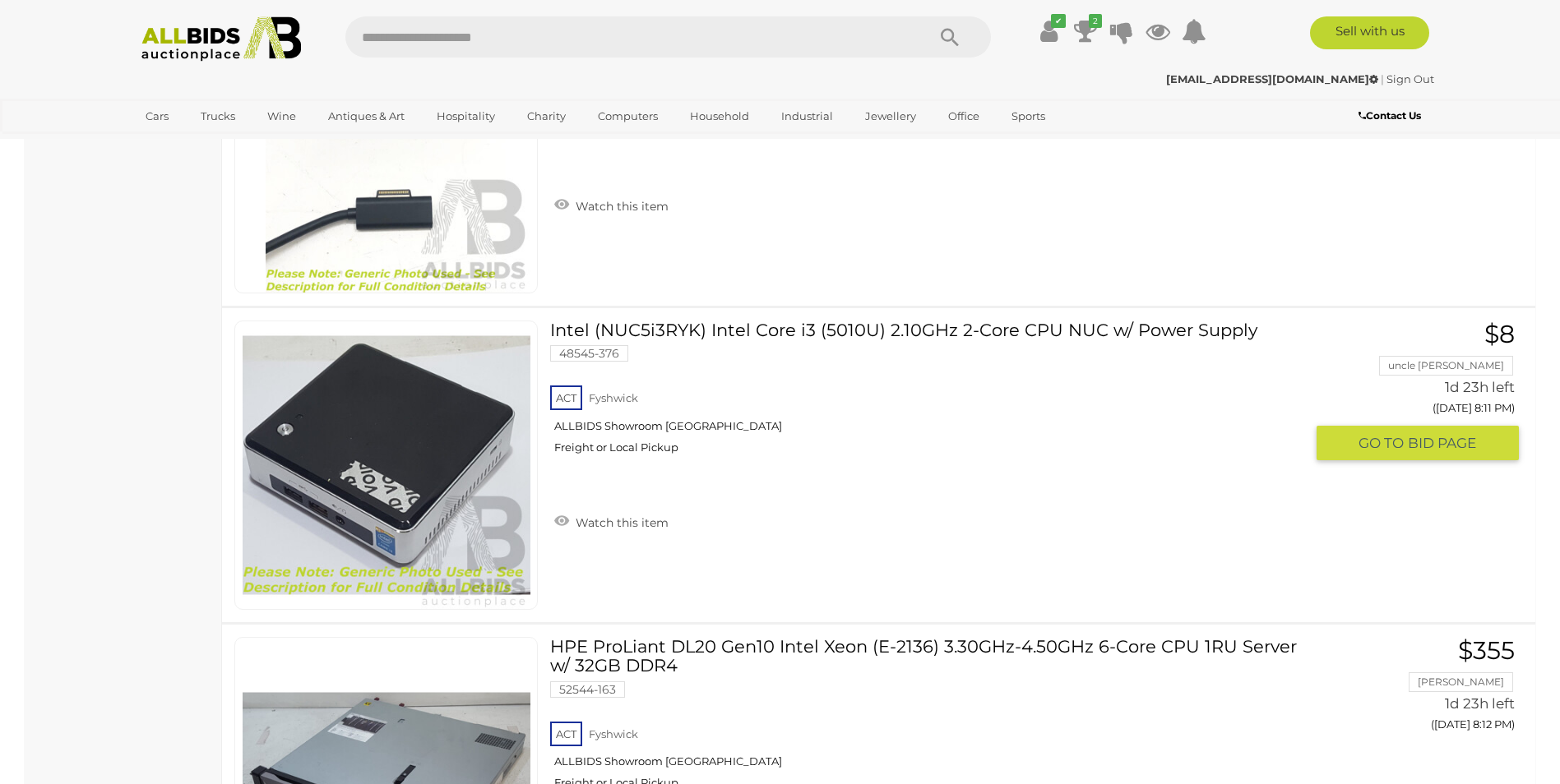
click at [477, 444] on link at bounding box center [386, 466] width 304 height 290
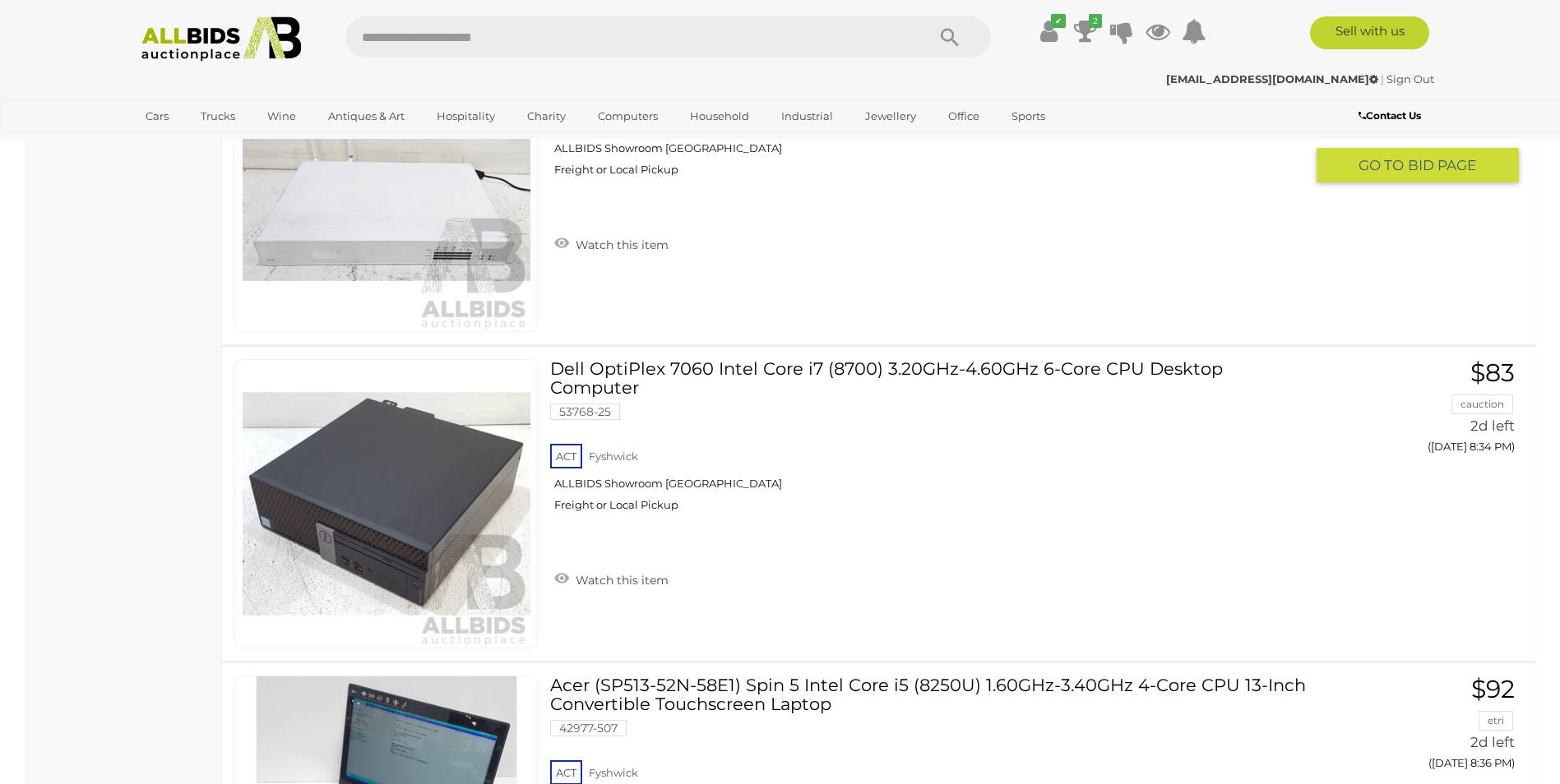
scroll to position [9871, 0]
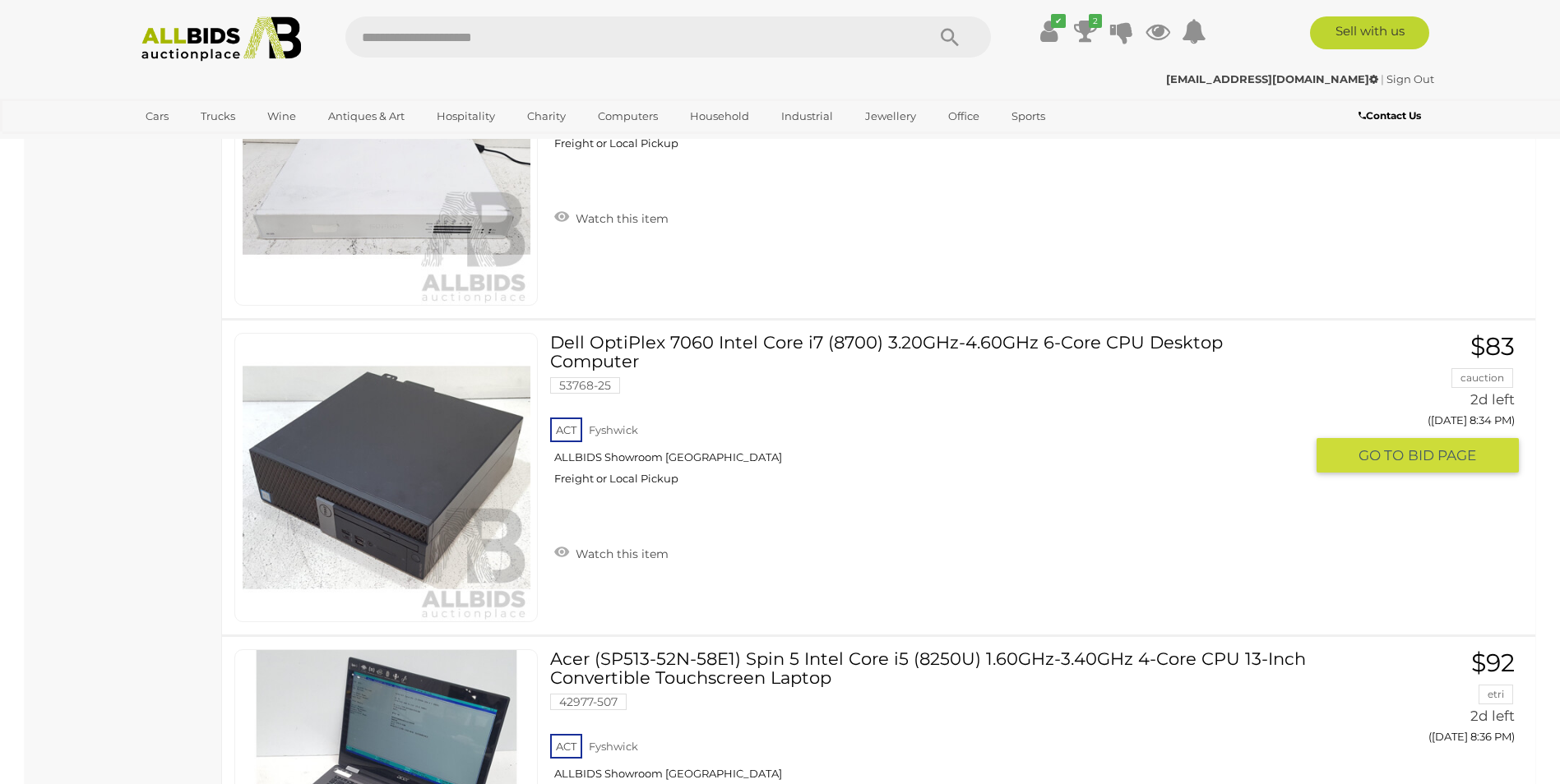
click at [756, 353] on link "Dell OptiPlex 7060 Intel Core i7 (8700) 3.20GHz-4.60GHz 6-Core CPU Desktop Comp…" at bounding box center [934, 415] width 742 height 165
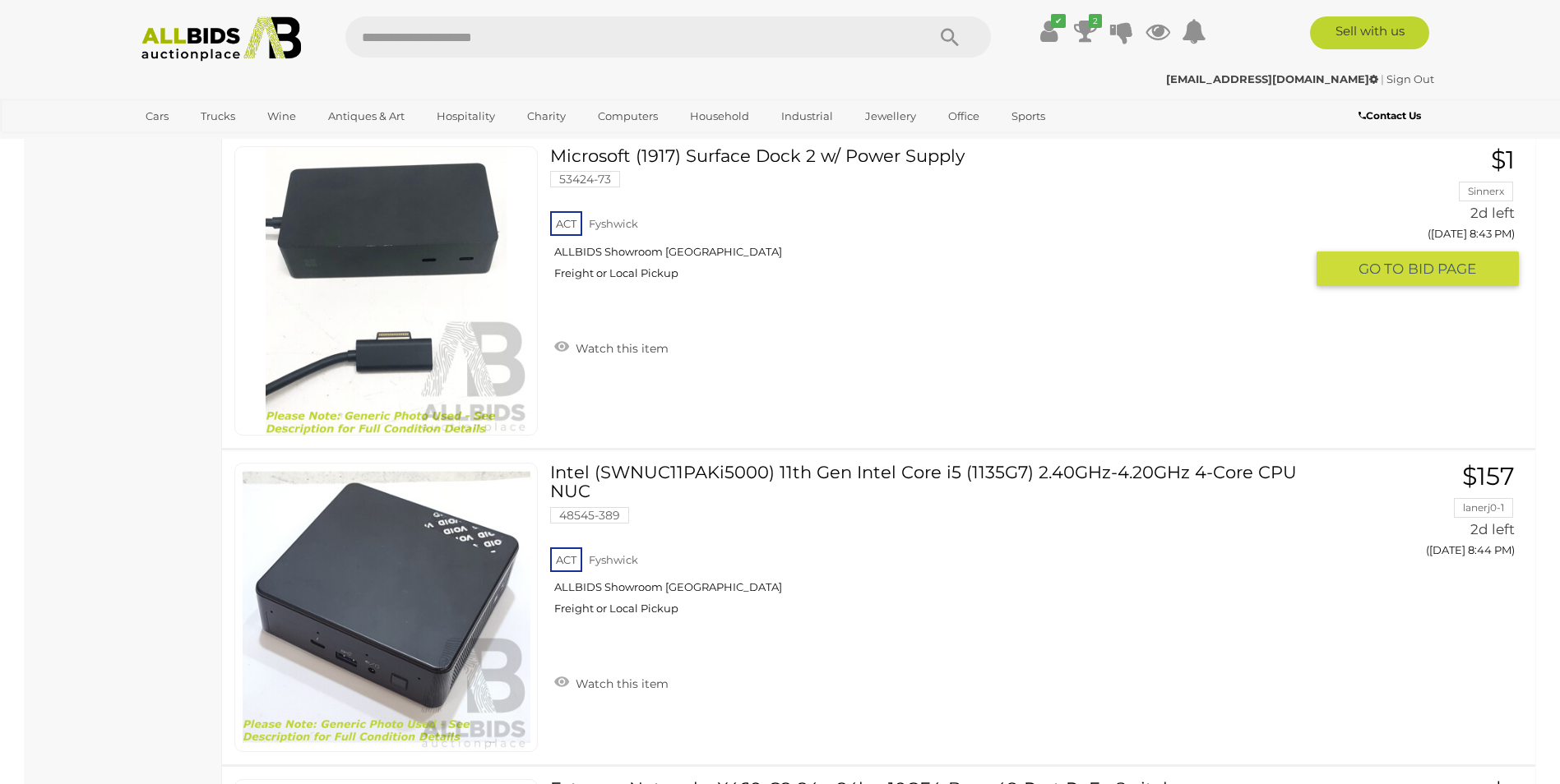
scroll to position [12325, 0]
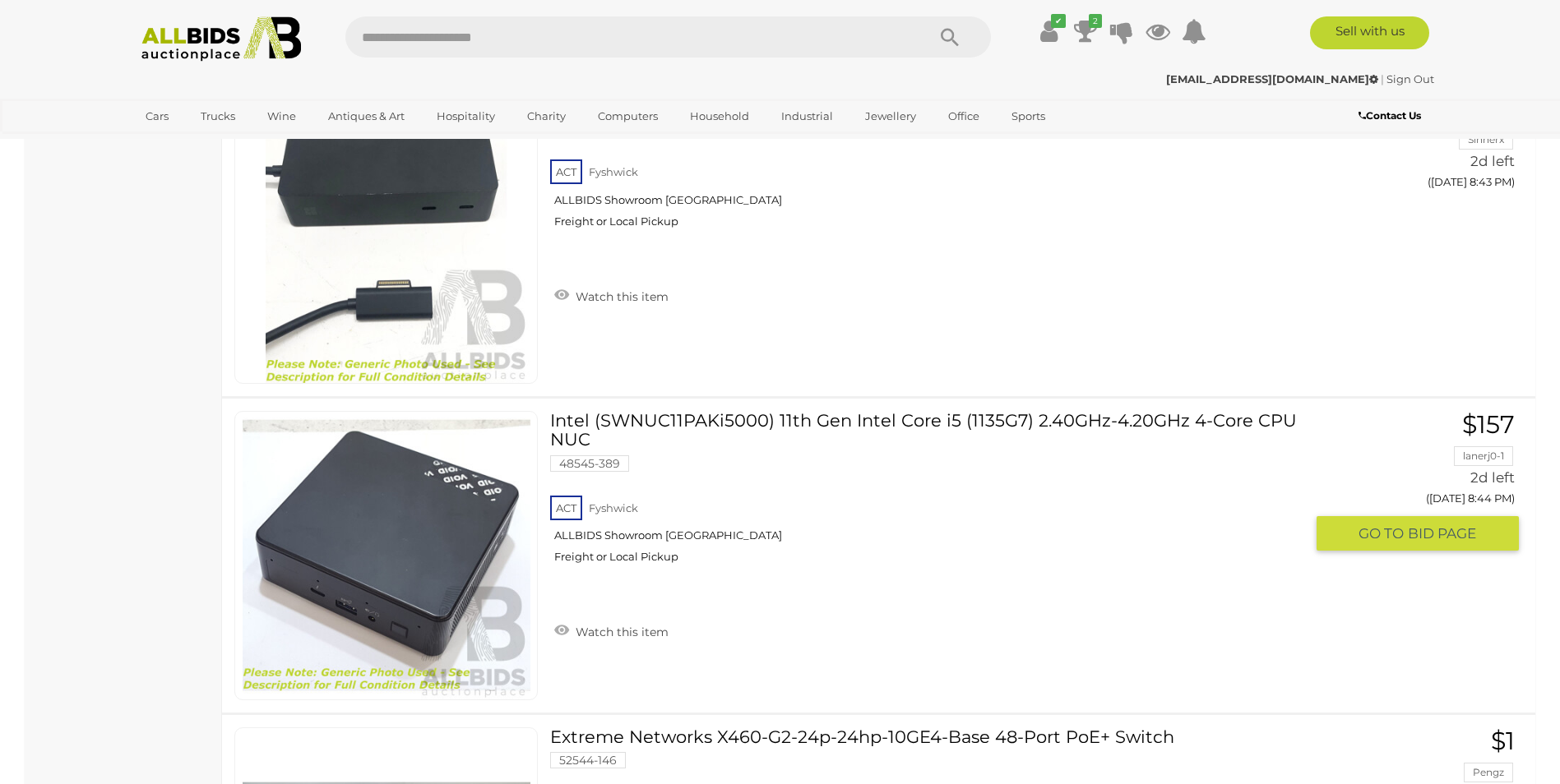
click at [686, 413] on link "Intel (SWNUC11PAKi5000) 11th Gen Intel Core i5 (1135G7) 2.40GHz-4.20GHz 4-Core …" at bounding box center [934, 493] width 742 height 165
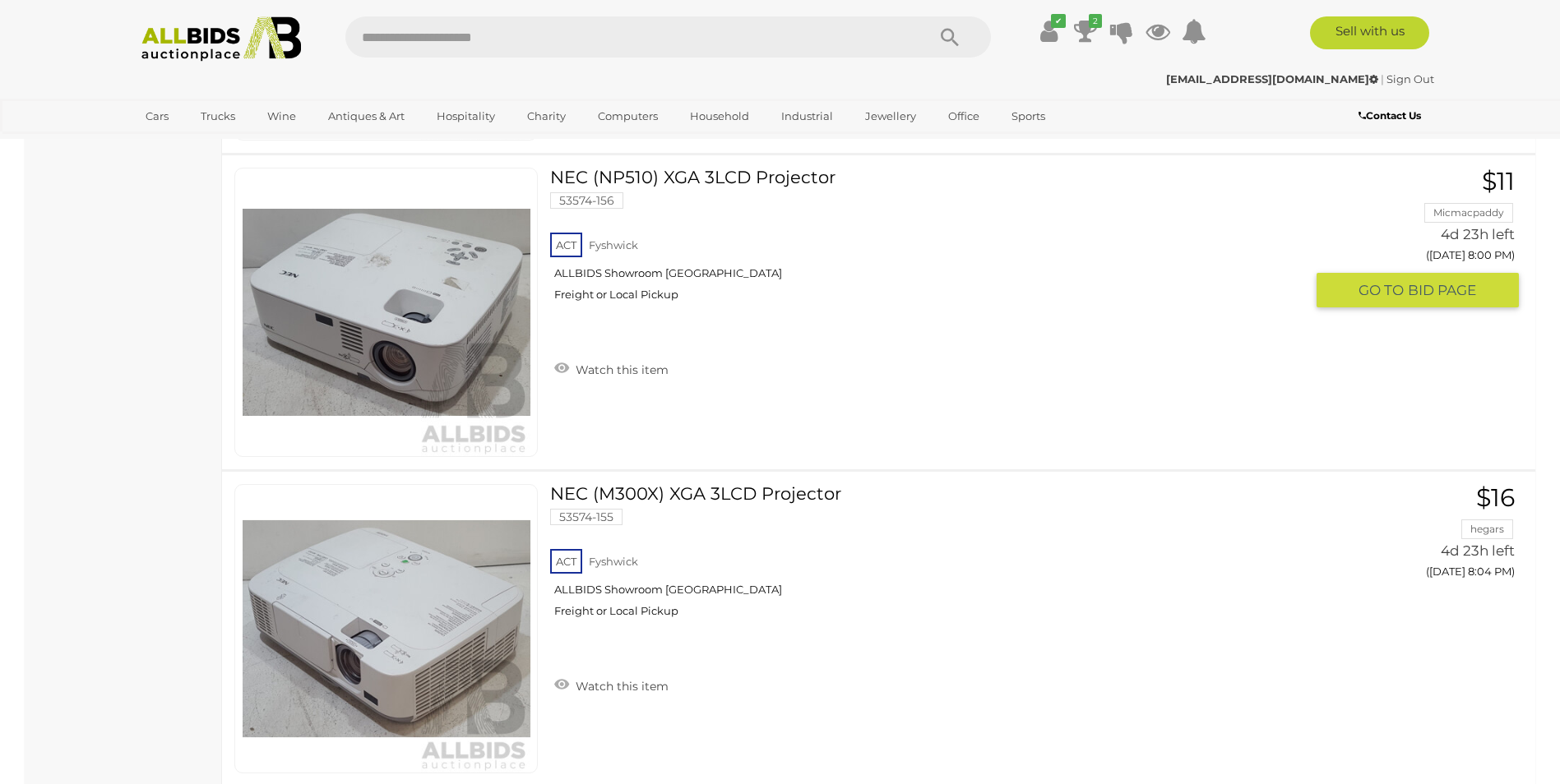
scroll to position [21271, 0]
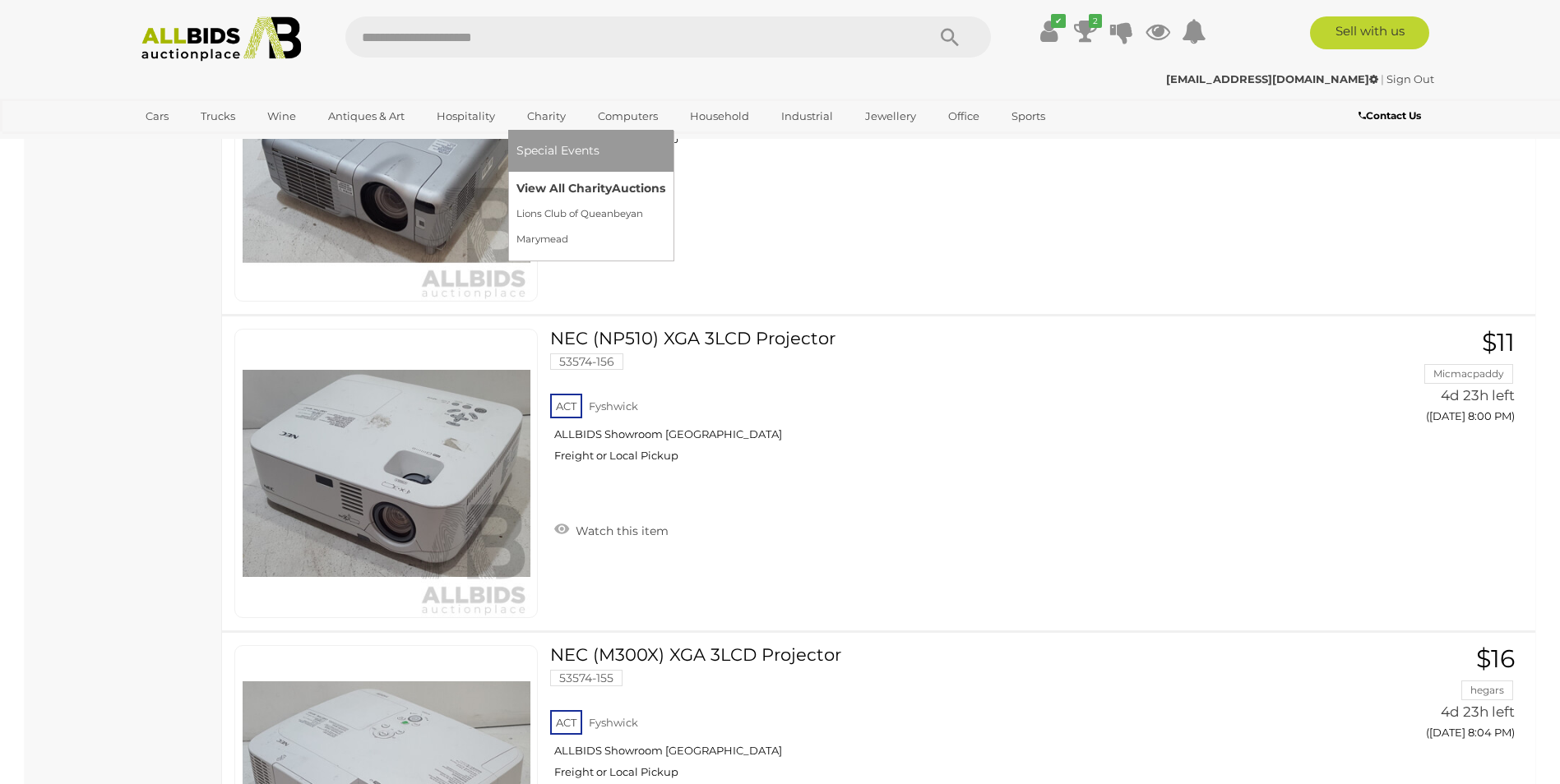
click at [548, 182] on link "View All Charity Auctions" at bounding box center [590, 189] width 149 height 26
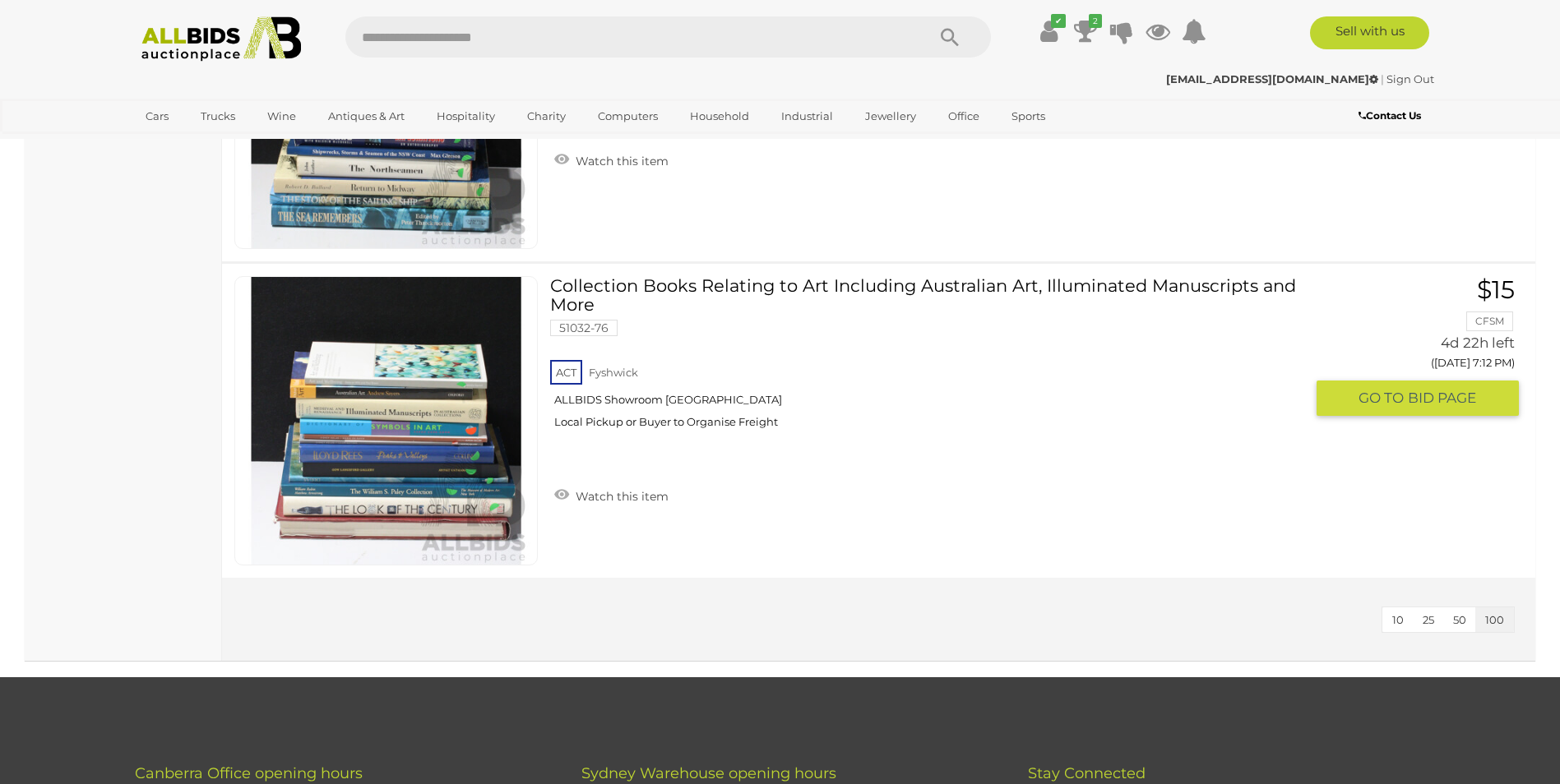
scroll to position [2960, 0]
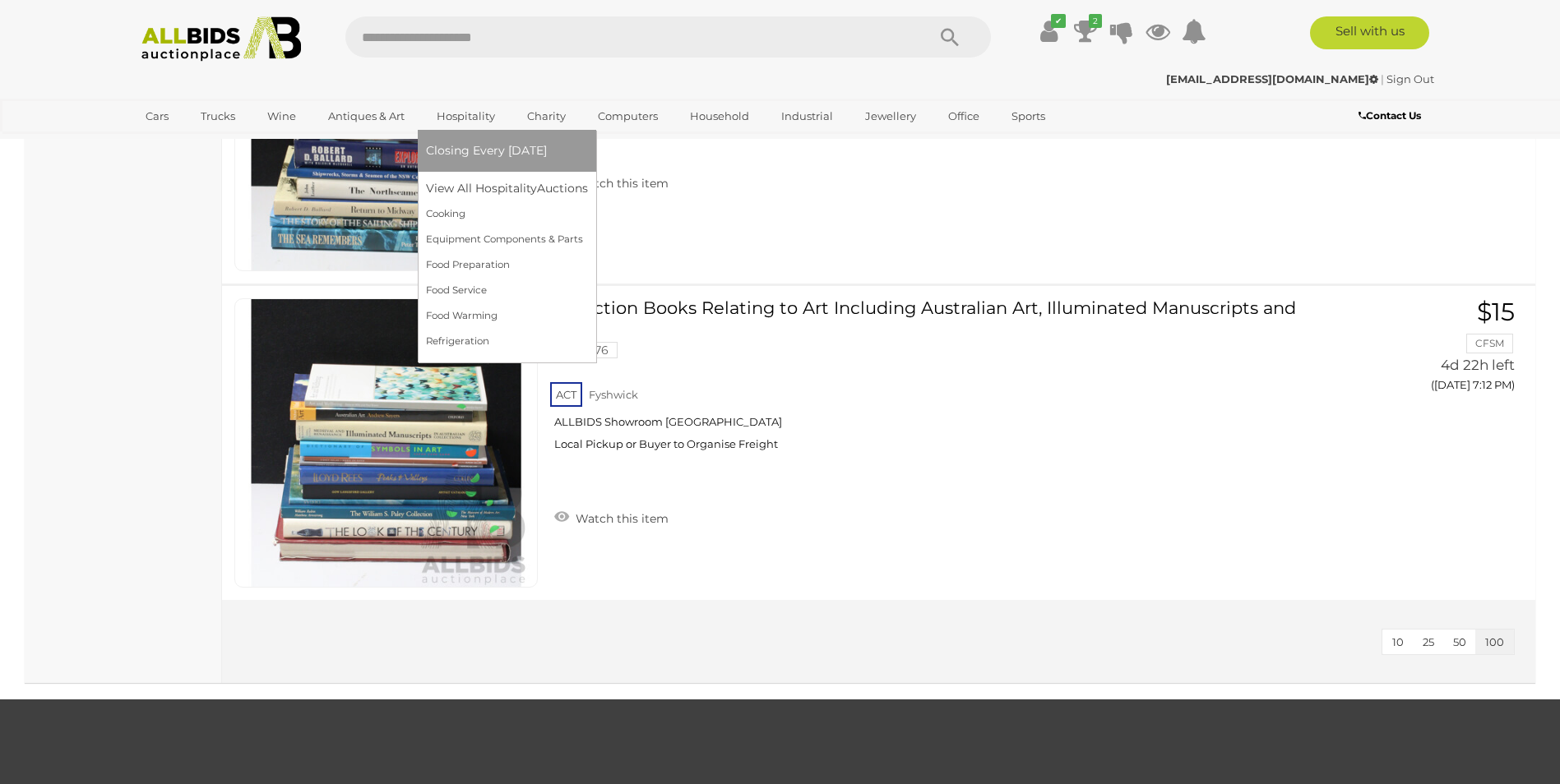
click at [488, 175] on ul "Closing Every Monday View All Hospitality Auctions Cooking" at bounding box center [507, 242] width 162 height 224
click at [489, 178] on link "View All Hospitality Auctions" at bounding box center [511, 189] width 170 height 26
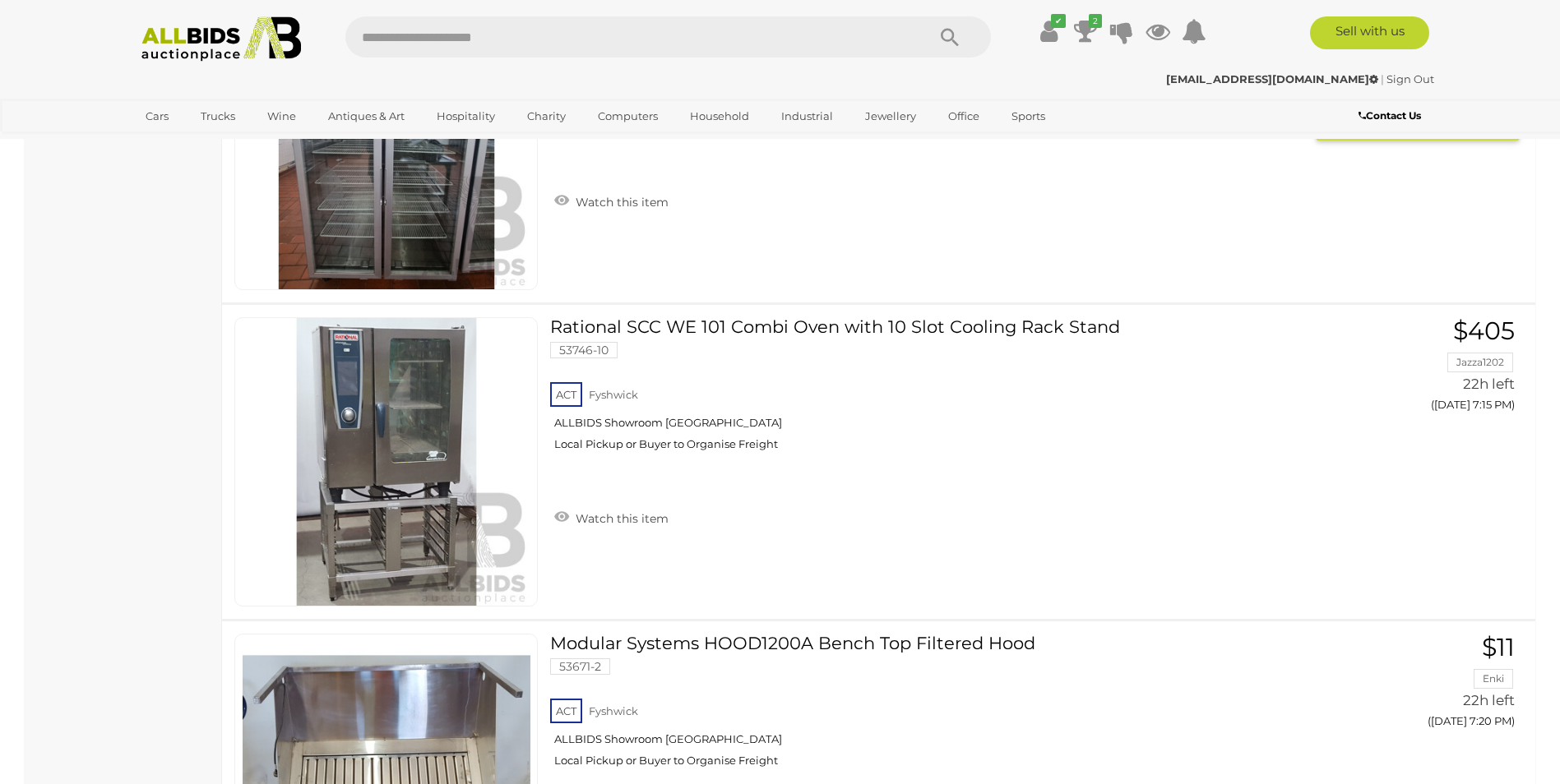
scroll to position [1233, 0]
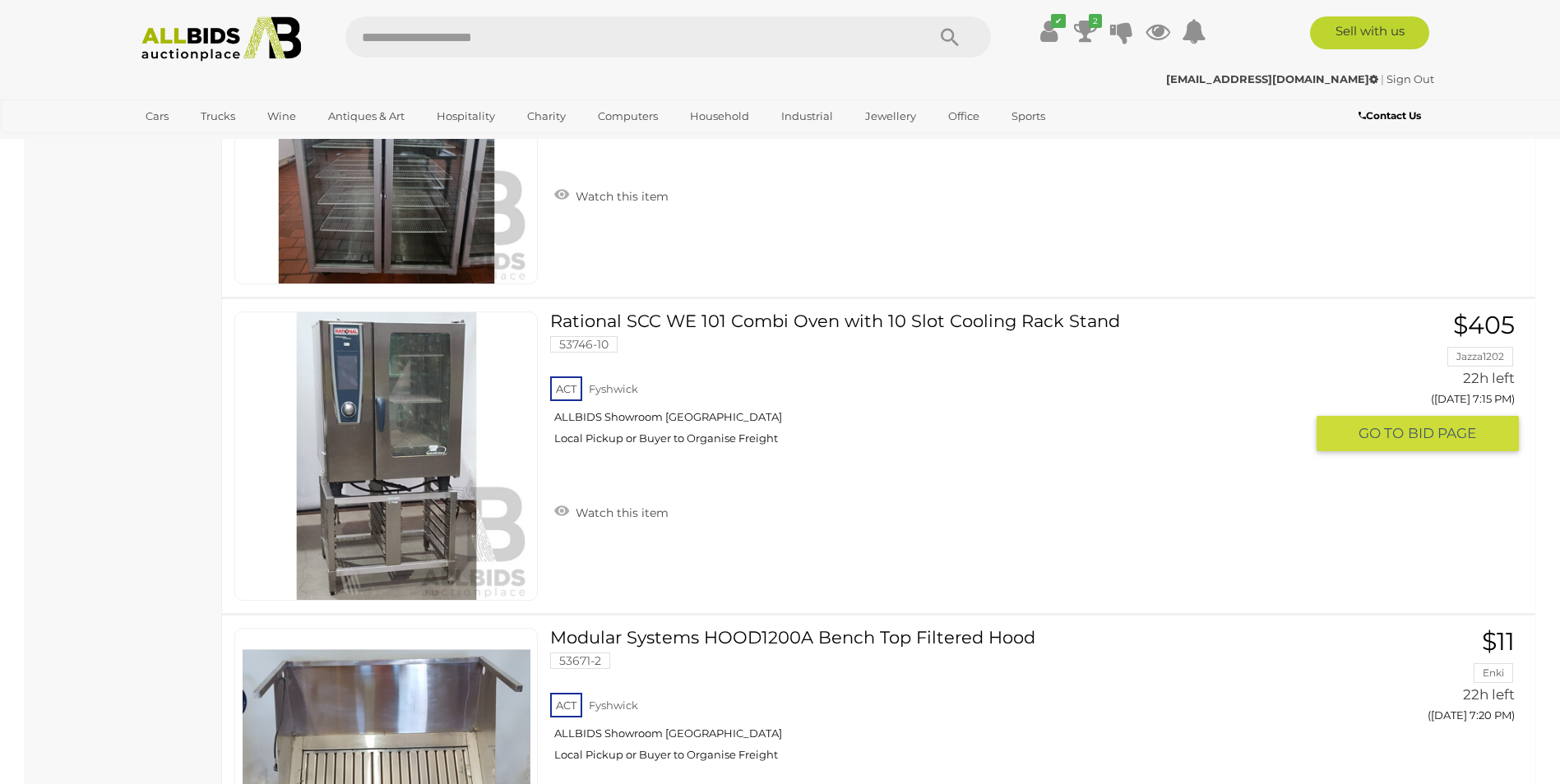
click at [360, 471] on img at bounding box center [387, 457] width 288 height 288
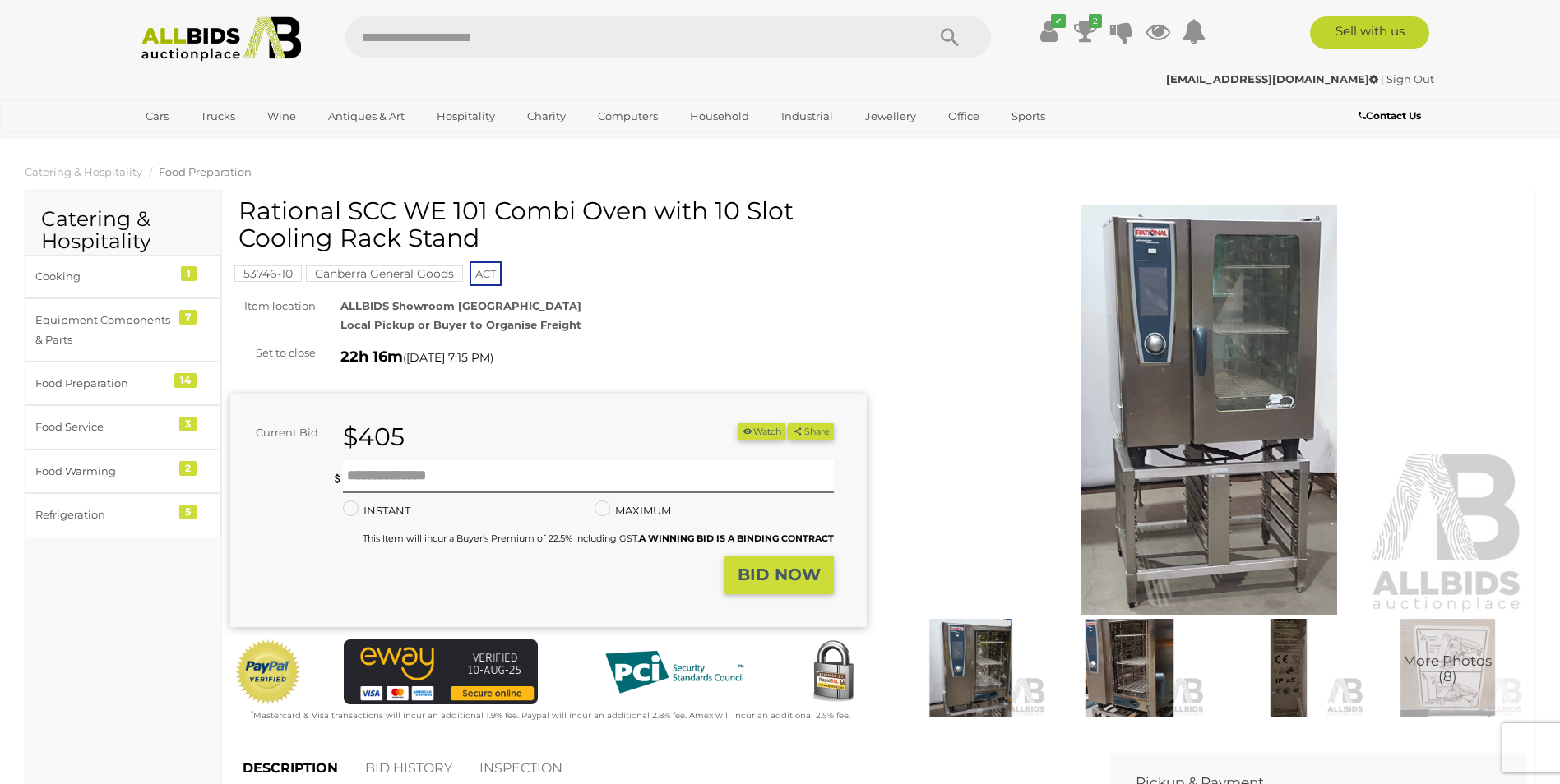
click at [1139, 362] on img at bounding box center [1209, 410] width 637 height 410
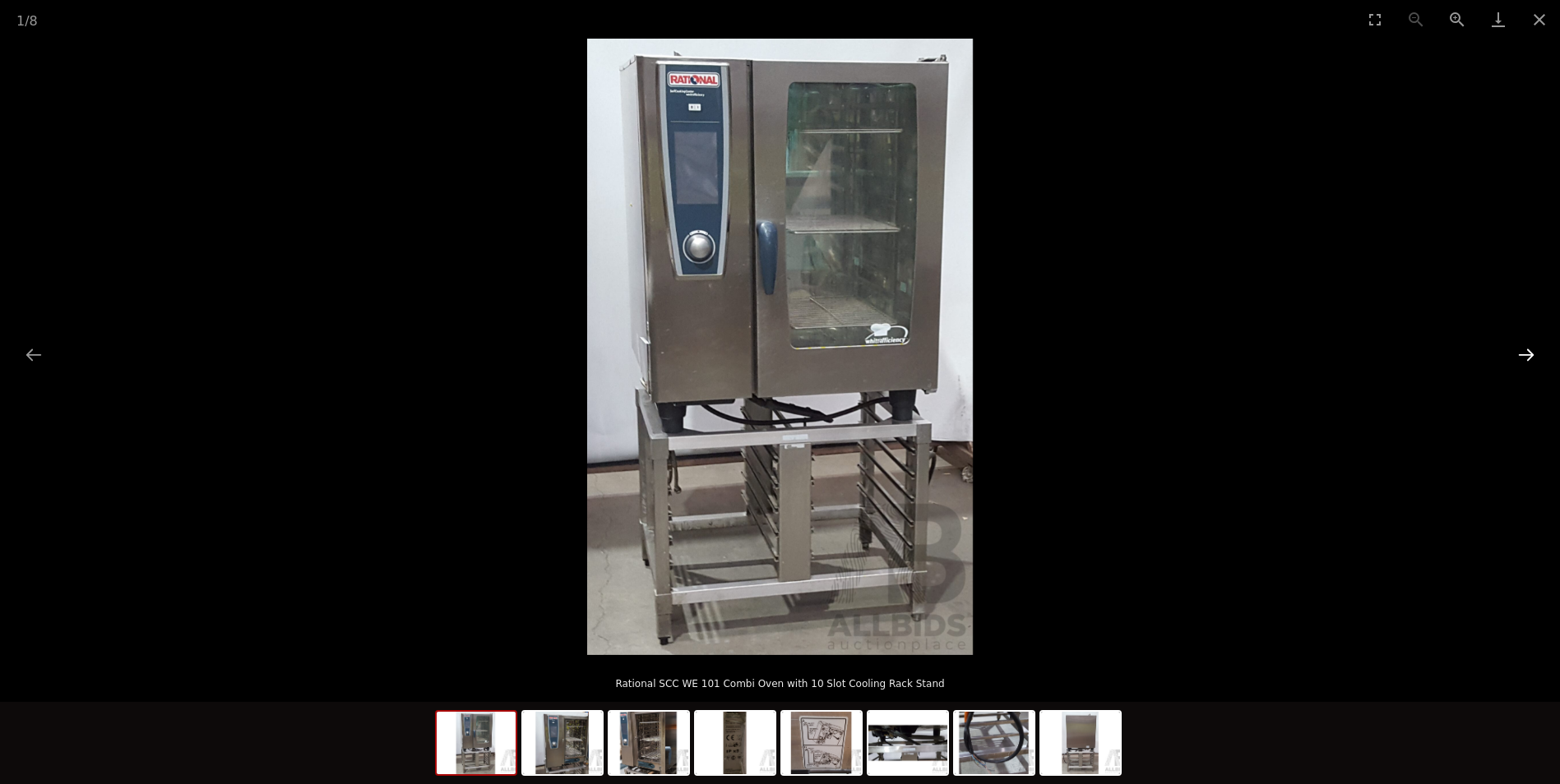
click at [1527, 360] on button "Next slide" at bounding box center [1526, 354] width 34 height 32
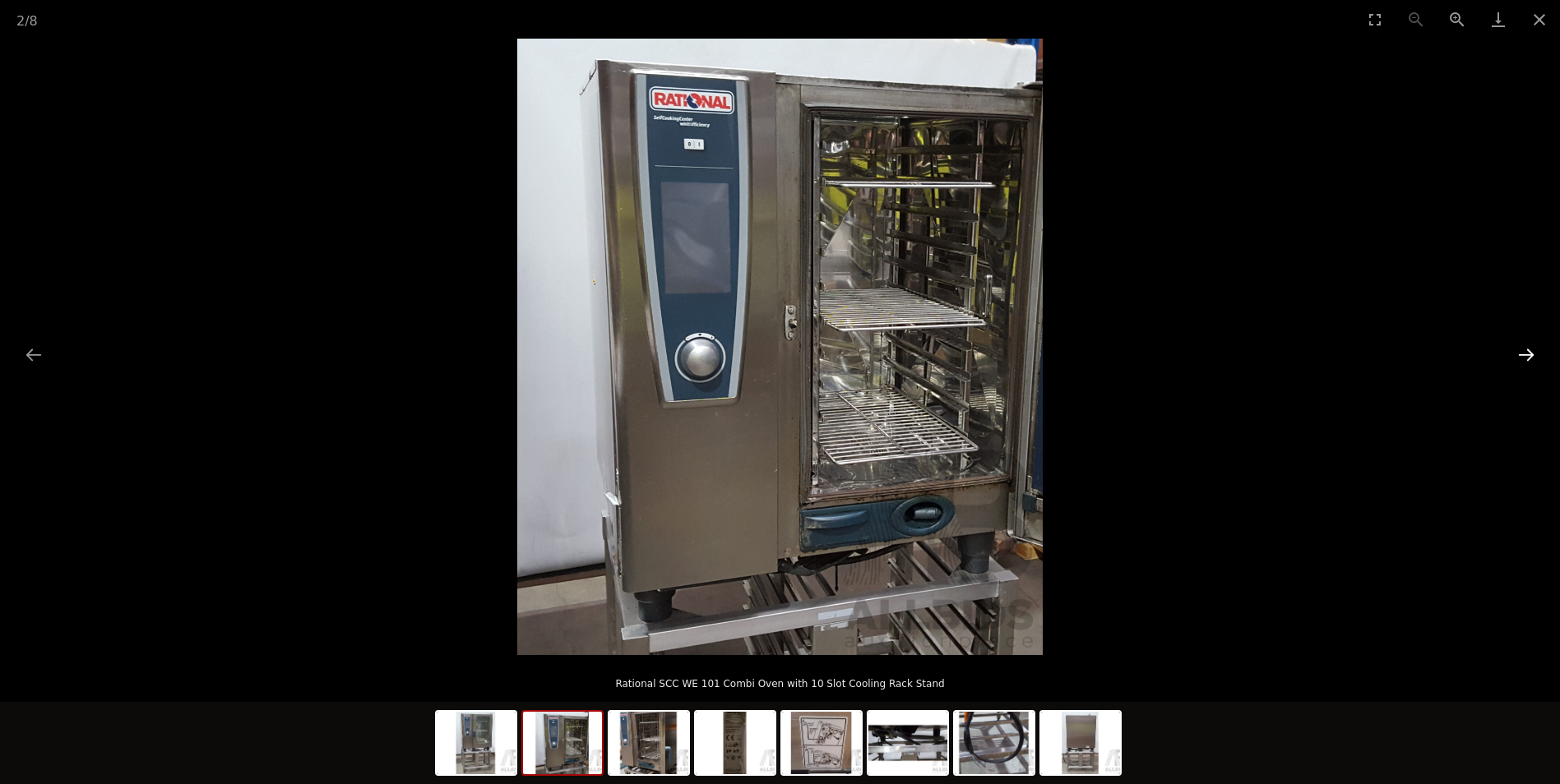
click at [1527, 360] on button "Next slide" at bounding box center [1526, 354] width 34 height 32
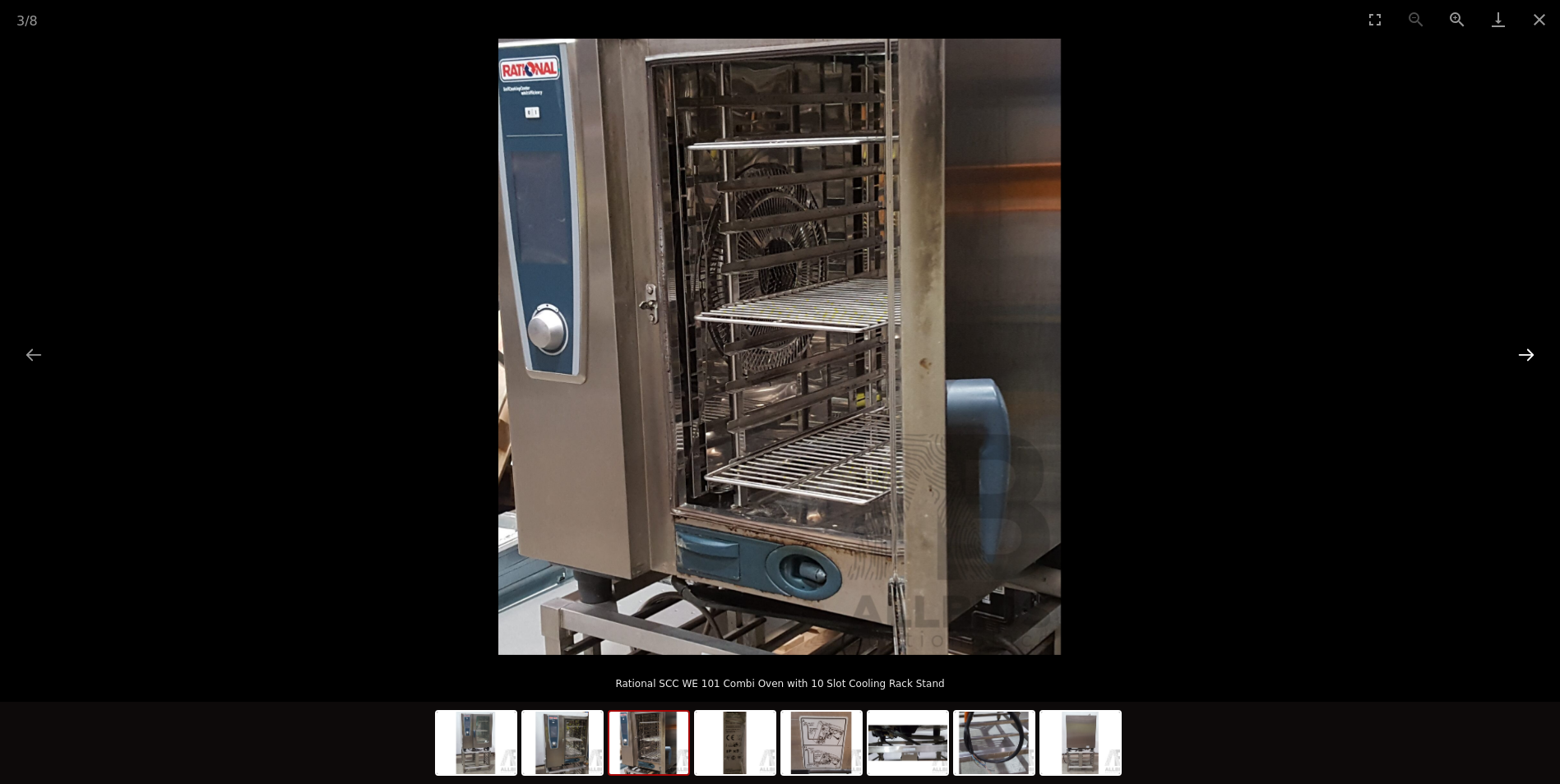
click at [1530, 354] on button "Next slide" at bounding box center [1526, 354] width 34 height 32
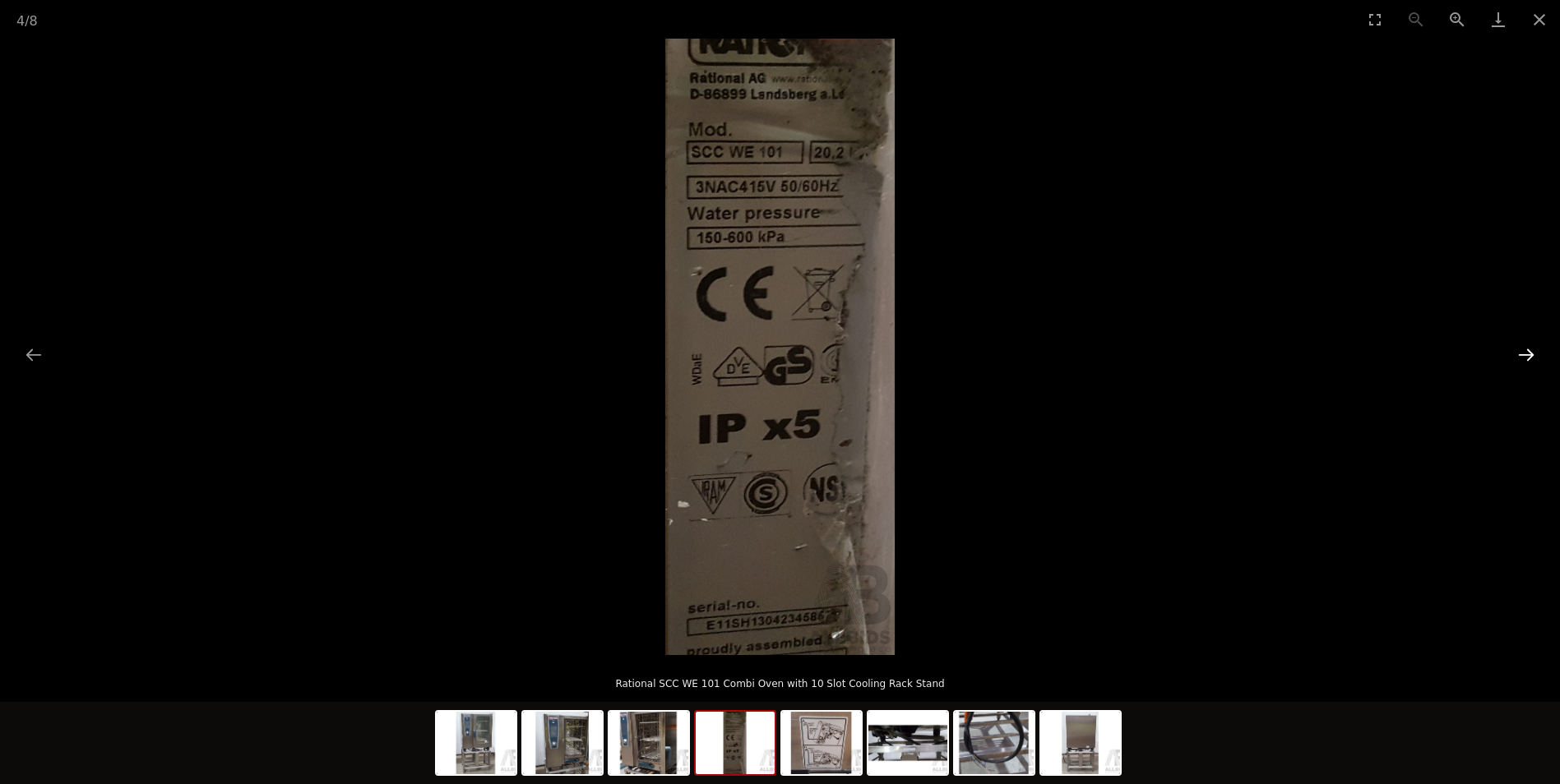
click at [1530, 353] on button "Next slide" at bounding box center [1526, 354] width 34 height 32
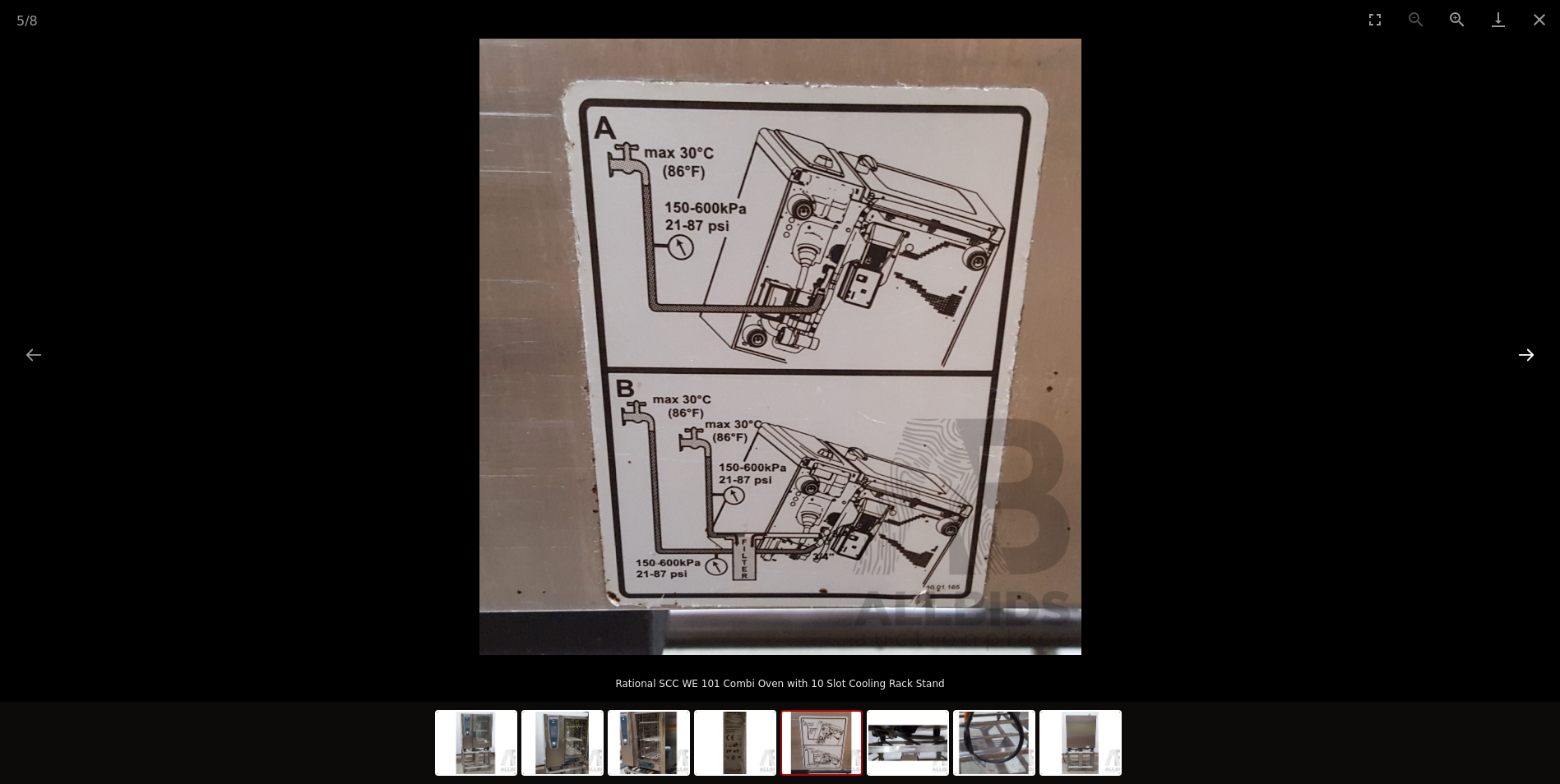
click at [1530, 352] on button "Next slide" at bounding box center [1526, 354] width 34 height 32
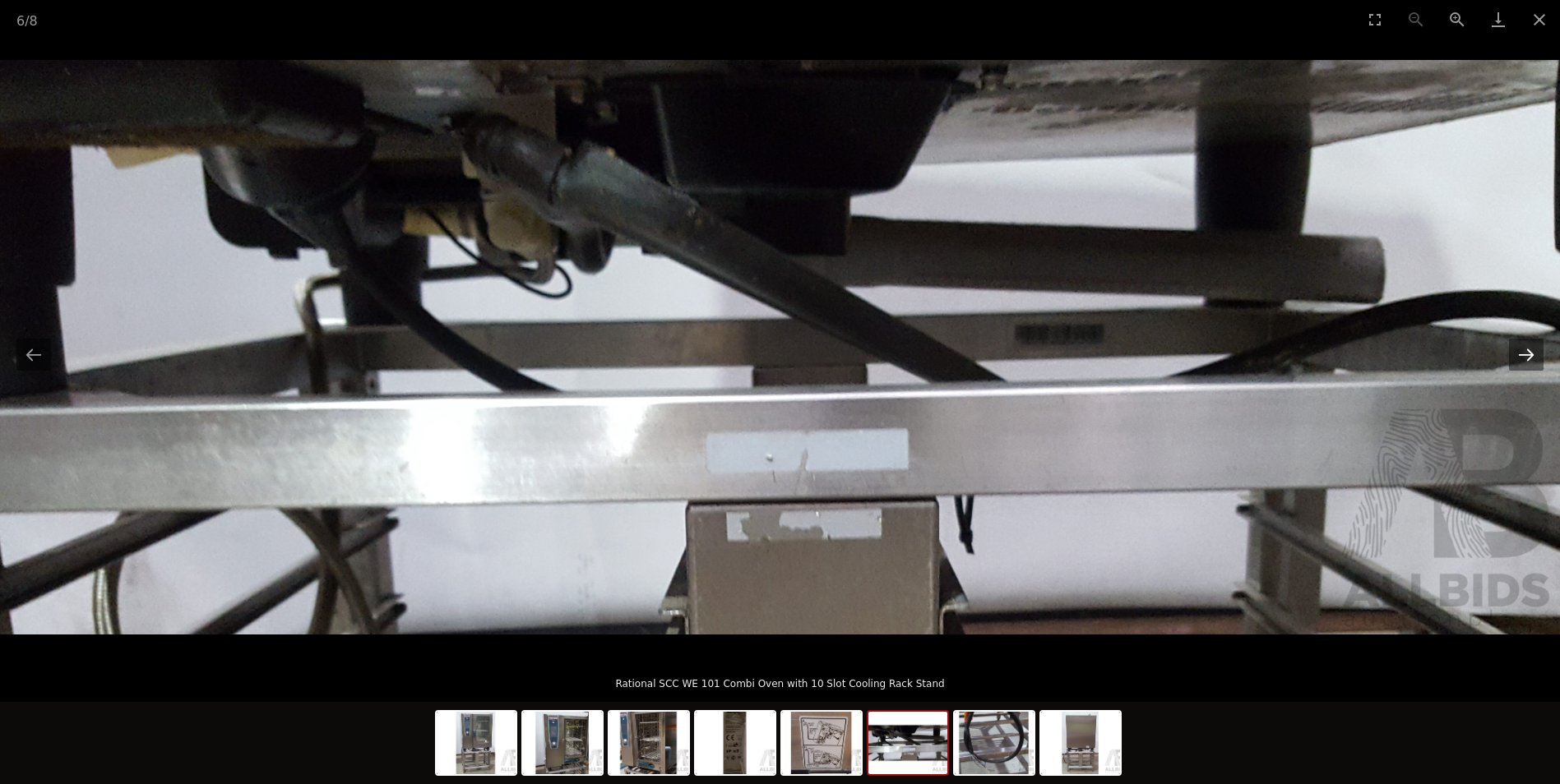
click at [1530, 352] on button "Next slide" at bounding box center [1526, 354] width 34 height 32
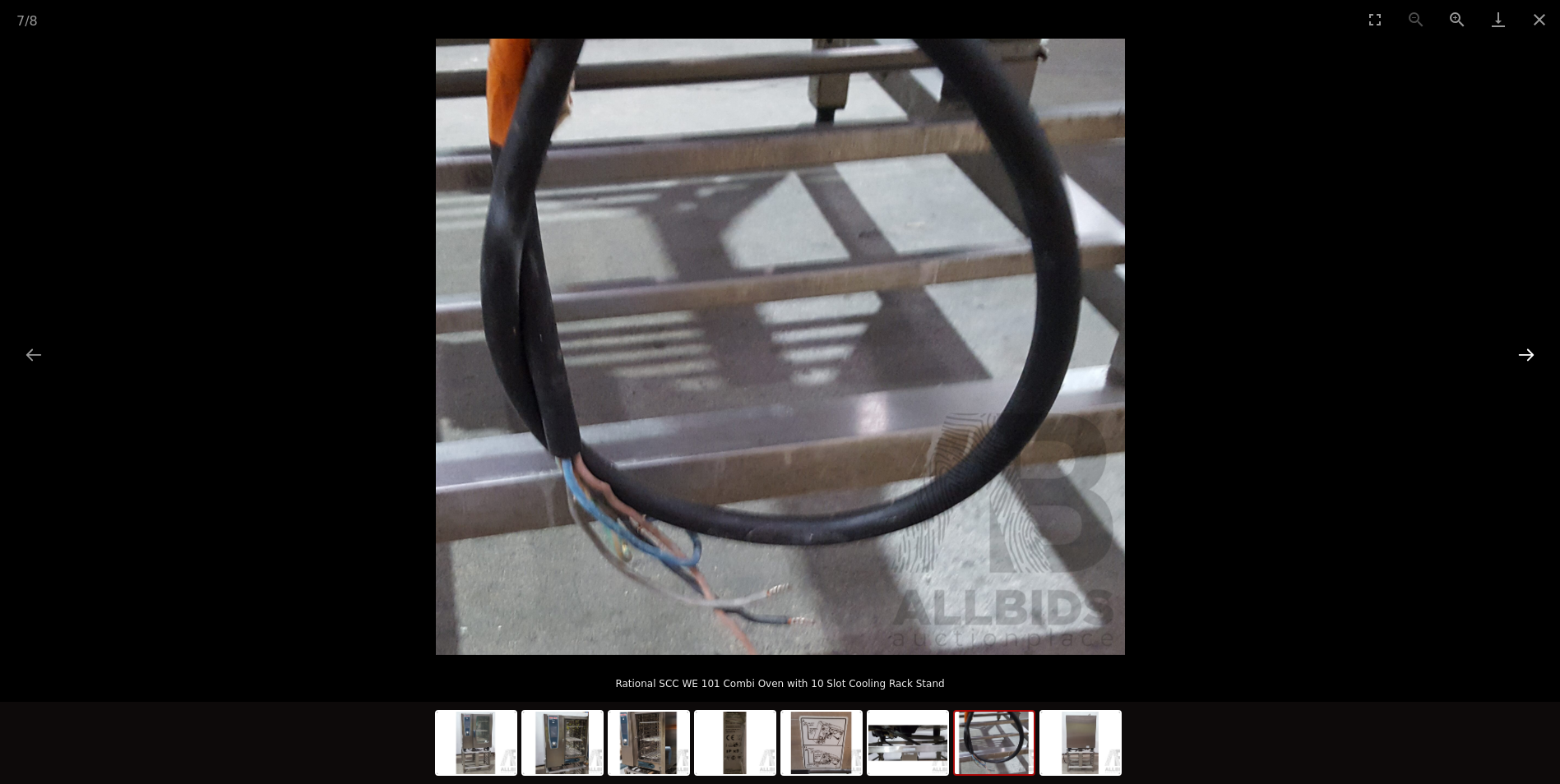
click at [1530, 352] on button "Next slide" at bounding box center [1526, 354] width 34 height 32
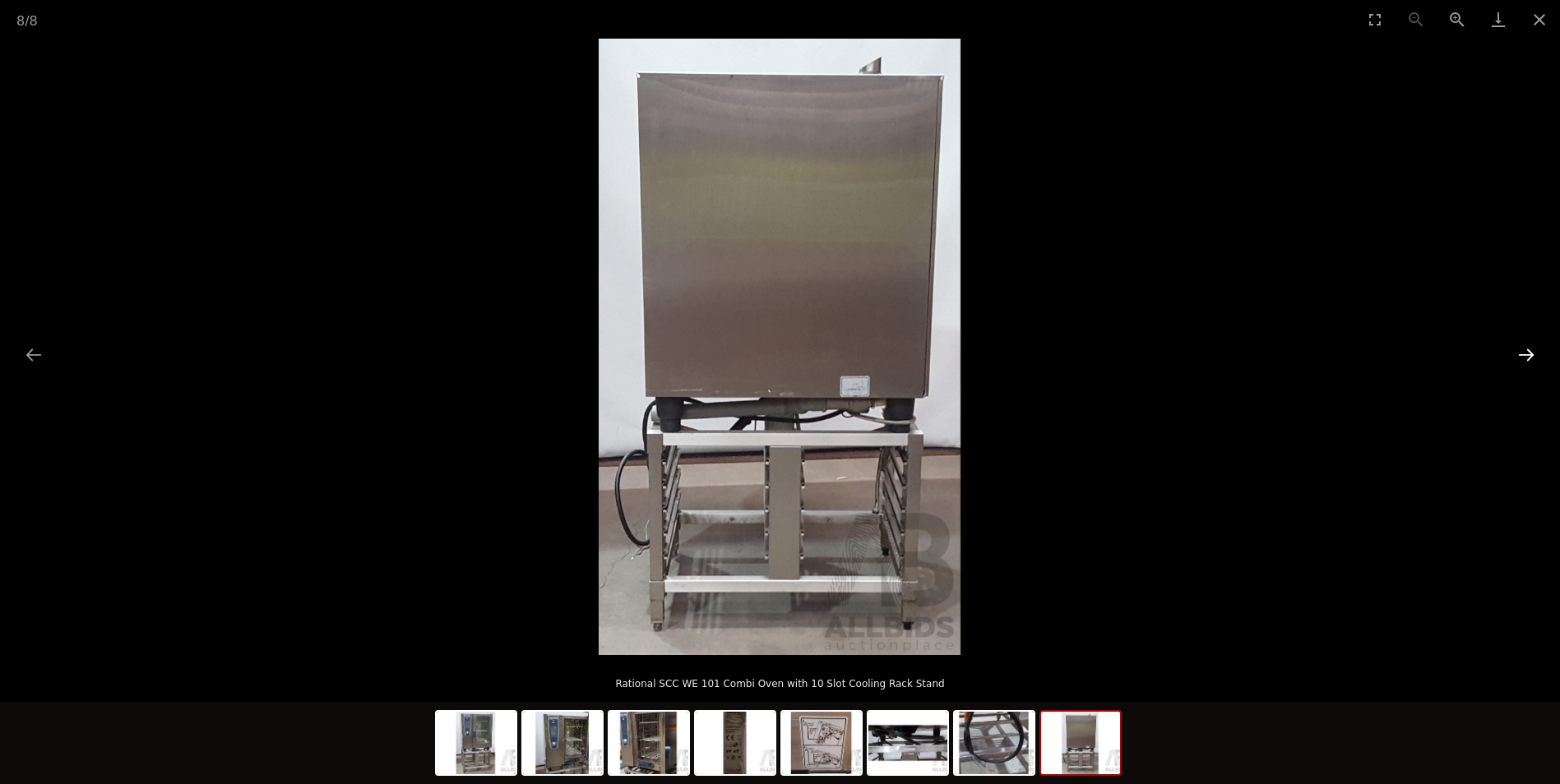
click at [1529, 352] on button "Next slide" at bounding box center [1526, 354] width 34 height 32
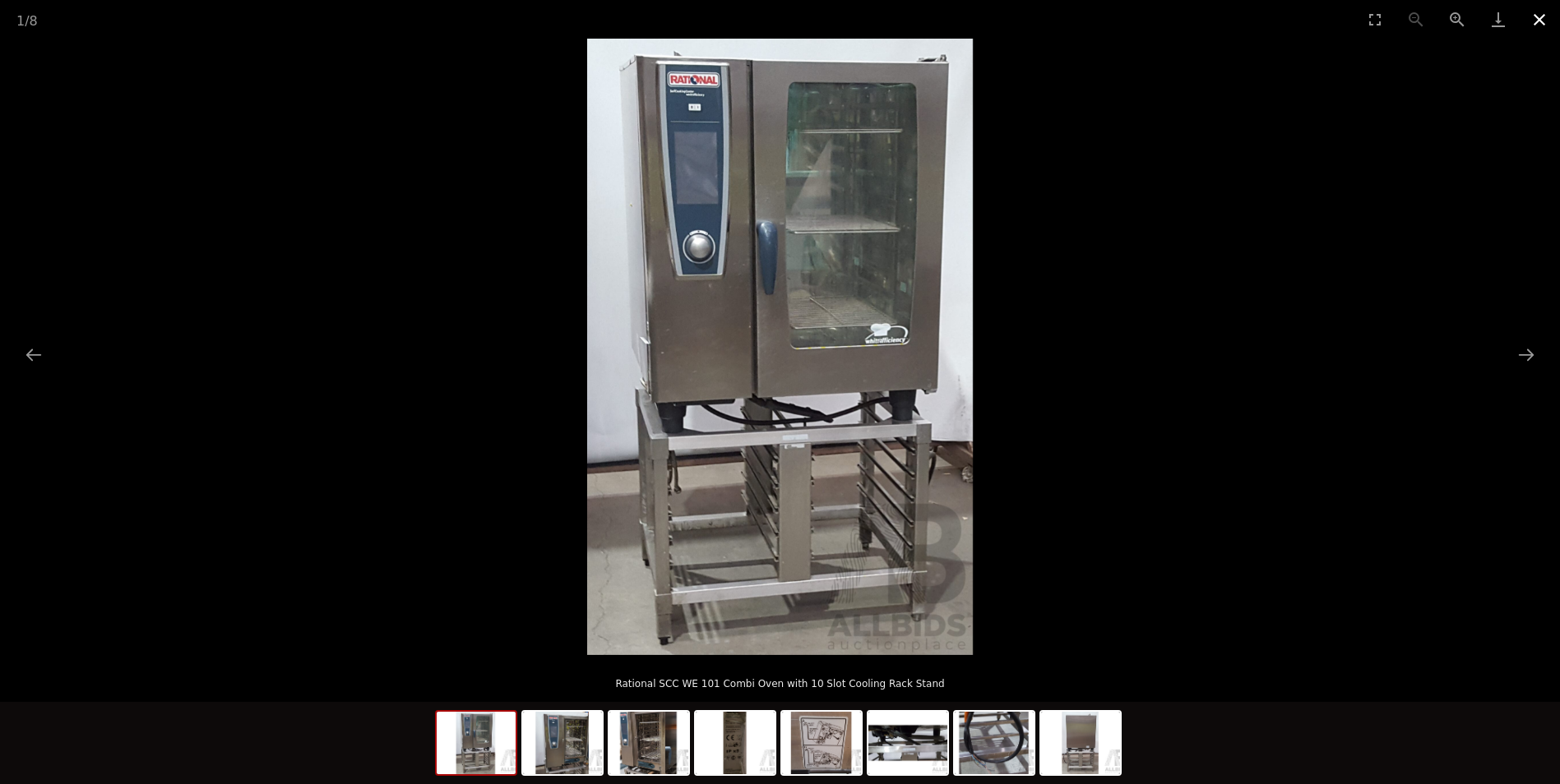
click at [1532, 24] on button "Close gallery" at bounding box center [1540, 19] width 42 height 39
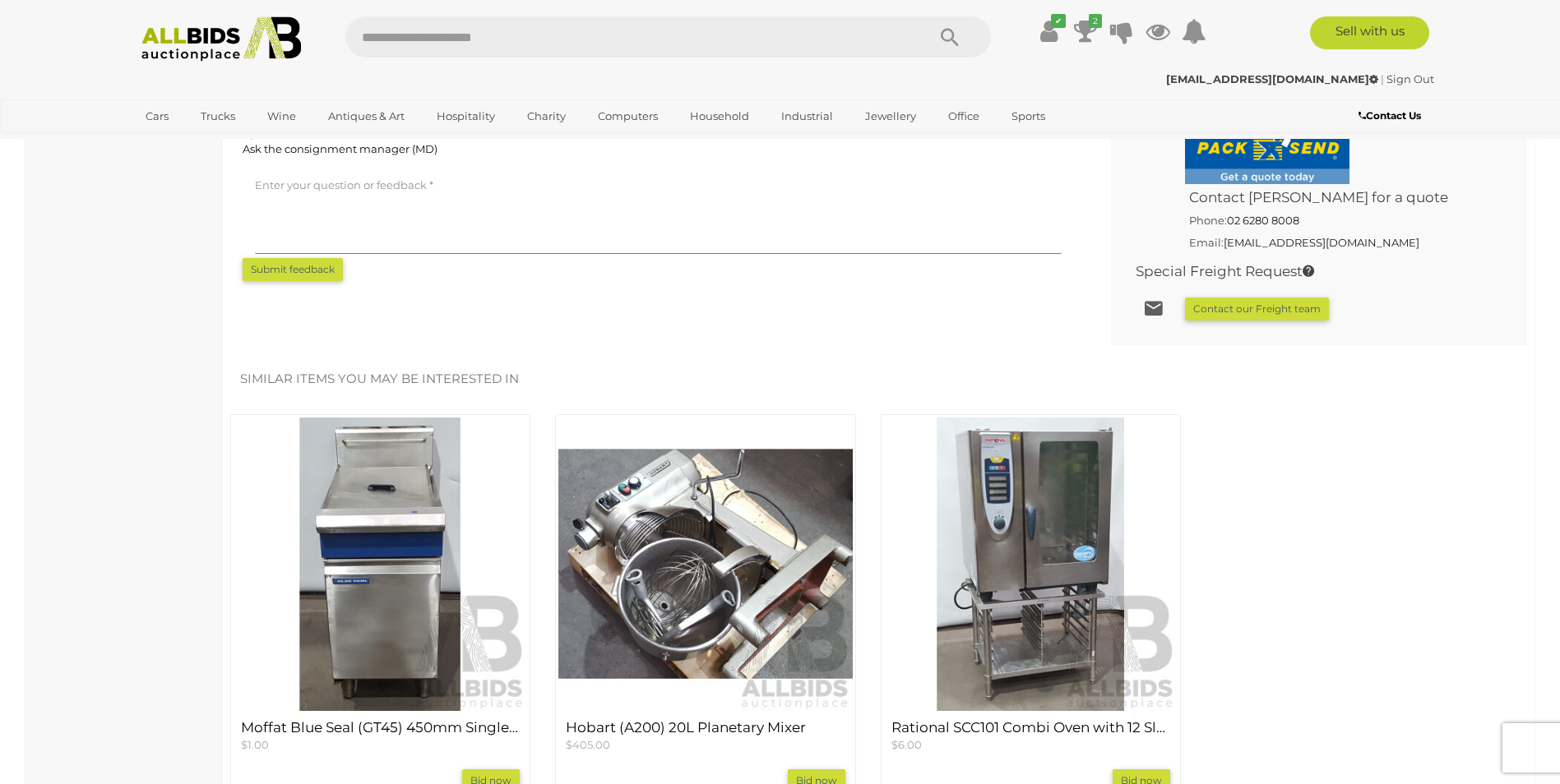
scroll to position [1151, 0]
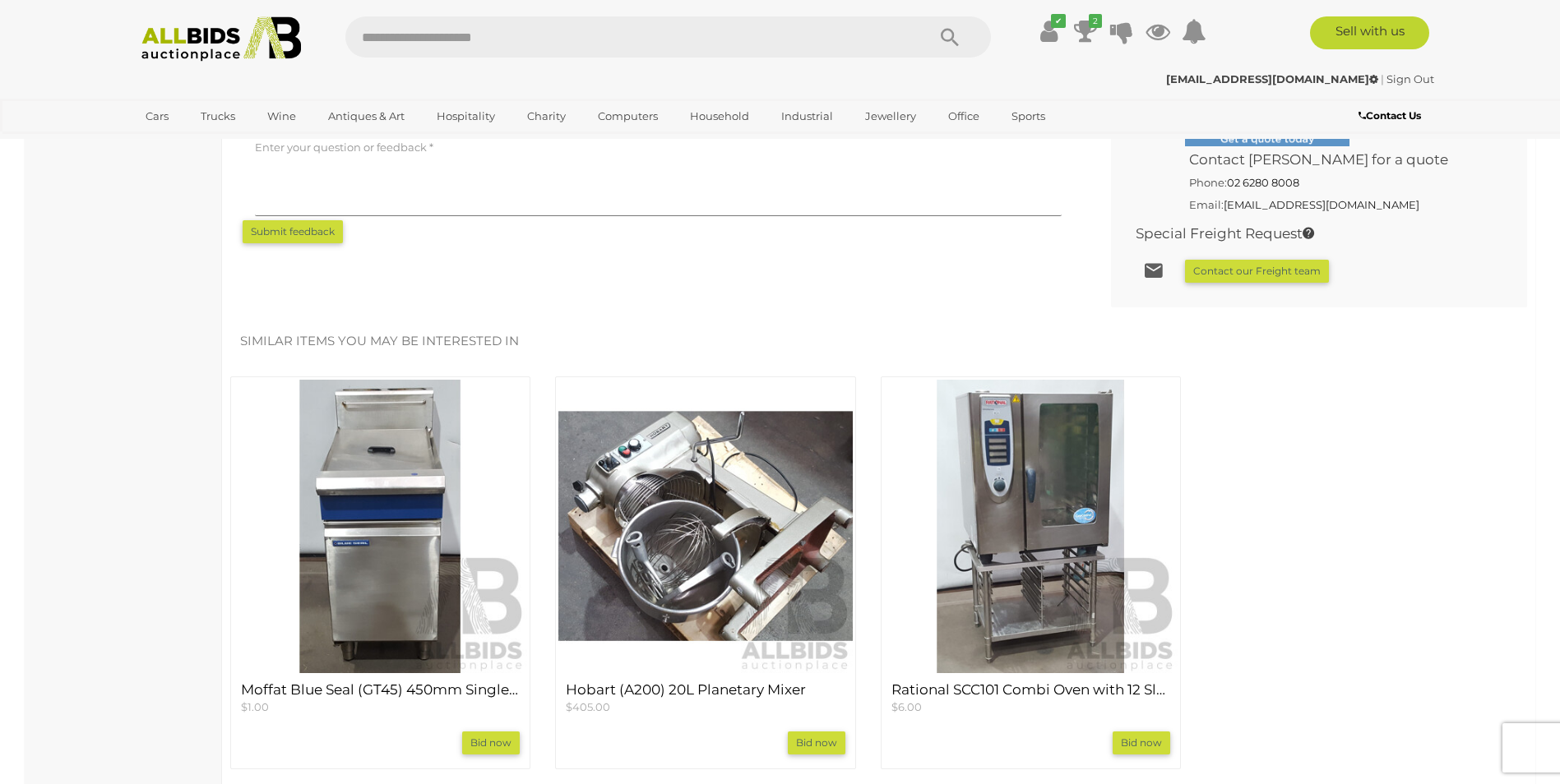
click at [992, 516] on img at bounding box center [1030, 527] width 293 height 293
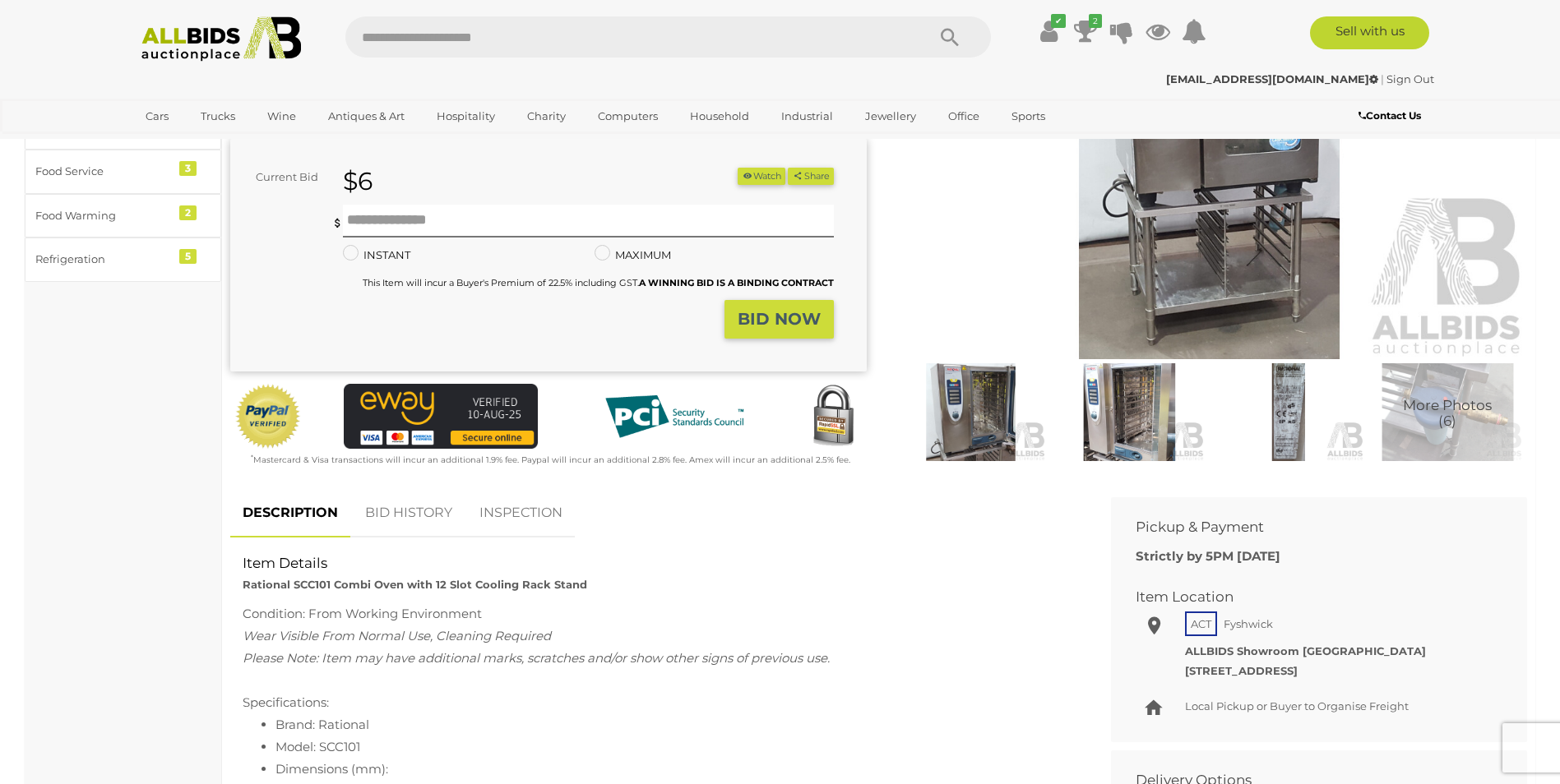
scroll to position [246, 0]
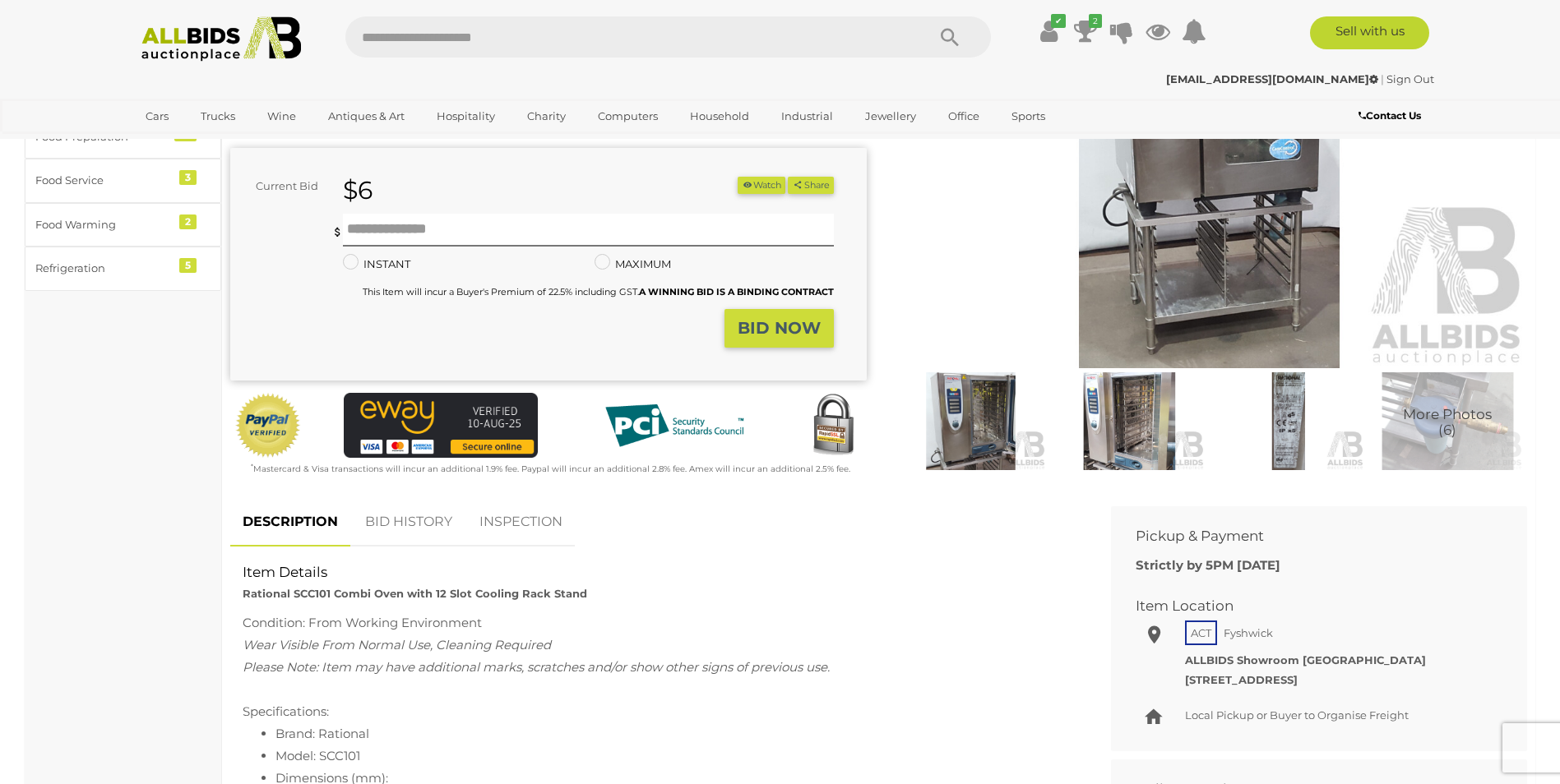
click at [1217, 273] on img at bounding box center [1209, 163] width 637 height 410
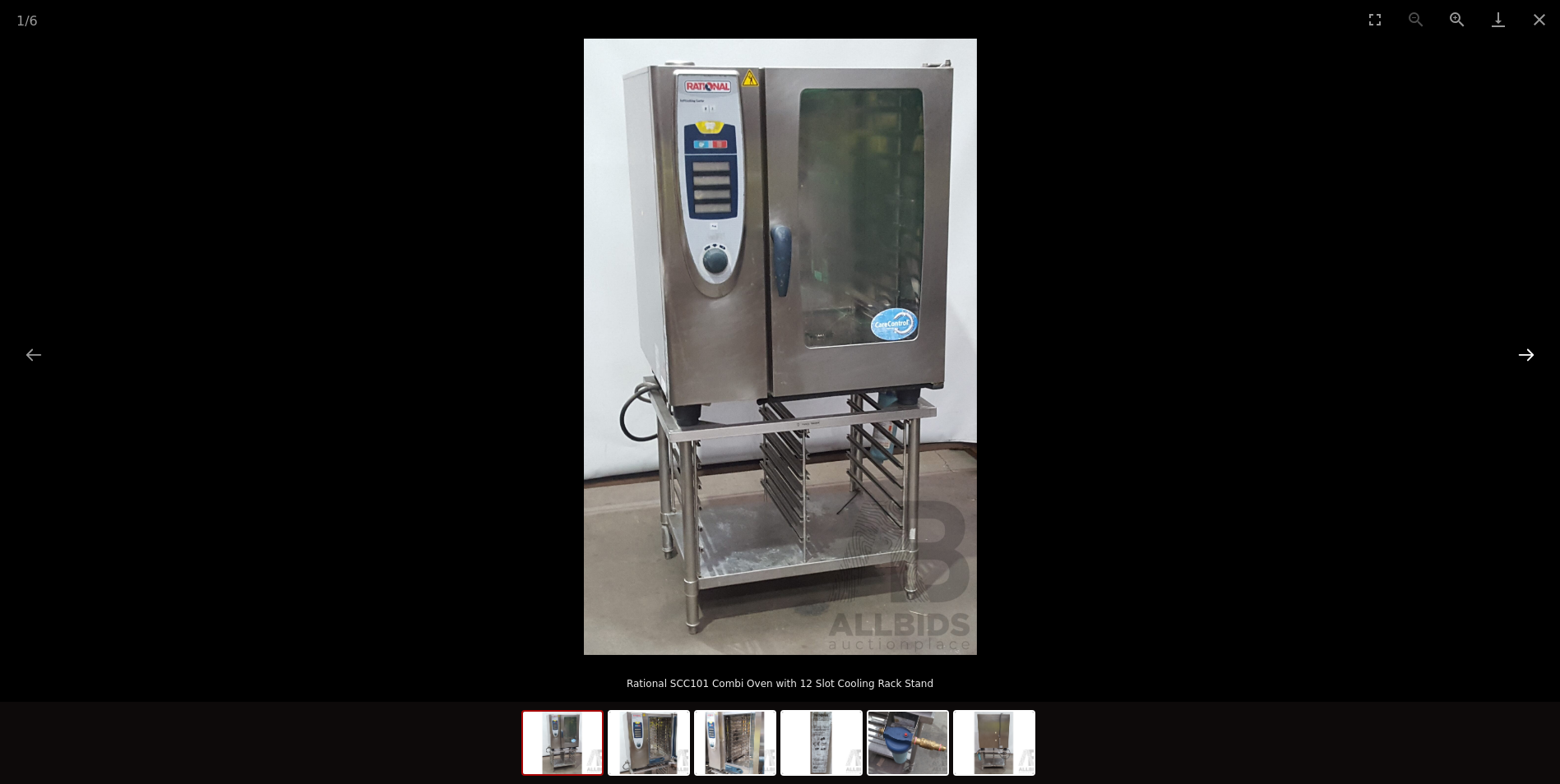
click at [1516, 356] on button "Next slide" at bounding box center [1526, 354] width 34 height 32
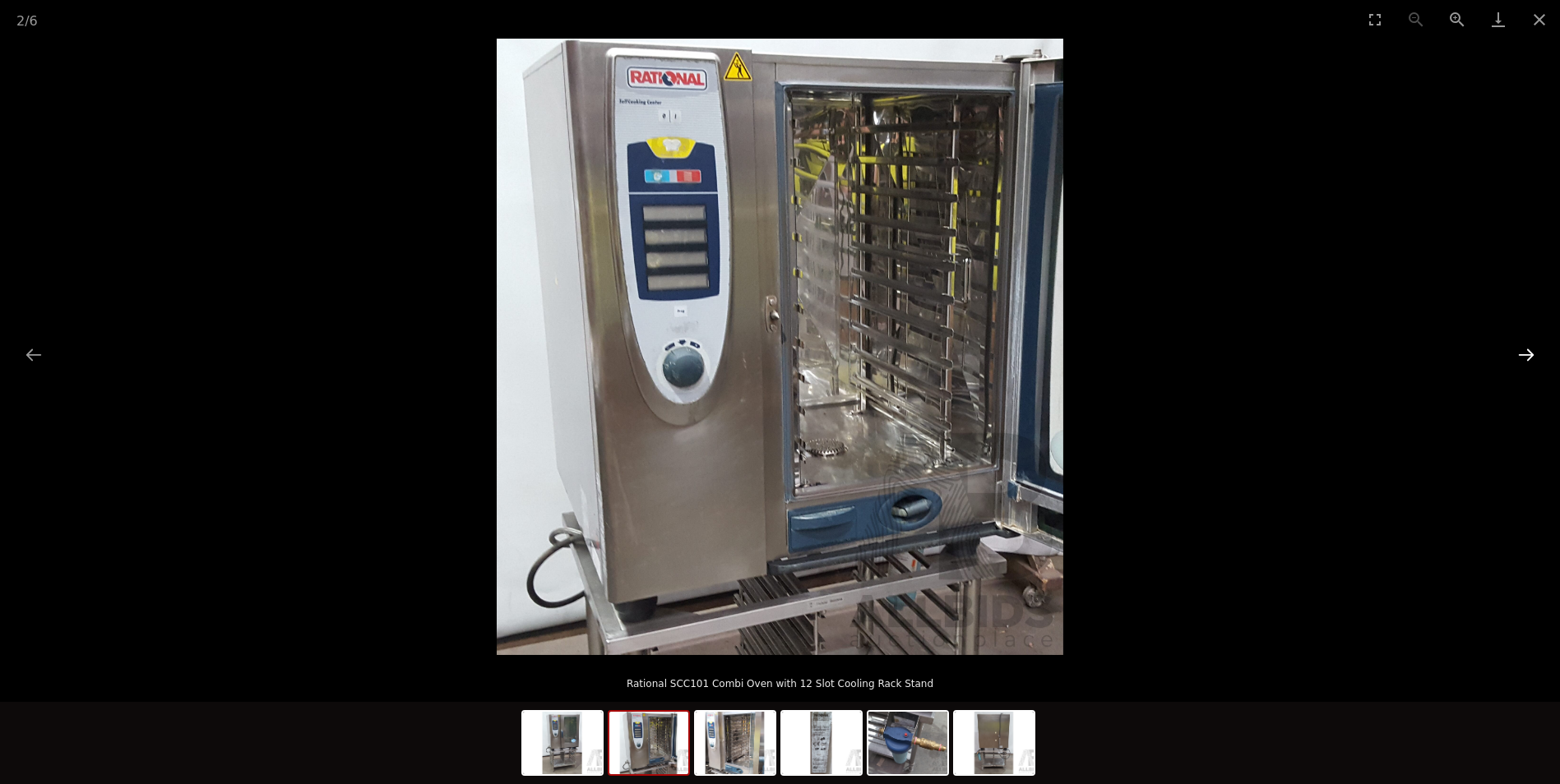
click at [1516, 356] on button "Next slide" at bounding box center [1526, 354] width 34 height 32
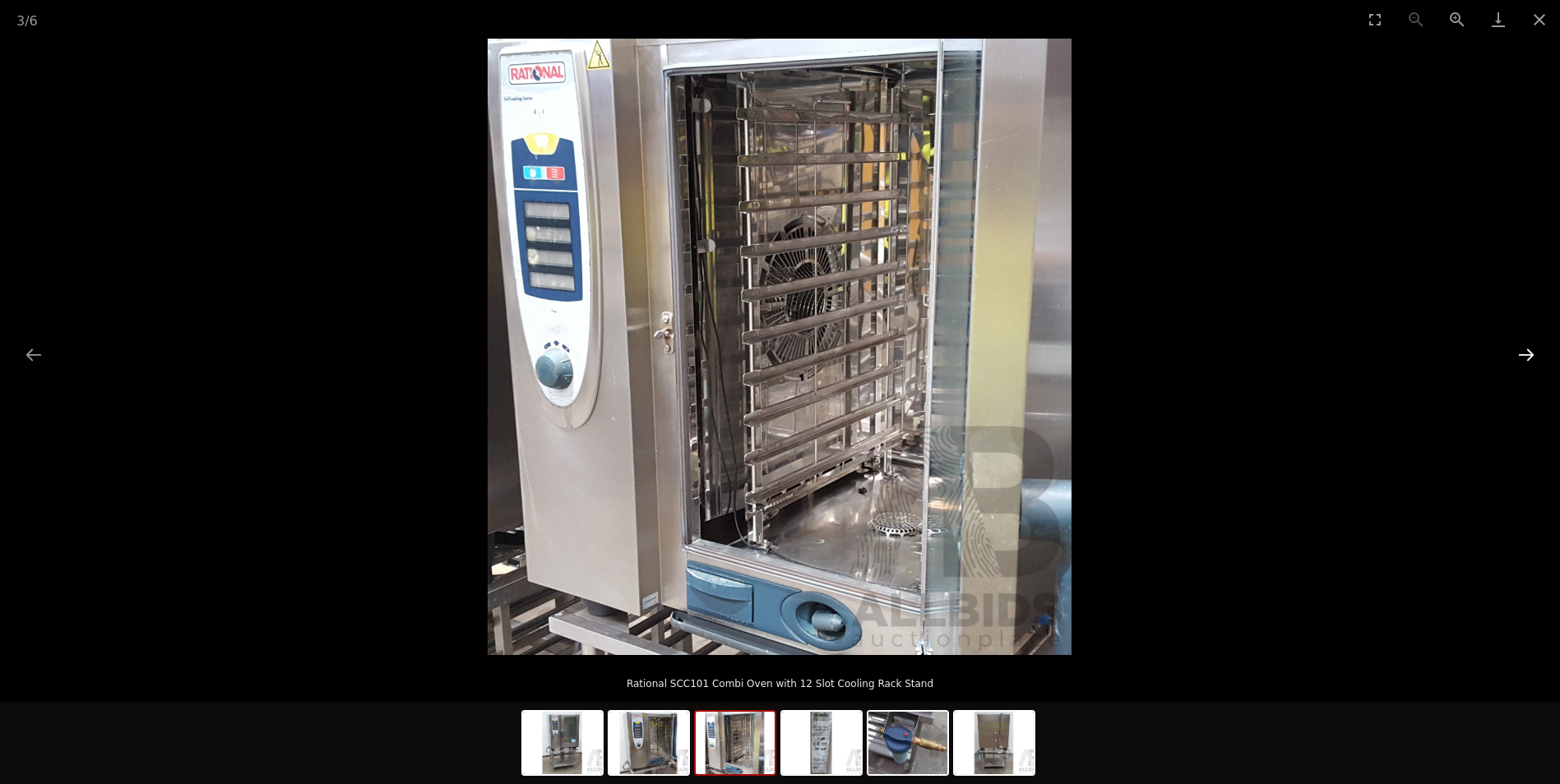
click at [1516, 356] on button "Next slide" at bounding box center [1526, 354] width 34 height 32
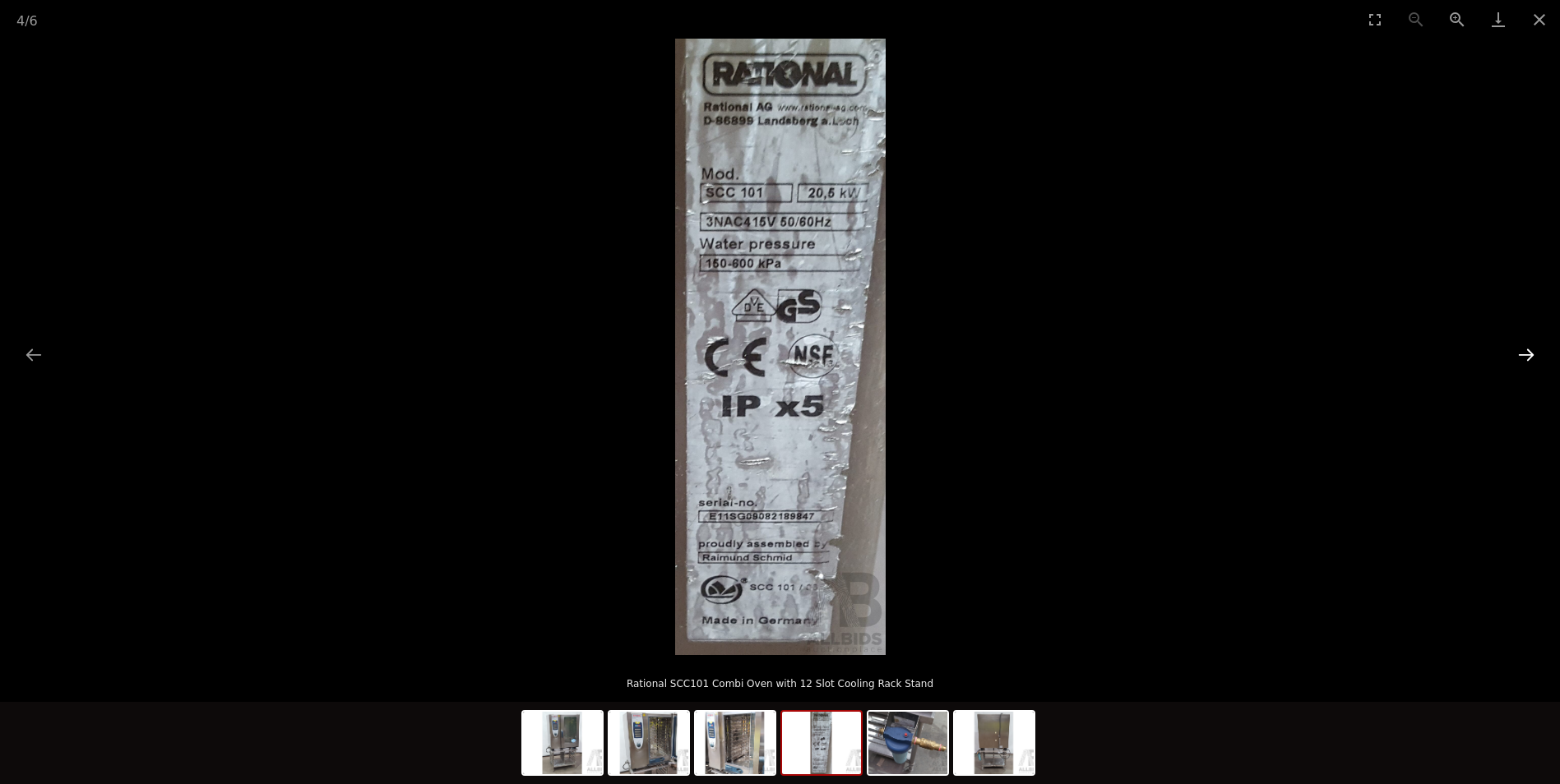
click at [1516, 360] on button "Next slide" at bounding box center [1526, 354] width 34 height 32
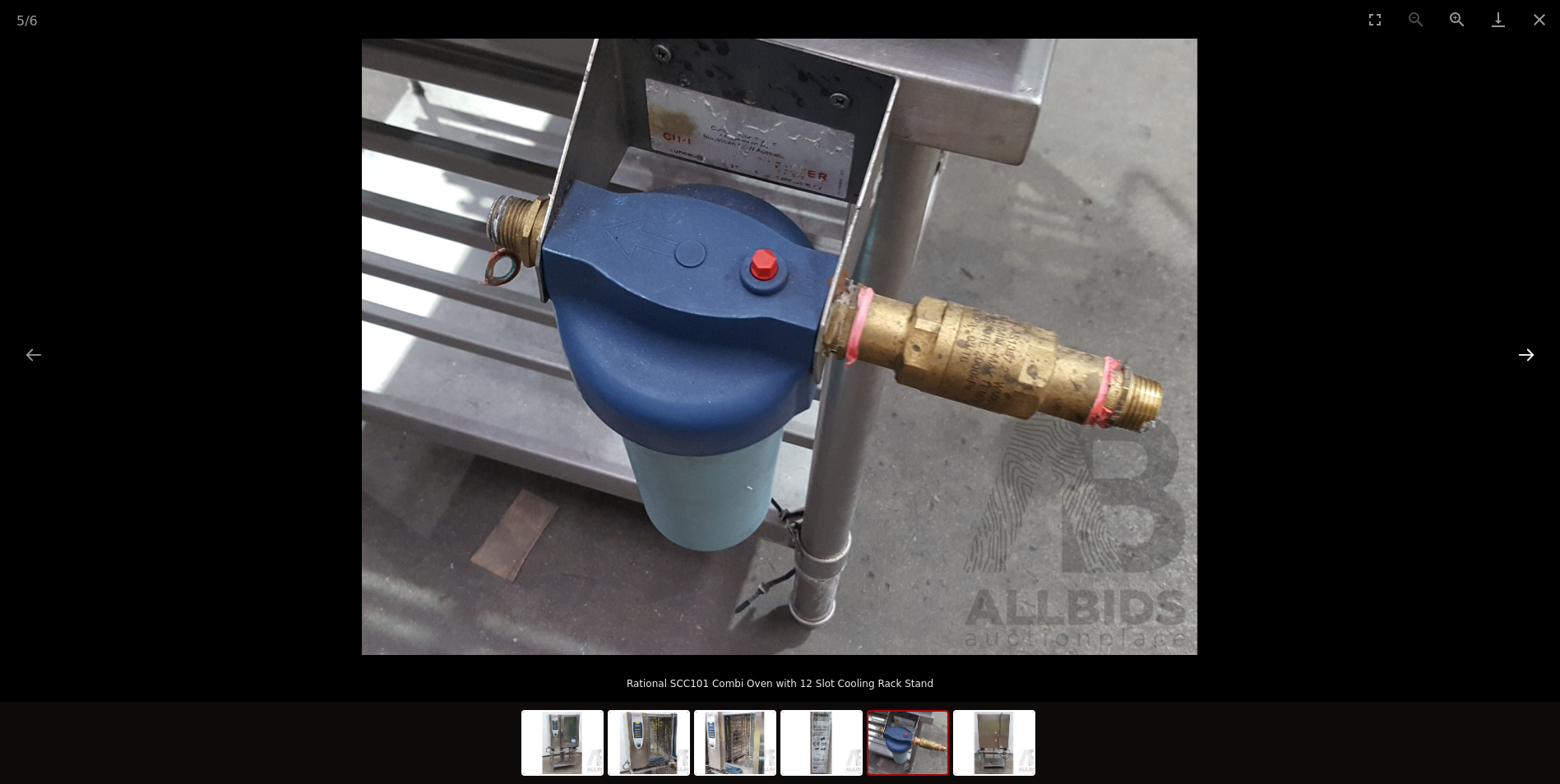
click at [1515, 360] on button "Next slide" at bounding box center [1526, 354] width 34 height 32
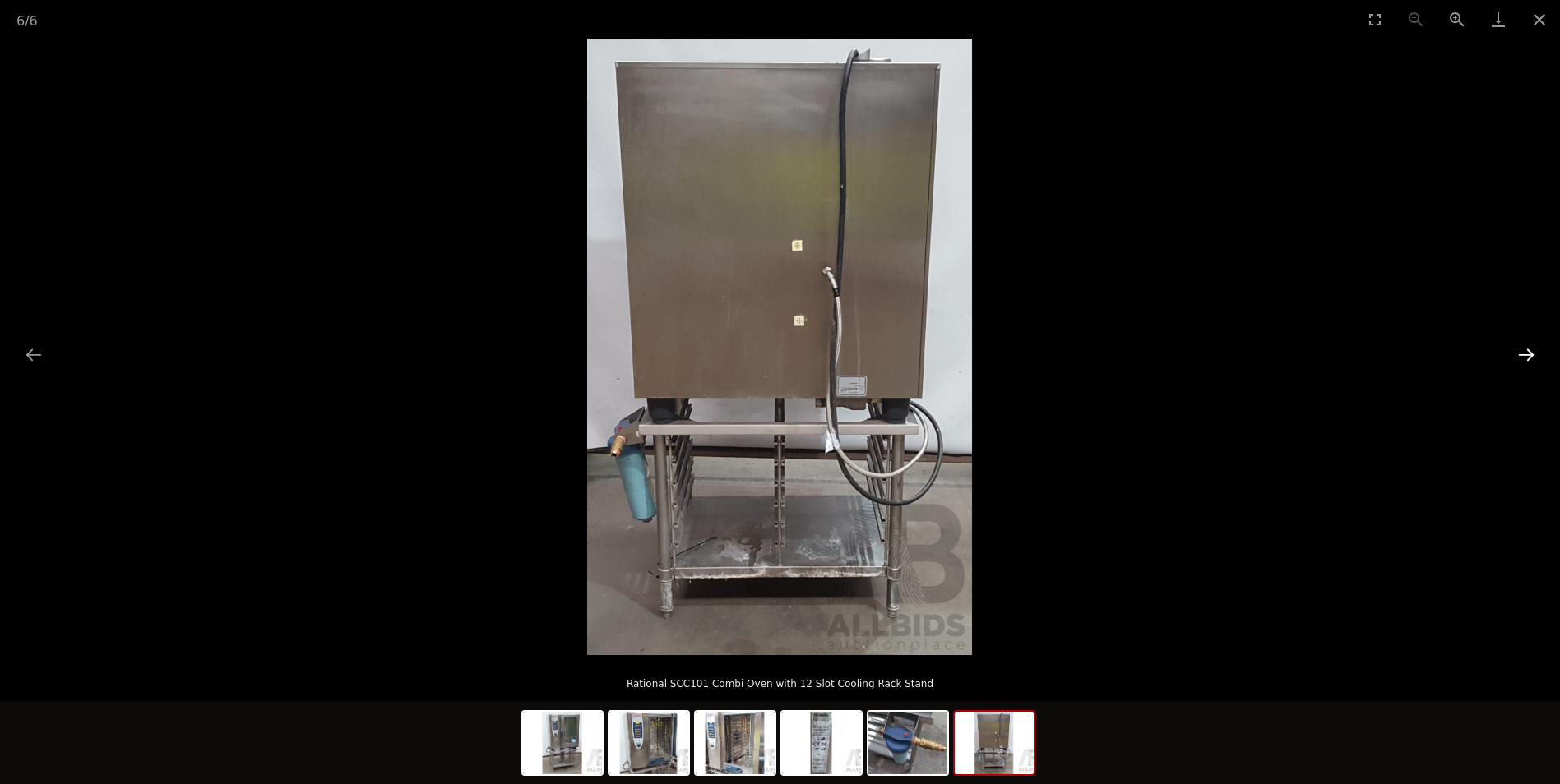
click at [1515, 360] on button "Next slide" at bounding box center [1526, 354] width 34 height 32
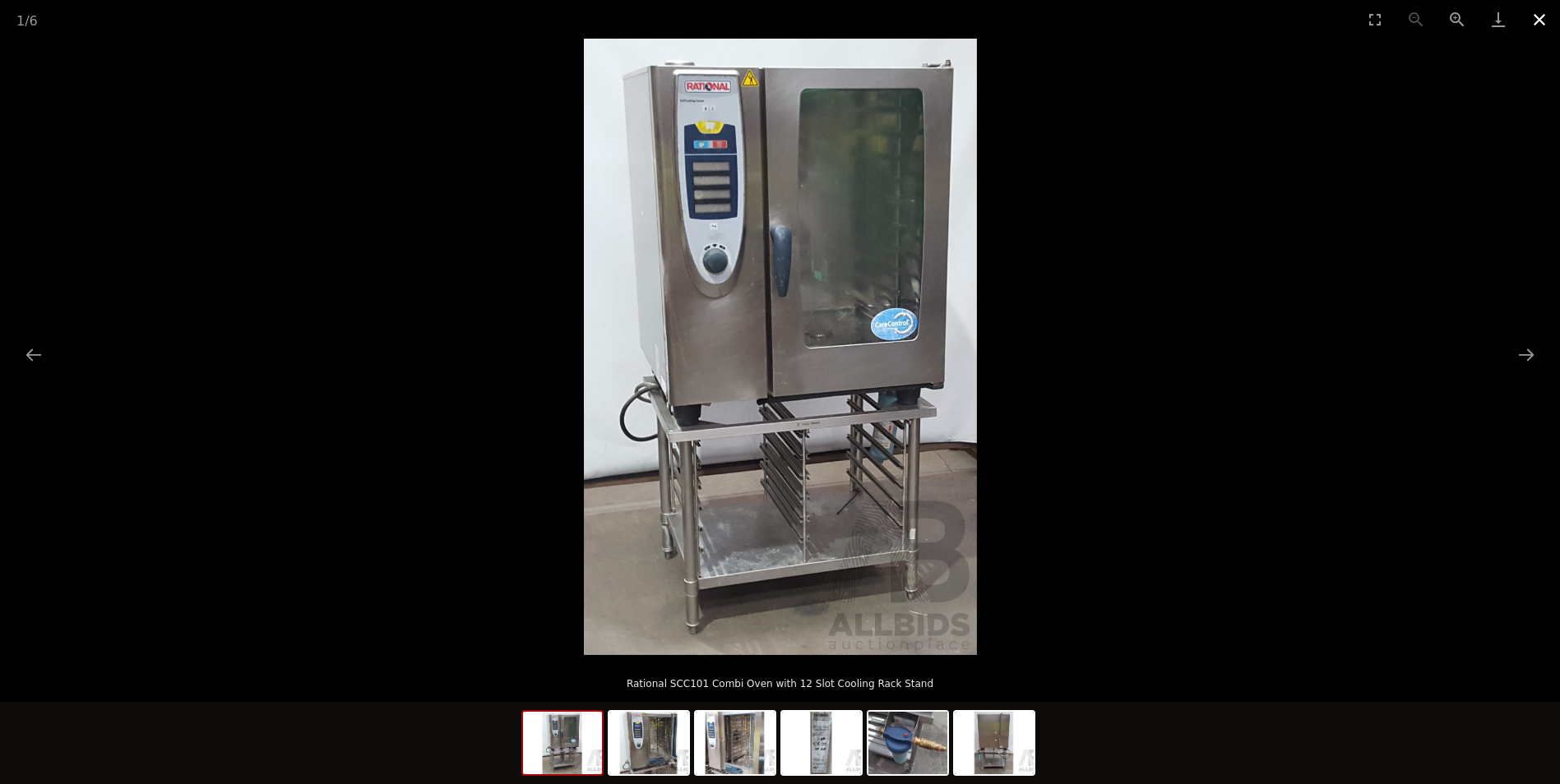
click at [1528, 18] on button "Close gallery" at bounding box center [1540, 19] width 42 height 39
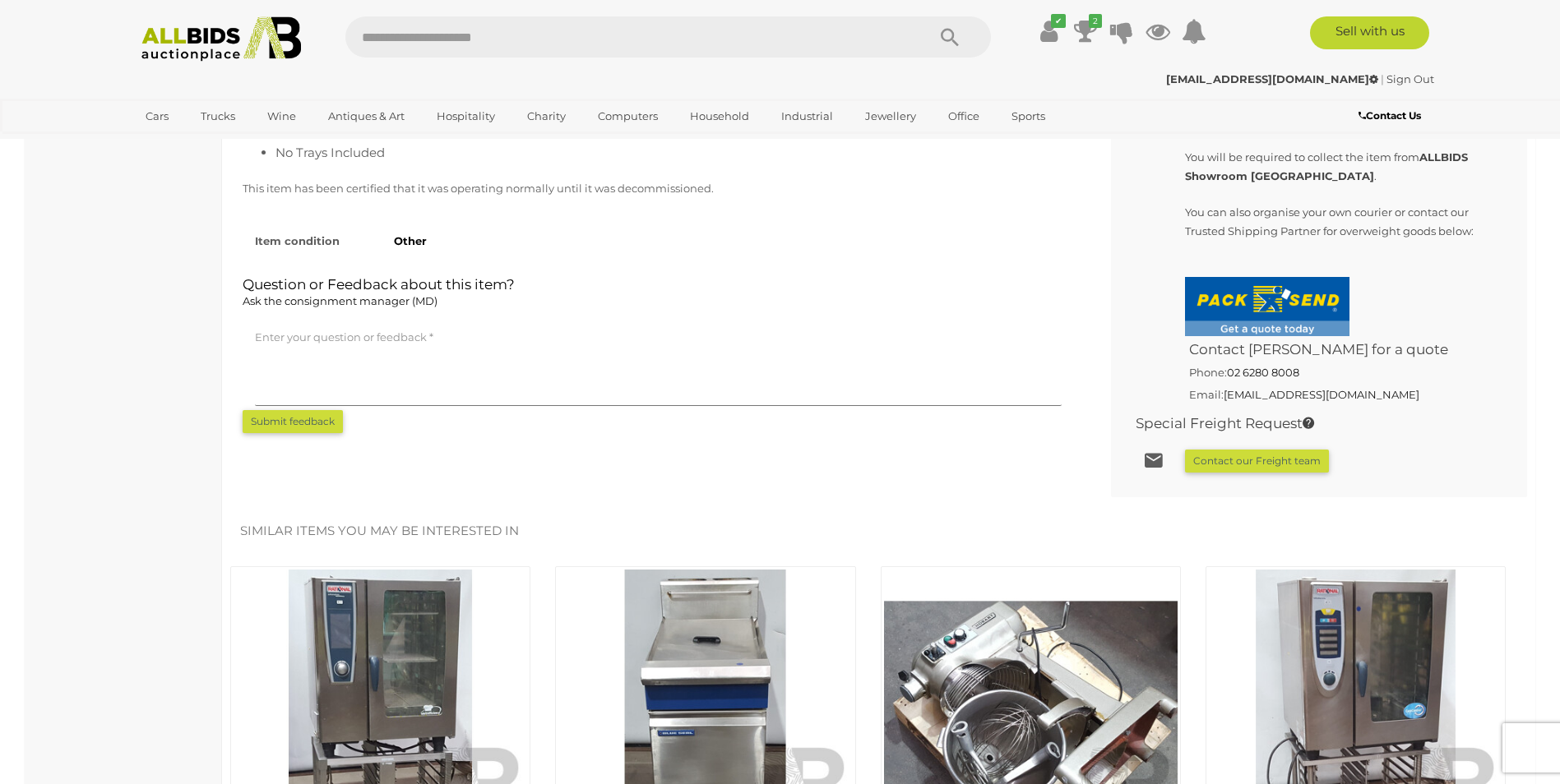
scroll to position [987, 0]
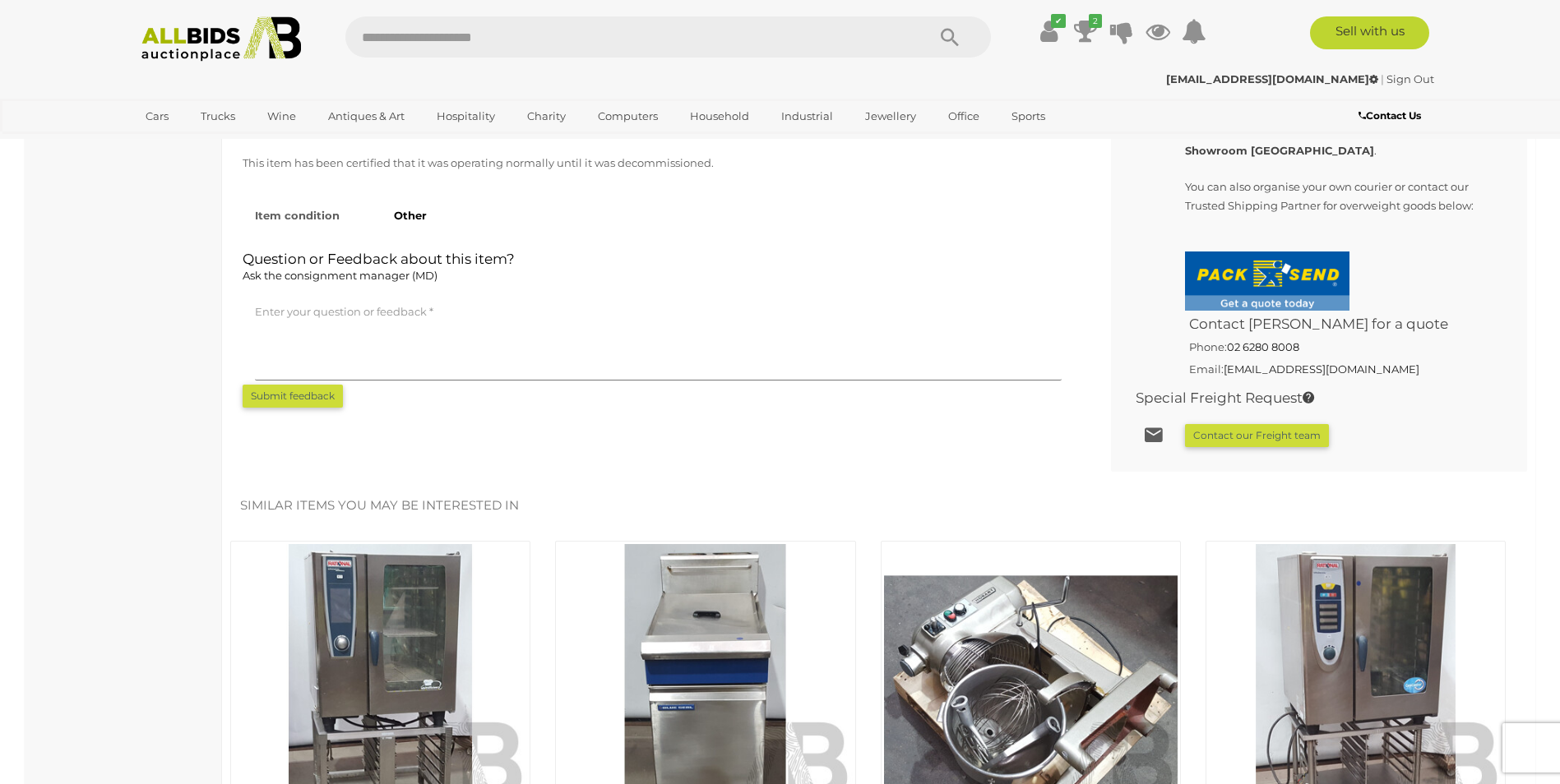
click at [1011, 661] on img at bounding box center [1030, 691] width 293 height 293
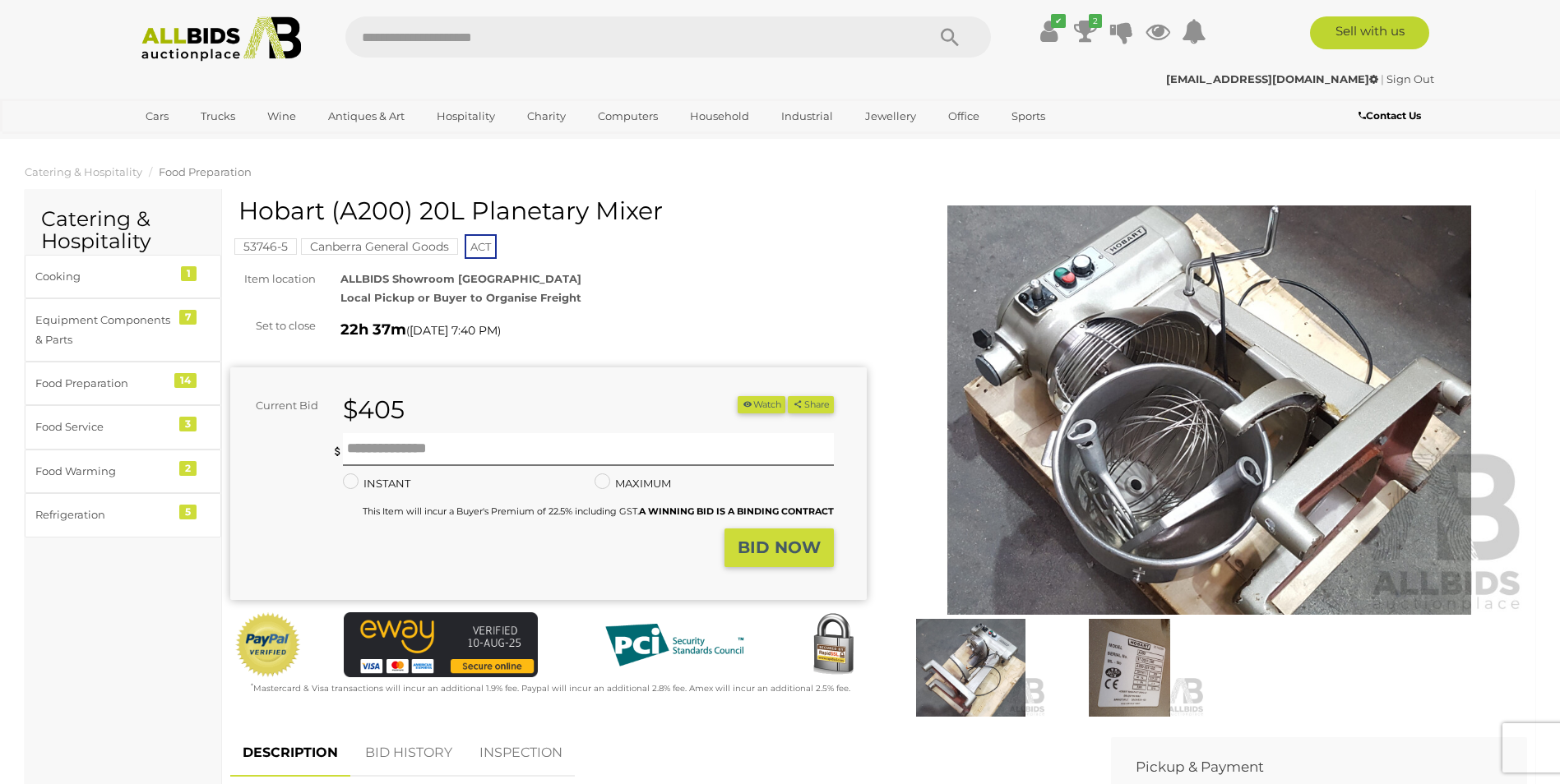
click at [1081, 499] on img at bounding box center [1209, 410] width 637 height 410
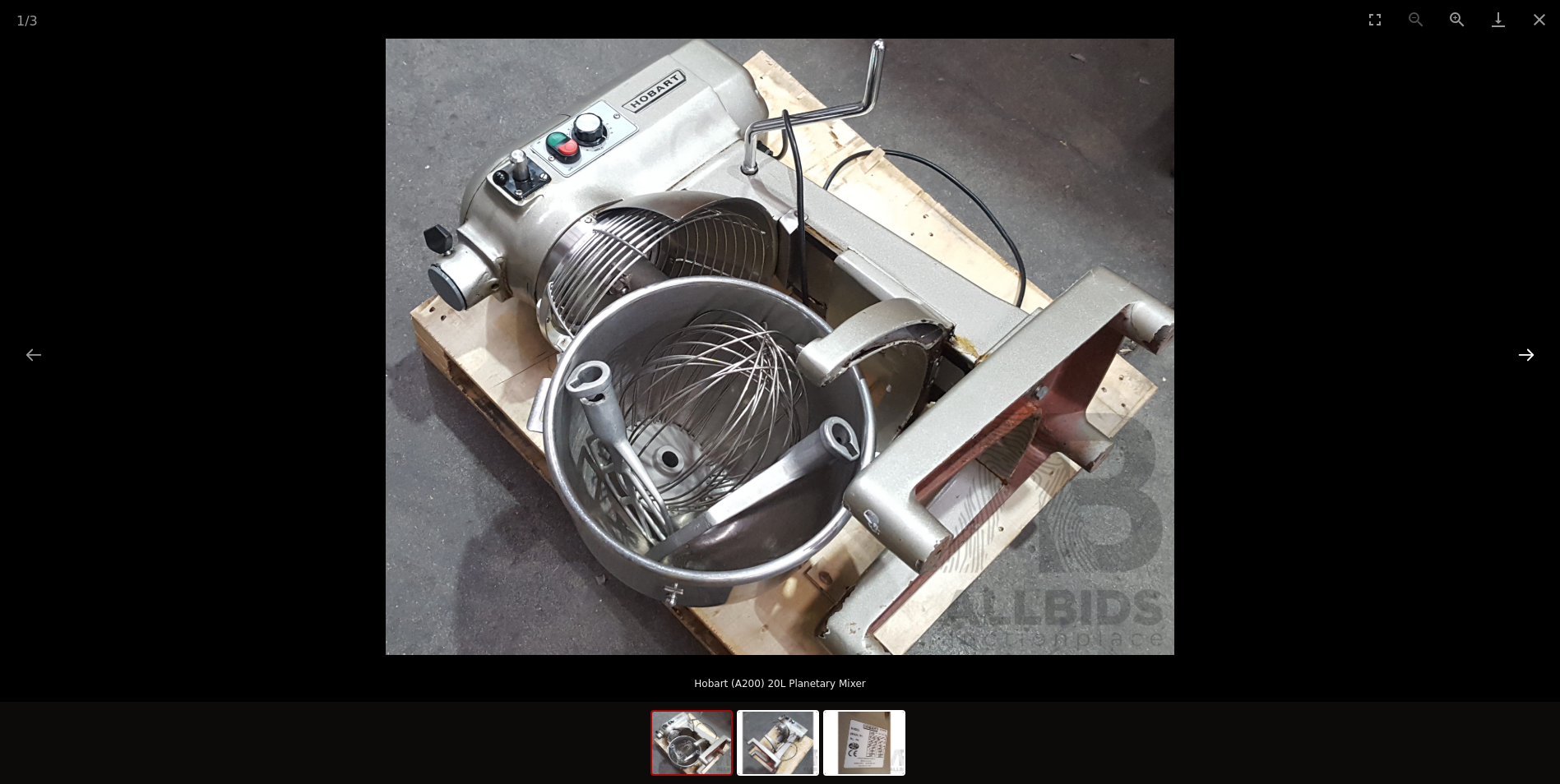
click at [1529, 354] on button "Next slide" at bounding box center [1526, 354] width 34 height 32
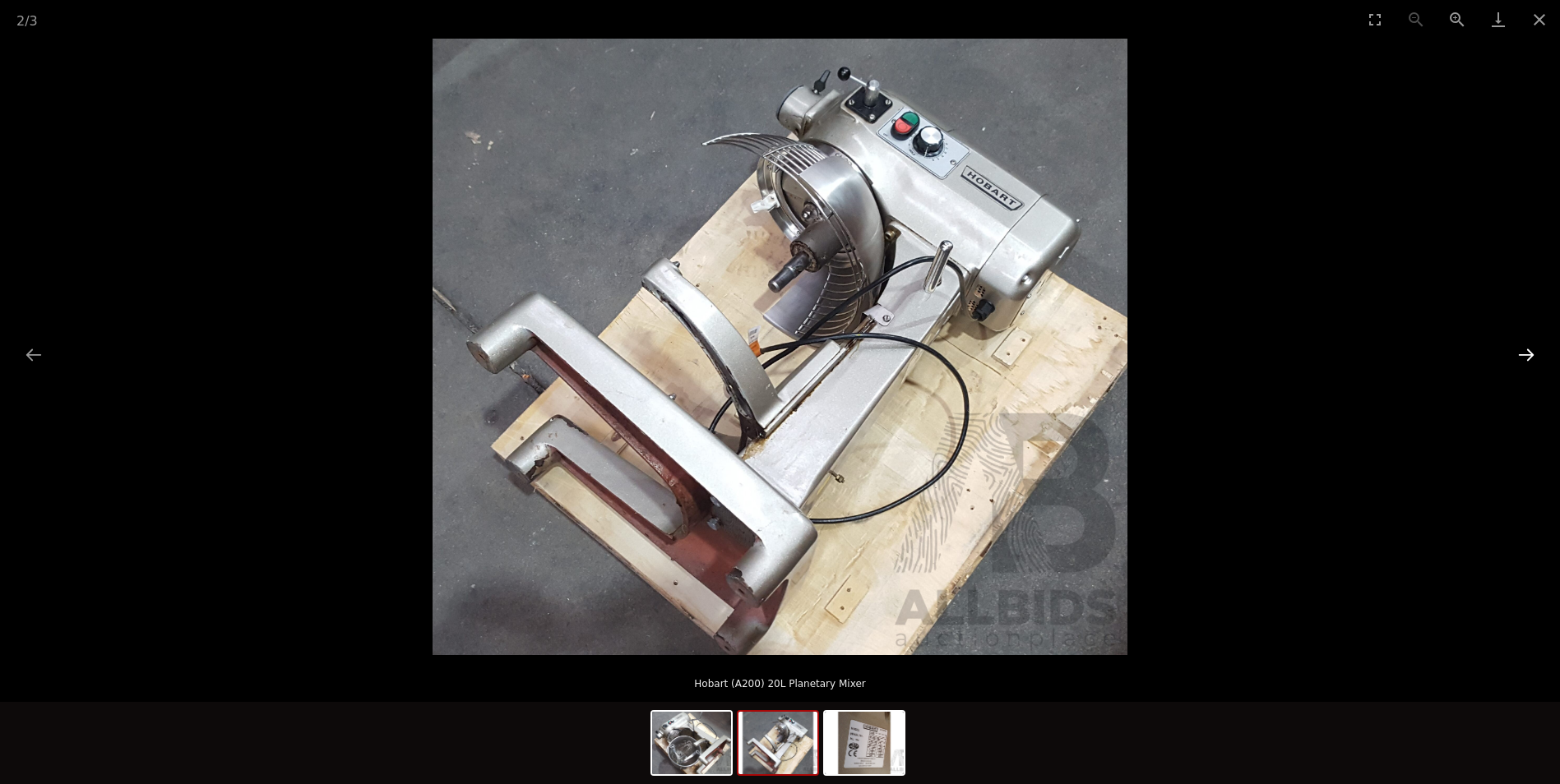
click at [1521, 352] on button "Next slide" at bounding box center [1526, 354] width 34 height 32
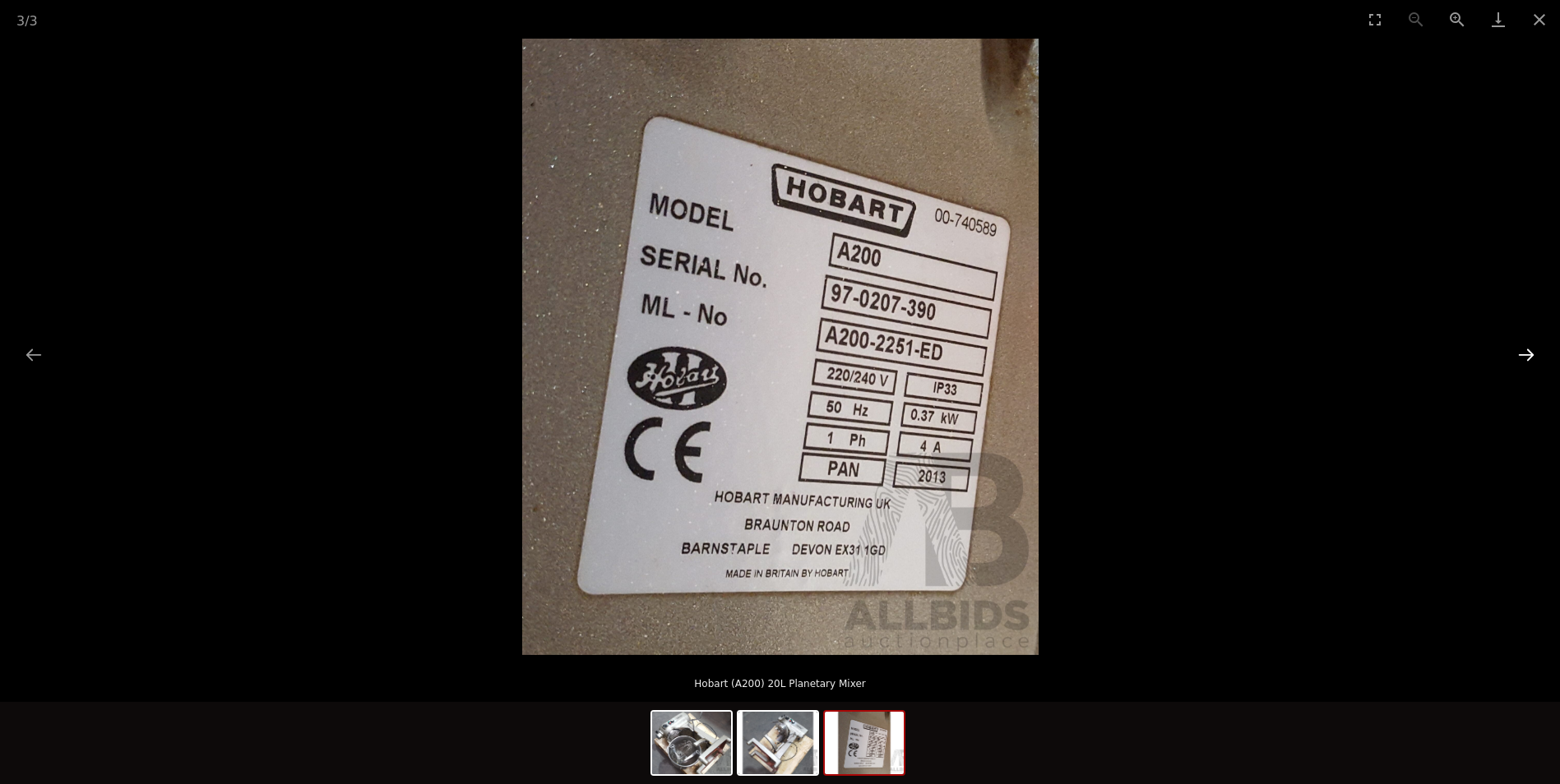
click at [1520, 352] on button "Next slide" at bounding box center [1526, 354] width 34 height 32
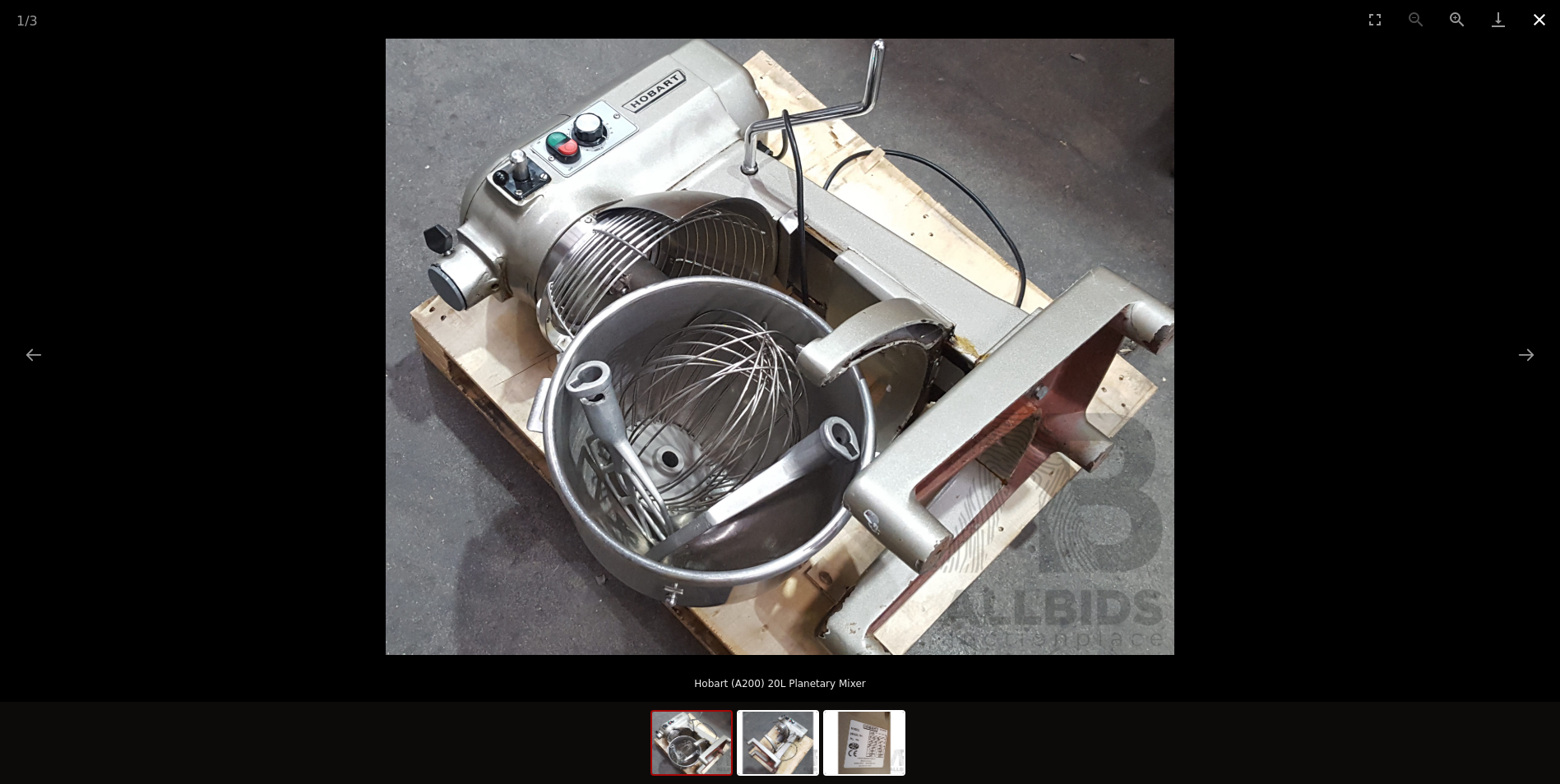
click at [1540, 16] on button "Close gallery" at bounding box center [1540, 19] width 42 height 39
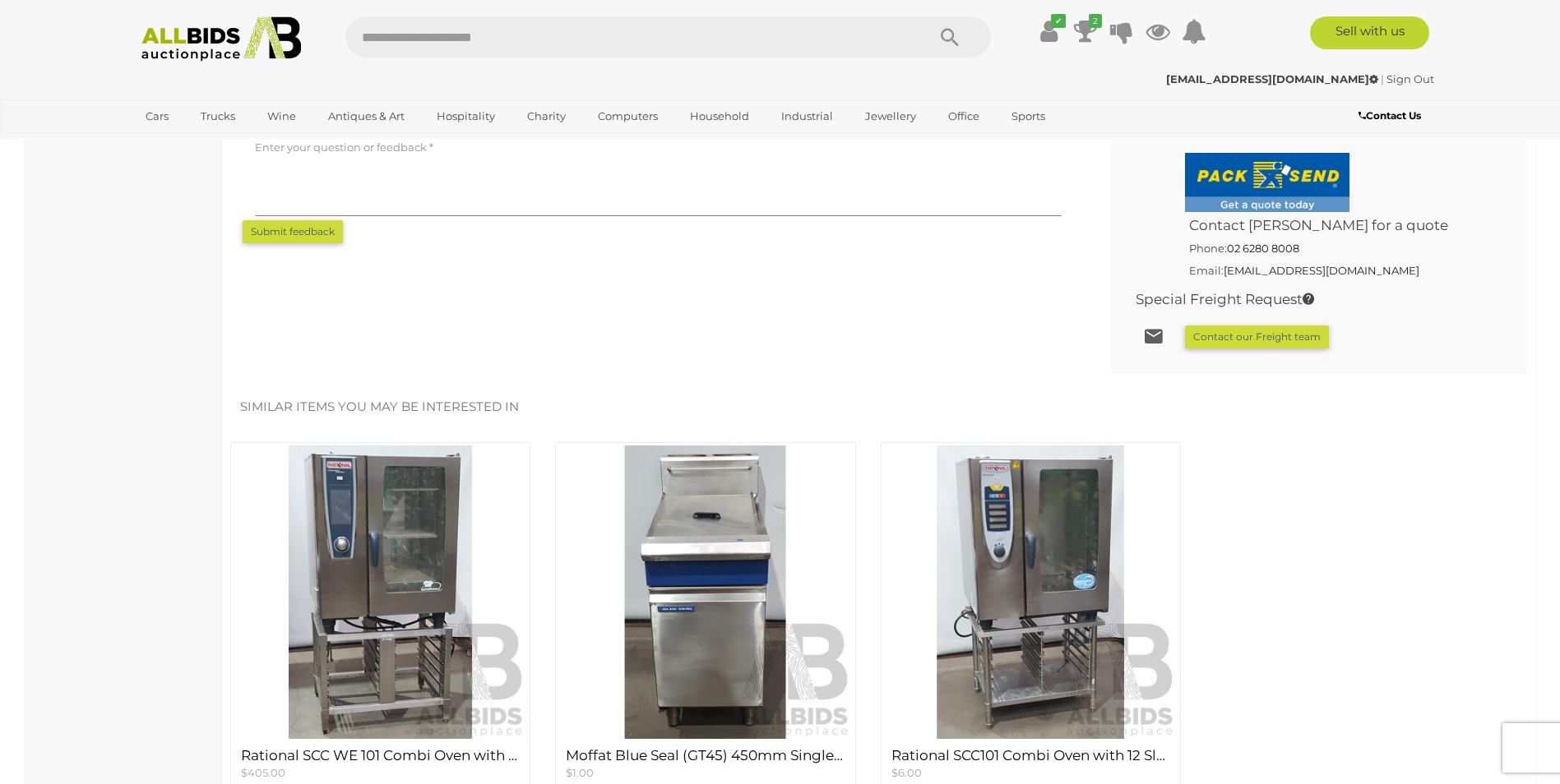
scroll to position [1151, 0]
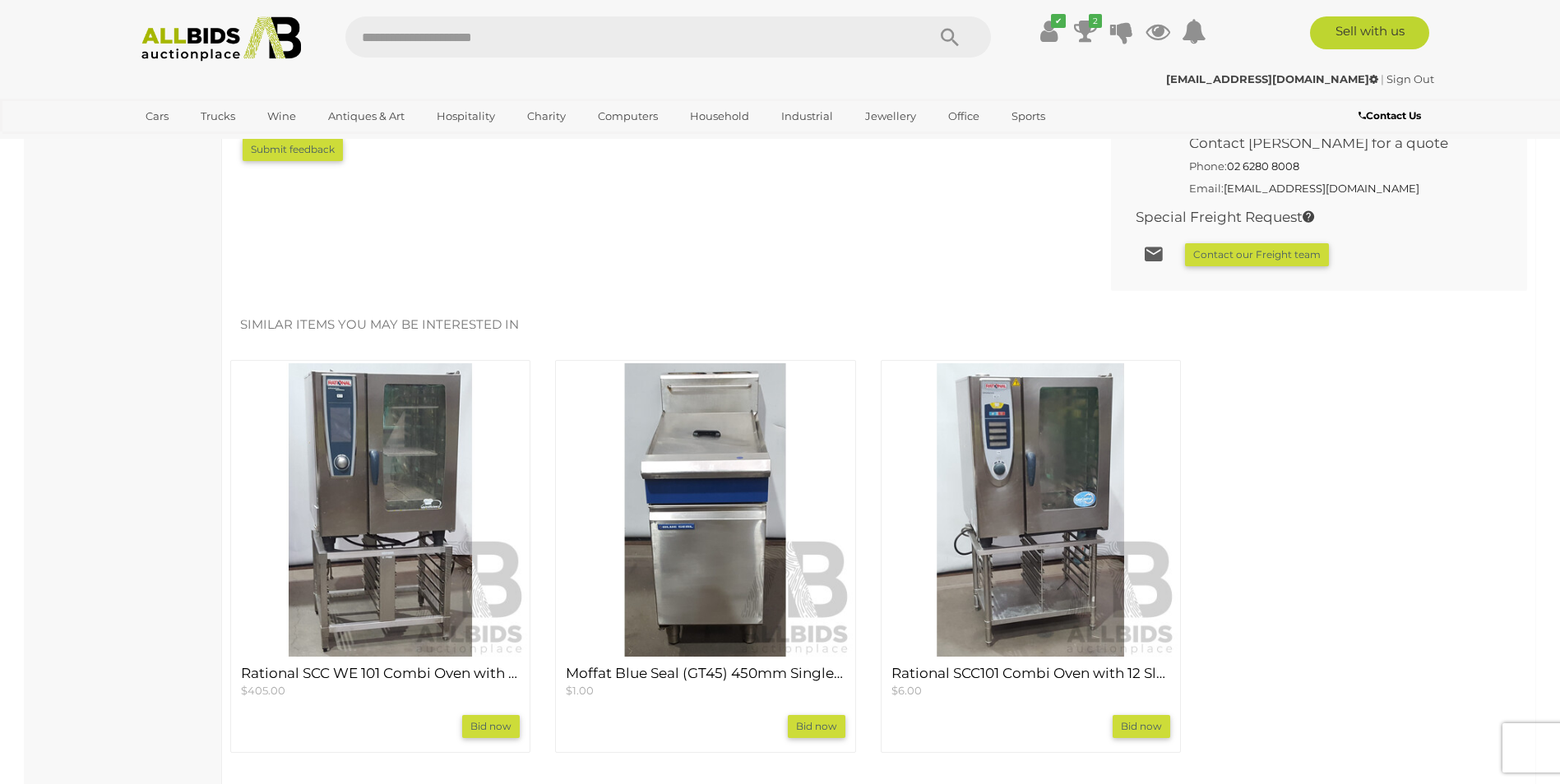
click at [750, 504] on img at bounding box center [705, 510] width 293 height 293
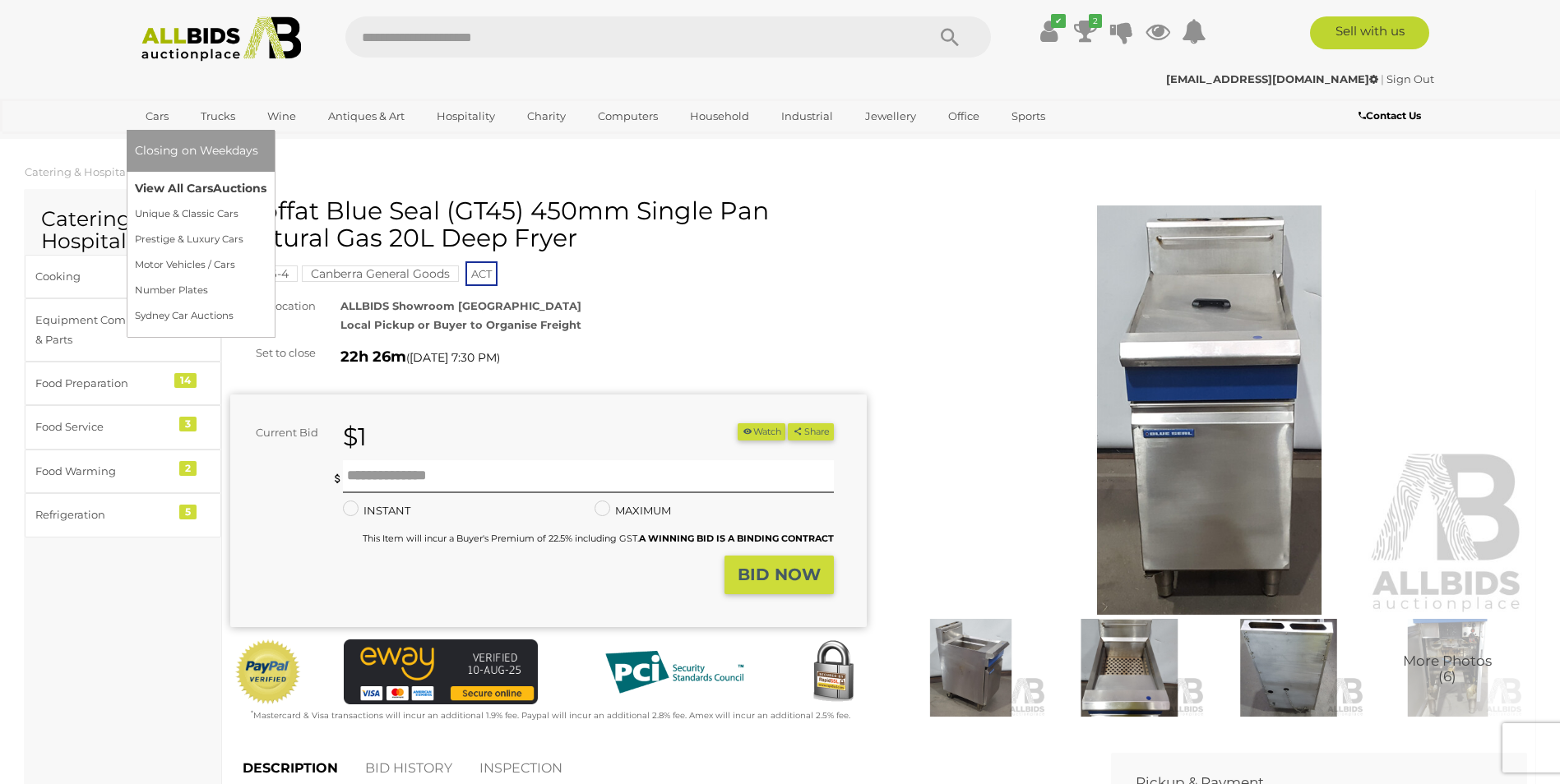
click at [168, 185] on link "View All Cars Auctions" at bounding box center [200, 189] width 132 height 26
